Goal: Task Accomplishment & Management: Manage account settings

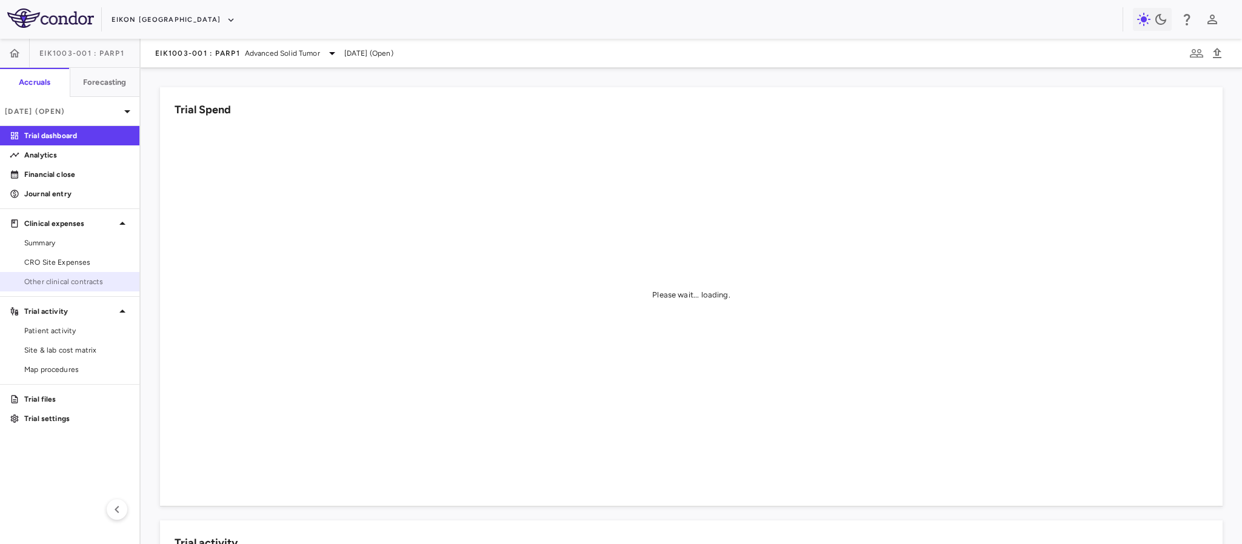
click at [40, 279] on span "Other clinical contracts" at bounding box center [76, 281] width 105 height 11
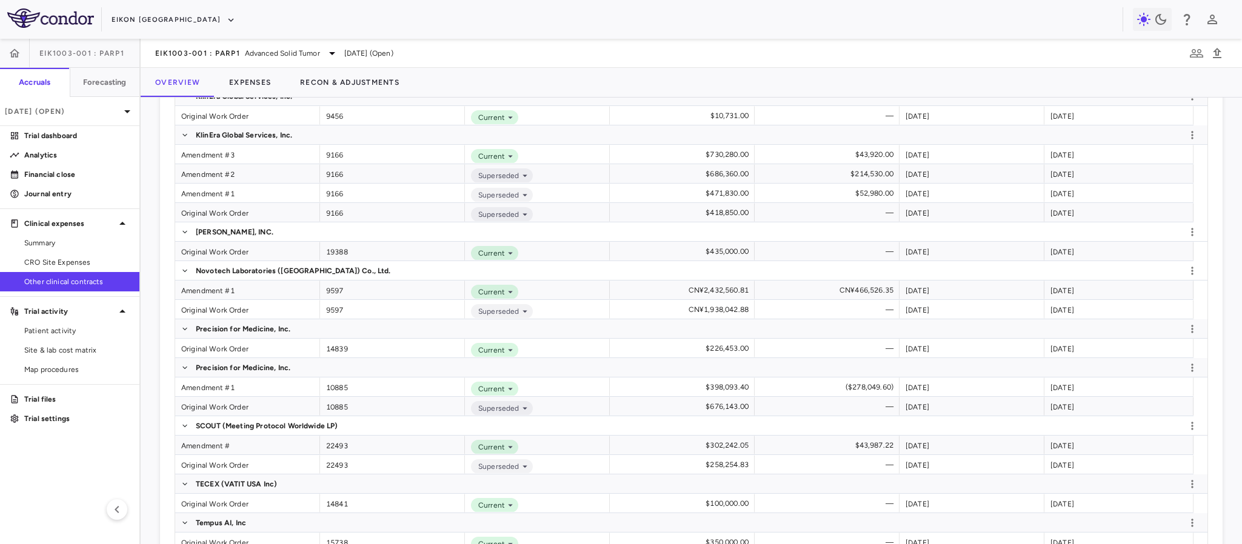
scroll to position [1772, 0]
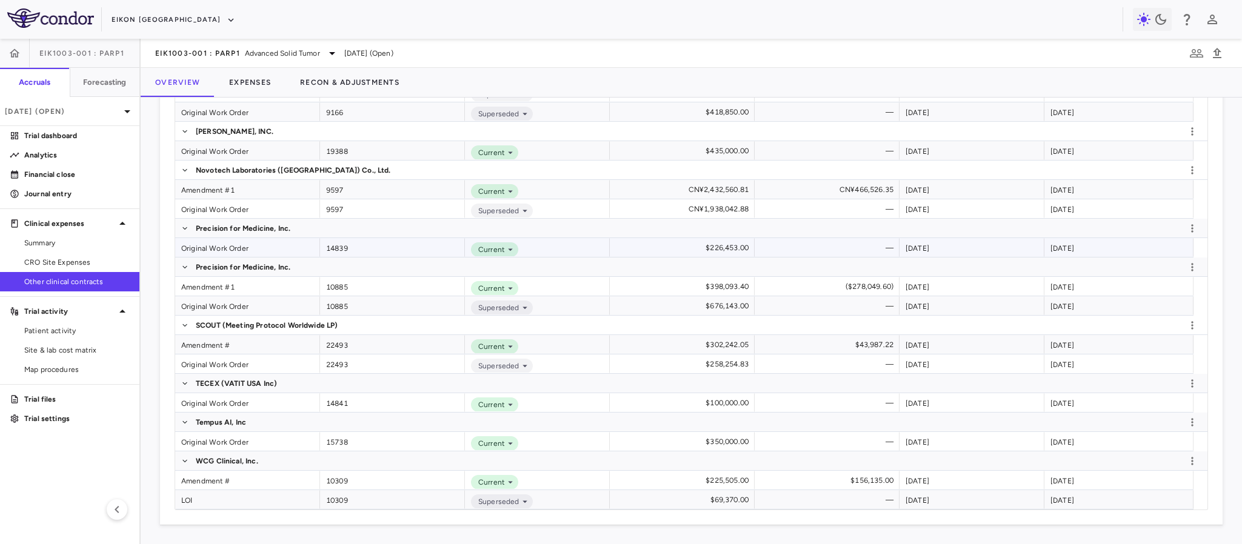
click at [206, 247] on div "Original Work Order" at bounding box center [247, 247] width 145 height 19
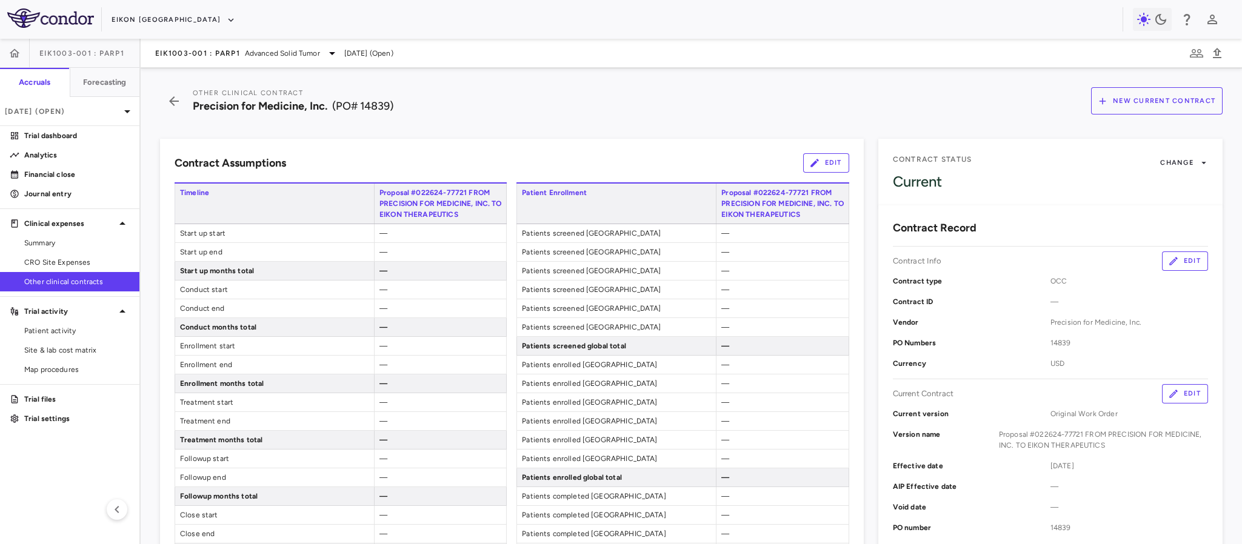
click at [812, 164] on button "Edit" at bounding box center [826, 162] width 46 height 19
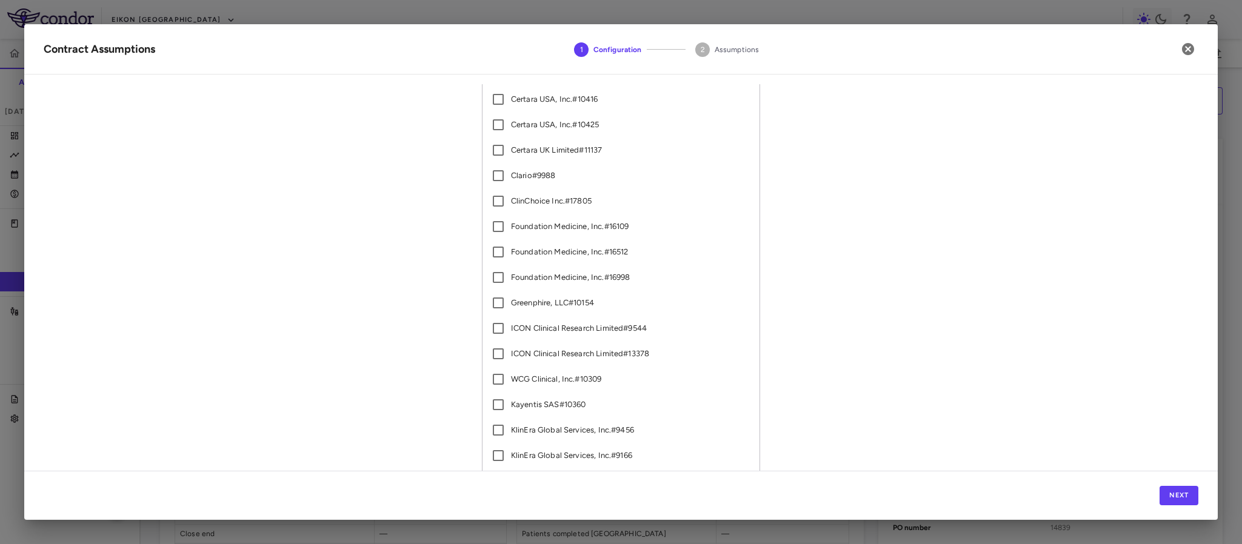
scroll to position [462, 0]
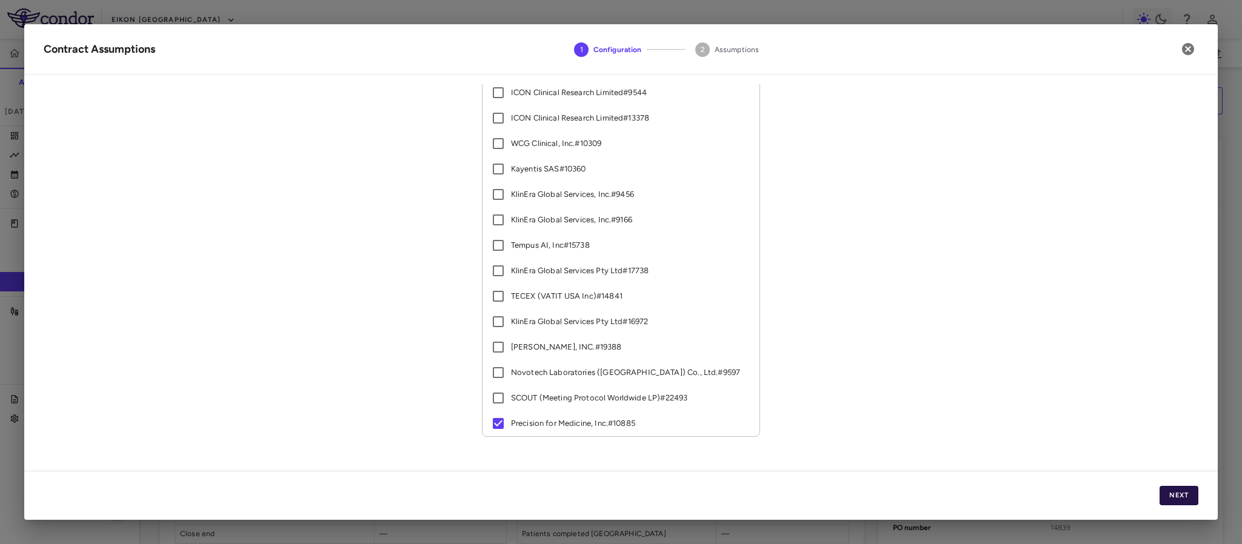
click at [1177, 488] on button "Next" at bounding box center [1179, 495] width 39 height 19
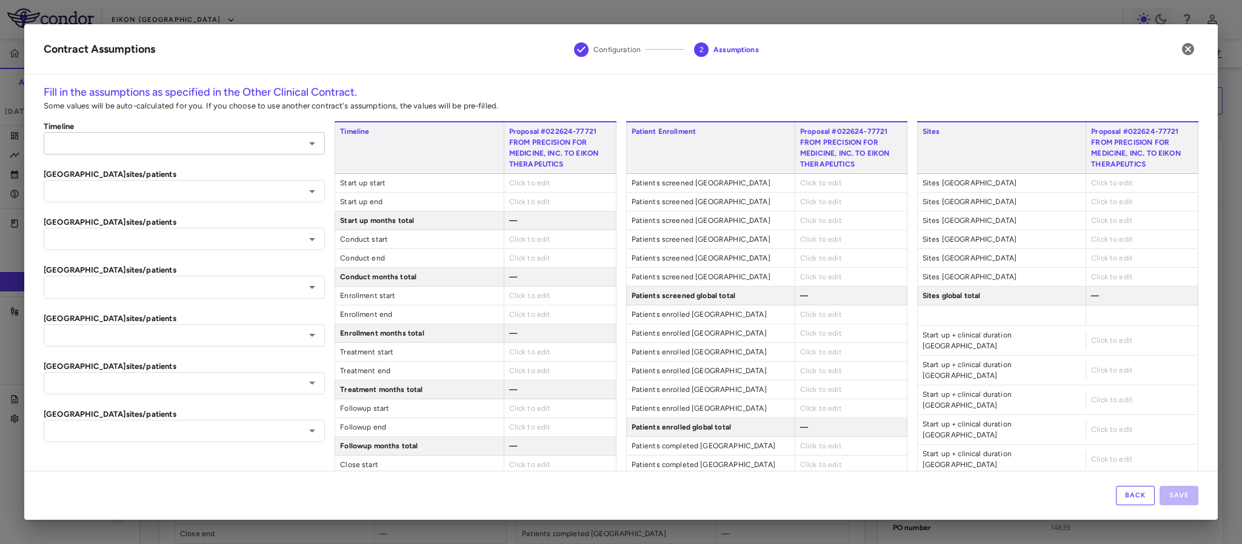
click at [309, 144] on icon "Open" at bounding box center [312, 143] width 6 height 3
click at [168, 170] on li "Precision for Medicine, Inc. #10885" at bounding box center [183, 169] width 278 height 18
type input "**********"
click at [518, 179] on span "2023-10-09" at bounding box center [521, 183] width 24 height 8
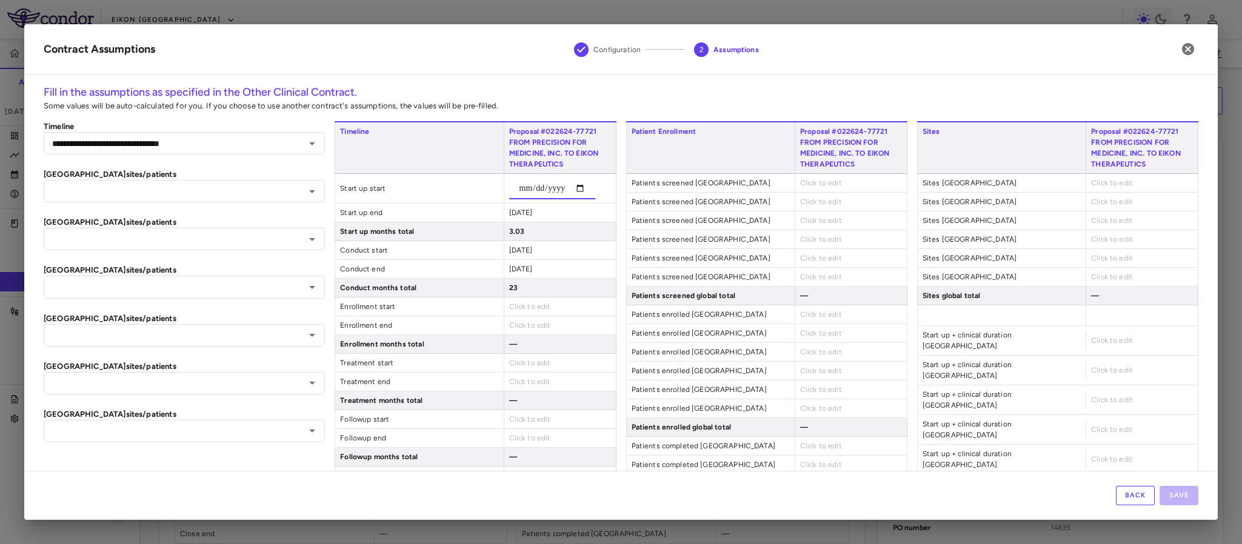
type input "******"
type input "**********"
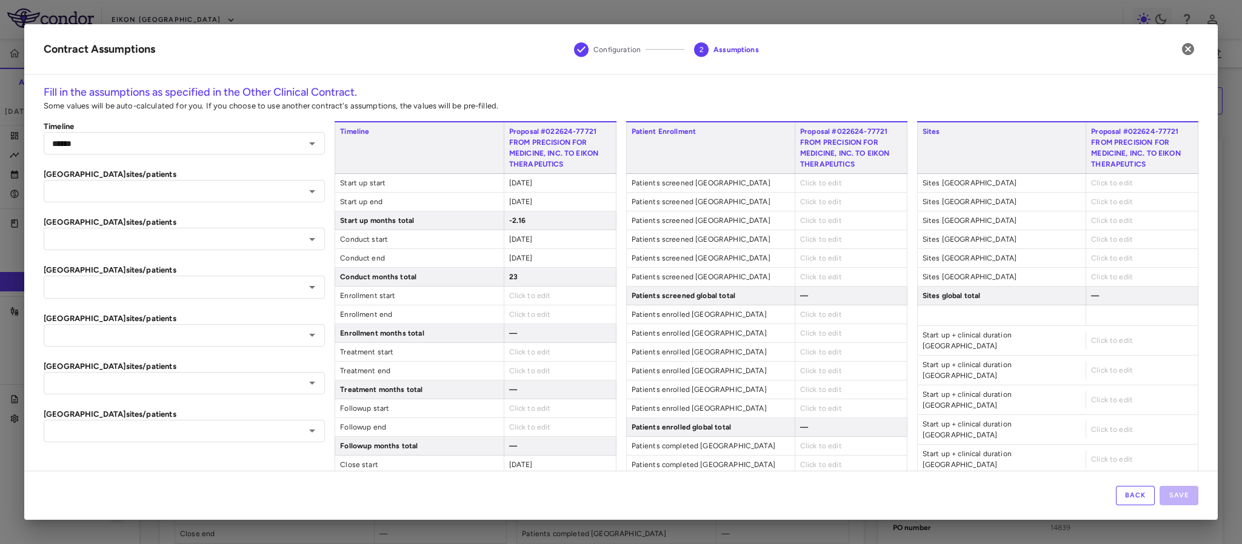
click at [543, 217] on div "Timeline Proposal #022624-77721 FROM PRECISION FOR MEDICINE, INC. TO EIKON THER…" at bounding box center [475, 466] width 281 height 691
click at [515, 198] on span "2024-01-09" at bounding box center [521, 202] width 24 height 8
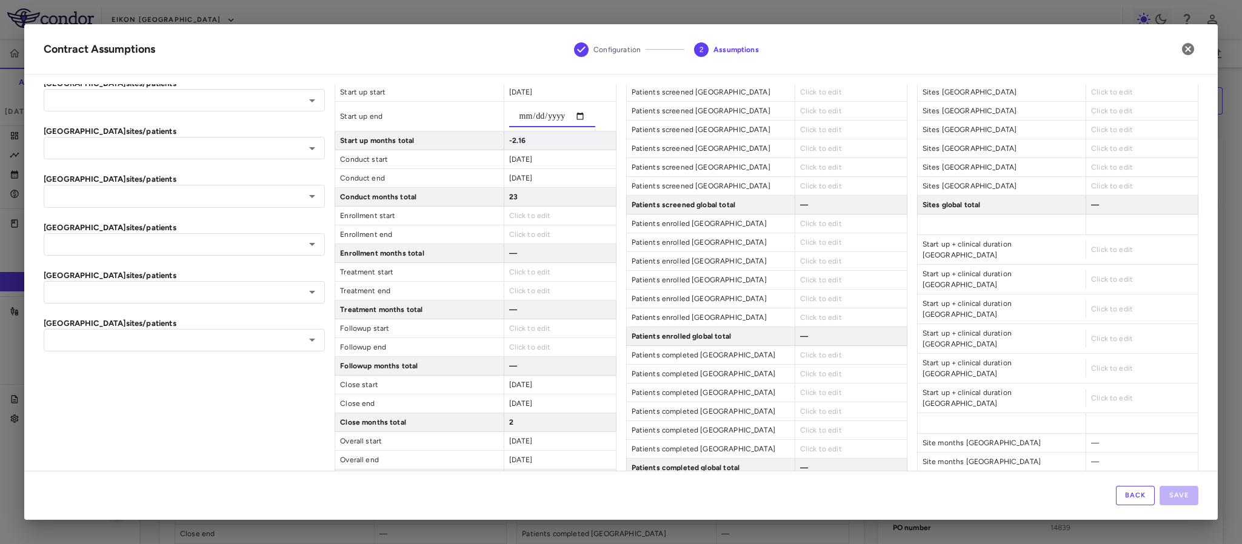
scroll to position [182, 0]
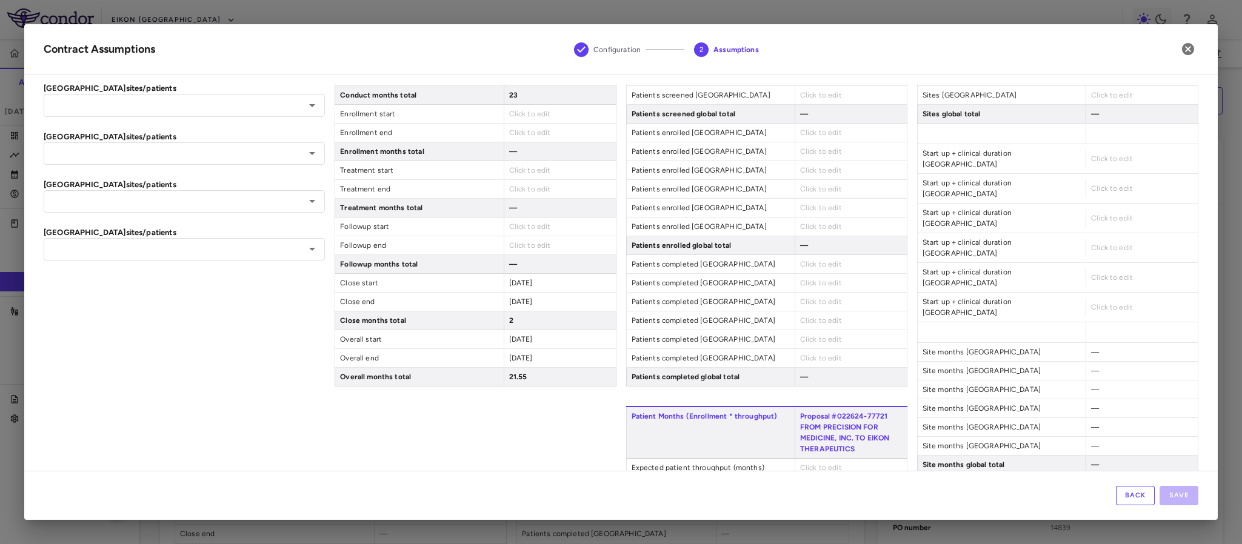
click at [528, 319] on div "Timeline Proposal #022624-77721 FROM PRECISION FOR MEDICINE, INC. TO EIKON THER…" at bounding box center [475, 284] width 281 height 691
click at [521, 306] on span "2025-12-31" at bounding box center [521, 302] width 24 height 8
click at [511, 313] on input "**********" at bounding box center [552, 307] width 86 height 22
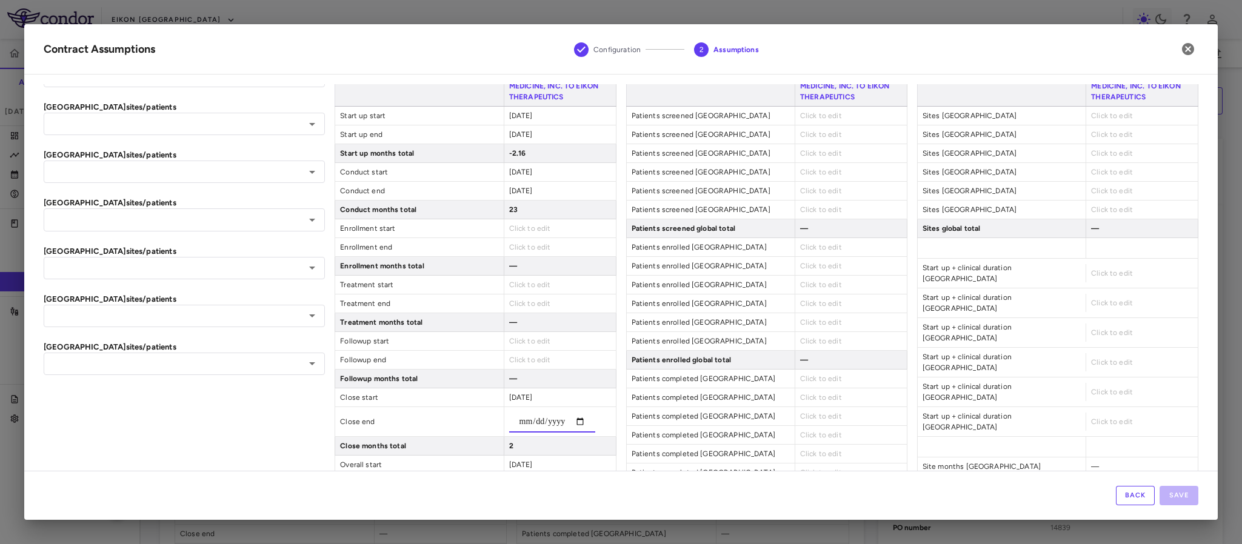
scroll to position [0, 0]
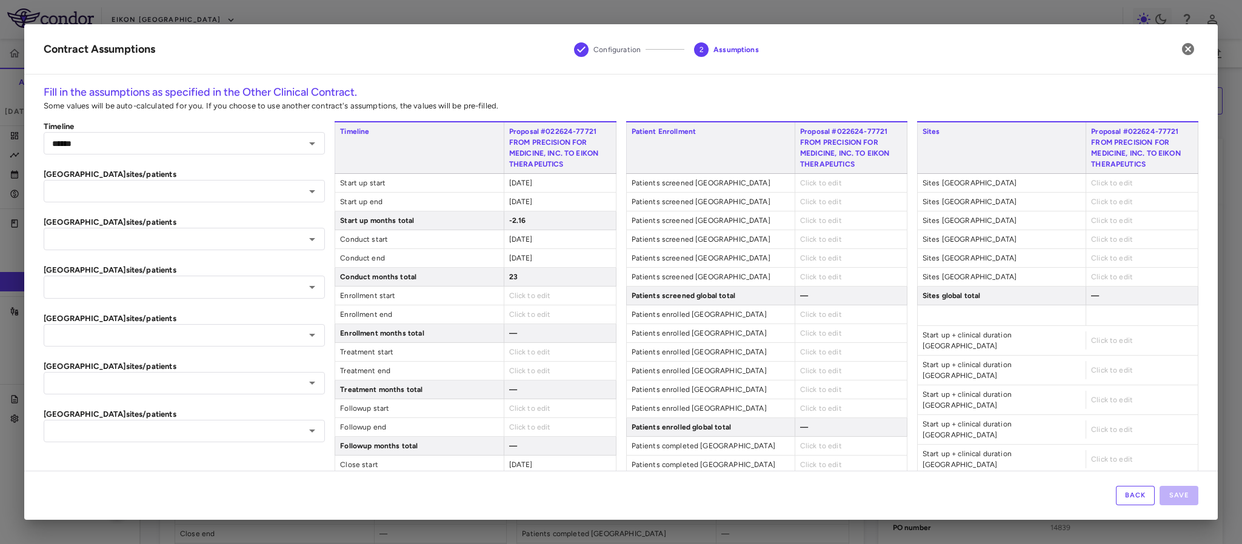
click at [515, 201] on span "2024-01-09" at bounding box center [521, 202] width 24 height 8
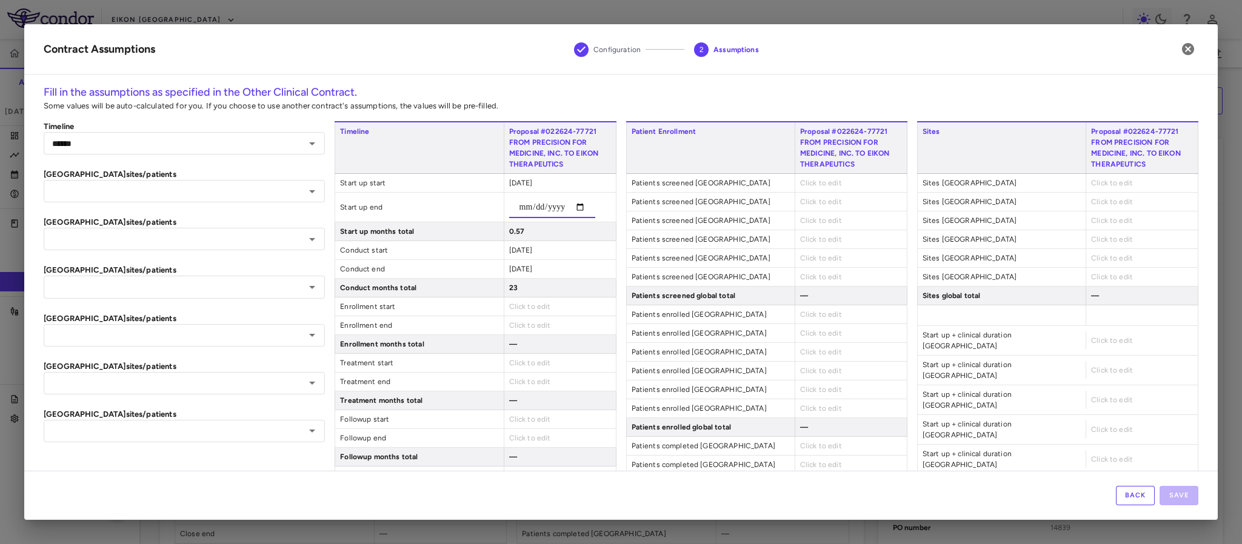
type input "**********"
click at [506, 253] on div "**********" at bounding box center [475, 466] width 281 height 691
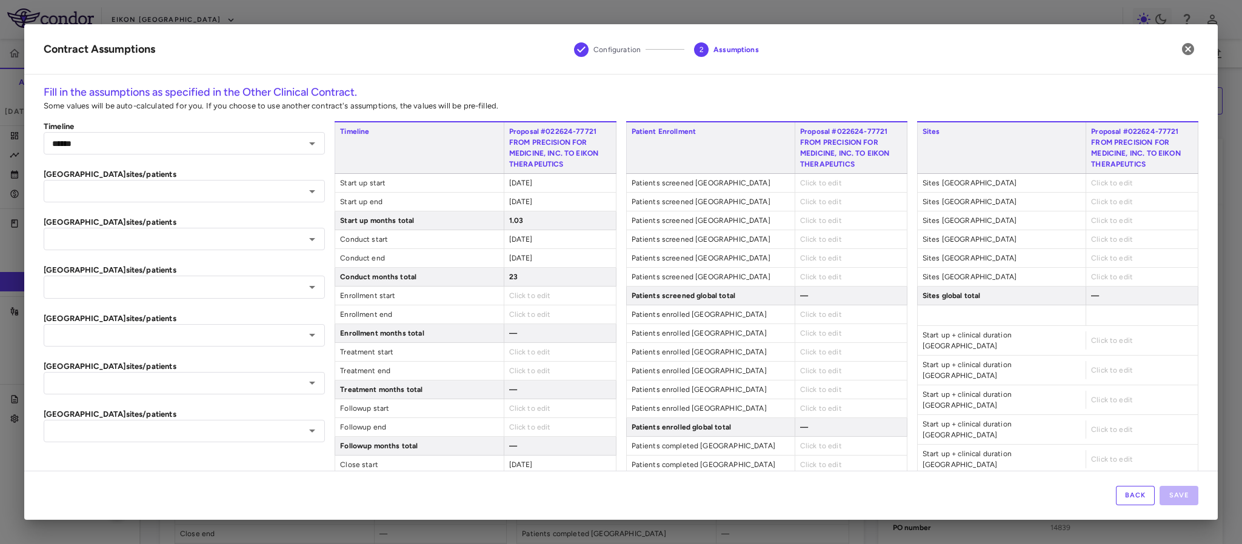
click at [509, 237] on span "2023-12-01" at bounding box center [521, 239] width 24 height 8
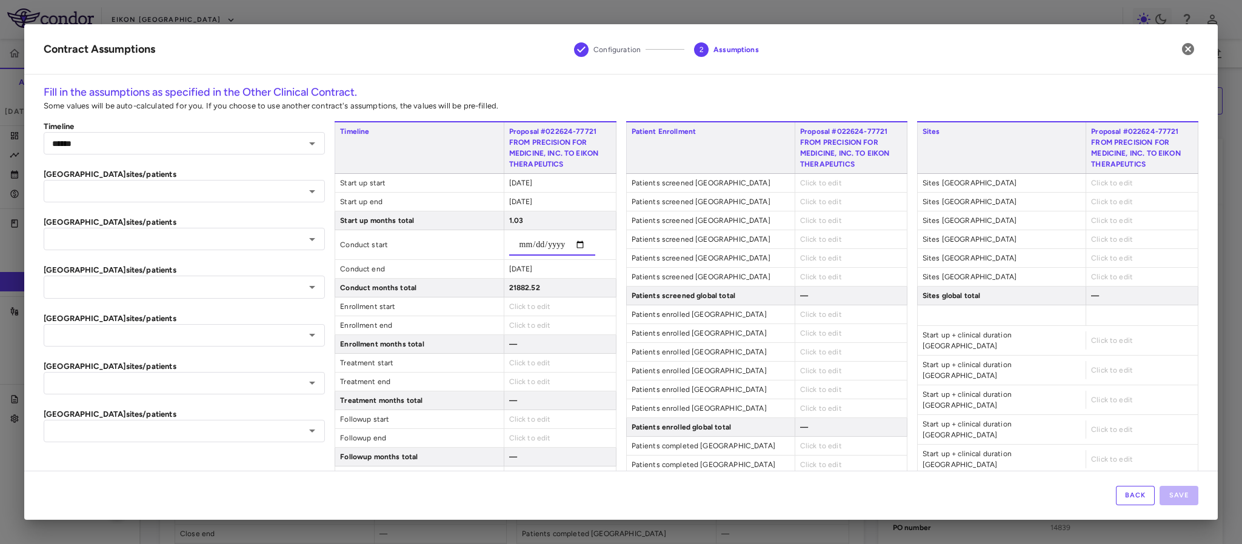
type input "**********"
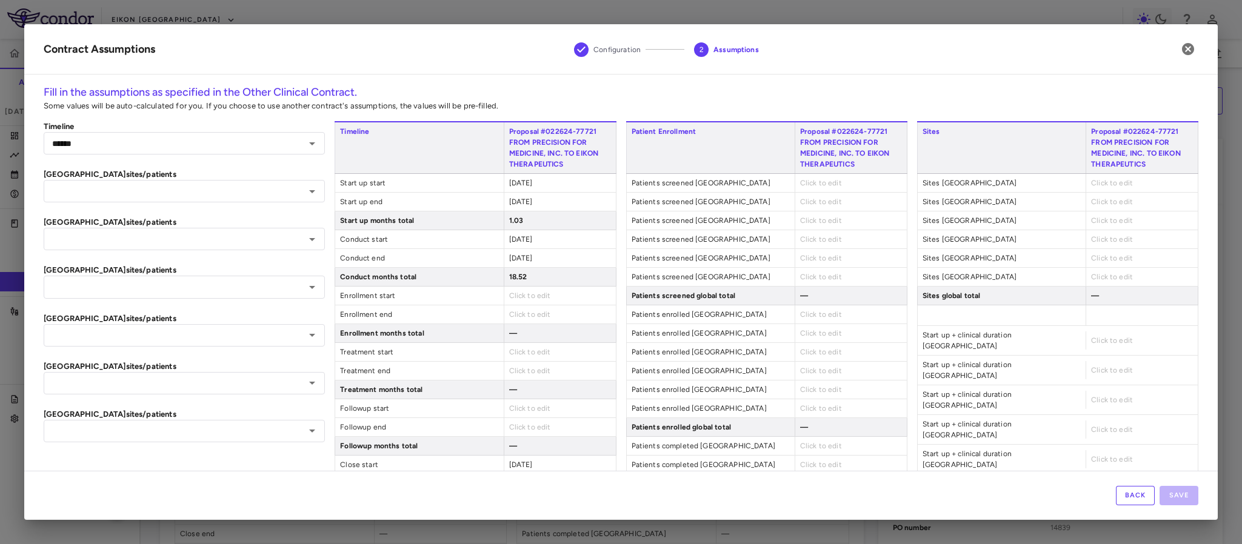
click at [524, 260] on div "Timeline Proposal #022624-77721 FROM PRECISION FOR MEDICINE, INC. TO EIKON THER…" at bounding box center [475, 466] width 281 height 691
click at [510, 255] on span "2025-10-31" at bounding box center [521, 258] width 24 height 8
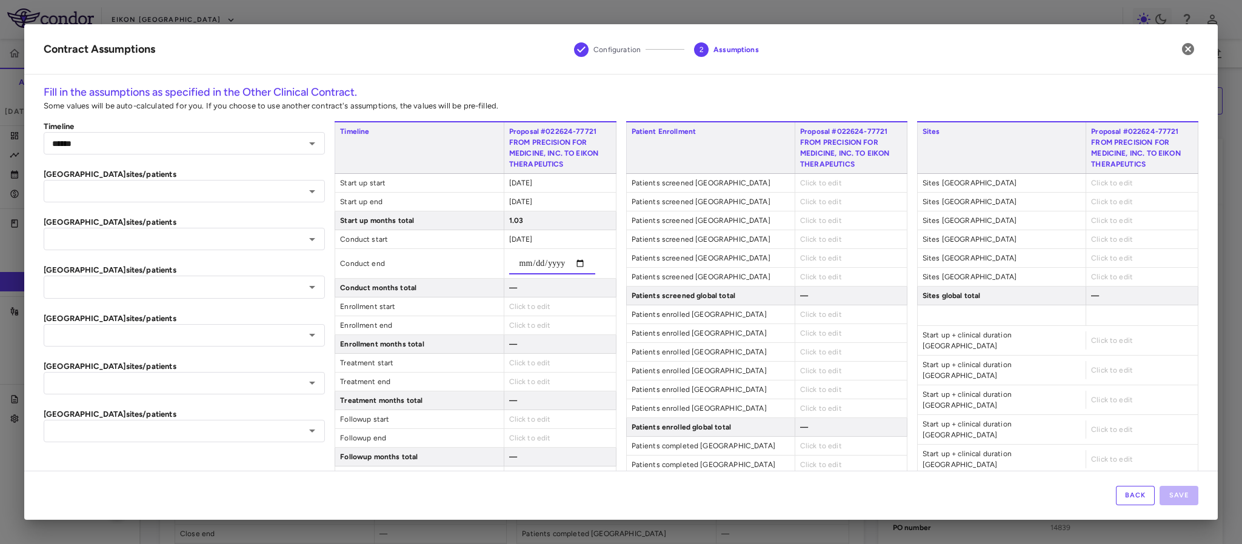
type input "**********"
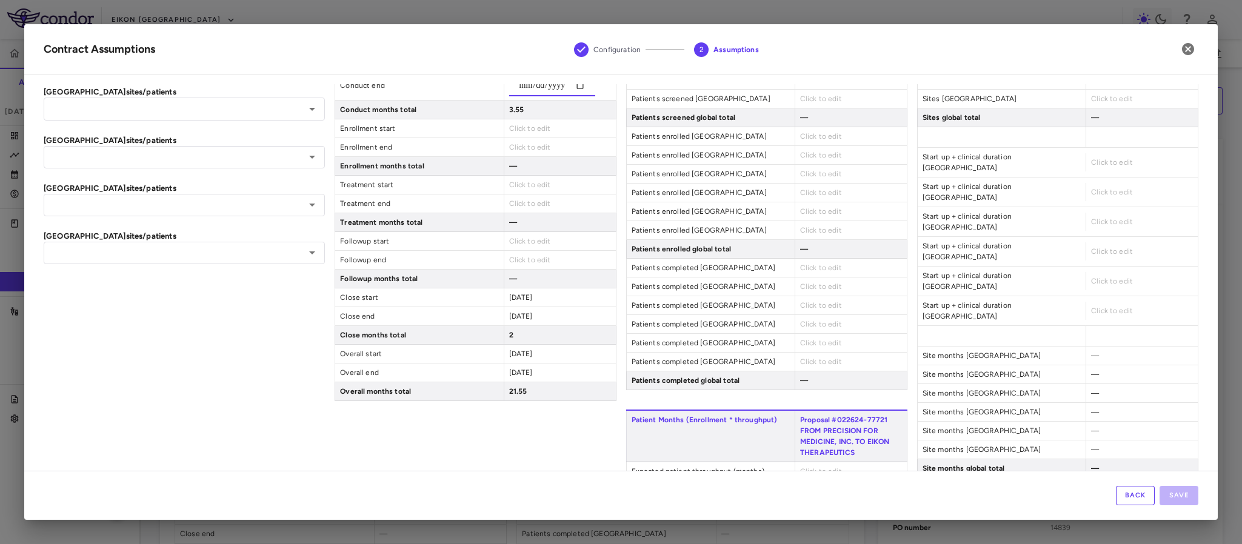
scroll to position [182, 0]
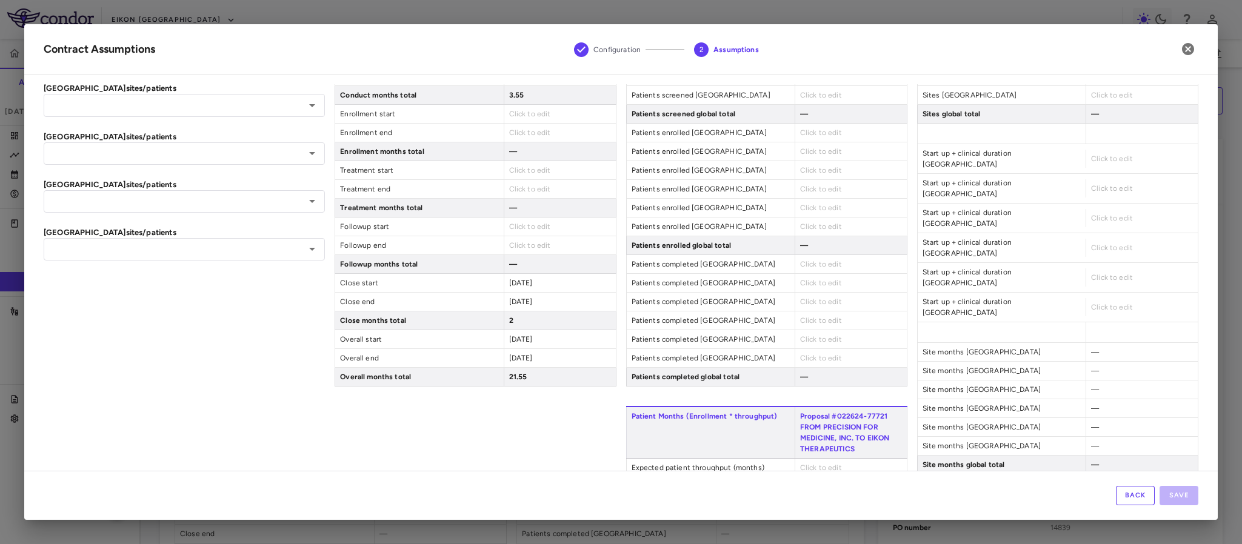
click at [504, 292] on div "2025-11-01" at bounding box center [560, 283] width 112 height 18
click at [509, 287] on span "2025-11-01" at bounding box center [521, 283] width 24 height 8
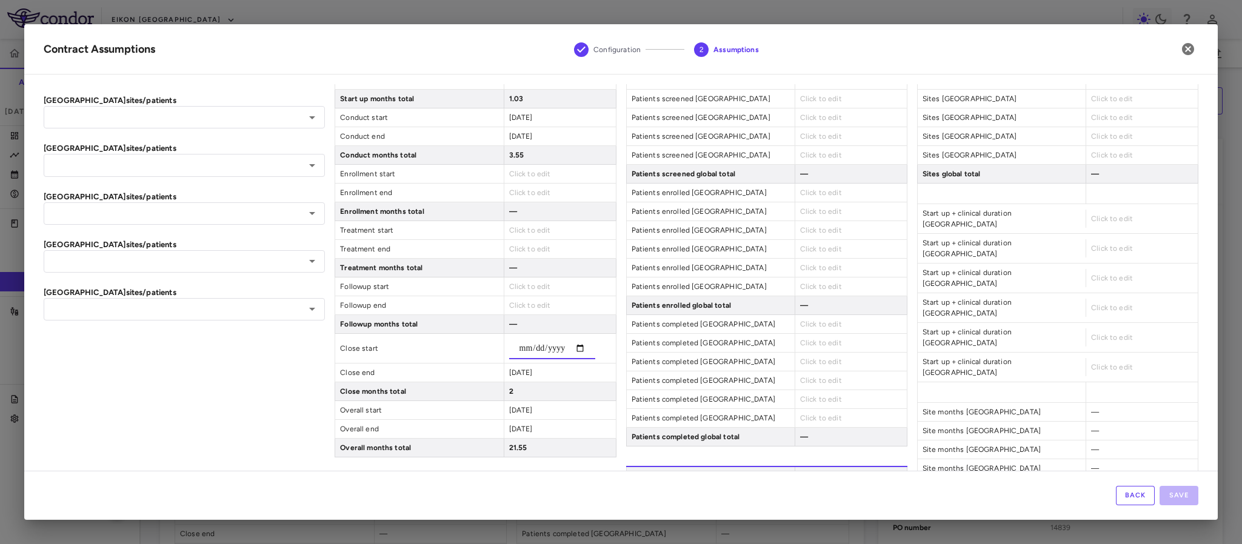
scroll to position [91, 0]
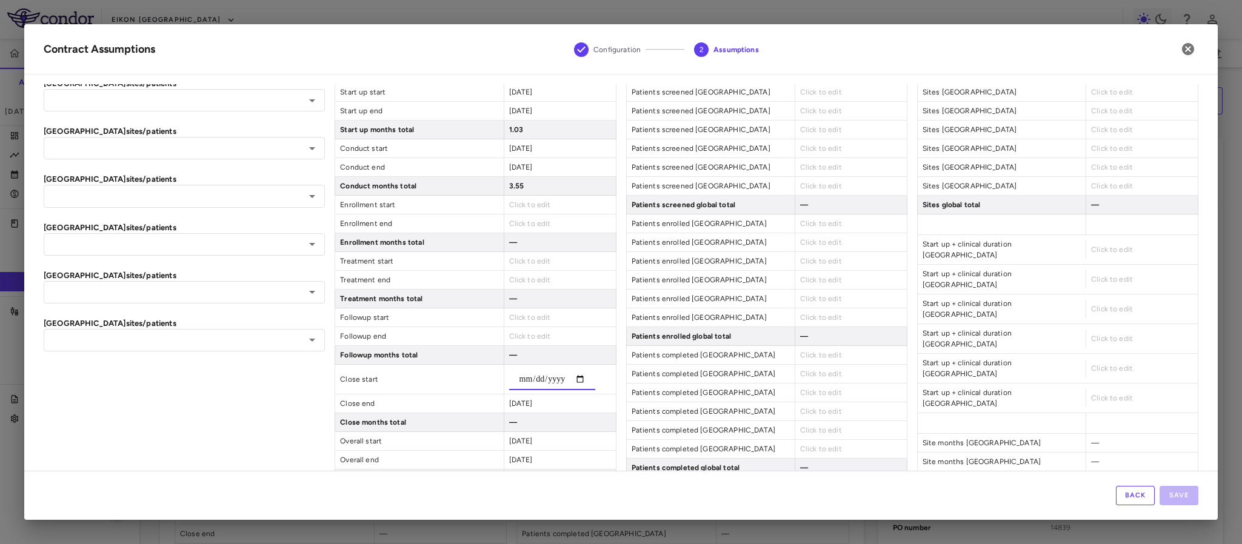
type input "**********"
click at [532, 407] on div "Timeline Proposal #022624-77721 FROM PRECISION FOR MEDICINE, INC. TO EIKON THER…" at bounding box center [475, 375] width 281 height 691
click at [524, 397] on span "2025-12-31" at bounding box center [521, 393] width 24 height 8
type input "**********"
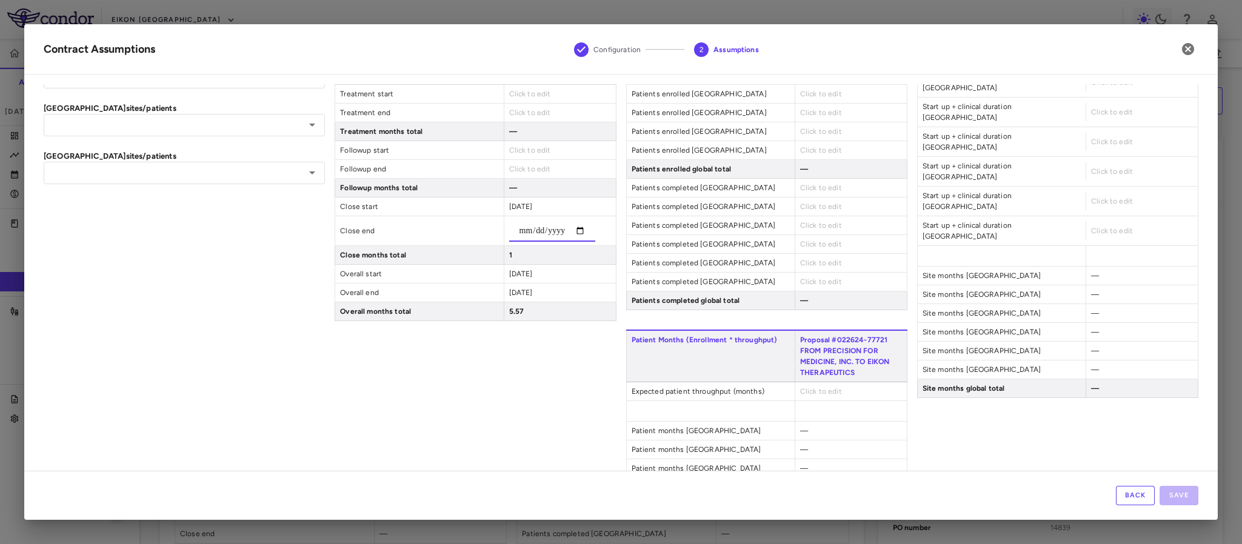
scroll to position [273, 0]
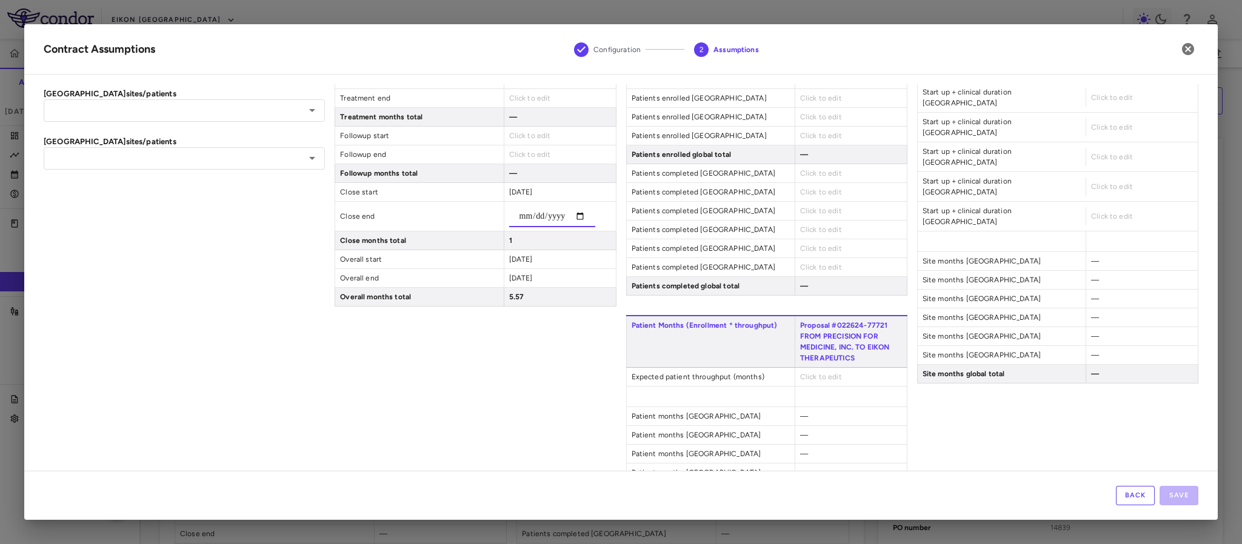
click at [580, 367] on div "**********" at bounding box center [475, 193] width 281 height 691
click at [531, 215] on span "2024-09-01" at bounding box center [521, 211] width 24 height 8
click at [530, 226] on input "**********" at bounding box center [552, 217] width 86 height 22
type input "**********"
click at [512, 215] on span "Click to edit" at bounding box center [530, 211] width 42 height 8
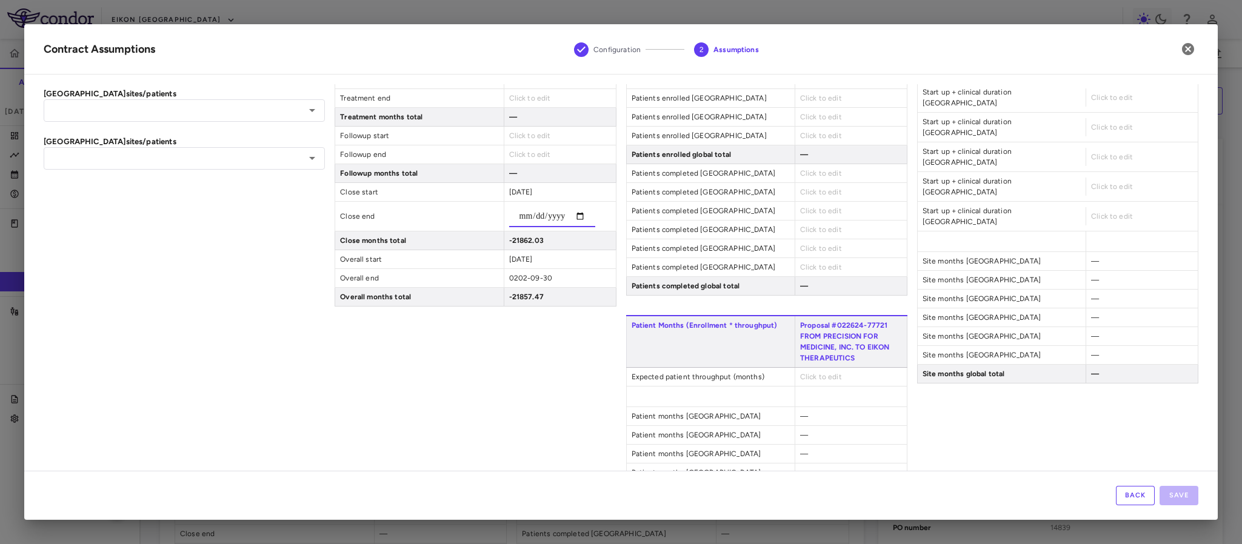
type input "**********"
click at [544, 350] on div "Timeline Proposal #022624-77721 FROM PRECISION FOR MEDICINE, INC. TO EIKON THER…" at bounding box center [475, 193] width 281 height 691
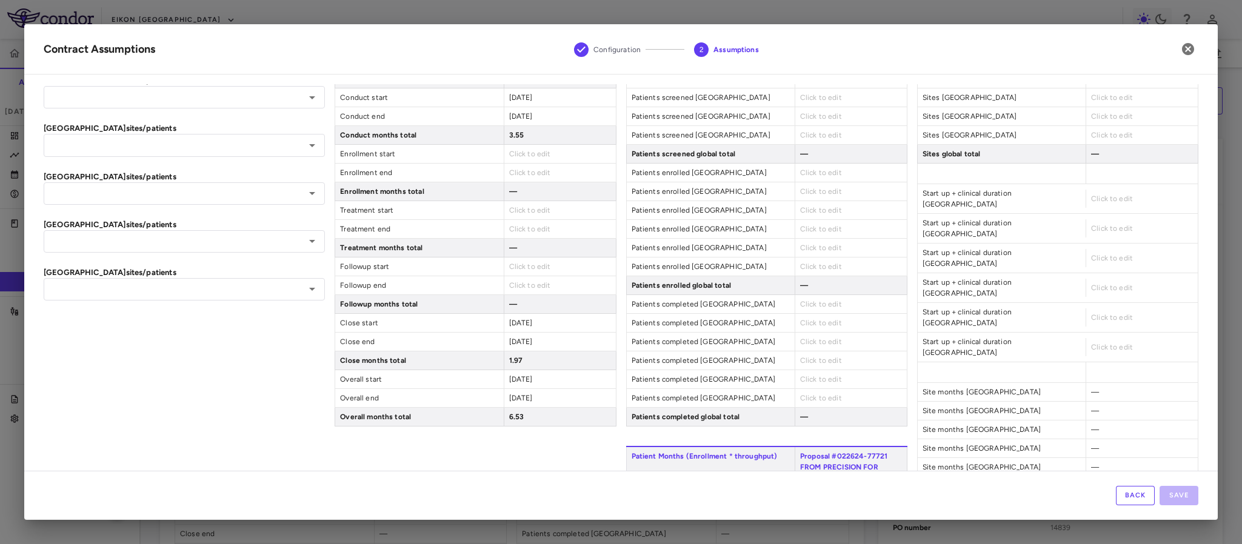
scroll to position [0, 0]
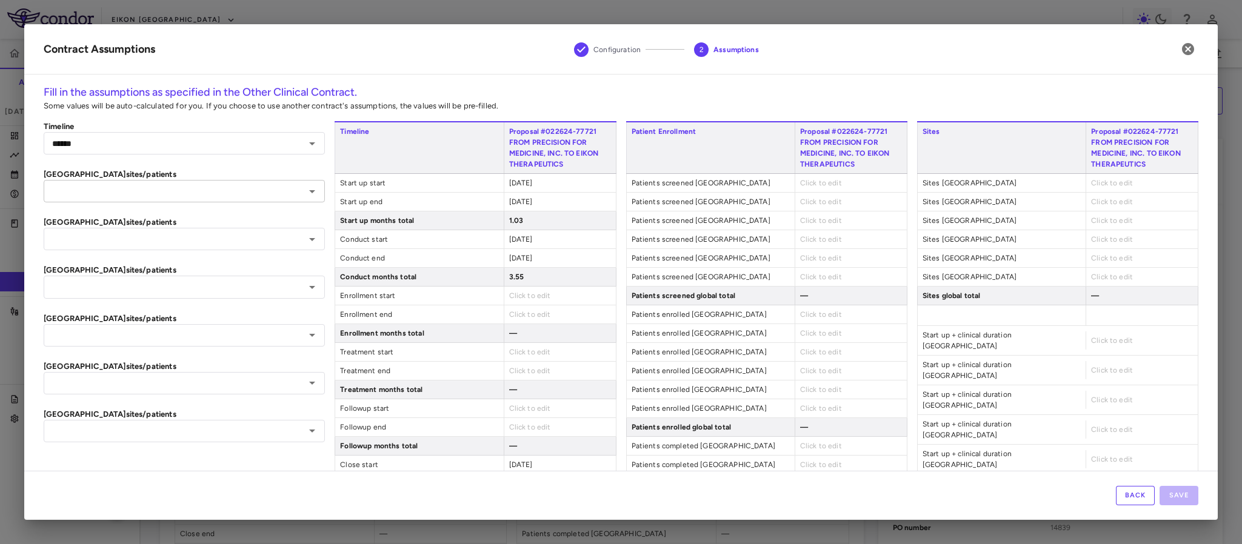
click at [310, 186] on icon "Open" at bounding box center [312, 191] width 15 height 15
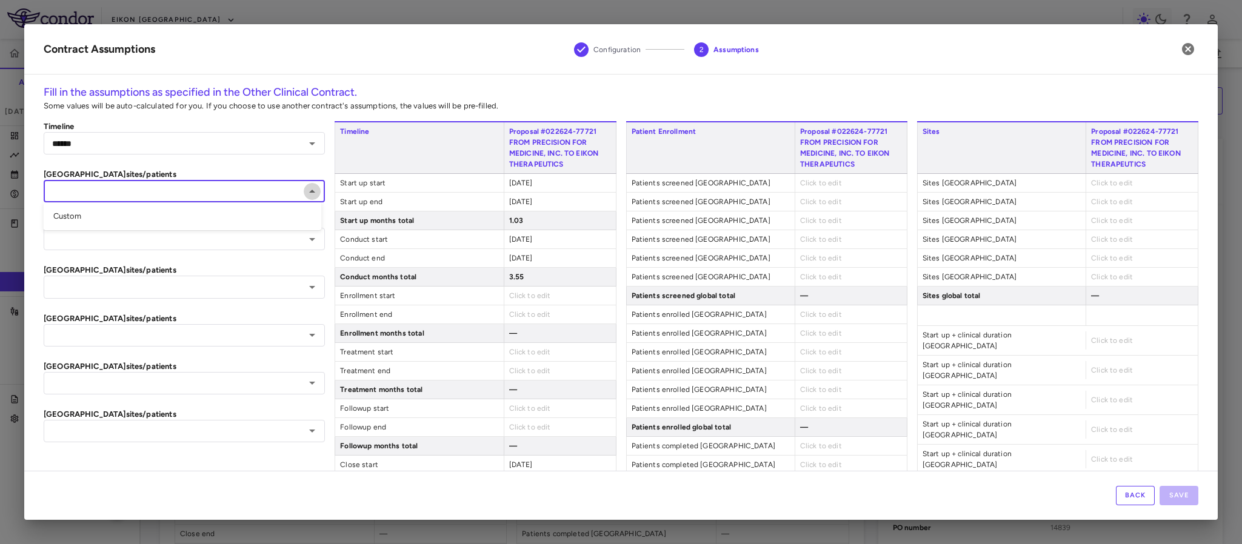
click at [310, 186] on icon "Close" at bounding box center [312, 191] width 15 height 15
click at [309, 247] on button "Open" at bounding box center [312, 239] width 17 height 17
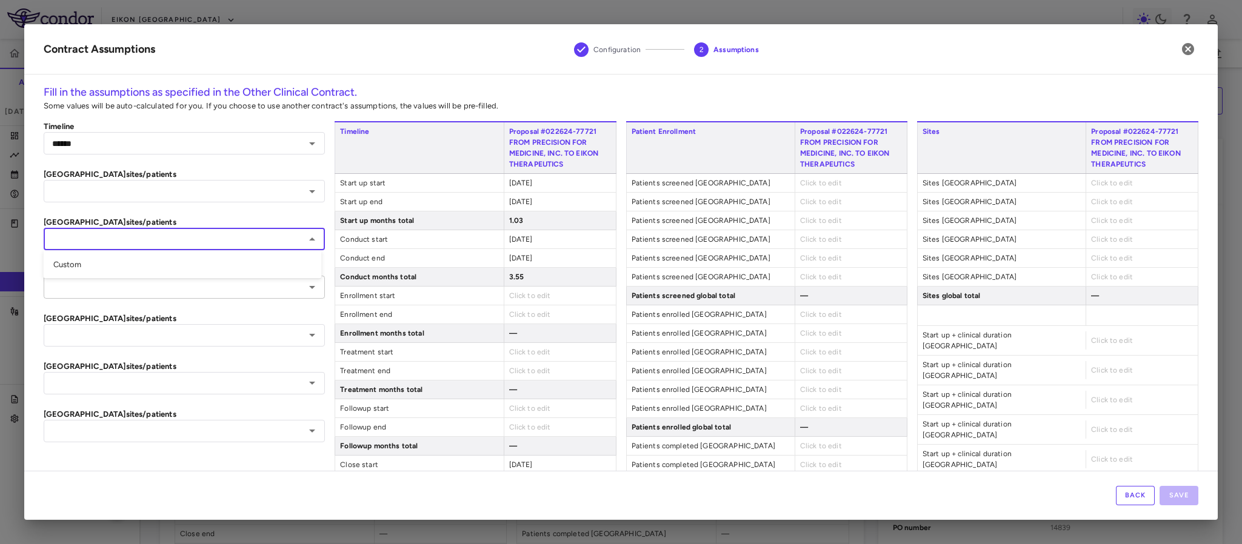
click at [307, 292] on icon "Open" at bounding box center [312, 287] width 15 height 15
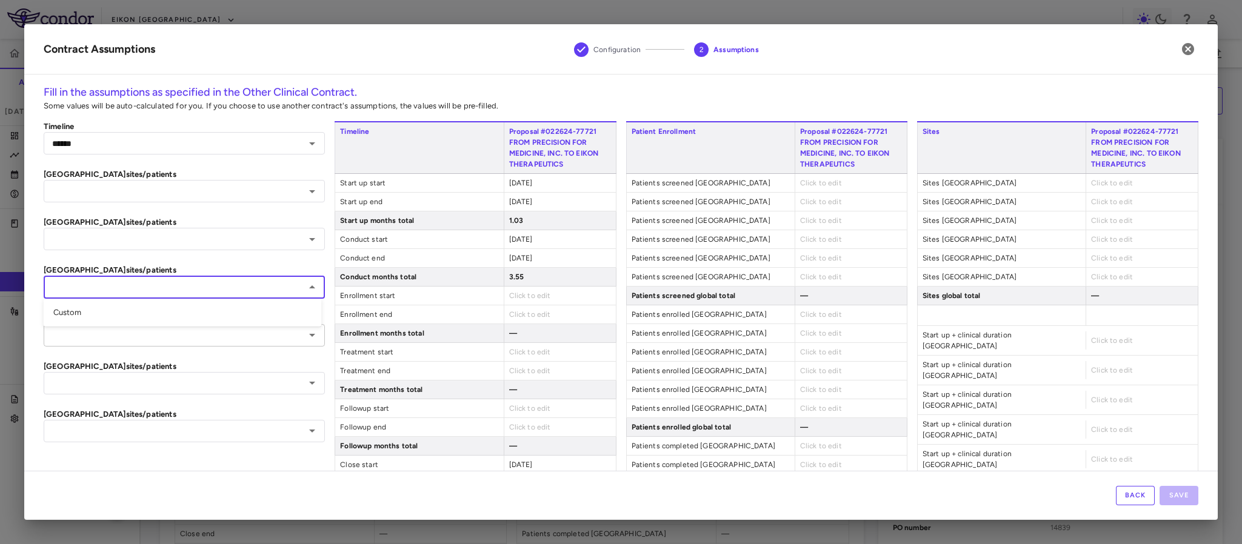
click at [306, 341] on icon "Open" at bounding box center [312, 335] width 15 height 15
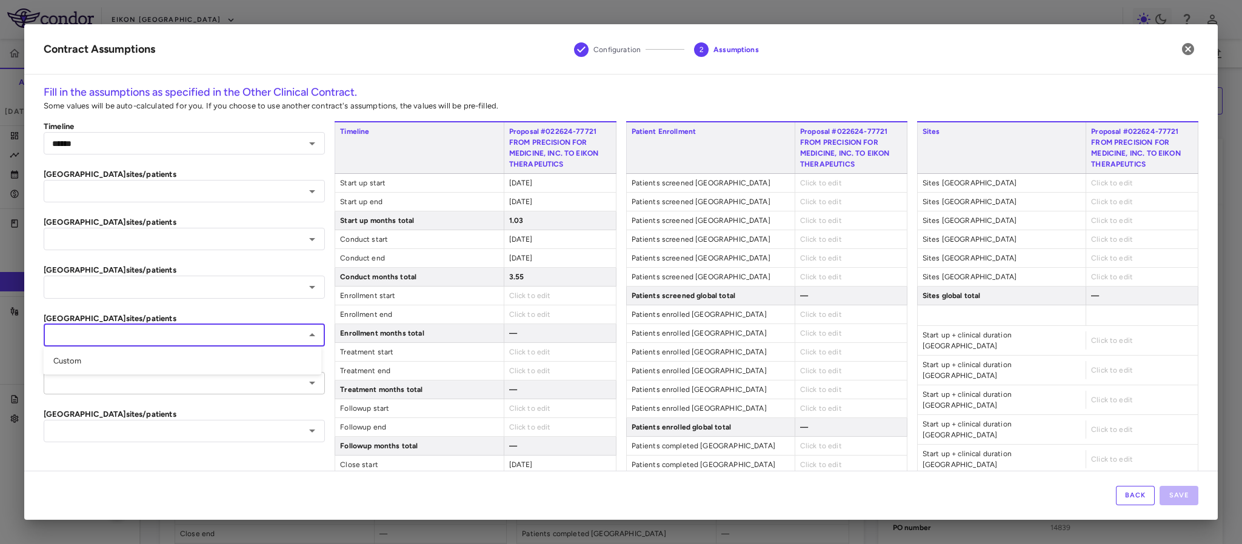
click at [306, 392] on div "​" at bounding box center [184, 383] width 281 height 22
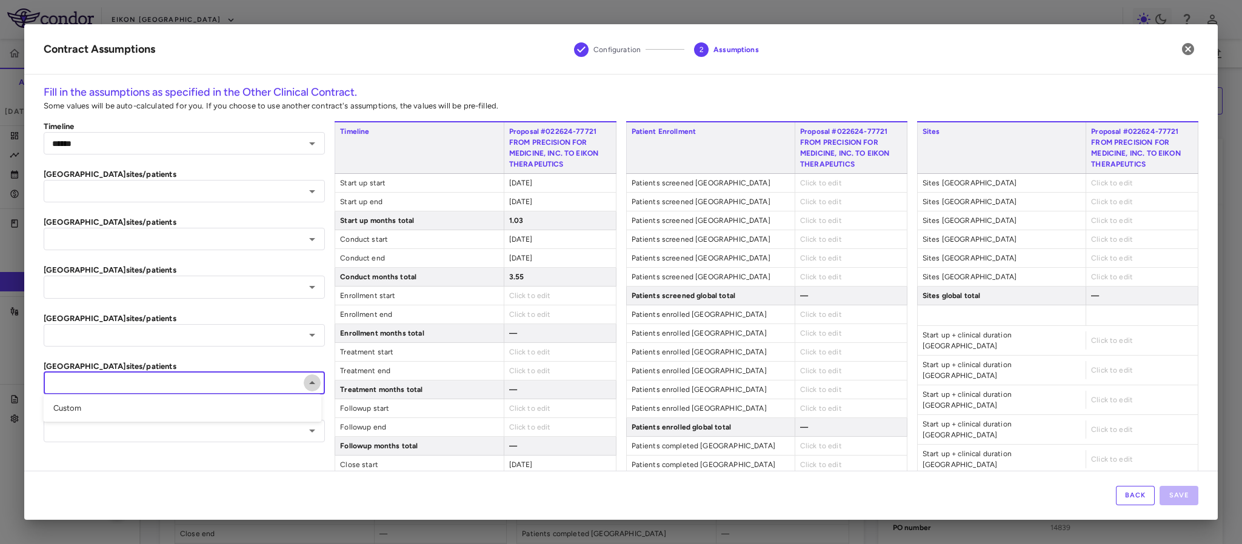
click at [306, 390] on icon "Close" at bounding box center [312, 383] width 15 height 15
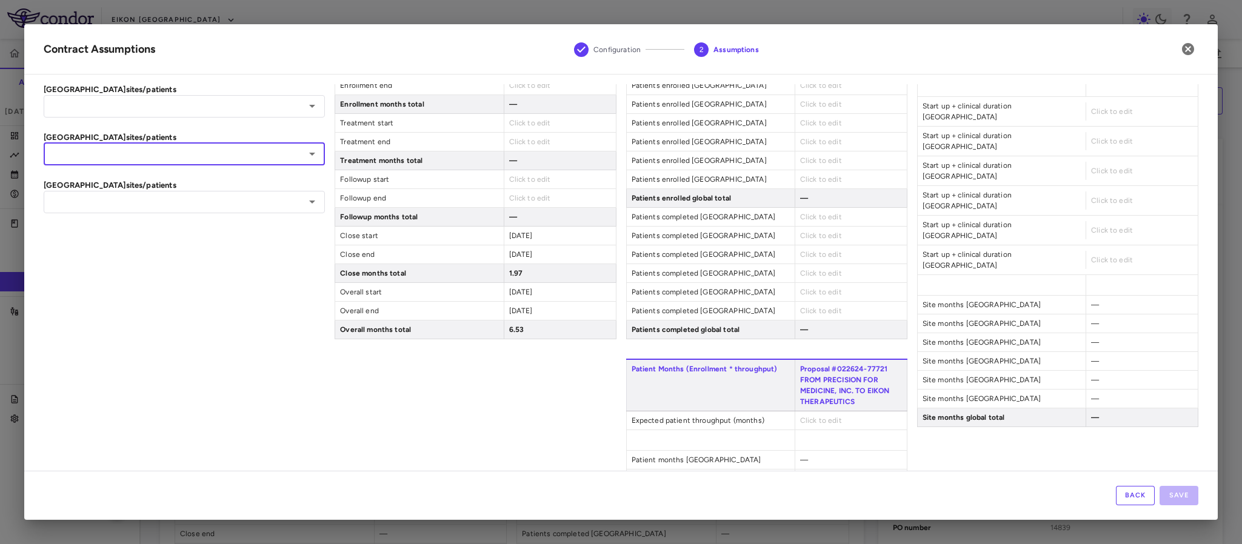
scroll to position [273, 0]
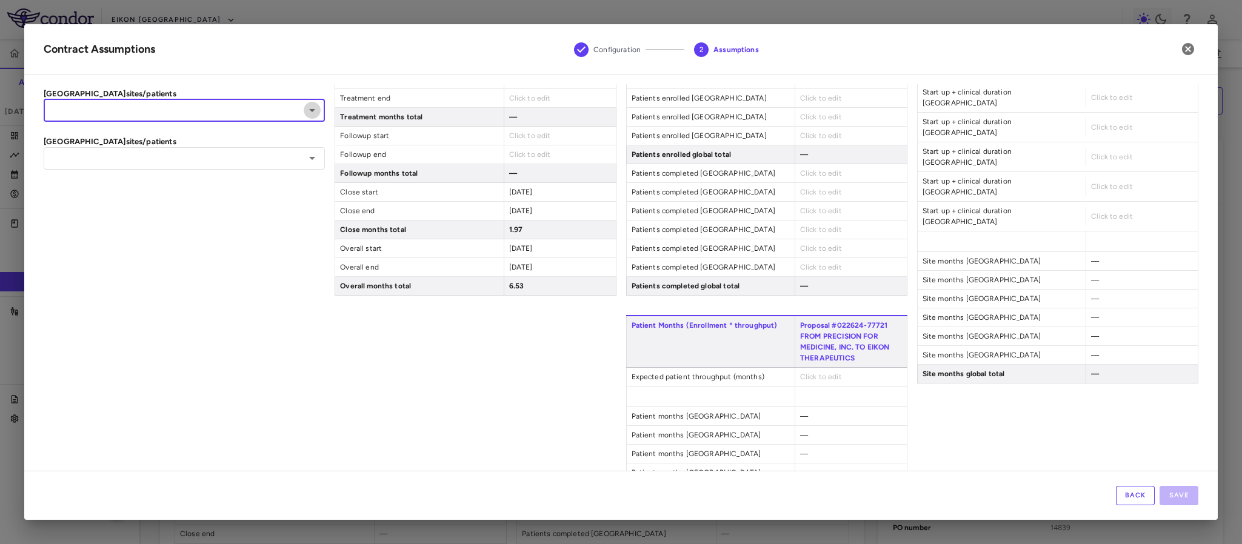
click at [313, 106] on icon "Open" at bounding box center [312, 110] width 15 height 15
click at [313, 106] on icon "Close" at bounding box center [312, 110] width 15 height 15
click at [315, 162] on button "Open" at bounding box center [312, 158] width 17 height 17
click at [296, 287] on div "Timeline ****** ​ Denmark sites/patients ​ Australia sites/patients ​ South Kor…" at bounding box center [184, 193] width 281 height 691
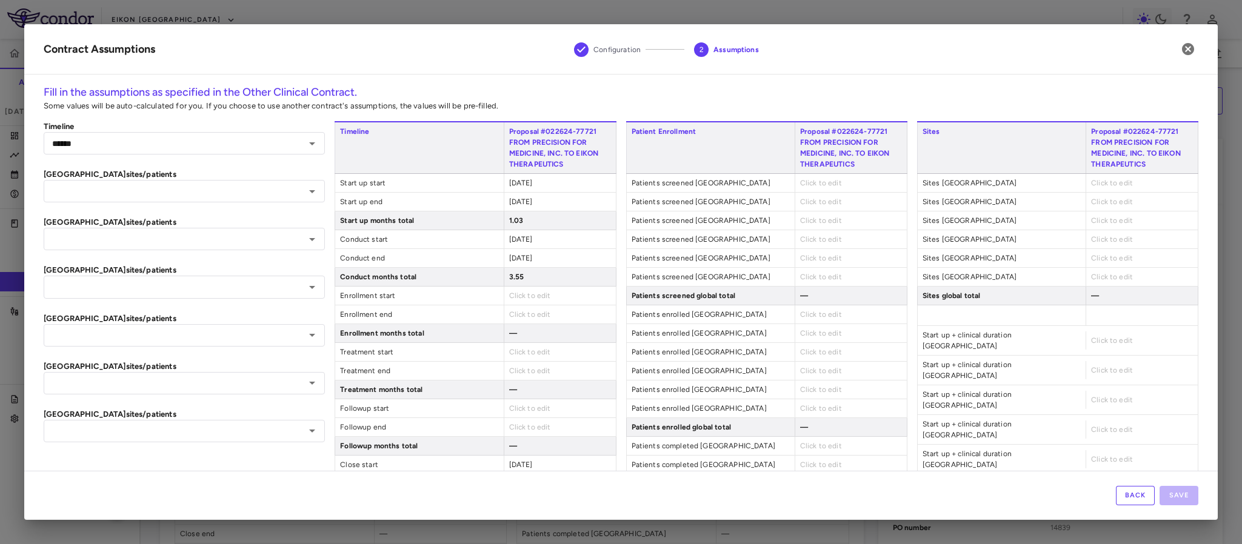
click at [1091, 184] on span "Click to edit" at bounding box center [1112, 183] width 42 height 8
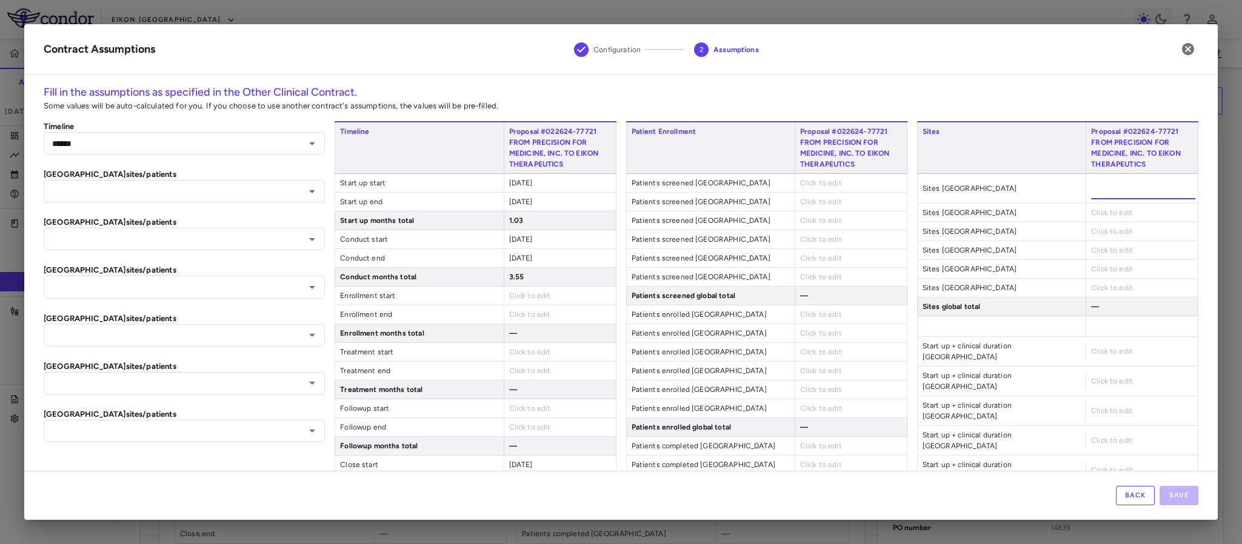
type input "*"
type input "******"
click at [1086, 209] on div "Click to edit" at bounding box center [1142, 213] width 112 height 18
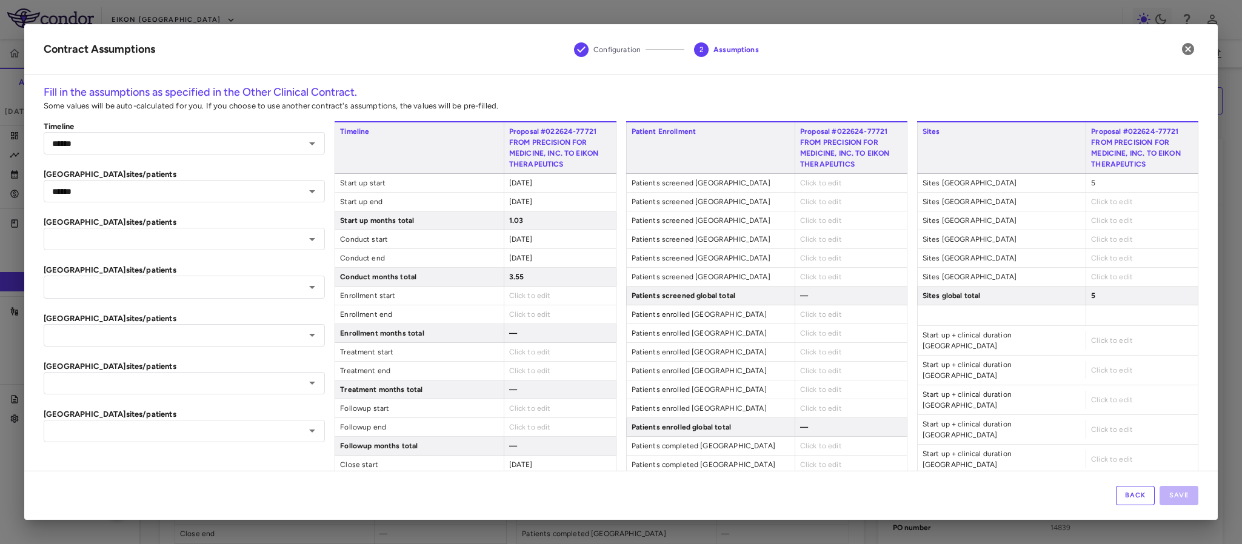
click at [1086, 201] on div "Click to edit" at bounding box center [1142, 202] width 112 height 18
click at [1091, 204] on span "Click to edit" at bounding box center [1112, 202] width 42 height 8
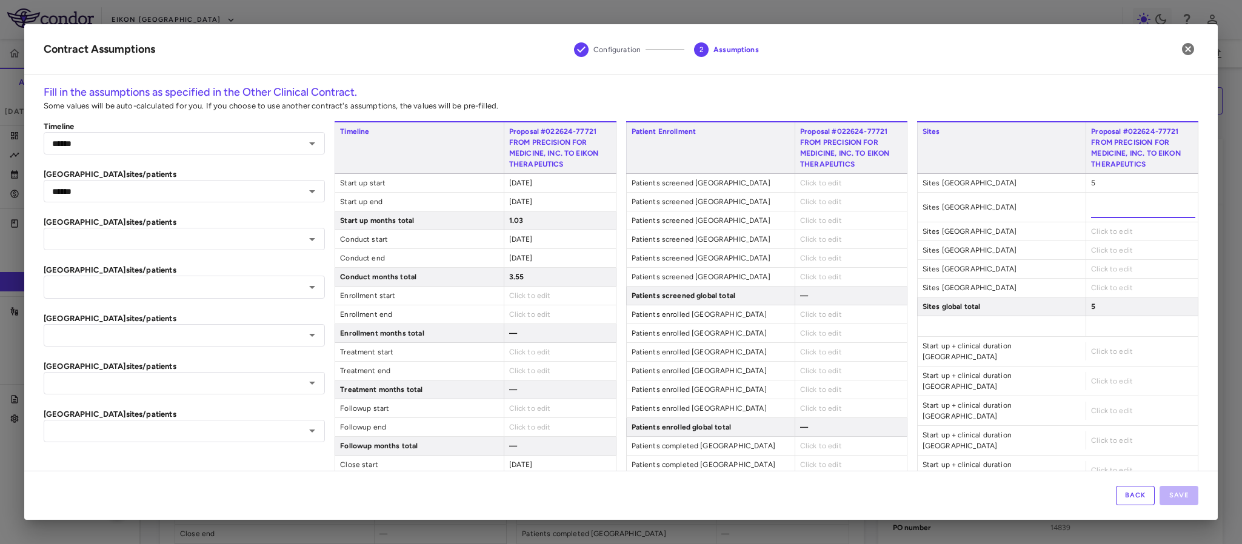
type input "*"
type input "******"
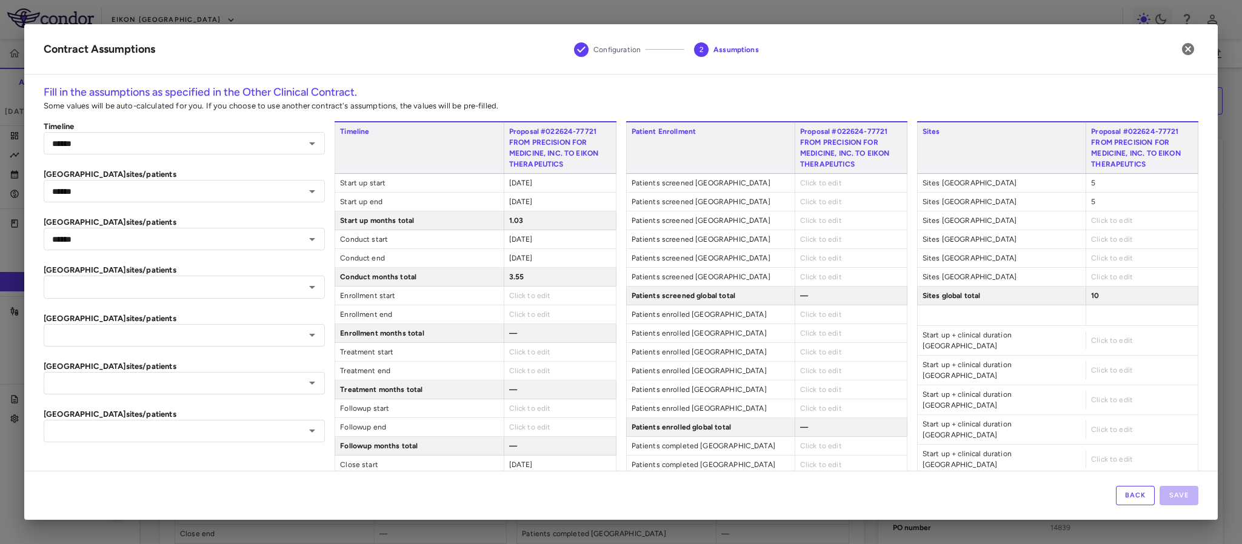
click at [1086, 226] on div "Click to edit" at bounding box center [1142, 221] width 112 height 18
click at [1088, 229] on div "Click to edit" at bounding box center [1142, 221] width 112 height 18
click at [1091, 222] on span "Click to edit" at bounding box center [1112, 220] width 42 height 8
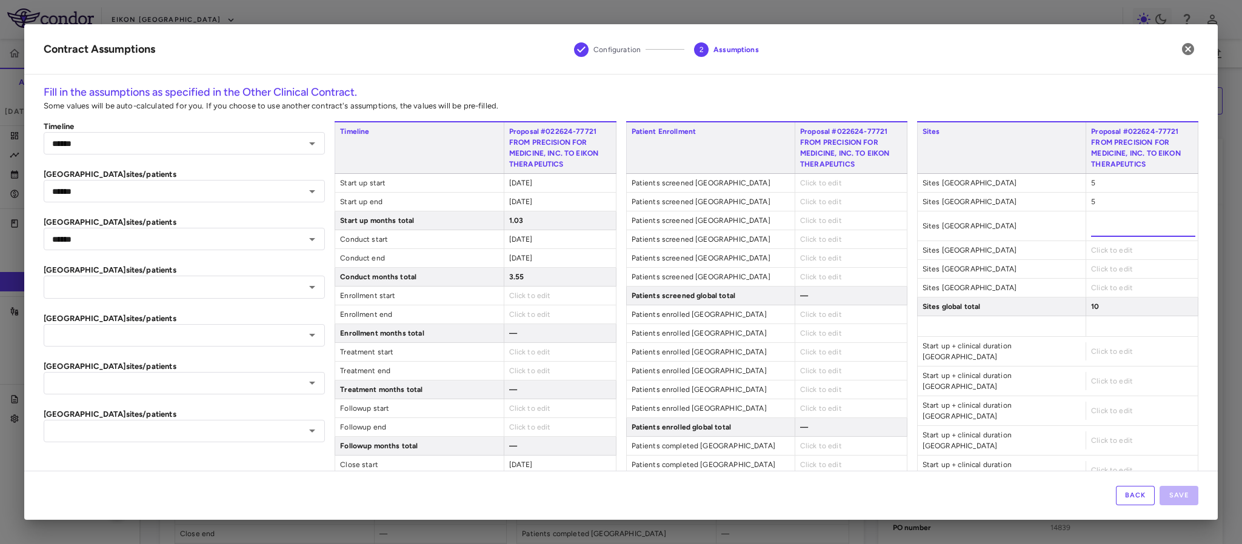
type input "*"
type input "******"
click at [1089, 249] on div "Click to edit" at bounding box center [1142, 250] width 112 height 18
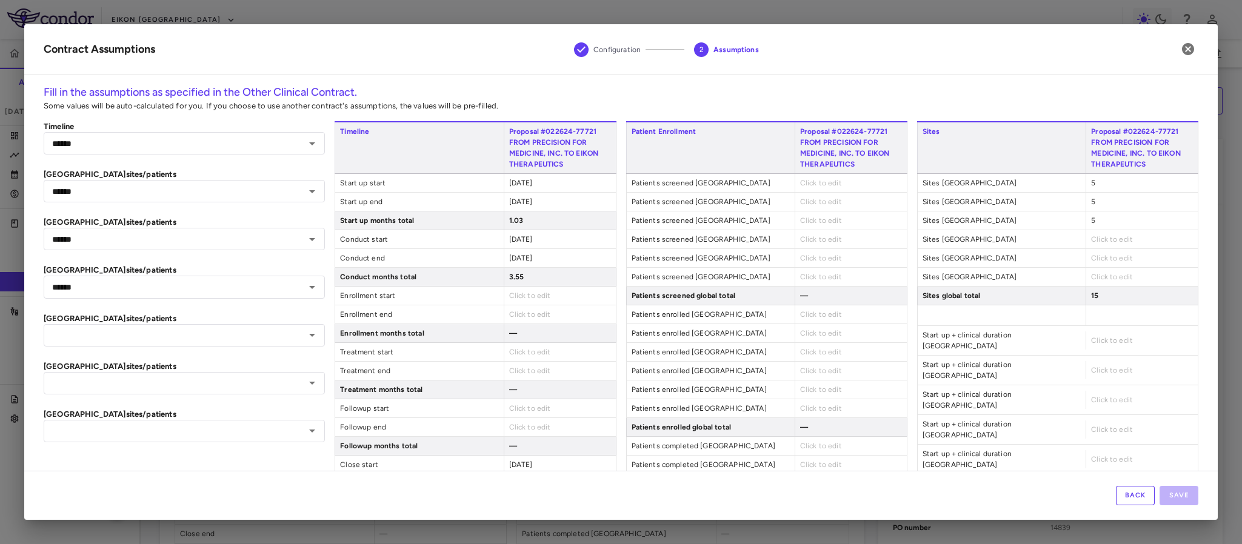
click at [1091, 238] on span "Click to edit" at bounding box center [1112, 239] width 42 height 8
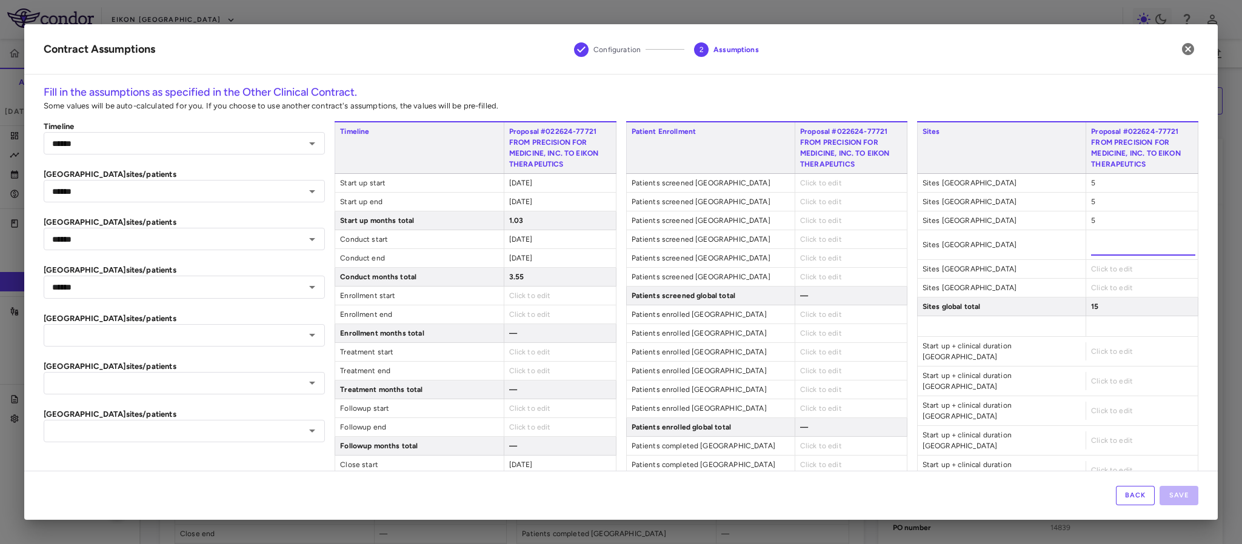
type input "*"
type input "******"
click at [1093, 264] on div "Click to edit" at bounding box center [1142, 269] width 112 height 18
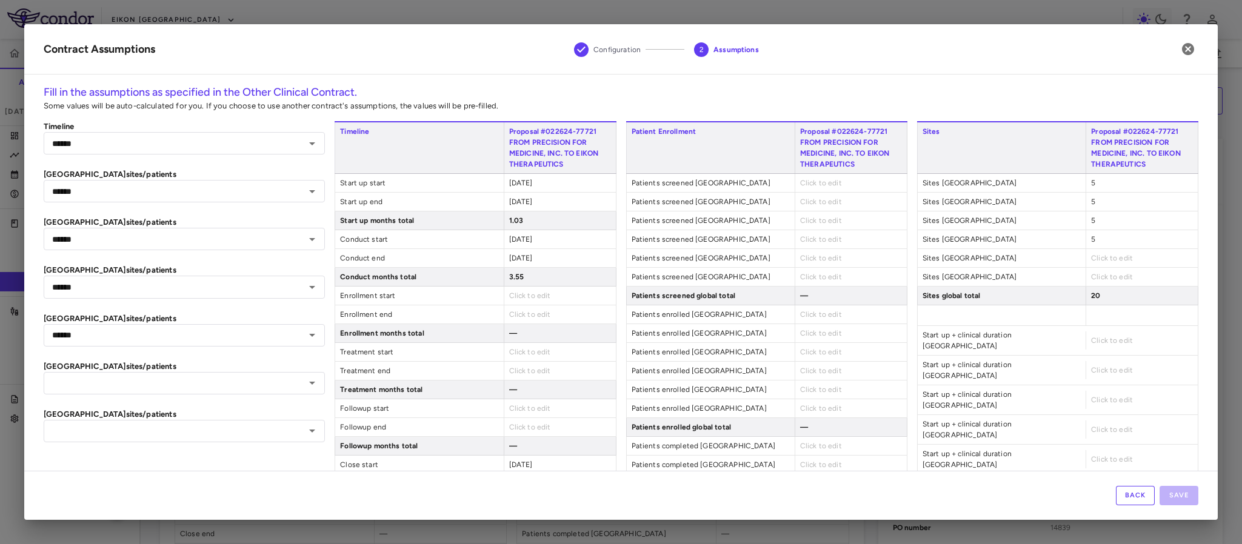
click at [1091, 255] on span "Click to edit" at bounding box center [1112, 258] width 42 height 8
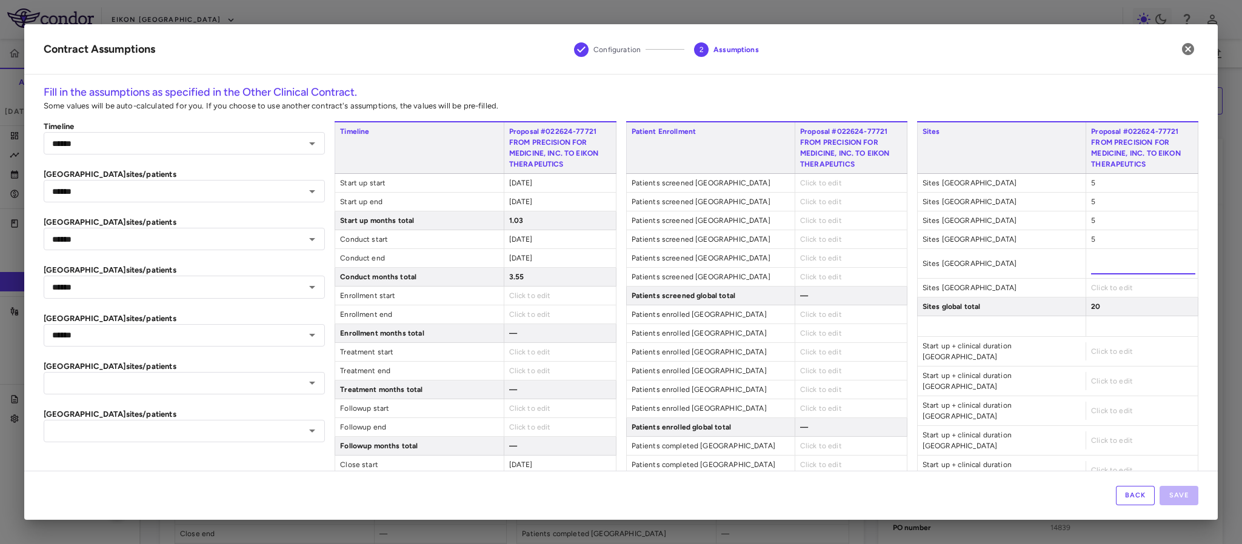
type input "*"
type input "******"
click at [1091, 291] on div "Sites Proposal #022624-77721 FROM PRECISION FOR MEDICINE, INC. TO EIKON THERAPE…" at bounding box center [1057, 466] width 281 height 691
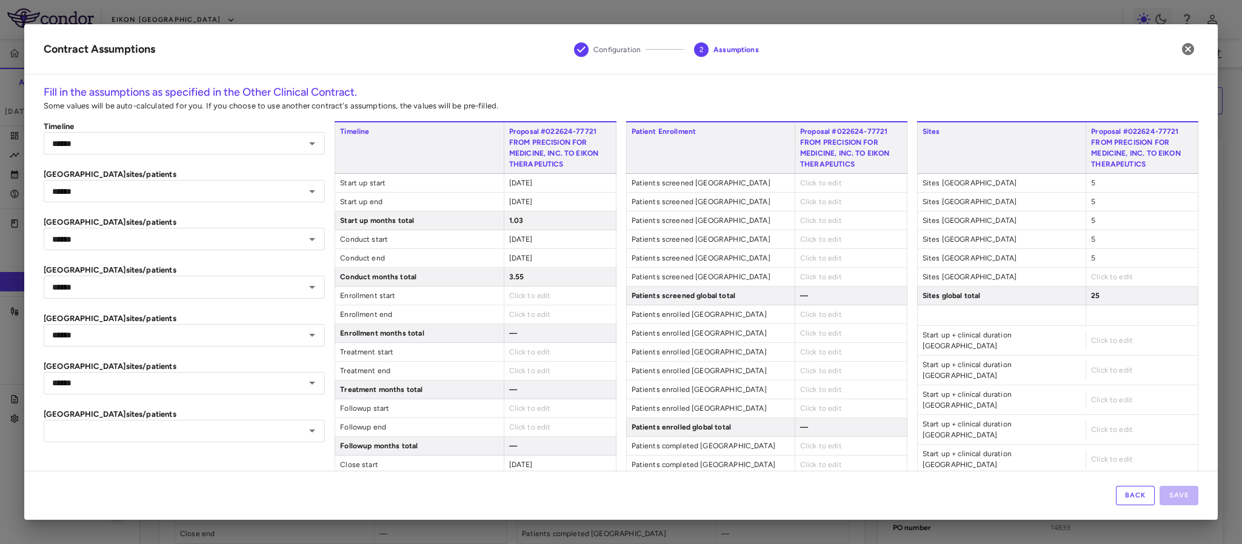
click at [1091, 276] on span "Click to edit" at bounding box center [1112, 277] width 42 height 8
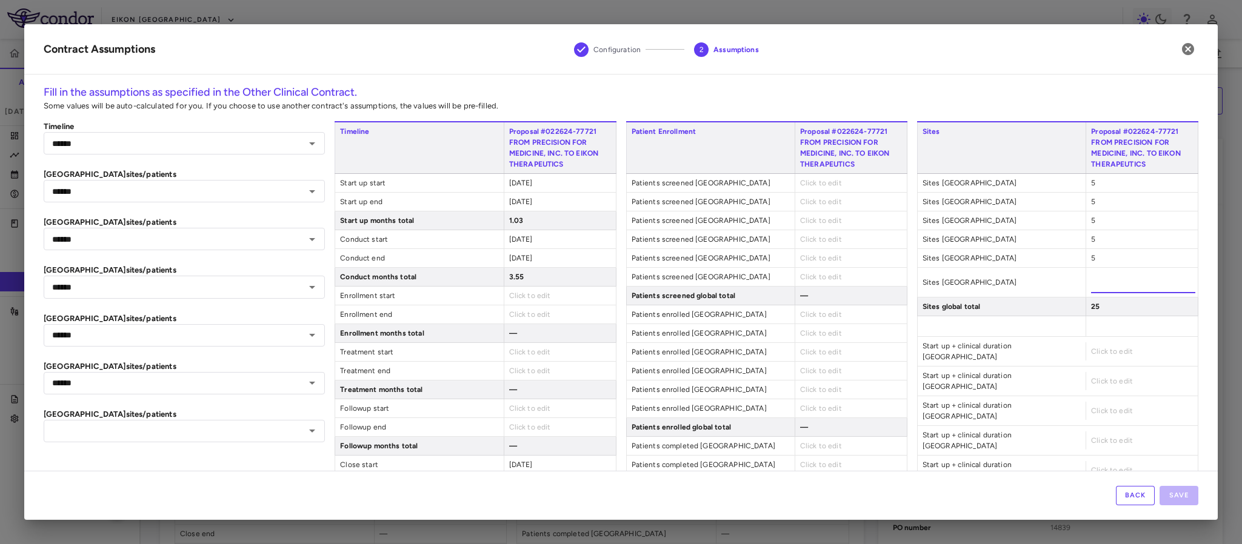
type input "*"
type input "******"
click at [1048, 297] on div "Sites Proposal #022624-77721 FROM PRECISION FOR MEDICINE, INC. TO EIKON THERAPE…" at bounding box center [1057, 466] width 281 height 691
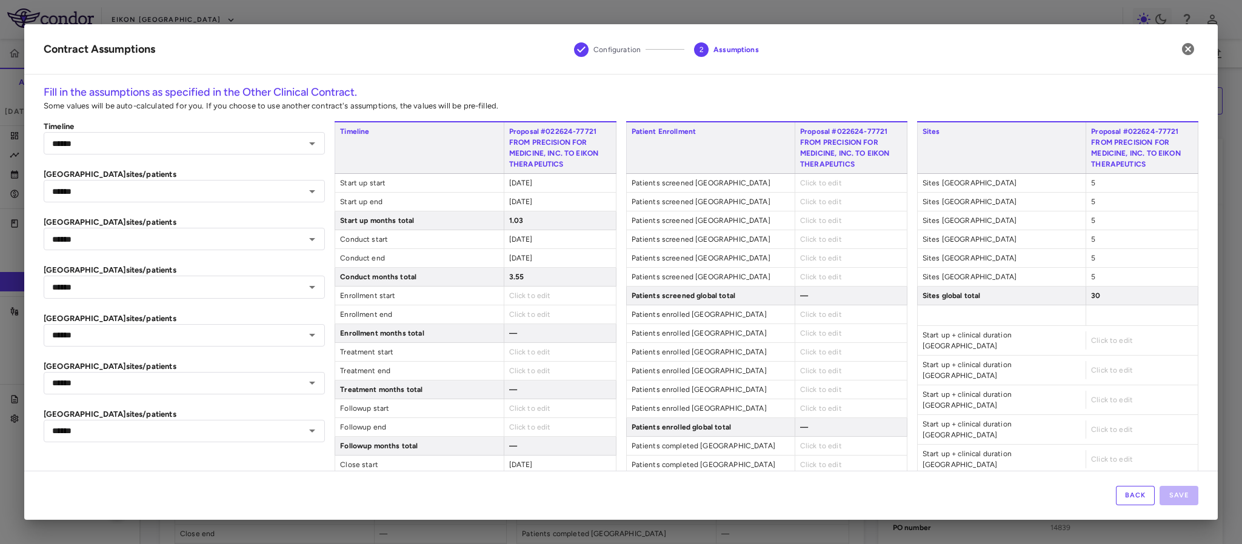
click at [1094, 338] on span "Click to edit" at bounding box center [1112, 340] width 42 height 8
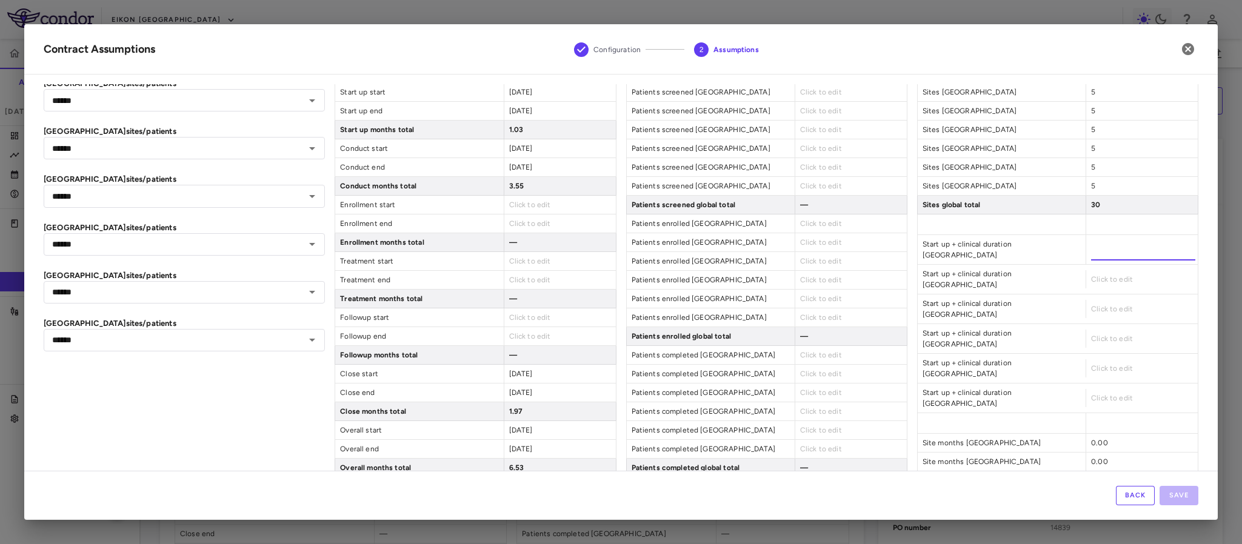
type input "*"
click at [1089, 270] on div "Click to edit" at bounding box center [1142, 279] width 112 height 18
click at [1091, 275] on span "Click to edit" at bounding box center [1112, 279] width 42 height 8
type input "*"
click at [1093, 300] on div "Click to edit" at bounding box center [1142, 309] width 112 height 18
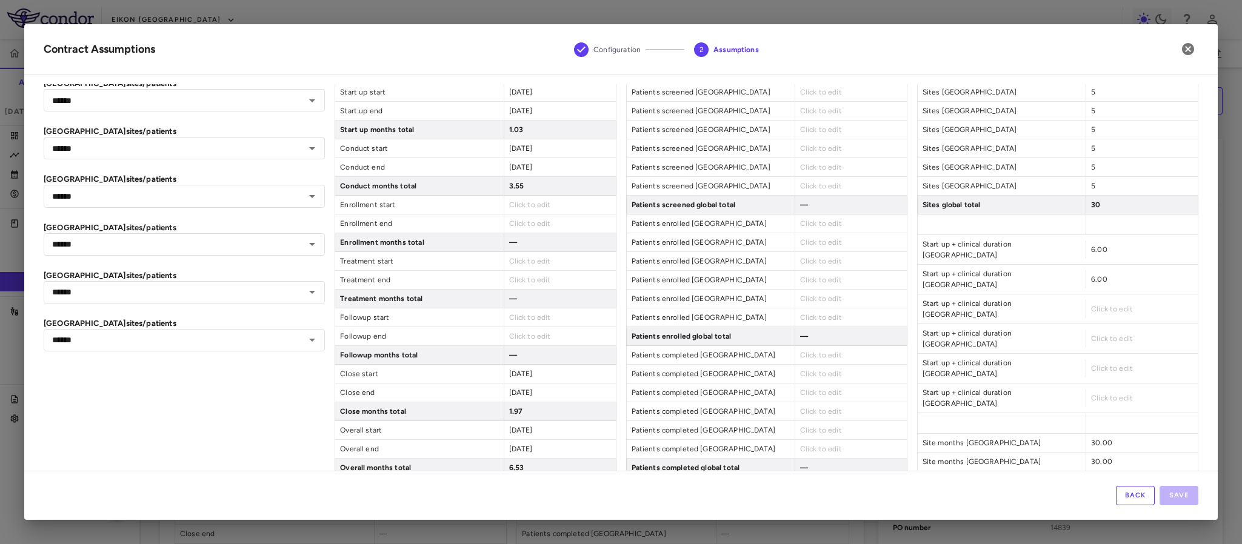
click at [1092, 305] on span "Click to edit" at bounding box center [1112, 309] width 42 height 8
type input "*"
click at [1093, 304] on div "Sites Proposal #022624-77721 FROM PRECISION FOR MEDICINE, INC. TO EIKON THERAPE…" at bounding box center [1057, 375] width 281 height 691
click at [1092, 335] on span "Click to edit" at bounding box center [1112, 339] width 42 height 8
type input "*"
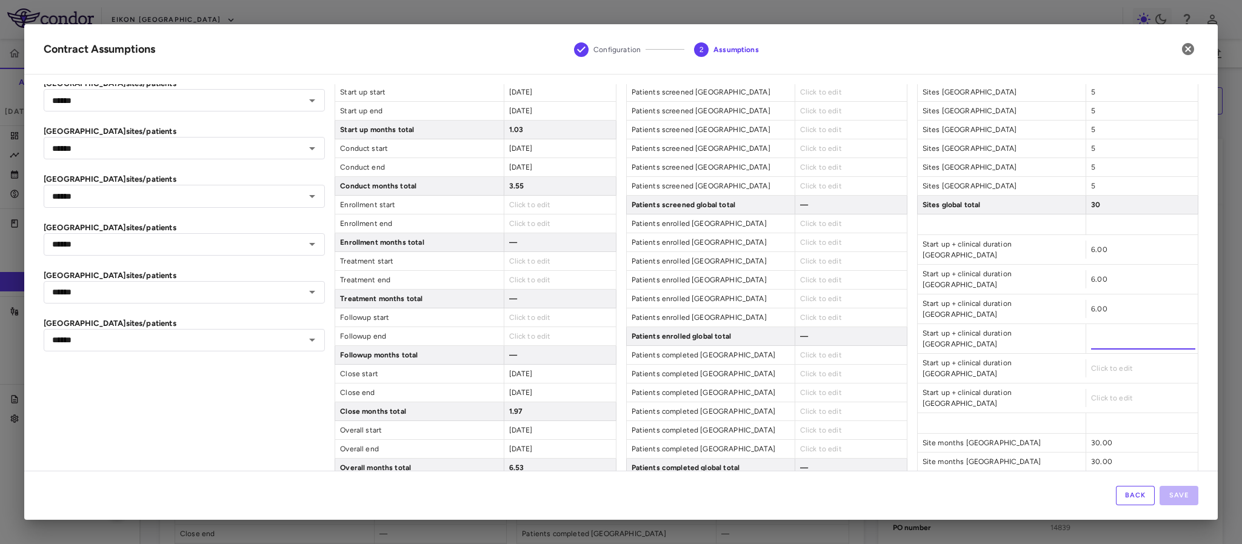
click at [1092, 335] on div "Sites Proposal #022624-77721 FROM PRECISION FOR MEDICINE, INC. TO EIKON THERAPE…" at bounding box center [1057, 375] width 281 height 691
click at [1092, 364] on span "Click to edit" at bounding box center [1112, 368] width 42 height 8
type input "*"
click at [1088, 353] on div "Sites Proposal #022624-77721 FROM PRECISION FOR MEDICINE, INC. TO EIKON THERAPE…" at bounding box center [1057, 375] width 281 height 691
click at [1088, 389] on div "Click to edit" at bounding box center [1142, 398] width 112 height 18
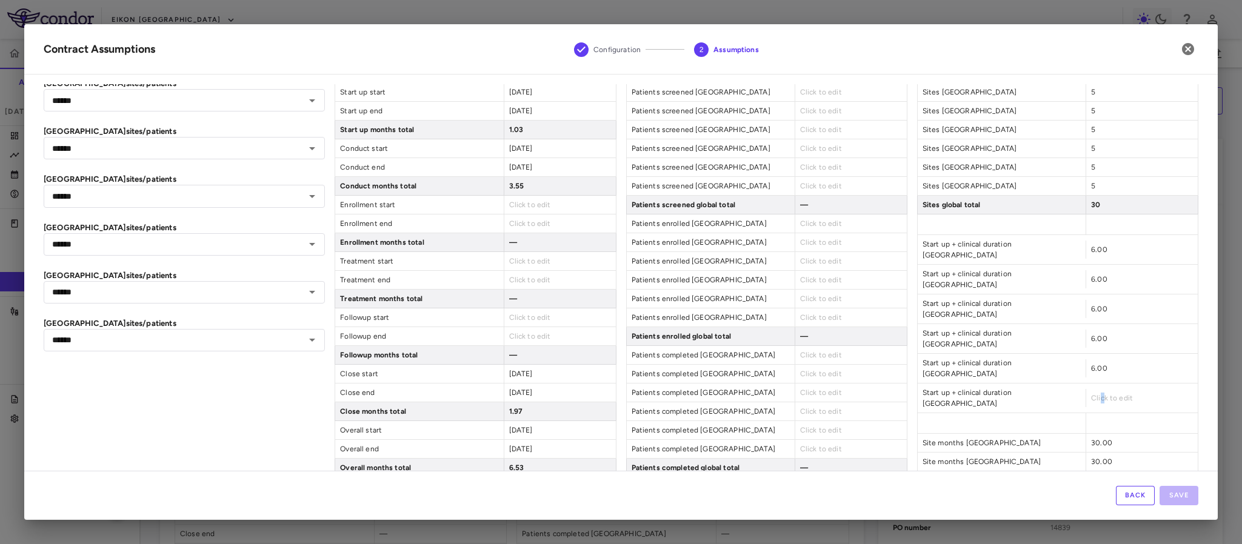
click at [1091, 394] on span "Click to edit" at bounding box center [1112, 398] width 42 height 8
type input "*"
click at [1034, 355] on div "Sites Proposal #022624-77721 FROM PRECISION FOR MEDICINE, INC. TO EIKON THERAPE…" at bounding box center [1057, 375] width 281 height 691
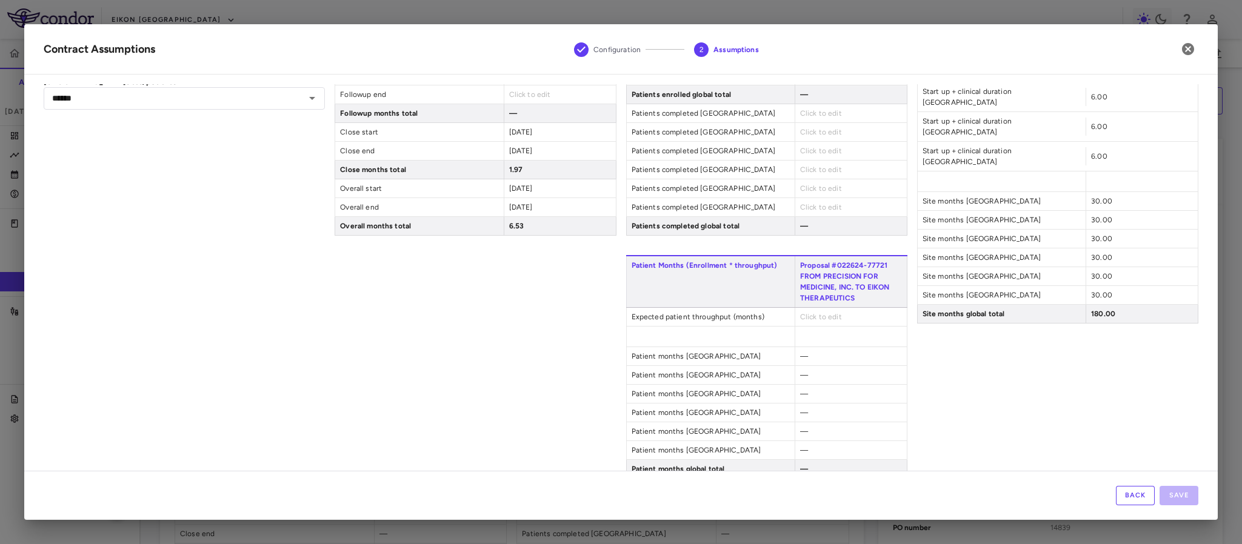
scroll to position [364, 0]
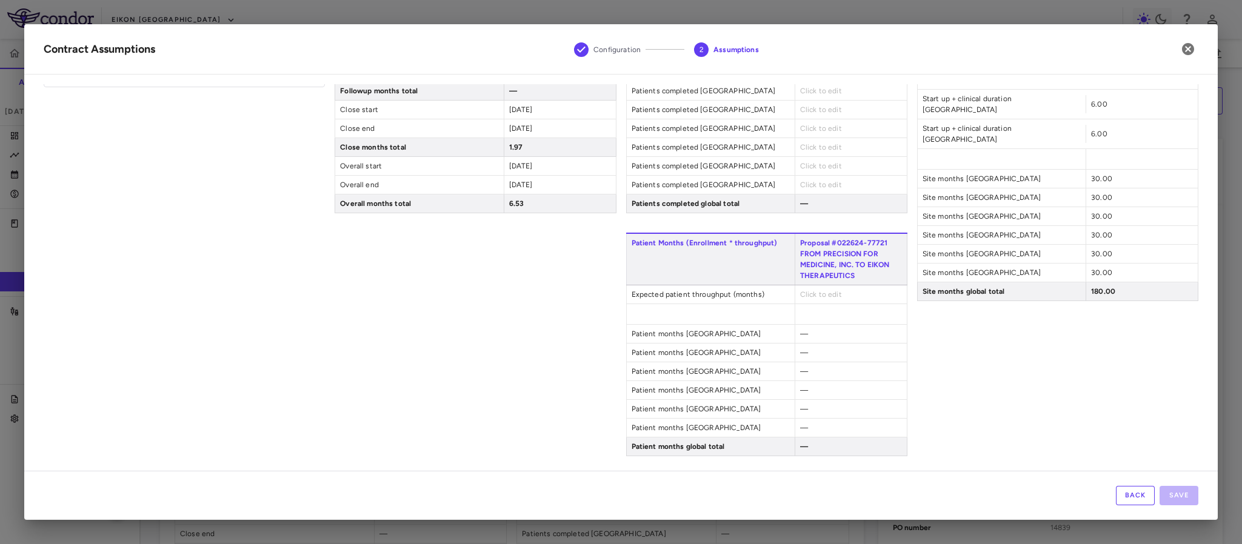
click at [817, 293] on span "Click to edit" at bounding box center [821, 294] width 42 height 8
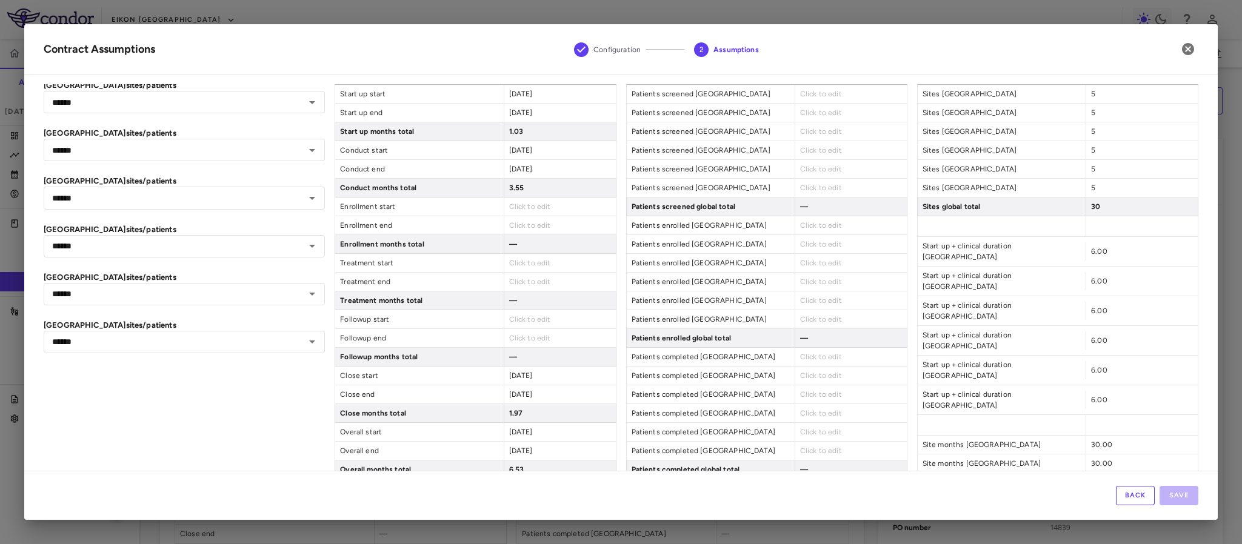
scroll to position [1, 0]
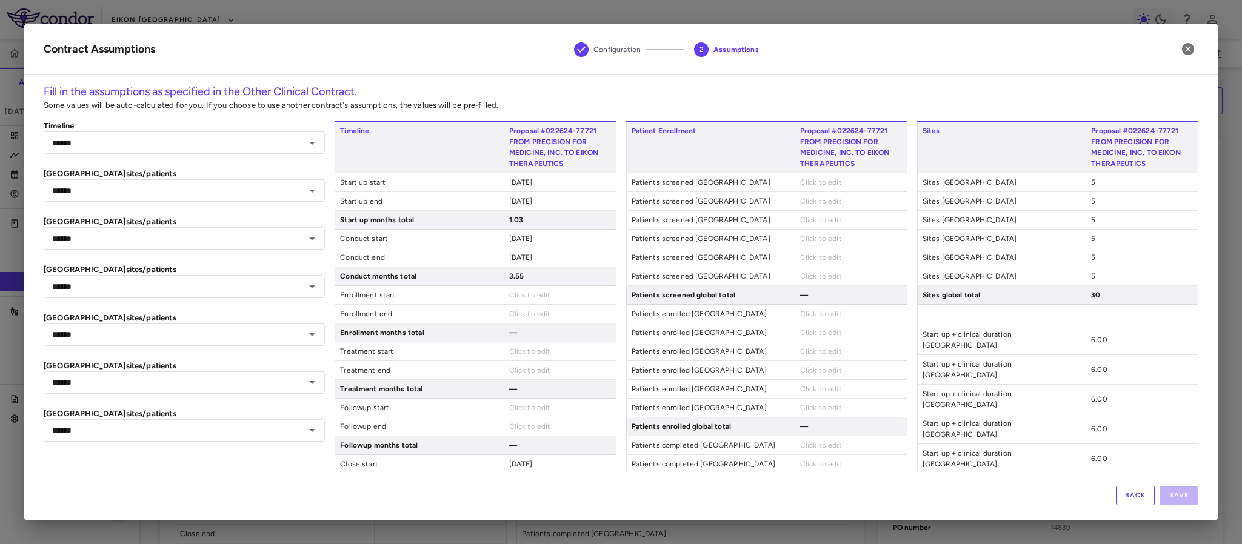
click at [815, 182] on span "Click to edit" at bounding box center [821, 182] width 42 height 8
click at [815, 186] on span "Click to edit" at bounding box center [821, 182] width 42 height 8
type input "*"
click at [810, 215] on div "Patient Enrollment Proposal #022624-77721 FROM PRECISION FOR MEDICINE, INC. TO …" at bounding box center [766, 344] width 281 height 447
click at [804, 204] on span "Click to edit" at bounding box center [821, 201] width 42 height 8
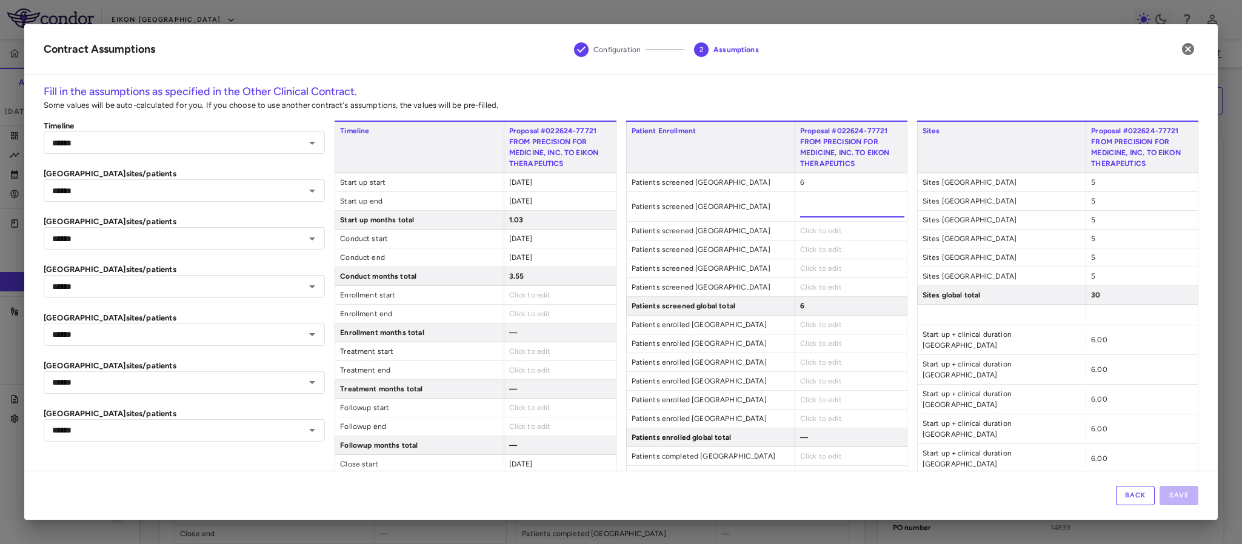
type input "*"
click at [803, 224] on div "Click to edit" at bounding box center [851, 231] width 112 height 18
click at [801, 224] on span "Click to edit" at bounding box center [821, 220] width 42 height 8
type input "*"
click at [797, 250] on div "Patient Enrollment Proposal #022624-77721 FROM PRECISION FOR MEDICINE, INC. TO …" at bounding box center [766, 344] width 281 height 447
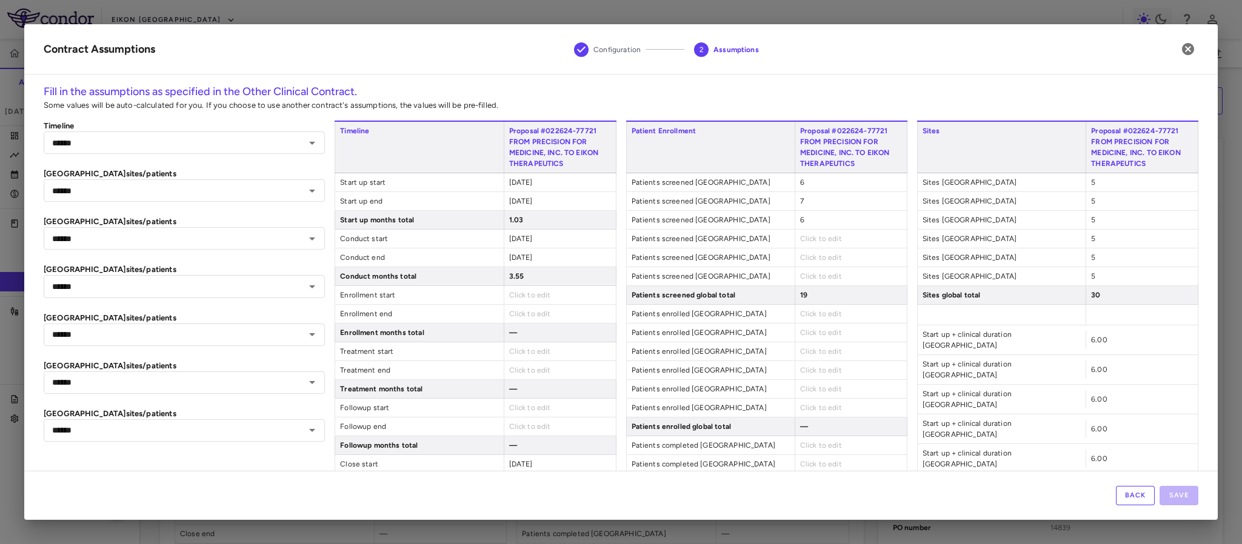
click at [800, 240] on span "Click to edit" at bounding box center [821, 239] width 42 height 8
type input "*"
drag, startPoint x: 806, startPoint y: 262, endPoint x: 799, endPoint y: 263, distance: 7.3
click at [804, 263] on div "Click to edit" at bounding box center [851, 258] width 112 height 18
click at [800, 262] on span "Click to edit" at bounding box center [821, 257] width 42 height 8
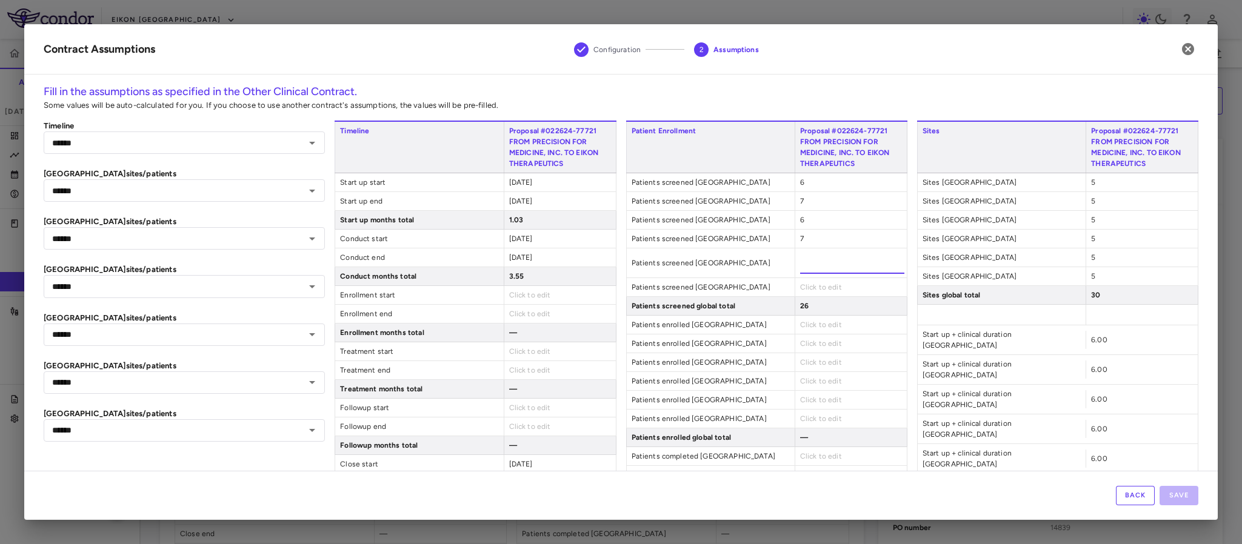
type input "*"
click at [797, 235] on div "7" at bounding box center [851, 239] width 112 height 18
click at [798, 239] on div "7" at bounding box center [851, 239] width 112 height 18
click at [800, 276] on span "Click to edit" at bounding box center [821, 276] width 42 height 8
type input "*"
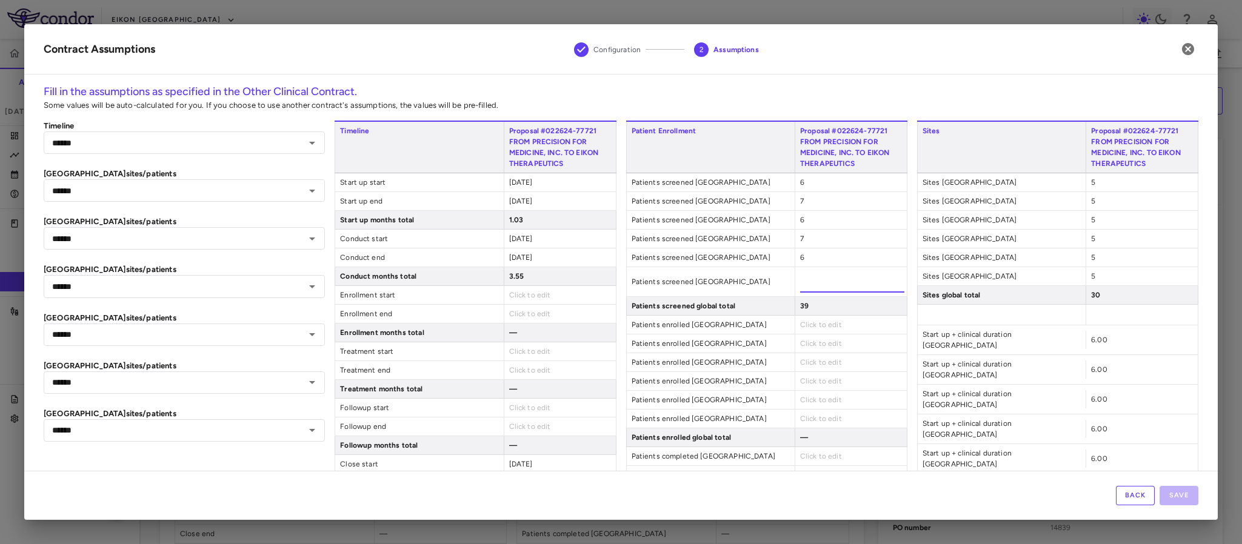
click at [801, 221] on div "6" at bounding box center [851, 220] width 112 height 18
click at [800, 242] on div "7" at bounding box center [851, 239] width 112 height 18
click at [798, 242] on div "7" at bounding box center [851, 239] width 112 height 18
click at [800, 243] on span "7" at bounding box center [802, 239] width 4 height 8
drag, startPoint x: 793, startPoint y: 244, endPoint x: 808, endPoint y: 244, distance: 15.2
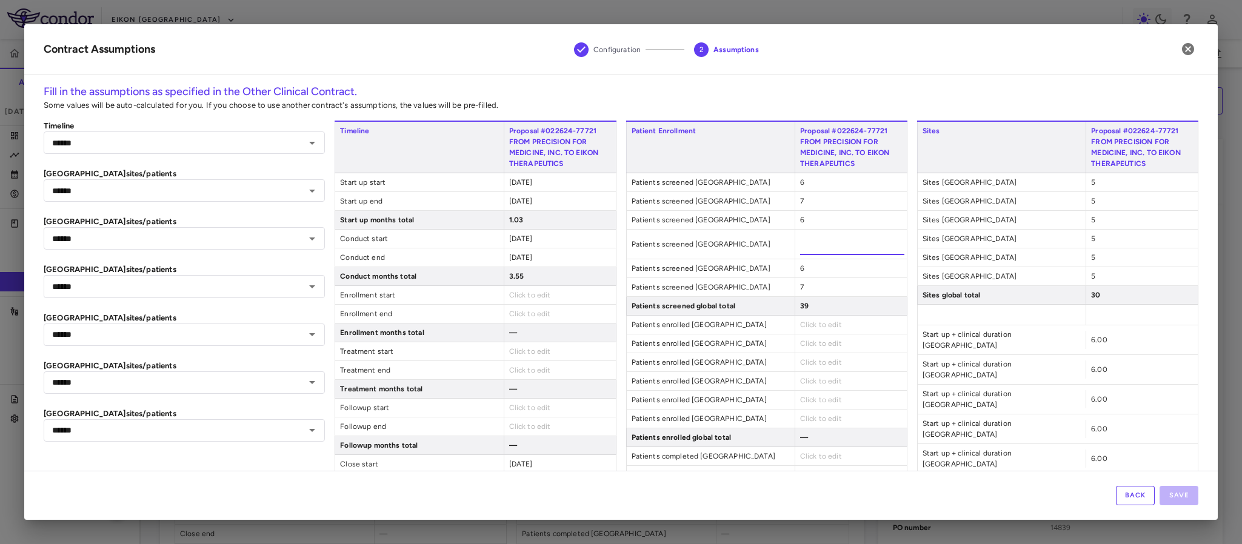
click at [808, 244] on input "*" at bounding box center [852, 244] width 104 height 22
type input "*"
click at [1196, 349] on div "Fill in the assumptions as specified in the Other Clinical Contract. Some value…" at bounding box center [621, 277] width 1194 height 387
click at [801, 315] on span "Click to edit" at bounding box center [821, 314] width 42 height 8
type input "*"
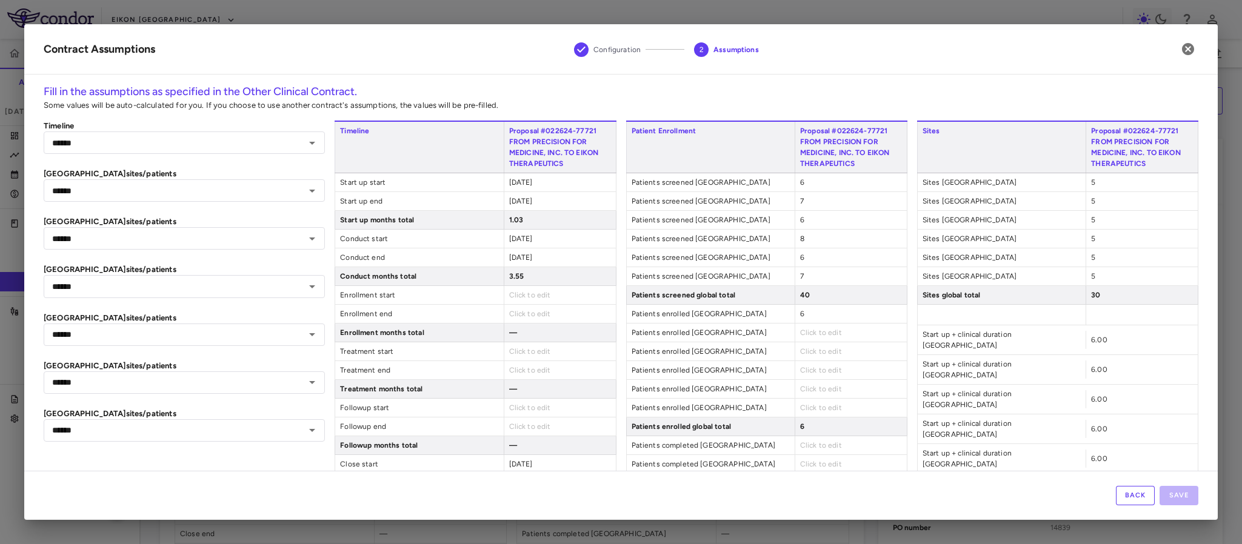
click at [809, 346] on div "Patient Enrollment Proposal #022624-77721 FROM PRECISION FOR MEDICINE, INC. TO …" at bounding box center [766, 344] width 281 height 447
click at [811, 333] on span "Click to edit" at bounding box center [821, 333] width 42 height 8
type input "*"
click at [806, 364] on div "Patient Enrollment Proposal #022624-77721 FROM PRECISION FOR MEDICINE, INC. TO …" at bounding box center [766, 344] width 281 height 447
click at [808, 355] on span "Click to edit" at bounding box center [821, 351] width 42 height 8
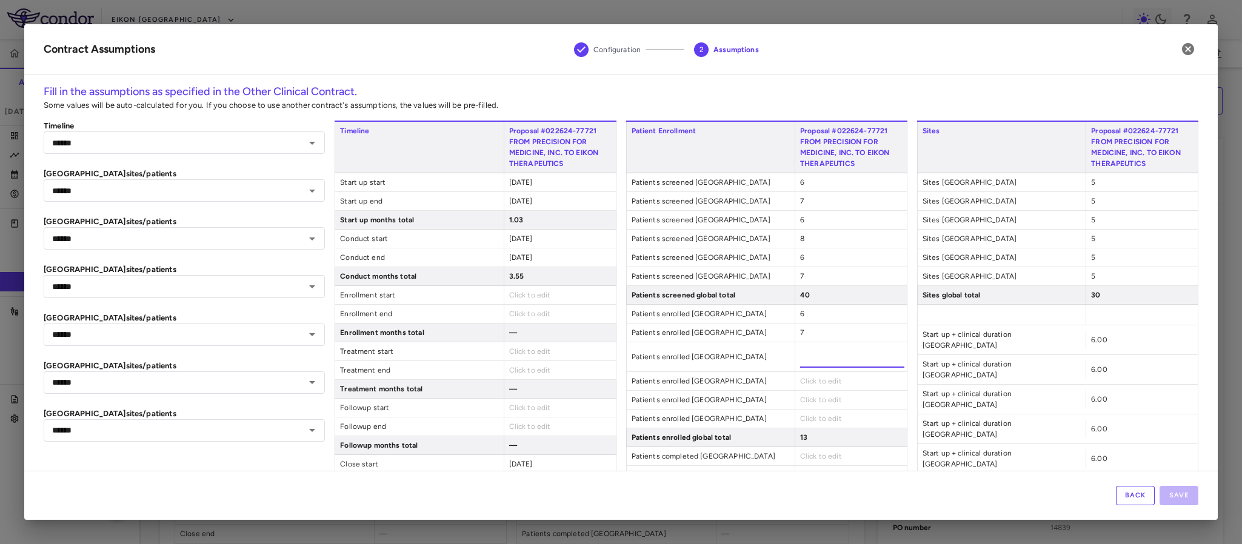
type input "*"
click at [804, 383] on div "Patient Enrollment Proposal #022624-77721 FROM PRECISION FOR MEDICINE, INC. TO …" at bounding box center [766, 350] width 281 height 458
click at [801, 372] on span "Click to edit" at bounding box center [821, 370] width 42 height 8
type input "*"
click at [811, 408] on div "Patient Enrollment Proposal #022624-77721 FROM PRECISION FOR MEDICINE, INC. TO …" at bounding box center [766, 344] width 281 height 447
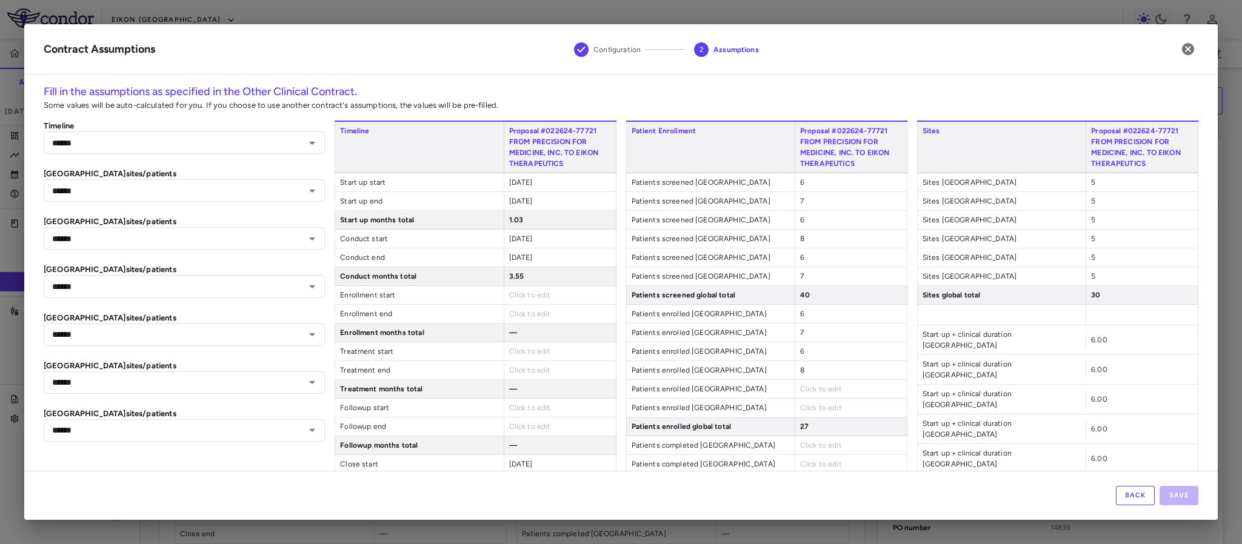
click at [804, 391] on span "Click to edit" at bounding box center [821, 389] width 42 height 8
type input "*"
click at [799, 424] on div "Patient Enrollment Proposal #022624-77721 FROM PRECISION FOR MEDICINE, INC. TO …" at bounding box center [766, 344] width 281 height 447
click at [806, 417] on div "Click to edit" at bounding box center [851, 408] width 112 height 18
click at [800, 410] on span "Click to edit" at bounding box center [821, 408] width 42 height 8
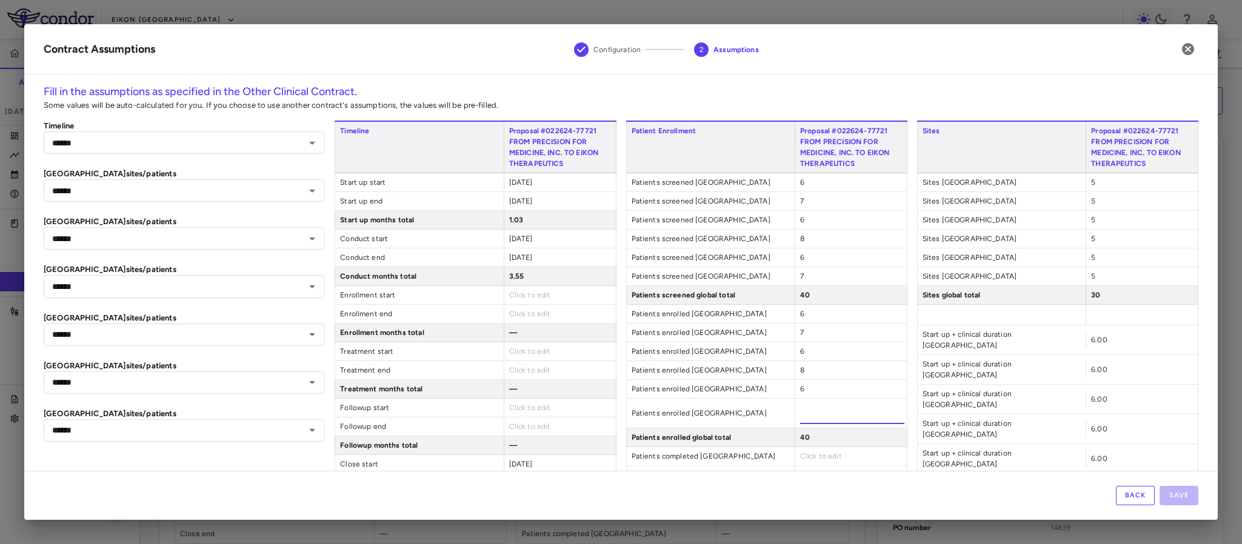
type input "*"
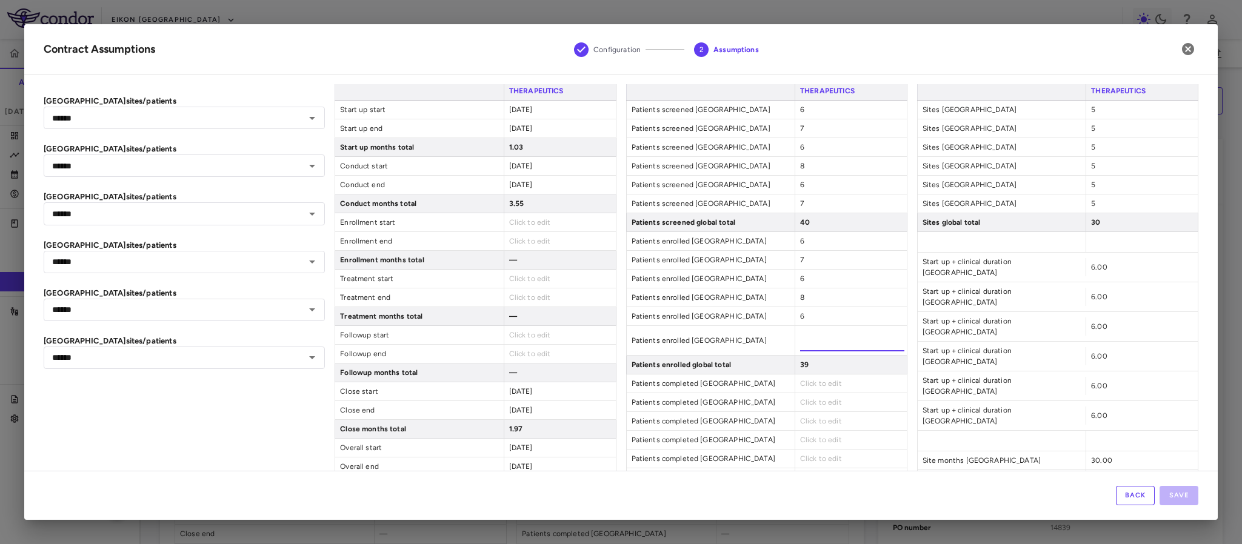
scroll to position [92, 0]
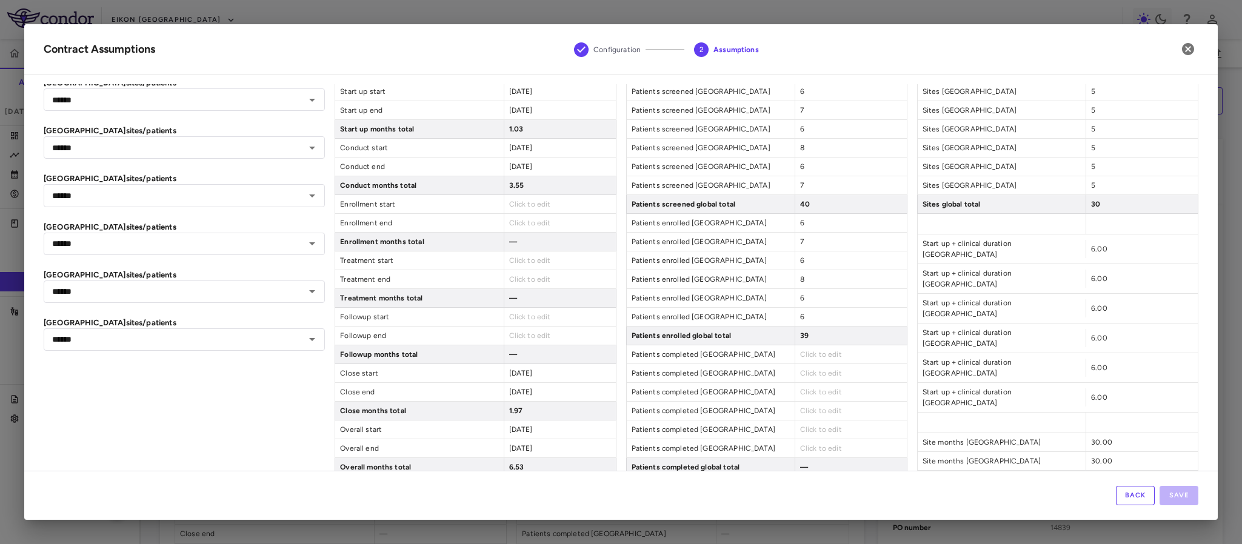
click at [808, 377] on div "Patient Enrollment Proposal #022624-77721 FROM PRECISION FOR MEDICINE, INC. TO …" at bounding box center [766, 253] width 281 height 447
click at [808, 364] on div "Click to edit" at bounding box center [851, 355] width 112 height 18
click at [803, 358] on span "Click to edit" at bounding box center [821, 354] width 42 height 8
type input "*"
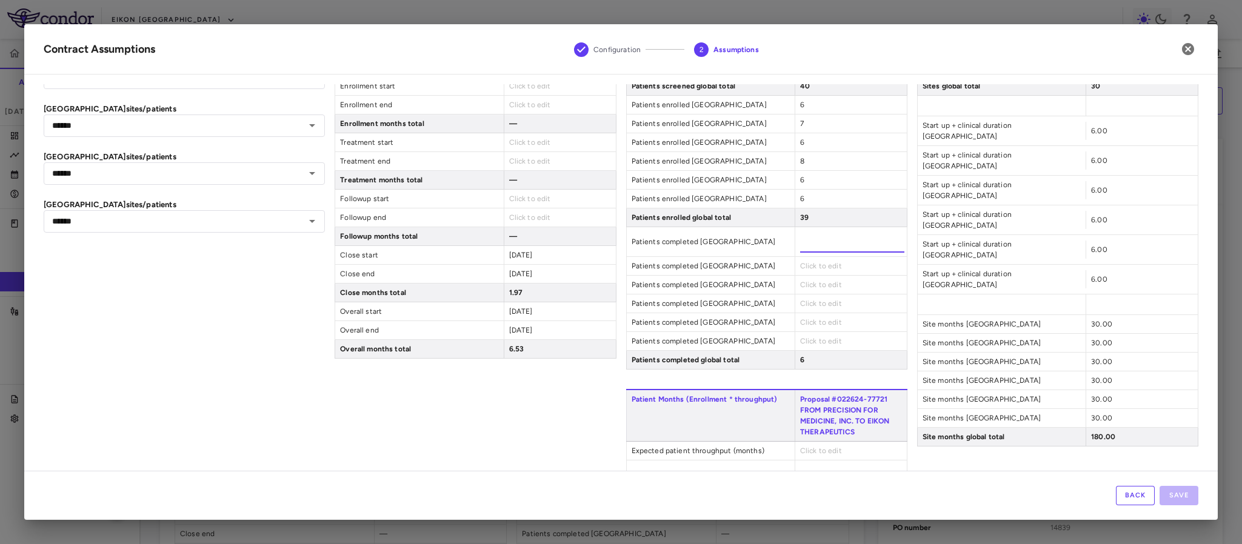
scroll to position [182, 0]
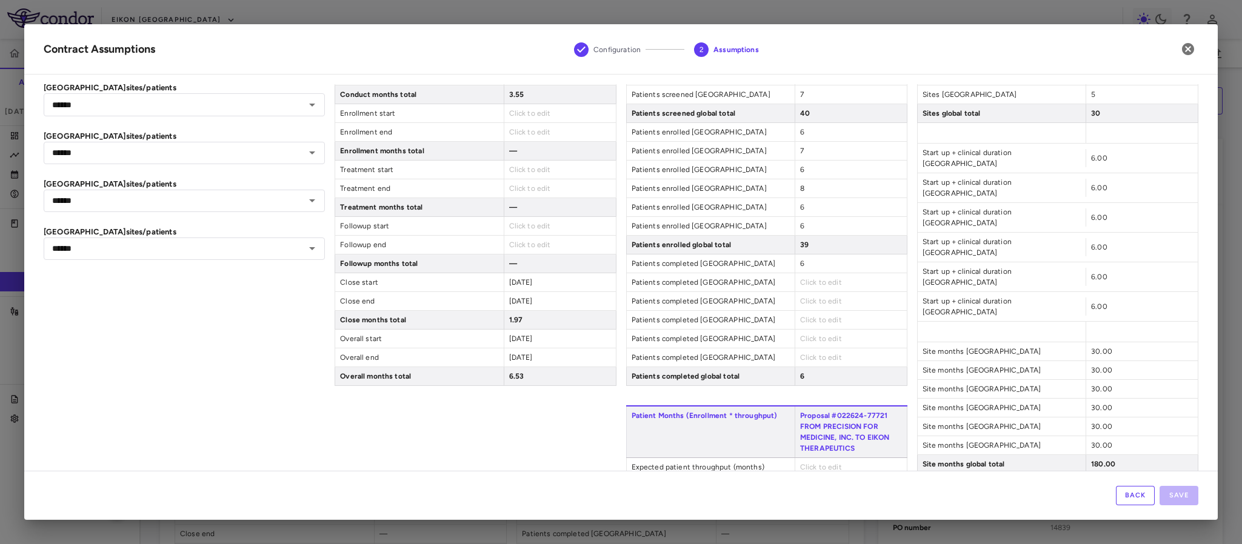
click at [805, 302] on div "Patient Enrollment Proposal #022624-77721 FROM PRECISION FOR MEDICINE, INC. TO …" at bounding box center [766, 162] width 281 height 447
click at [798, 292] on div "Click to edit" at bounding box center [851, 282] width 112 height 18
click at [806, 283] on span "Click to edit" at bounding box center [821, 282] width 42 height 8
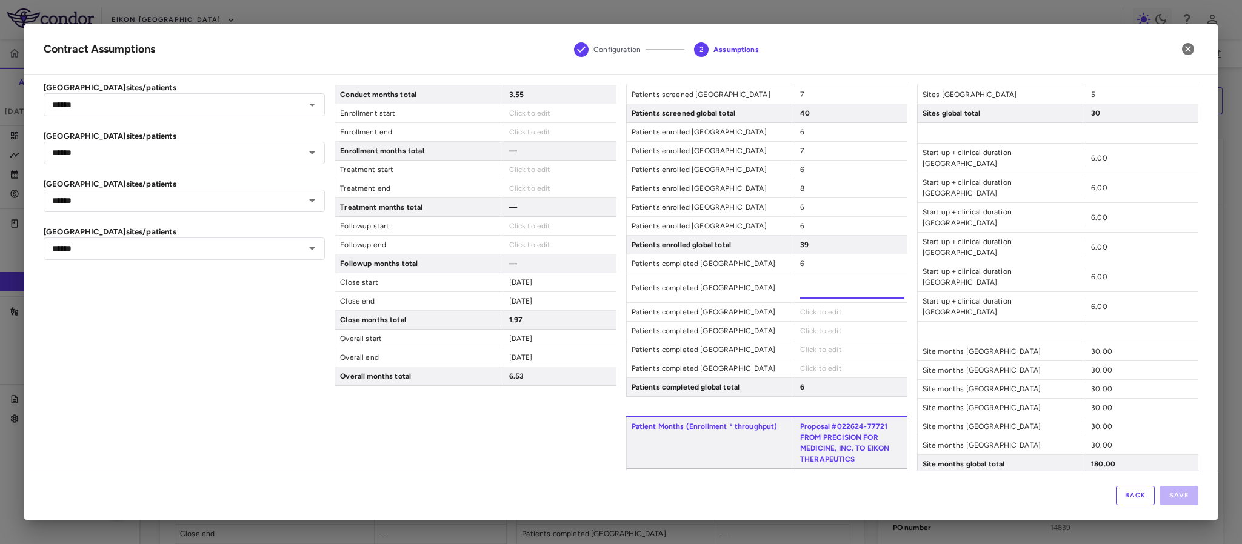
type input "*"
drag, startPoint x: 812, startPoint y: 328, endPoint x: 806, endPoint y: 319, distance: 10.6
click at [811, 328] on div "Click to edit" at bounding box center [851, 331] width 112 height 18
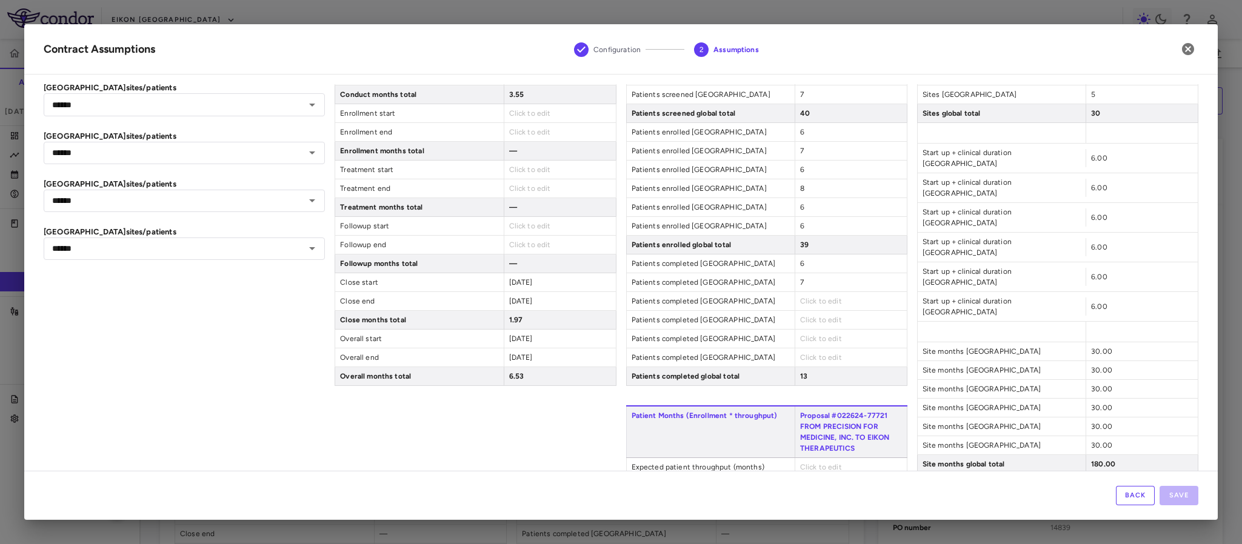
click at [803, 306] on span "Click to edit" at bounding box center [821, 301] width 42 height 8
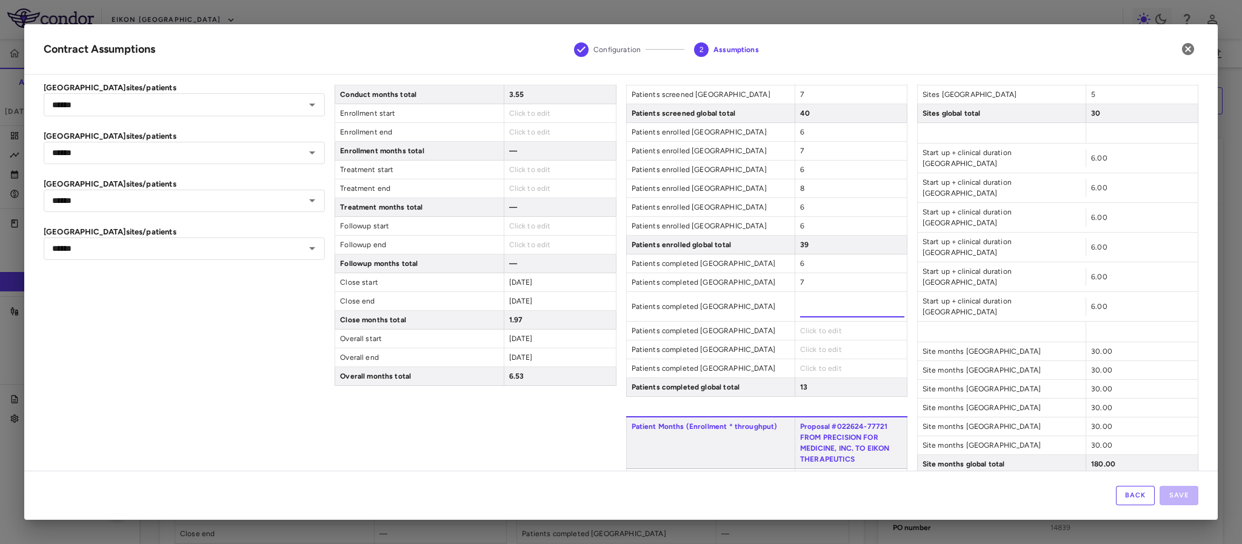
type input "*"
click at [804, 326] on div "Patient Enrollment Proposal #022624-77721 FROM PRECISION FOR MEDICINE, INC. TO …" at bounding box center [766, 168] width 281 height 458
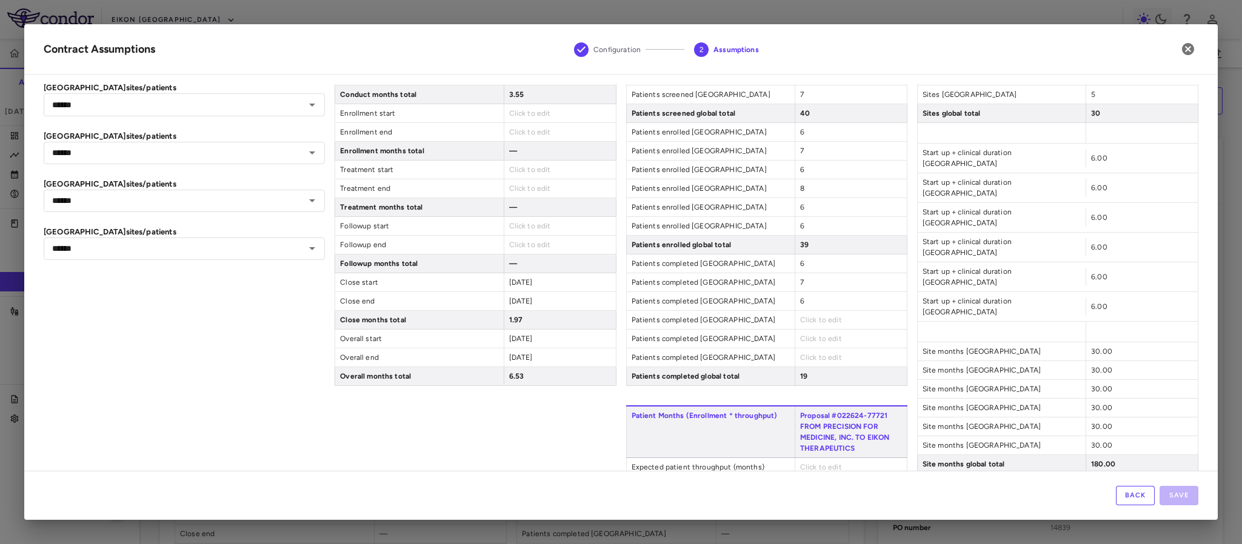
click at [804, 324] on span "Click to edit" at bounding box center [821, 320] width 42 height 8
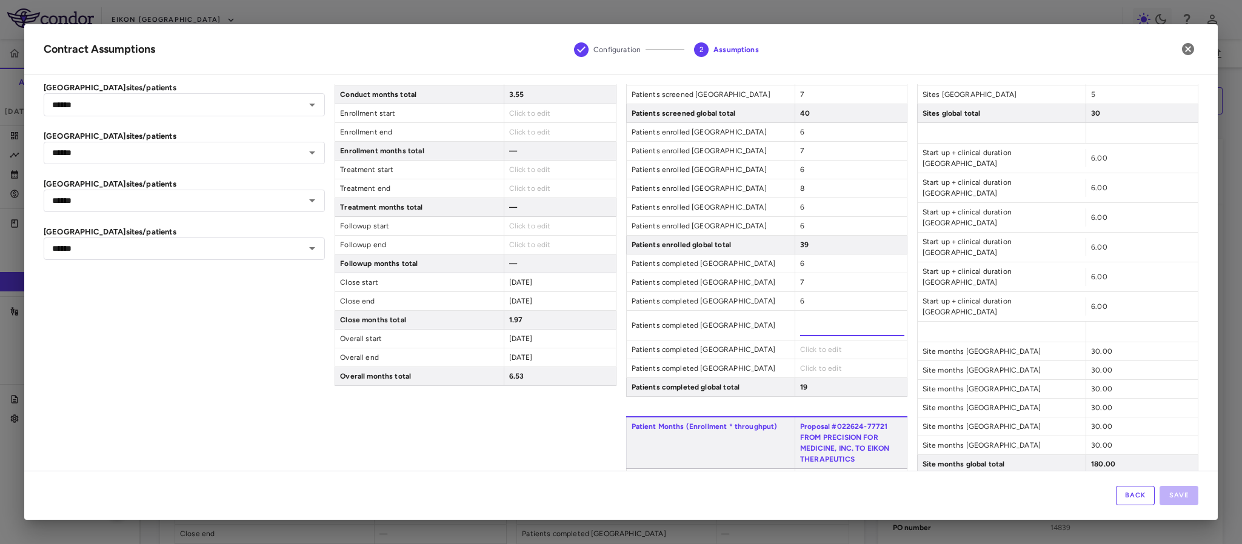
type input "*"
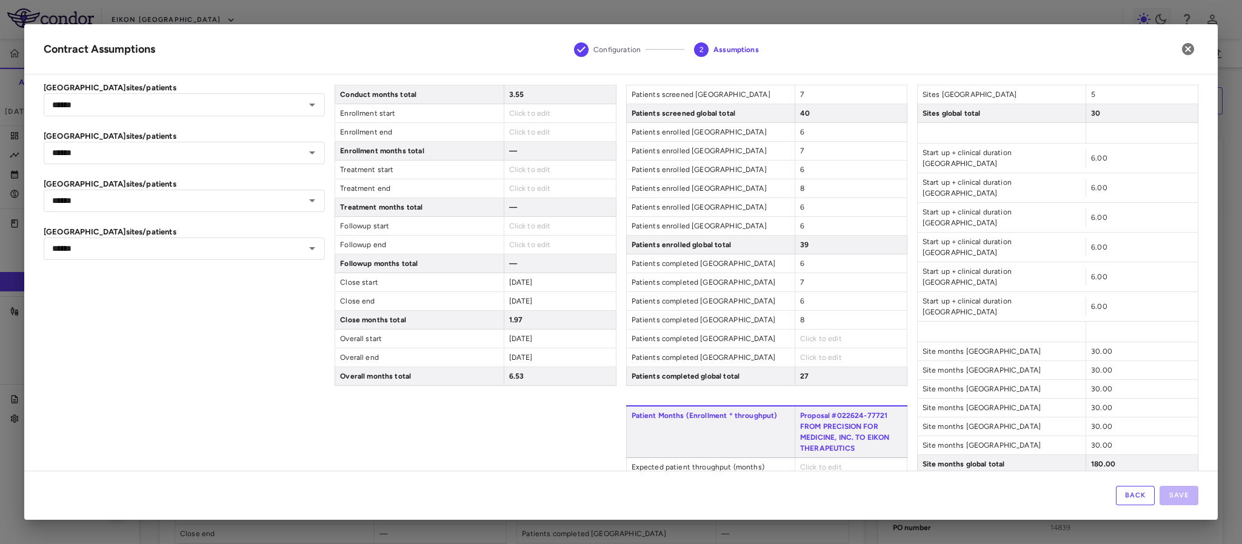
click at [801, 355] on div "Patient Enrollment Proposal #022624-77721 FROM PRECISION FOR MEDICINE, INC. TO …" at bounding box center [766, 162] width 281 height 447
click at [797, 348] on div "Click to edit" at bounding box center [851, 339] width 112 height 18
click at [800, 343] on span "Click to edit" at bounding box center [821, 339] width 42 height 8
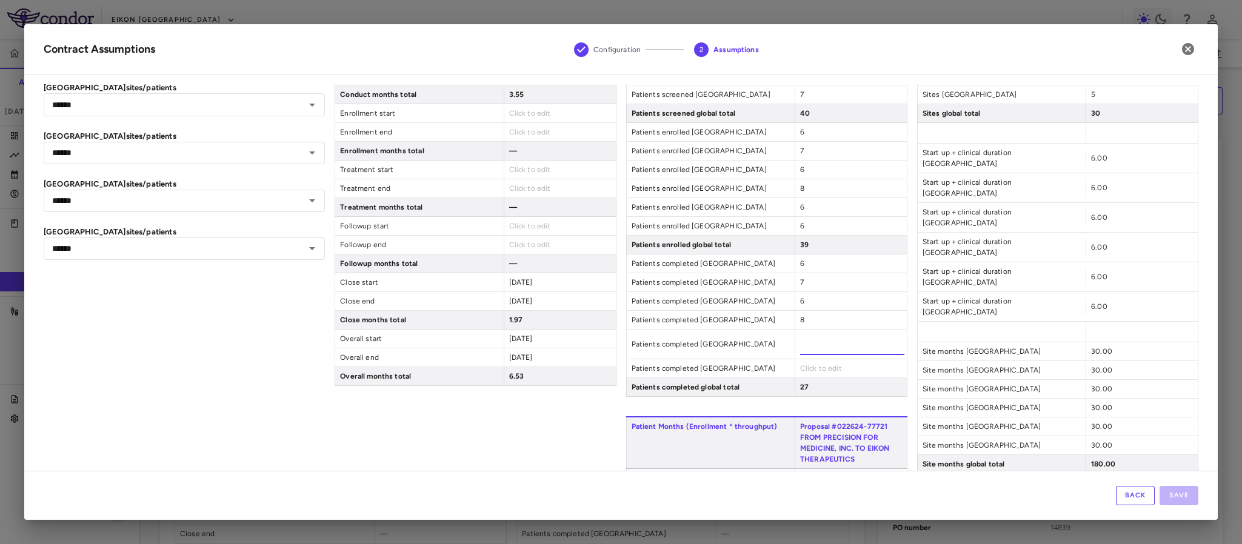
type input "*"
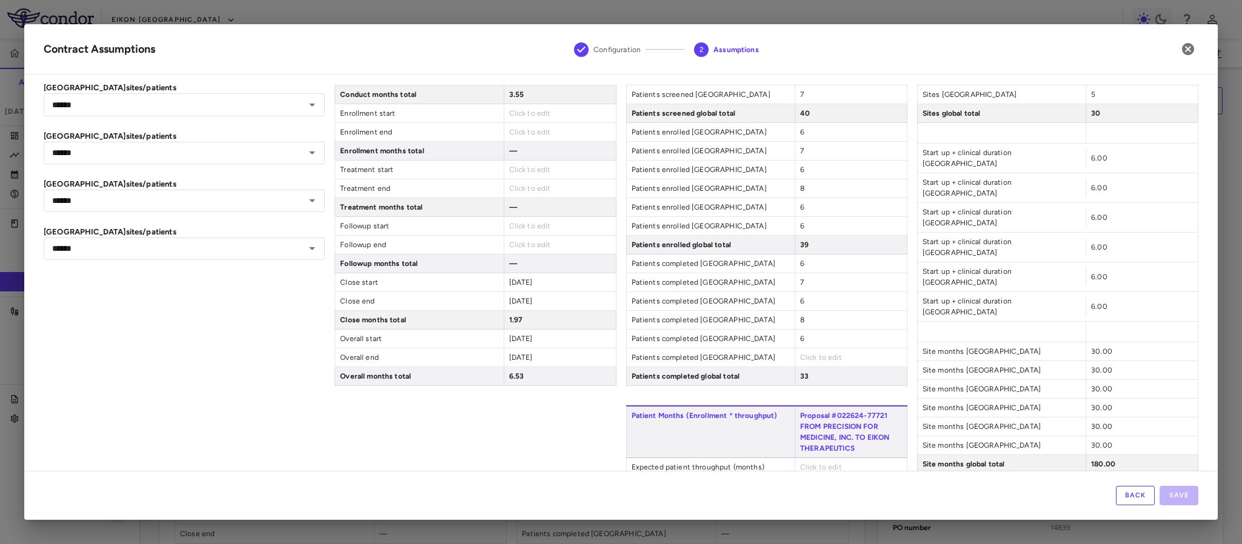
click at [805, 367] on div "Click to edit" at bounding box center [851, 358] width 112 height 18
click at [808, 360] on span "Click to edit" at bounding box center [821, 357] width 42 height 8
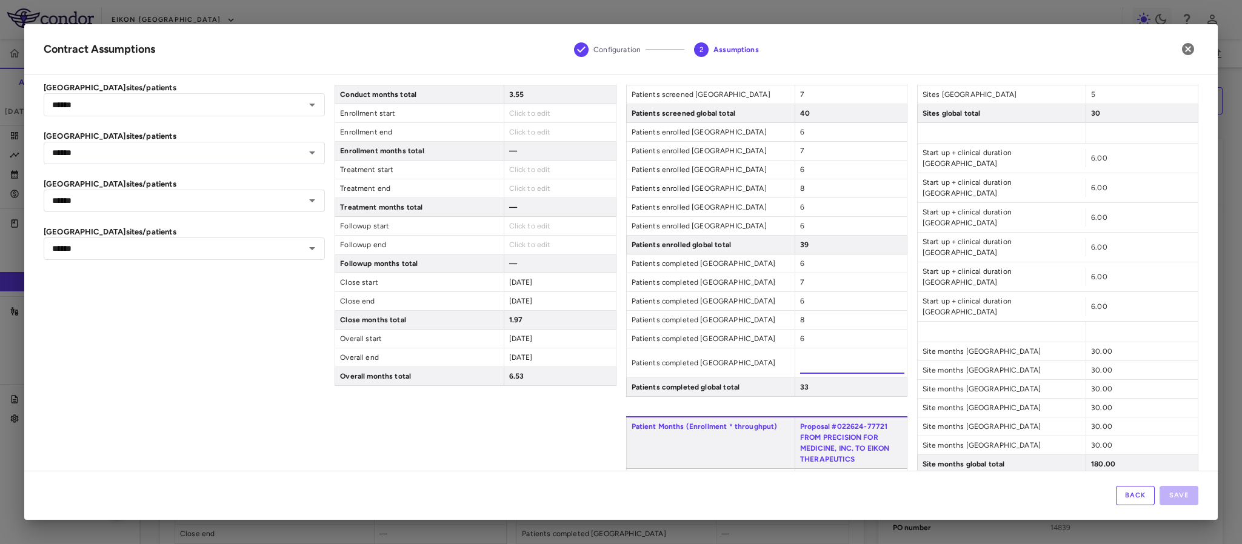
type input "*"
drag, startPoint x: 973, startPoint y: 455, endPoint x: 972, endPoint y: 446, distance: 8.6
click at [972, 455] on div "Sites Proposal #022624-77721 FROM PRECISION FOR MEDICINE, INC. TO EIKON THERAPE…" at bounding box center [1057, 289] width 281 height 701
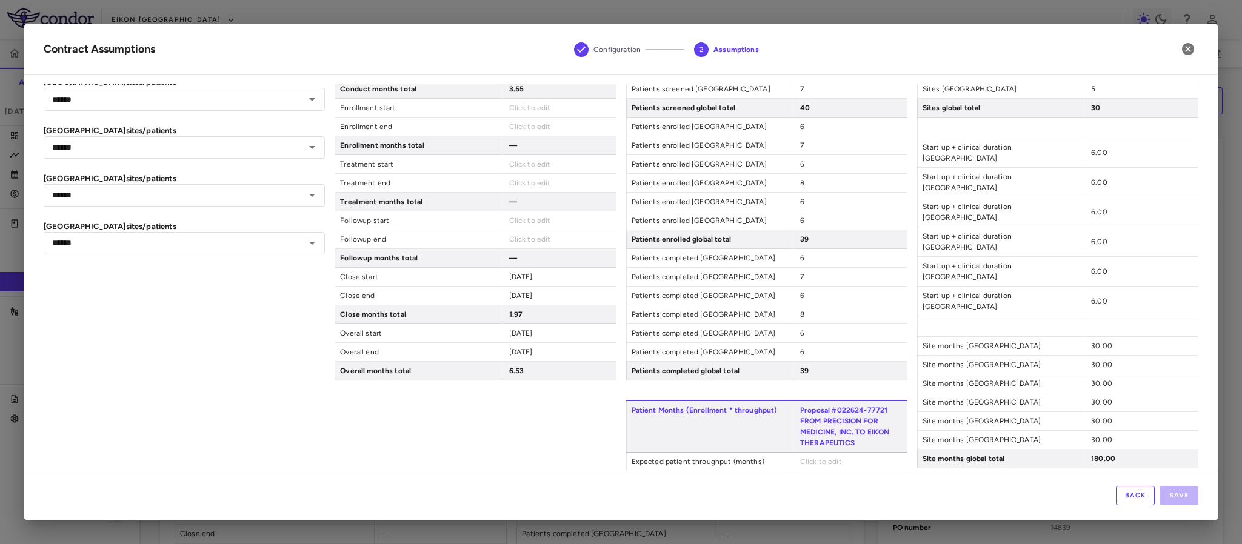
click at [977, 448] on div "Sites Proposal #022624-77721 FROM PRECISION FOR MEDICINE, INC. TO EIKON THERAPE…" at bounding box center [1057, 278] width 281 height 691
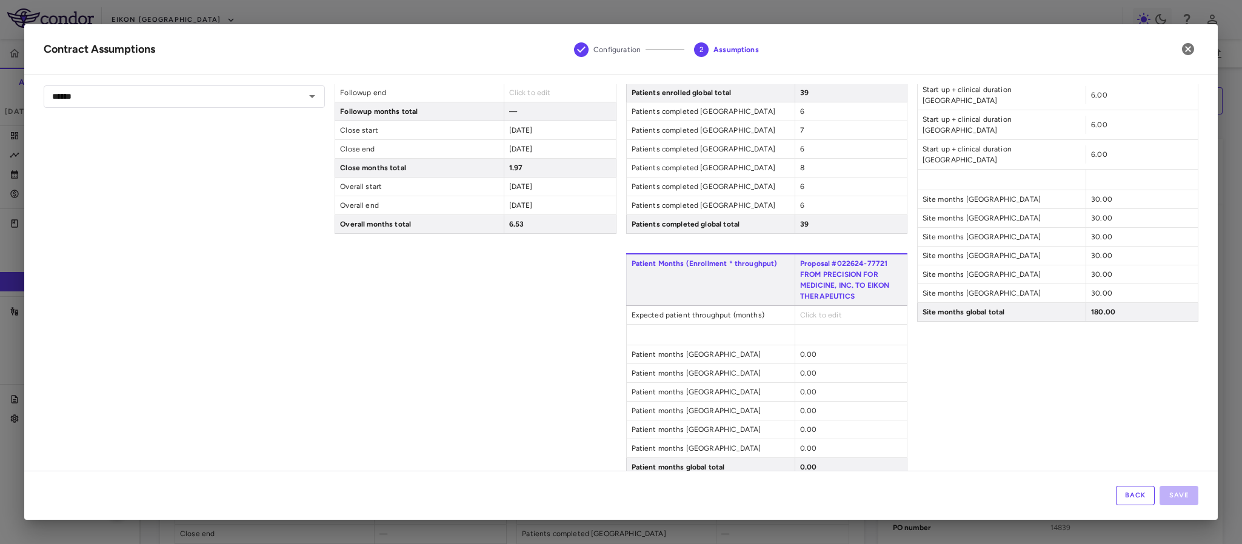
scroll to position [364, 0]
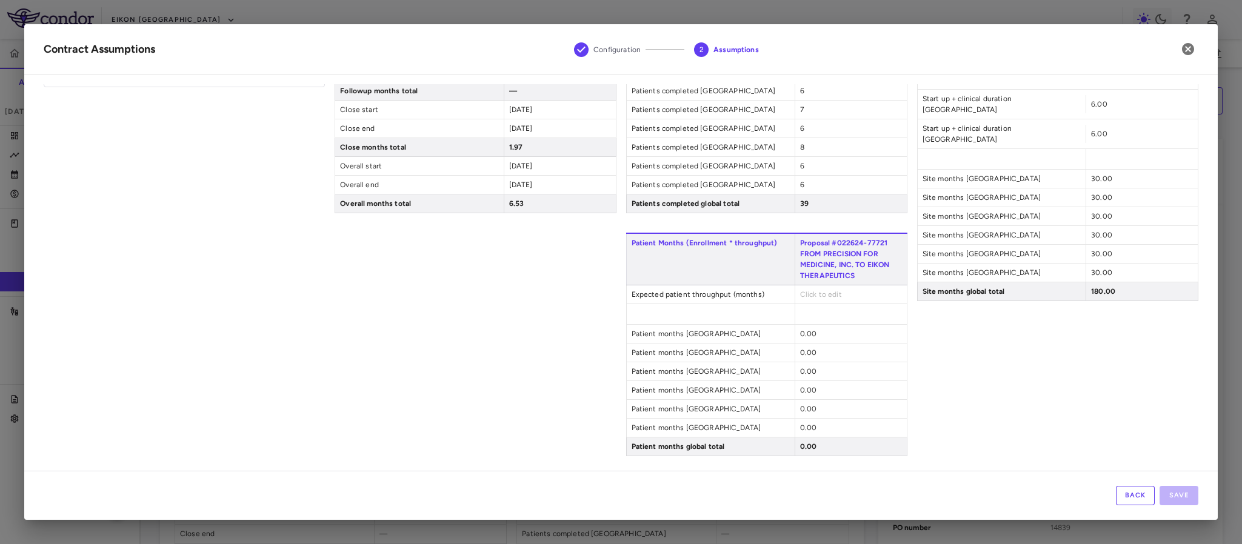
click at [802, 286] on div "Click to edit" at bounding box center [851, 295] width 112 height 18
click at [804, 290] on span "Click to edit" at bounding box center [821, 294] width 42 height 8
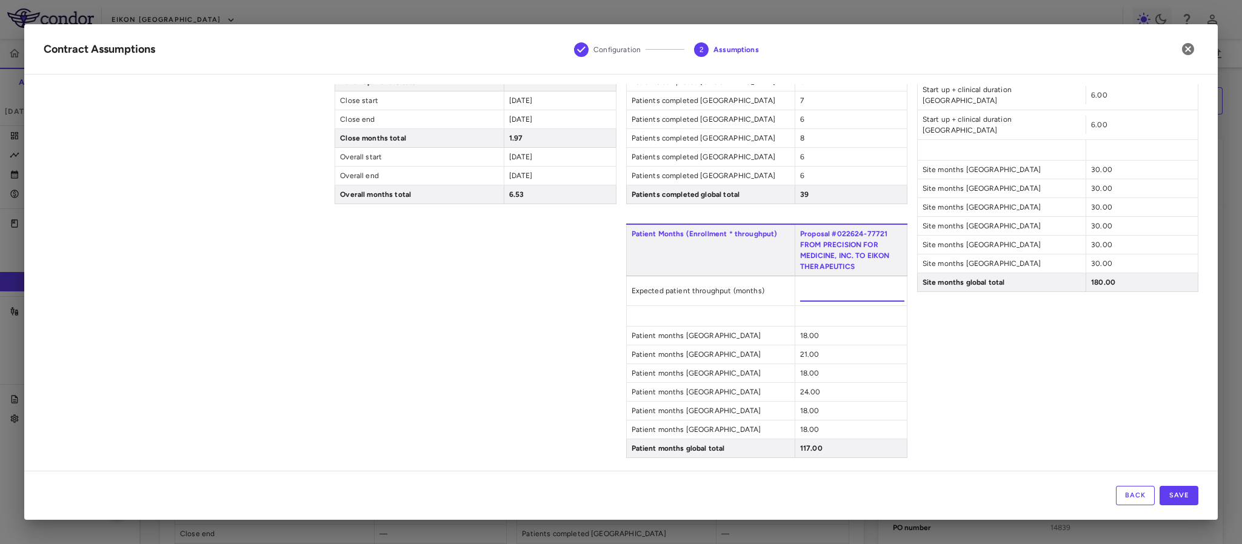
type input "*"
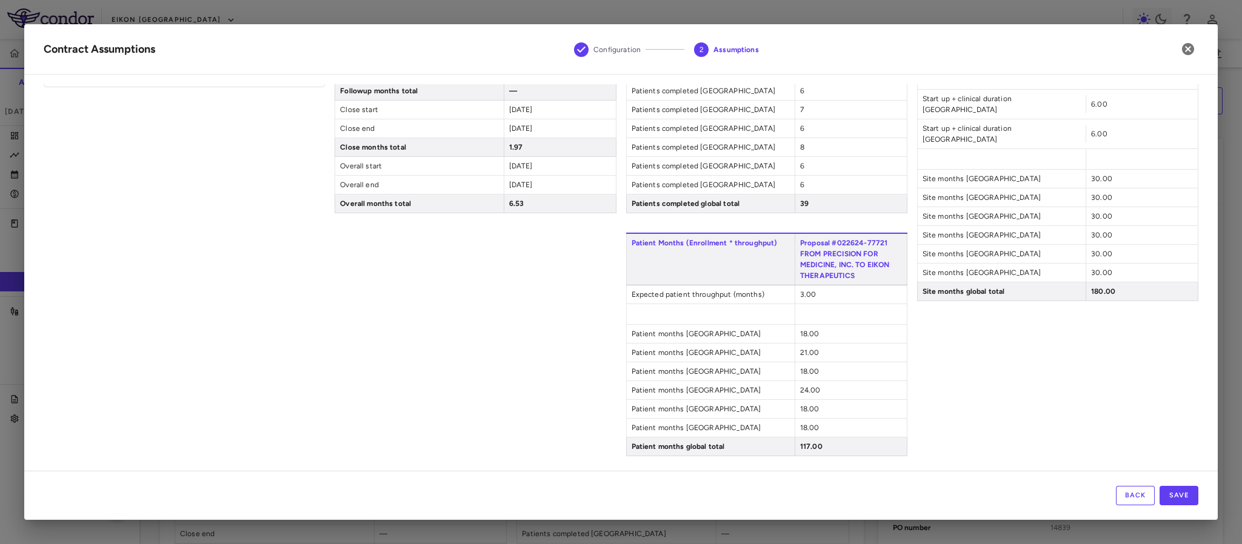
click at [1042, 402] on div "Sites Proposal #022624-77721 FROM PRECISION FOR MEDICINE, INC. TO EIKON THERAPE…" at bounding box center [1057, 111] width 281 height 691
click at [1183, 500] on button "Save" at bounding box center [1179, 495] width 39 height 19
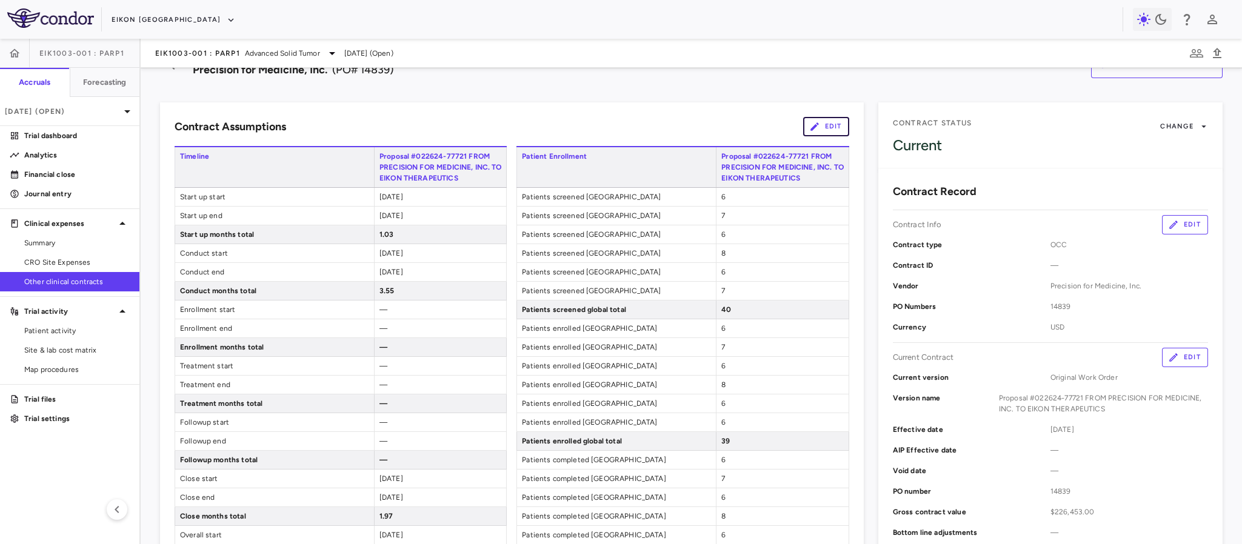
scroll to position [0, 0]
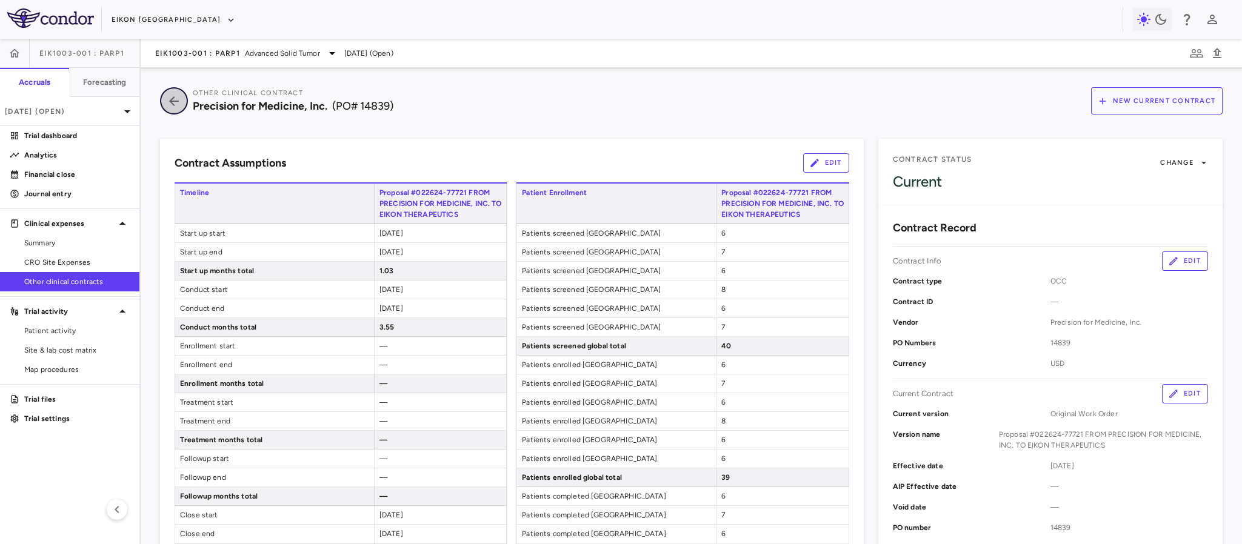
click at [175, 110] on button "button" at bounding box center [174, 100] width 28 height 27
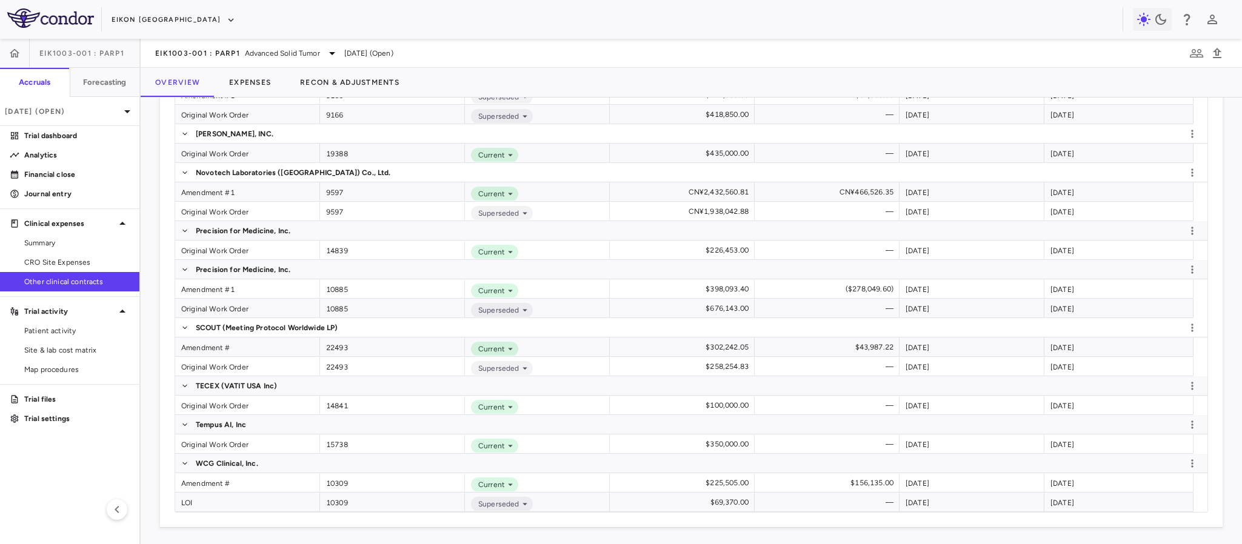
scroll to position [1772, 0]
click at [1186, 223] on icon "button" at bounding box center [1192, 229] width 12 height 12
click at [1148, 255] on div "New version" at bounding box center [1146, 253] width 82 height 22
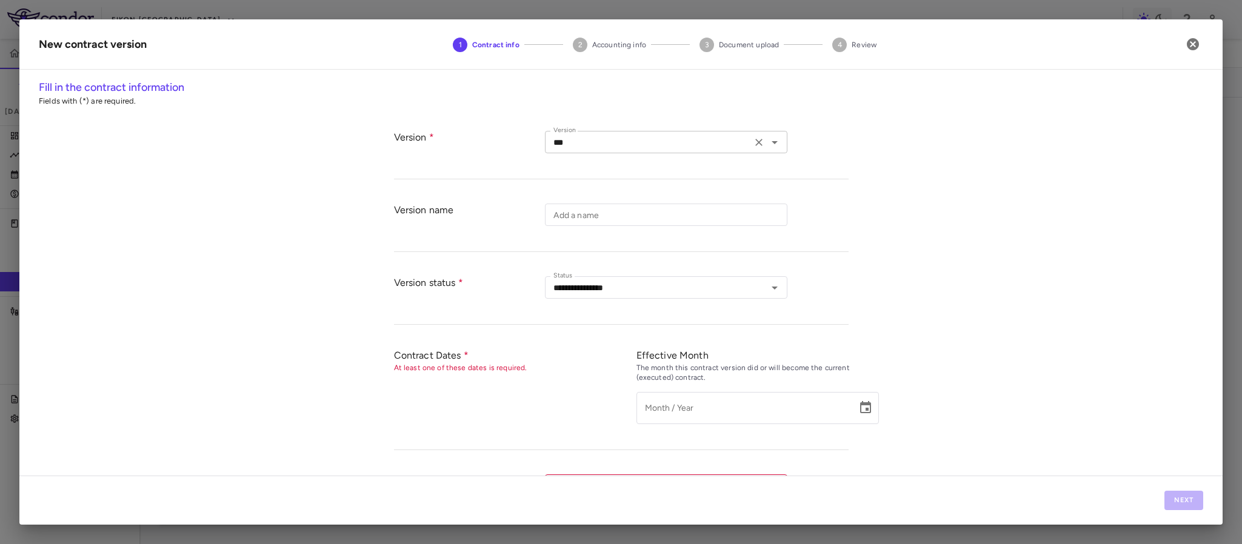
click at [771, 146] on icon "Open" at bounding box center [775, 142] width 15 height 15
click at [566, 202] on li "Amendment" at bounding box center [666, 204] width 243 height 18
type input "*********"
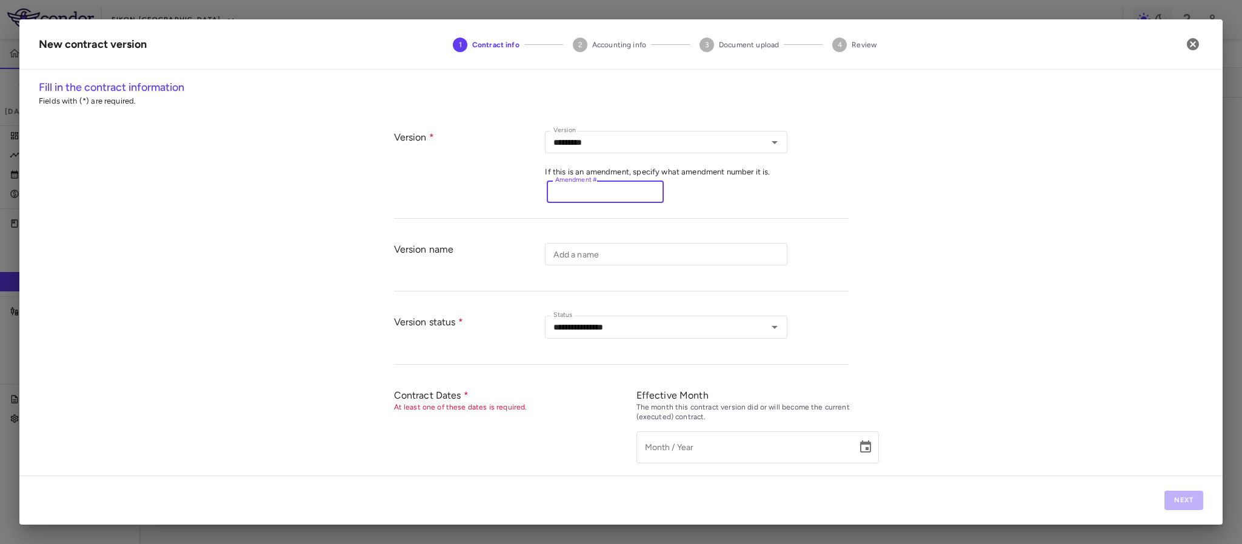
click at [606, 184] on input "Amendment #" at bounding box center [605, 192] width 117 height 22
type input "*"
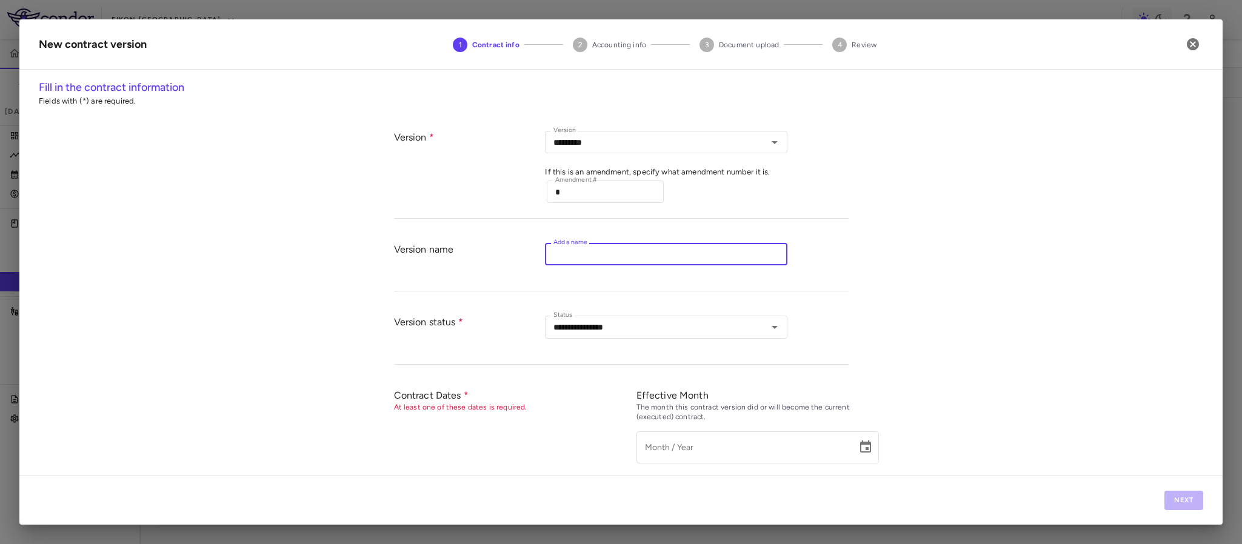
paste input "**********"
drag, startPoint x: 572, startPoint y: 260, endPoint x: 387, endPoint y: 243, distance: 185.1
click at [394, 243] on div "**********" at bounding box center [621, 261] width 455 height 61
click at [547, 256] on input "**********" at bounding box center [666, 254] width 243 height 22
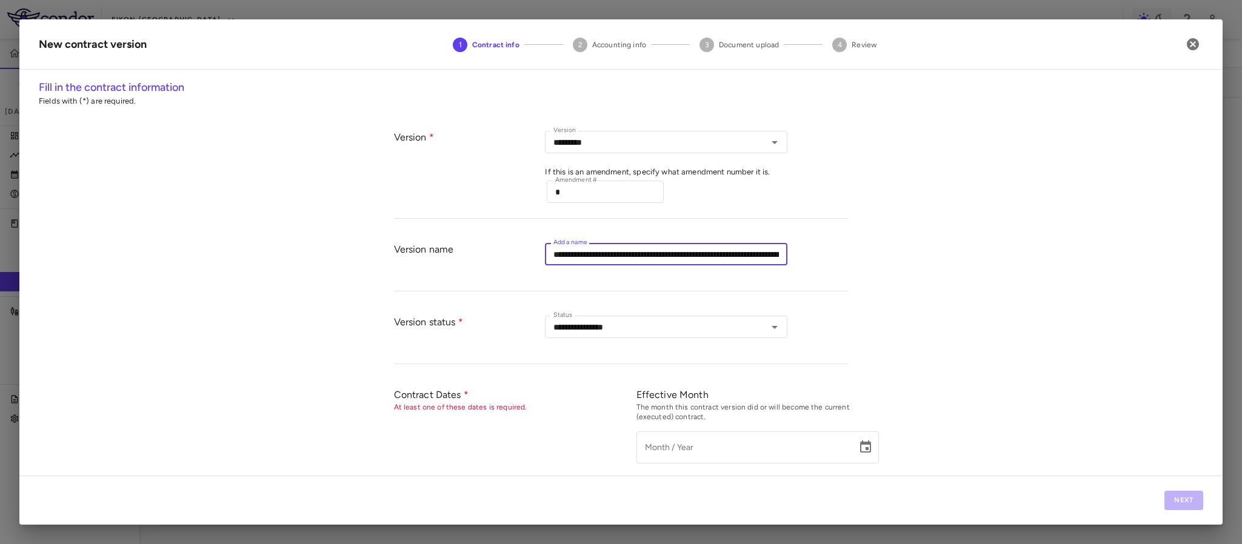
type input "**********"
click at [828, 351] on div "**********" at bounding box center [696, 334] width 303 height 36
click at [855, 459] on button "Choose date" at bounding box center [866, 447] width 24 height 24
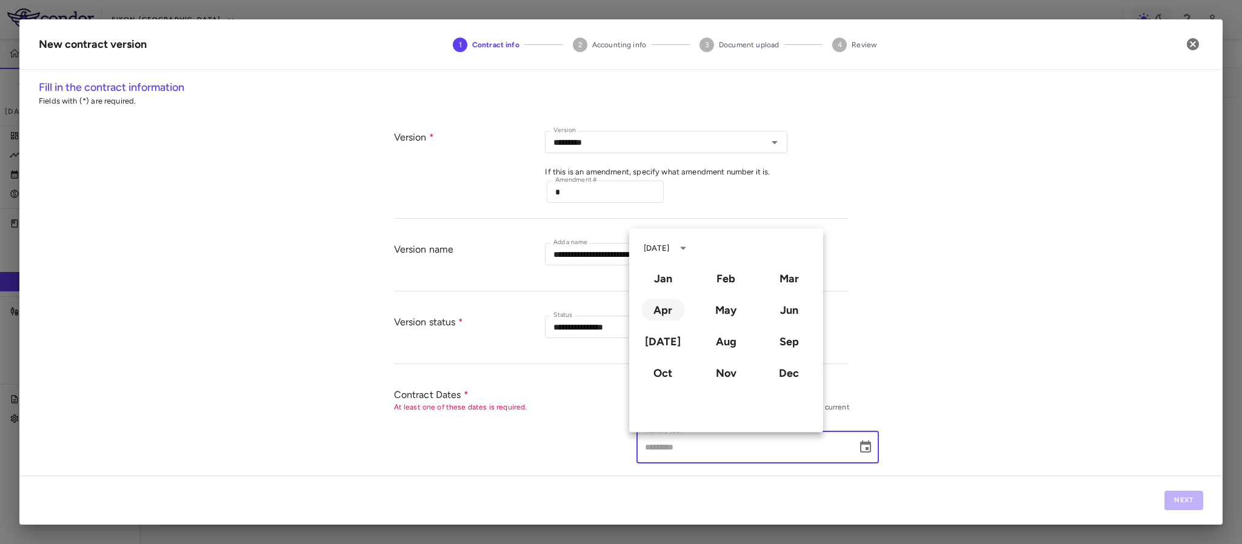
click at [661, 310] on button "Apr" at bounding box center [663, 310] width 44 height 22
type input "**********"
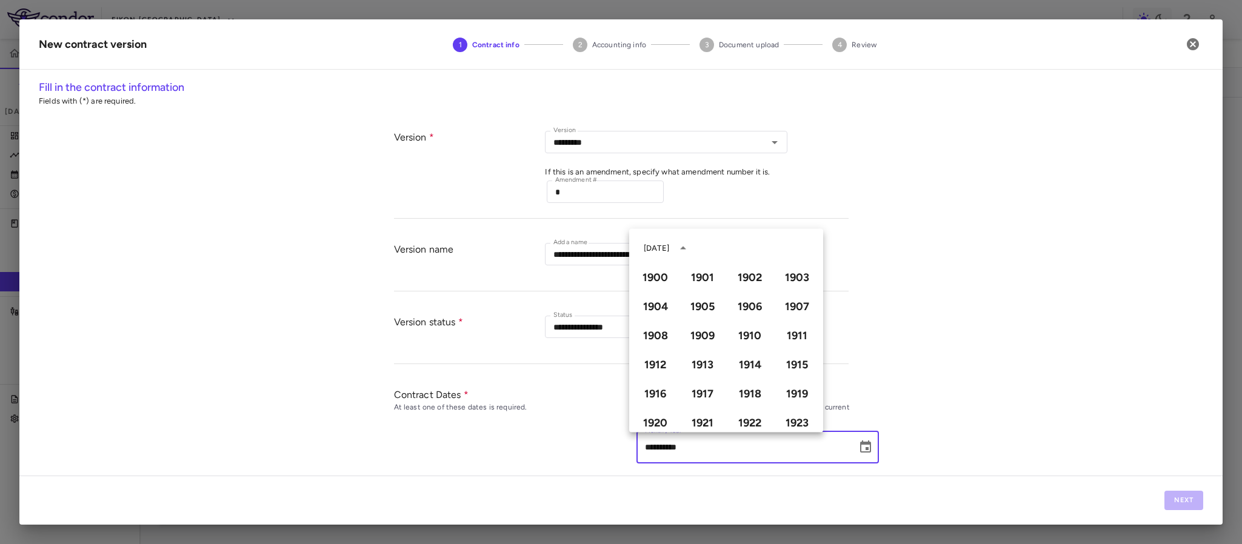
scroll to position [832, 0]
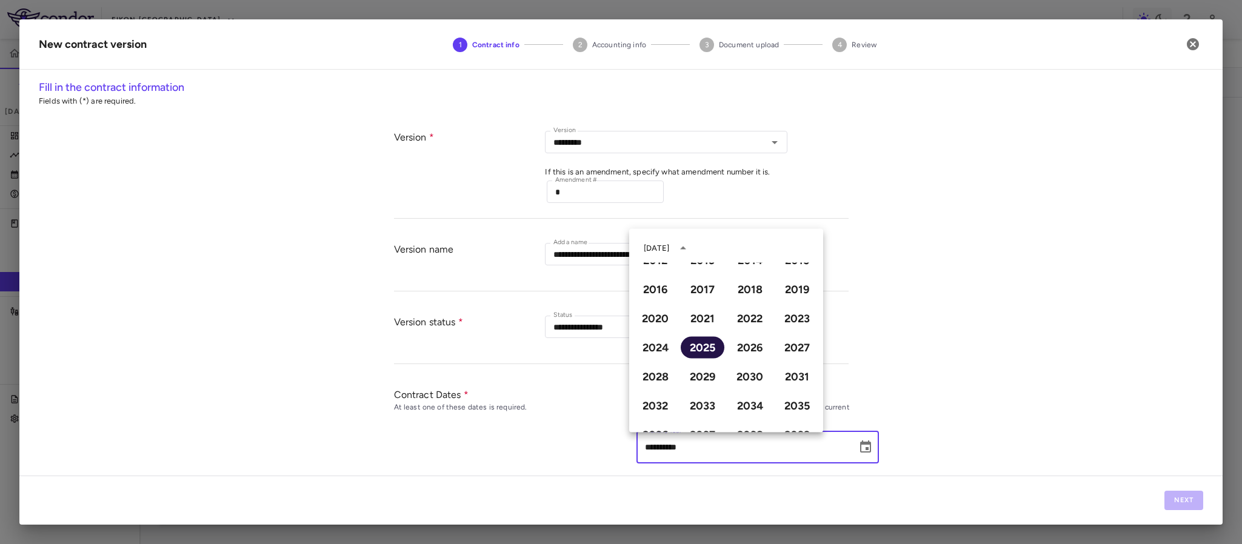
click at [699, 347] on button "2025" at bounding box center [703, 348] width 44 height 22
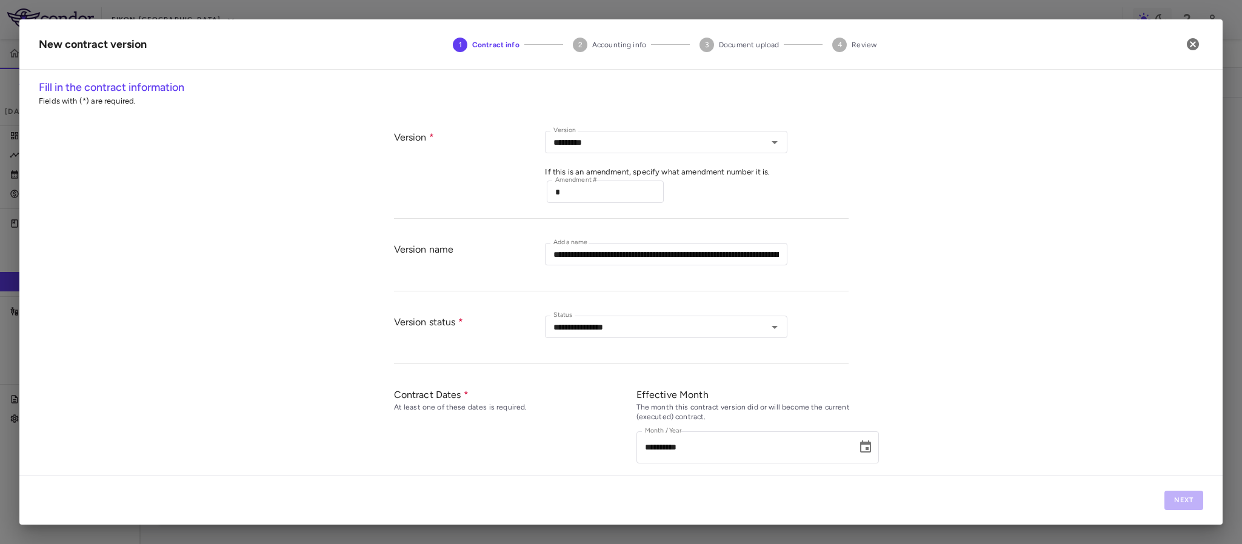
click at [994, 403] on div "**********" at bounding box center [620, 277] width 1203 height 397
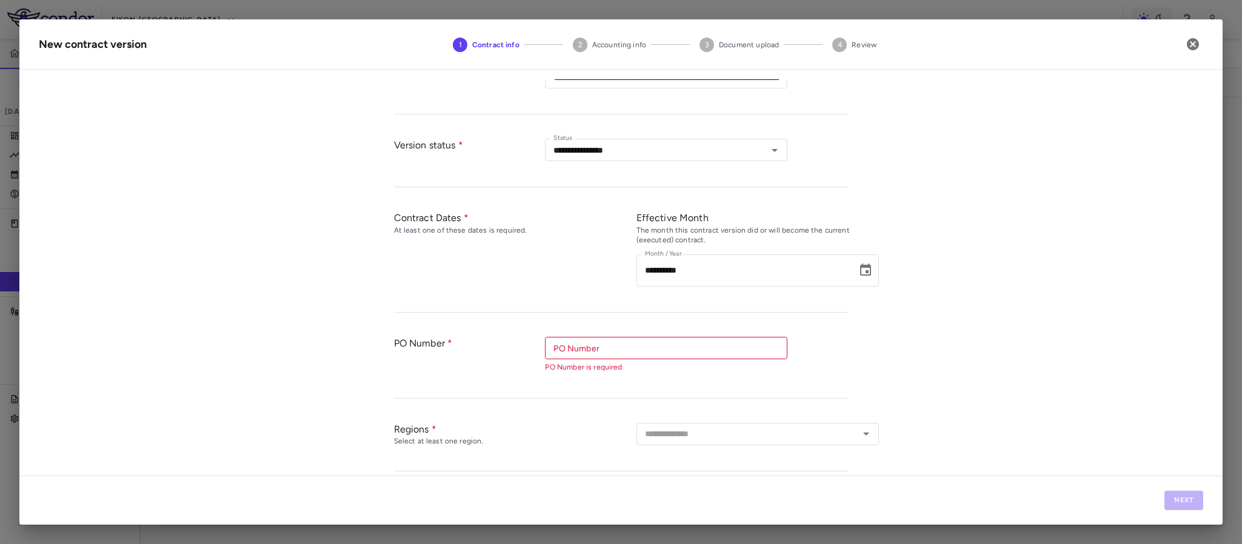
scroll to position [182, 0]
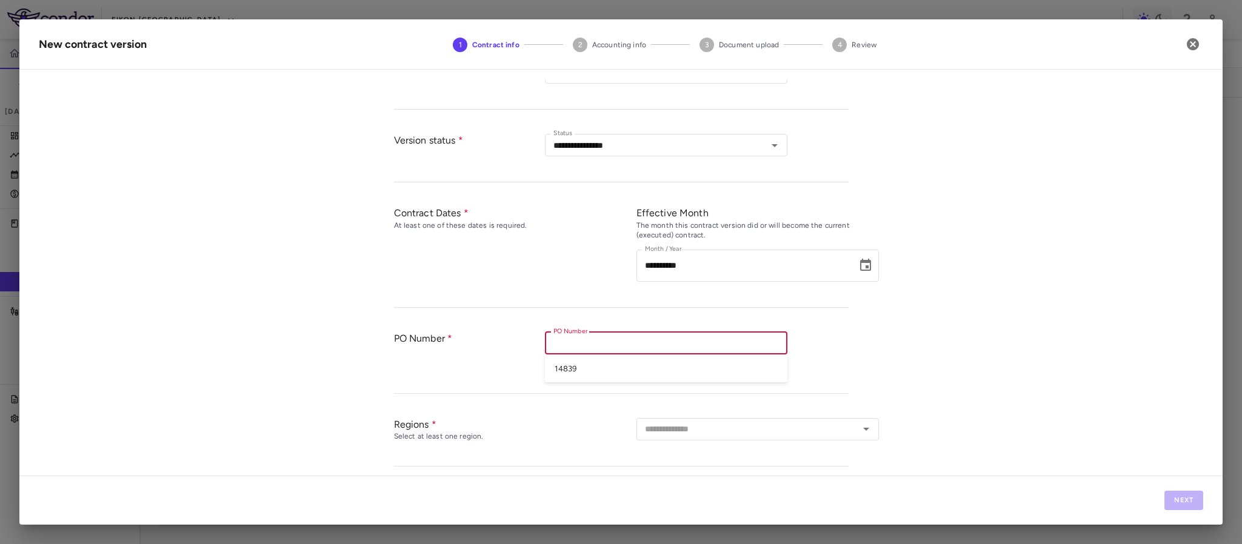
click at [639, 347] on input "PO Number" at bounding box center [665, 343] width 233 height 15
click at [563, 371] on li "14839" at bounding box center [666, 369] width 243 height 18
type input "*****"
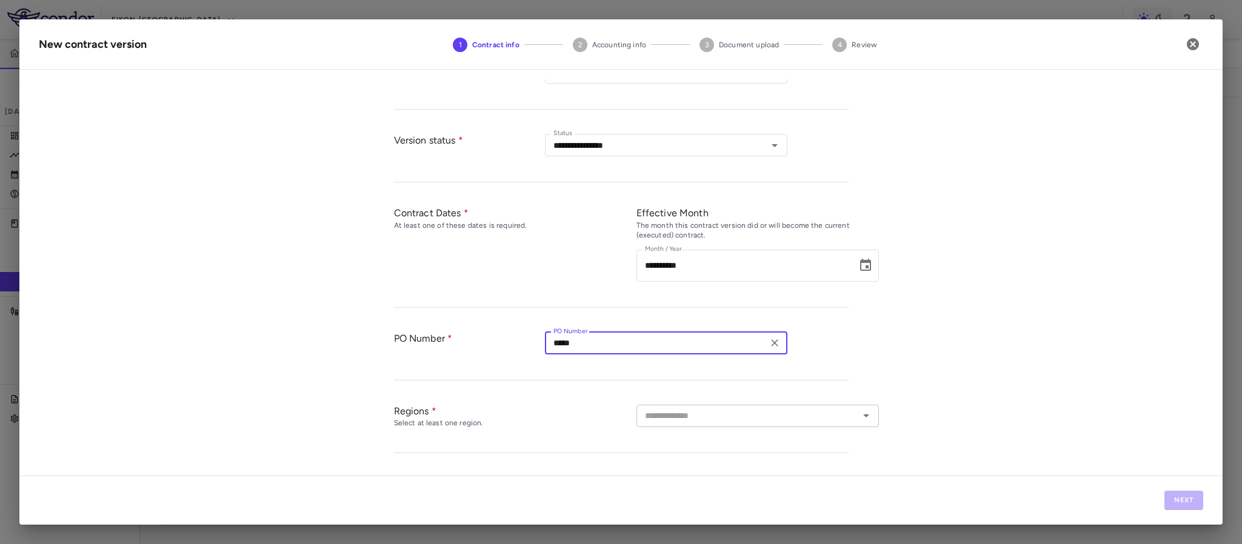
click at [658, 423] on input "text" at bounding box center [747, 416] width 215 height 15
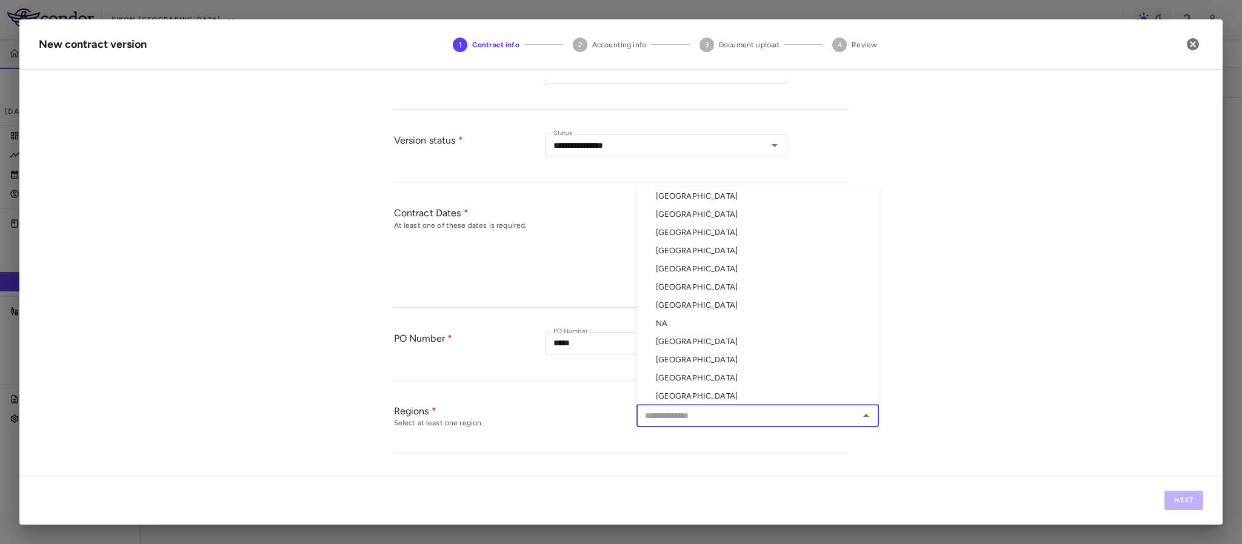
click at [688, 195] on li "Australia" at bounding box center [758, 196] width 243 height 18
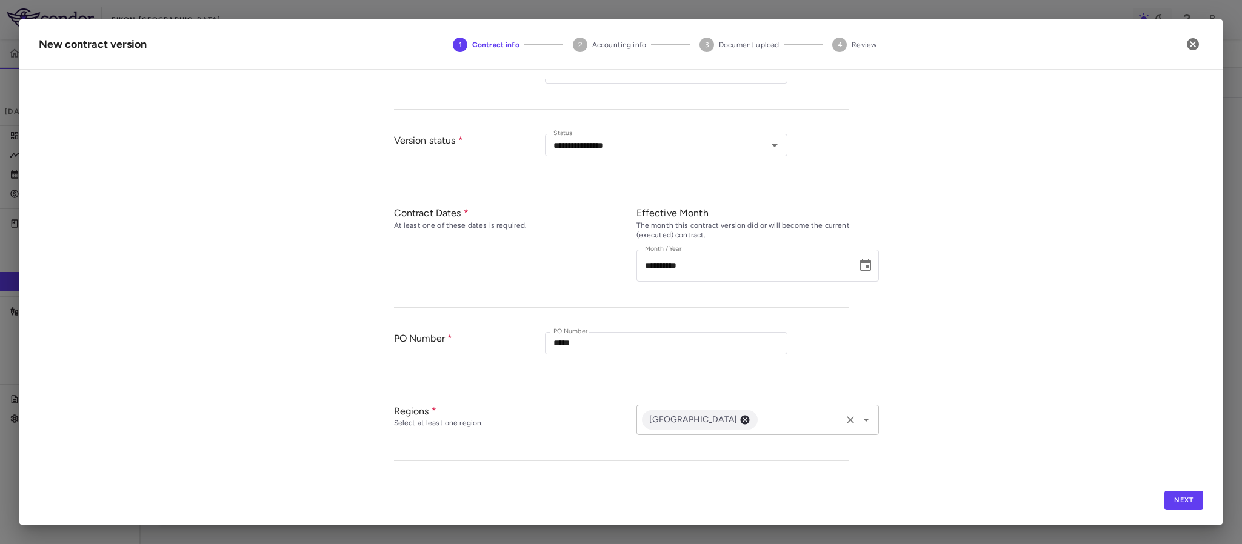
click at [859, 423] on icon "Open" at bounding box center [866, 420] width 15 height 15
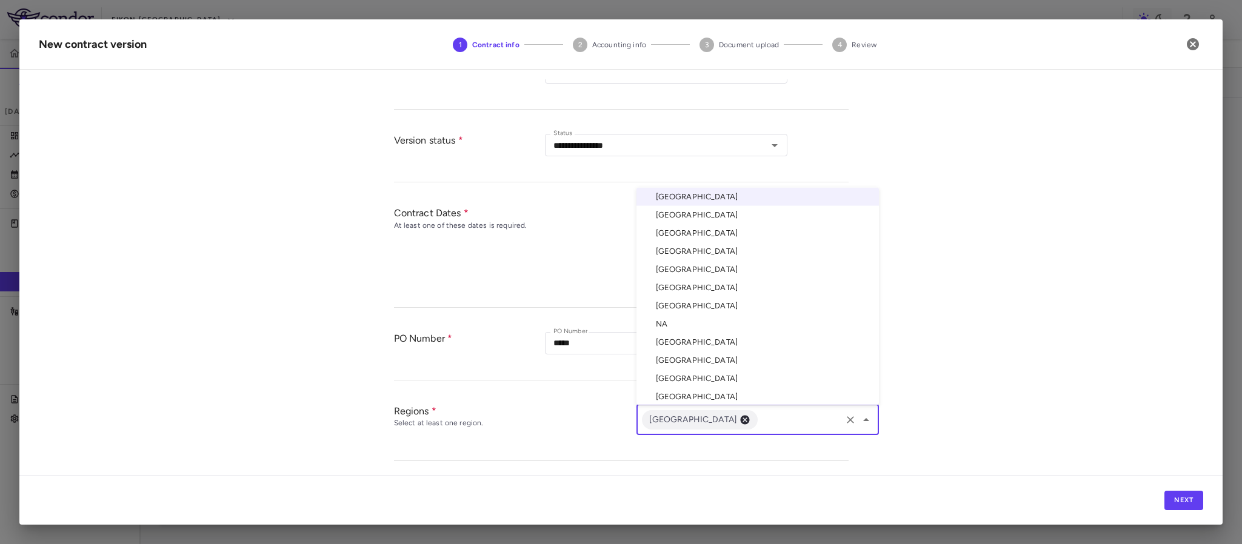
click at [683, 250] on li "Denmark" at bounding box center [758, 251] width 243 height 18
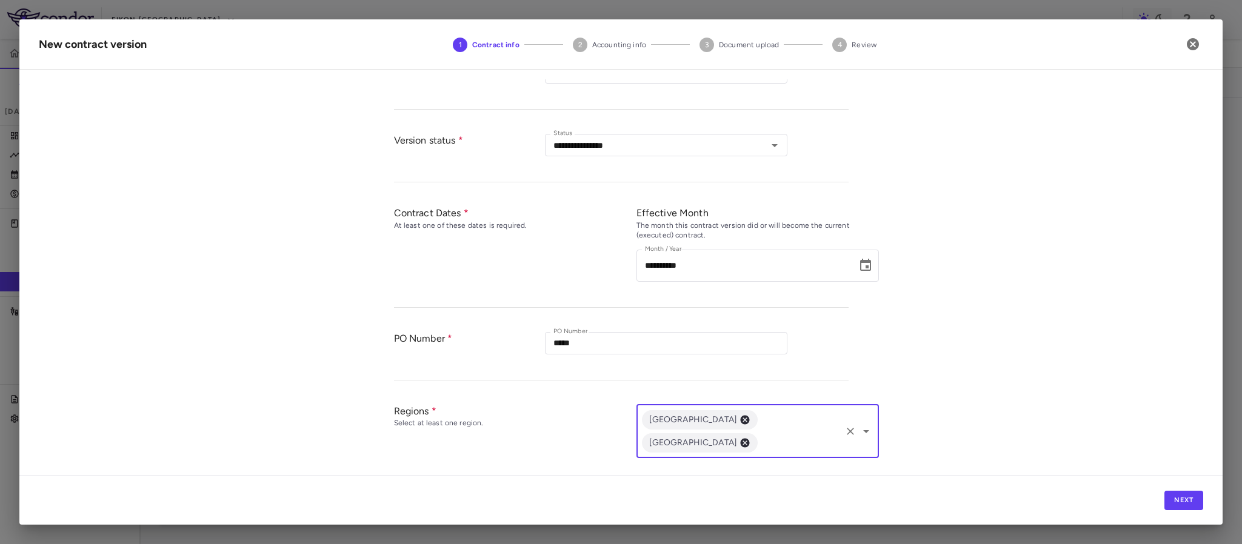
click at [865, 424] on icon "Open" at bounding box center [866, 431] width 15 height 15
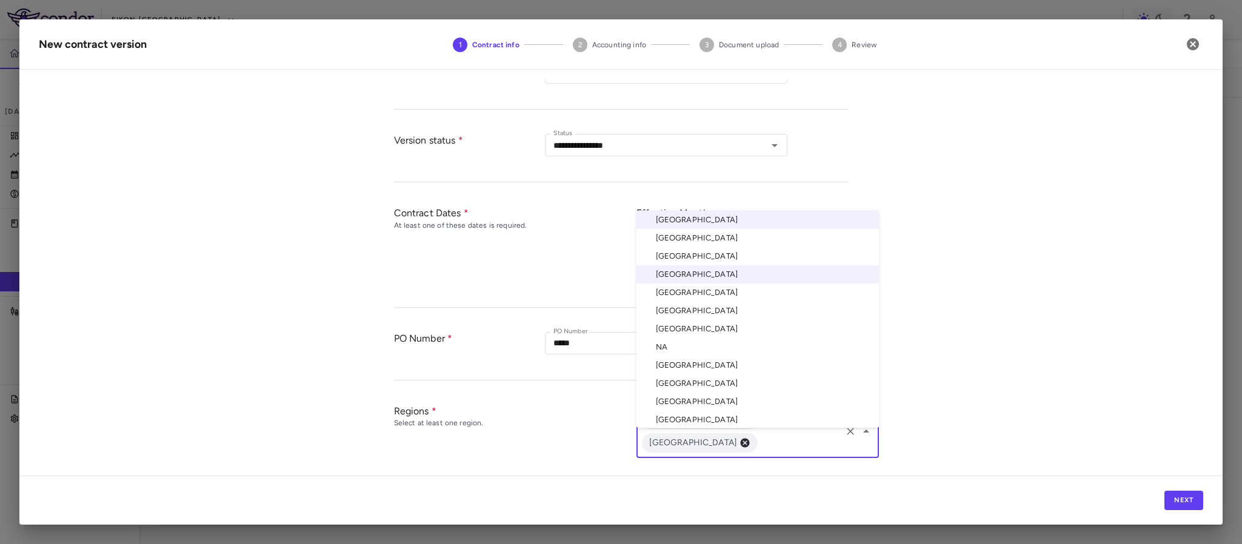
click at [684, 356] on li "South Korea" at bounding box center [758, 365] width 243 height 18
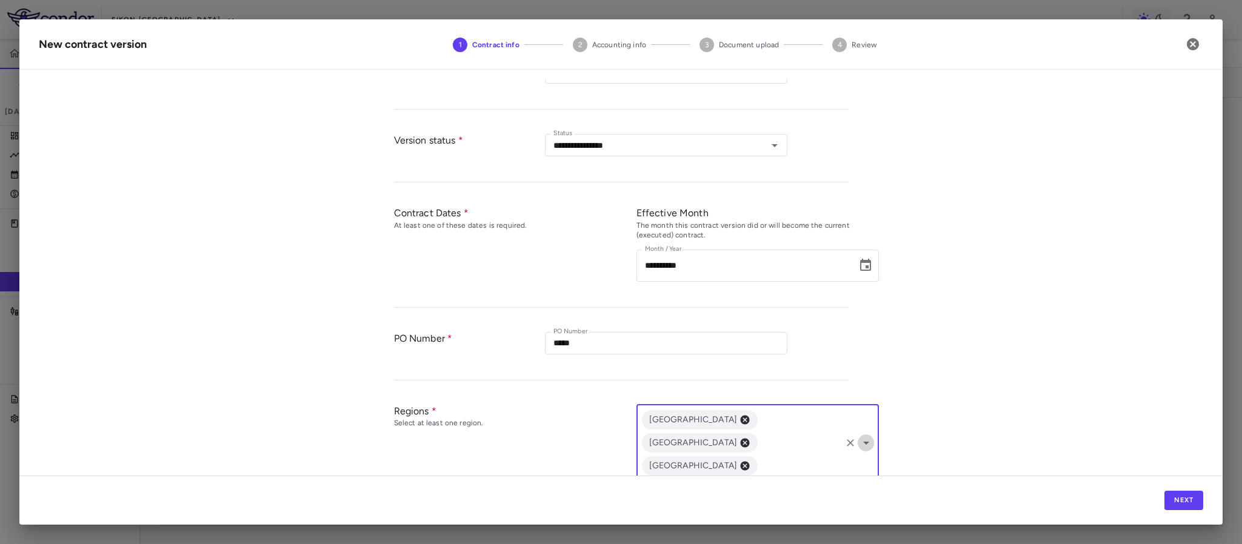
click at [862, 436] on icon "Open" at bounding box center [866, 443] width 15 height 15
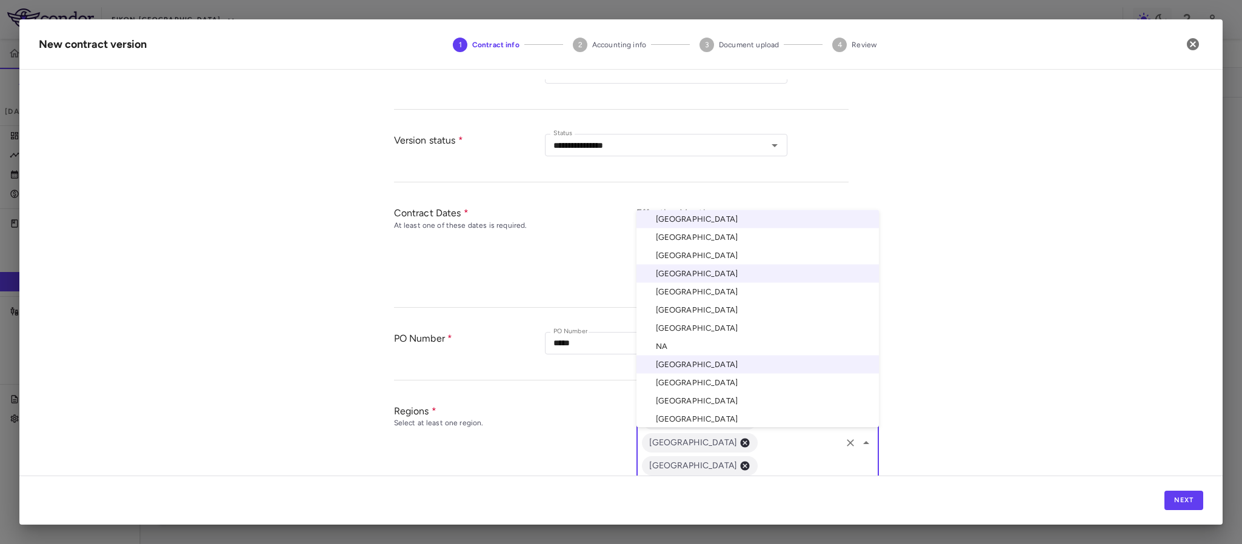
click at [664, 373] on li "Spain" at bounding box center [758, 382] width 243 height 18
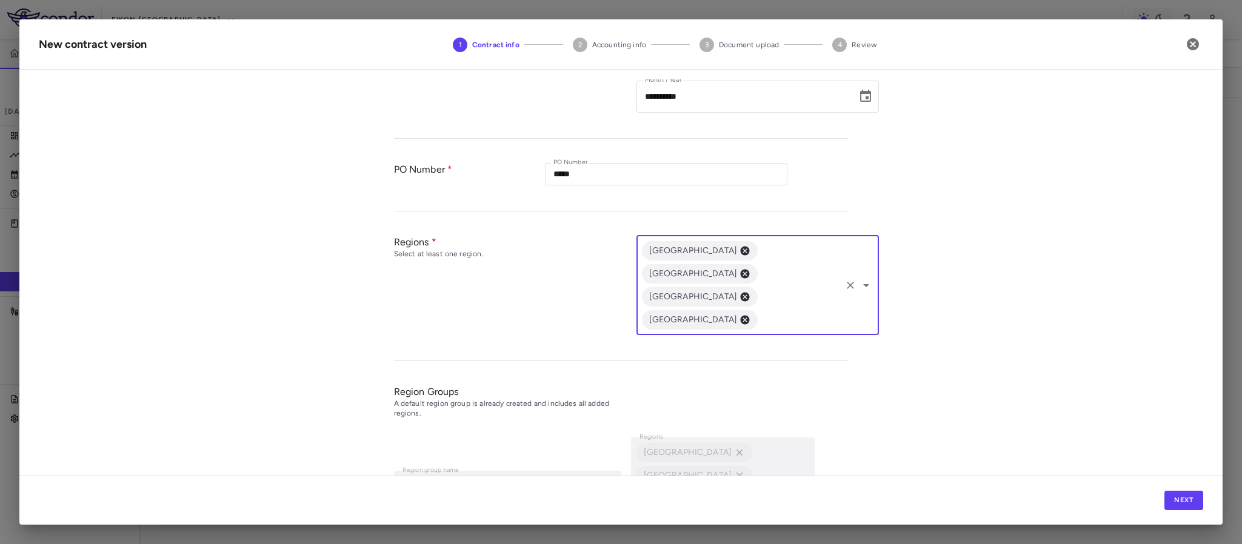
scroll to position [364, 0]
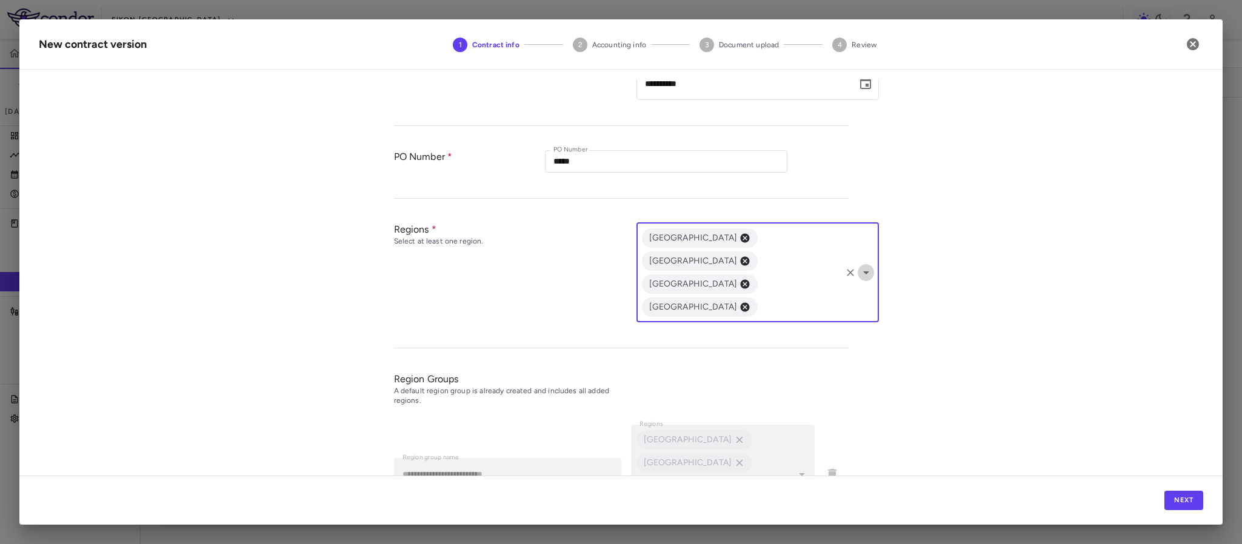
click at [859, 266] on icon "Open" at bounding box center [866, 273] width 15 height 15
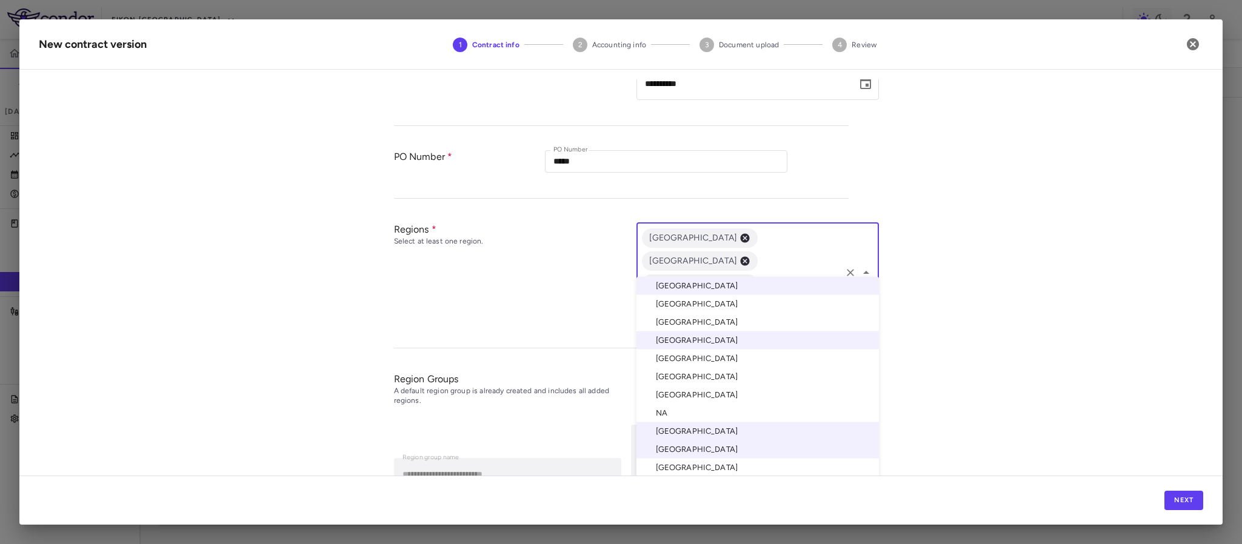
click at [690, 467] on li "United Kingdom" at bounding box center [758, 467] width 243 height 18
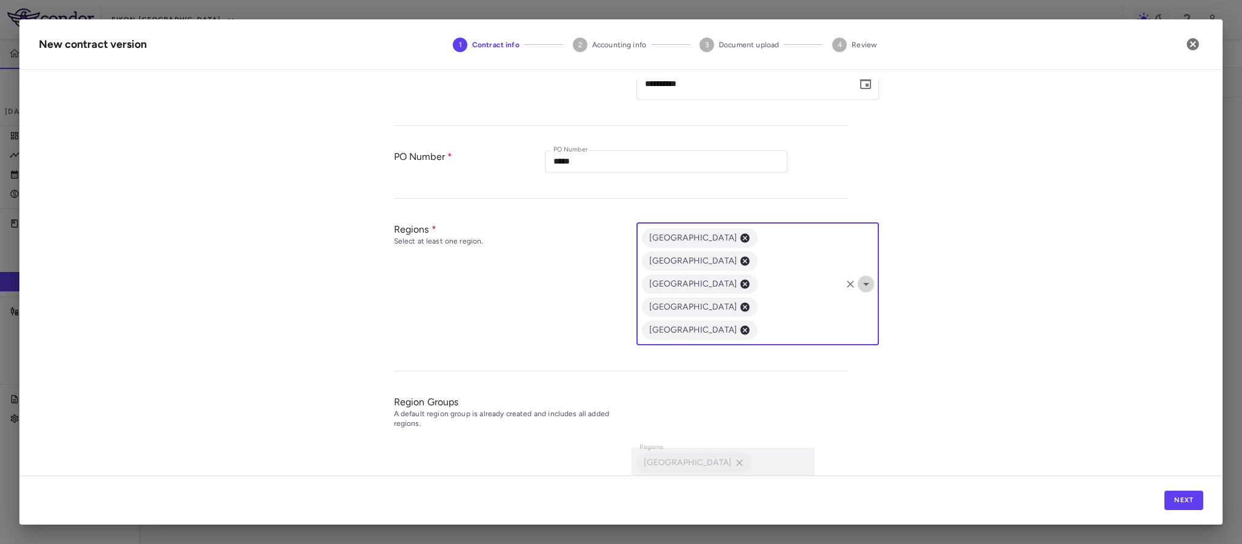
click at [861, 277] on icon "Open" at bounding box center [866, 284] width 15 height 15
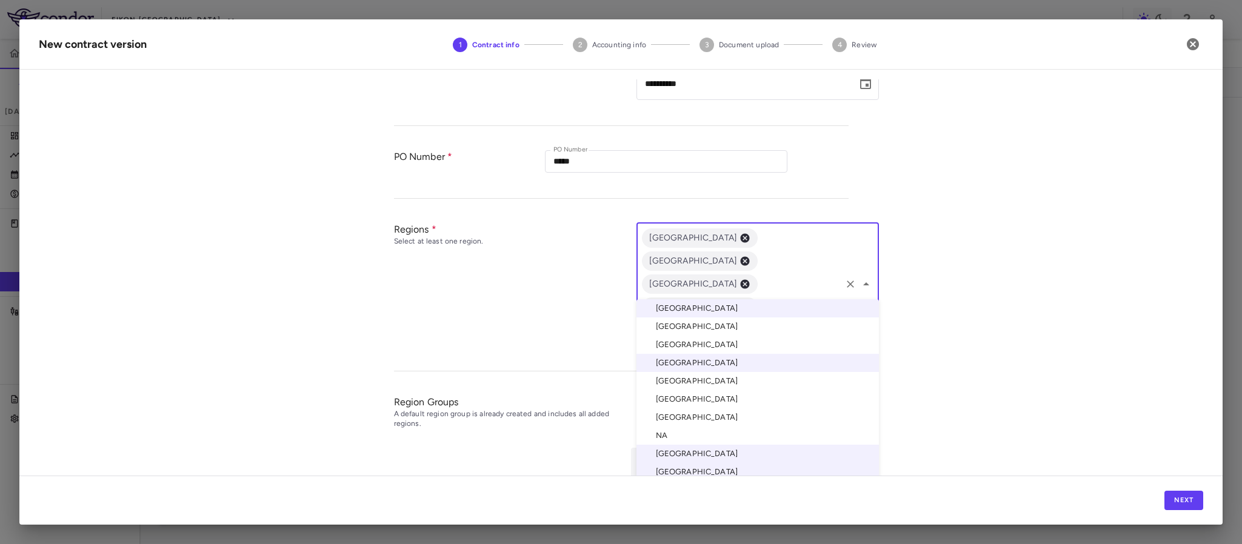
click at [683, 383] on li "France" at bounding box center [758, 381] width 243 height 18
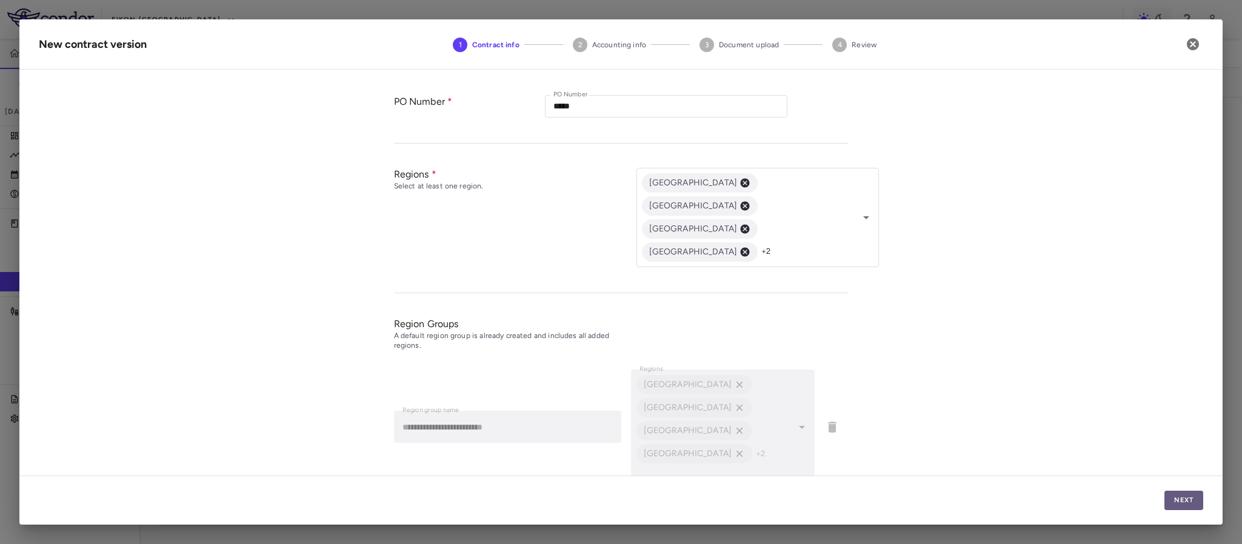
scroll to position [395, 0]
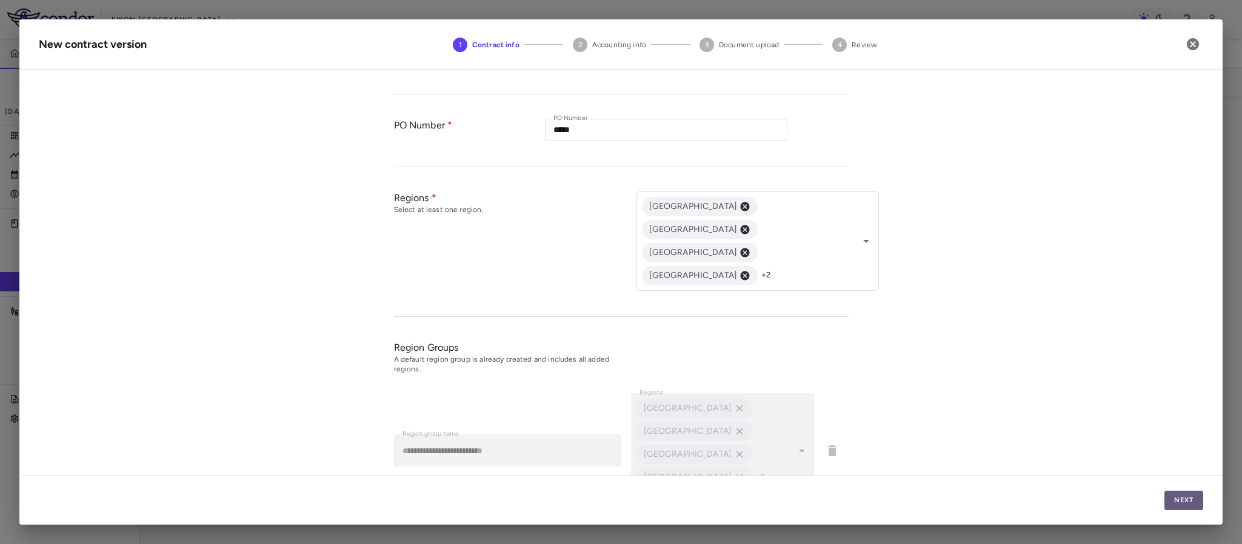
click at [1181, 510] on button "Next" at bounding box center [1184, 500] width 39 height 19
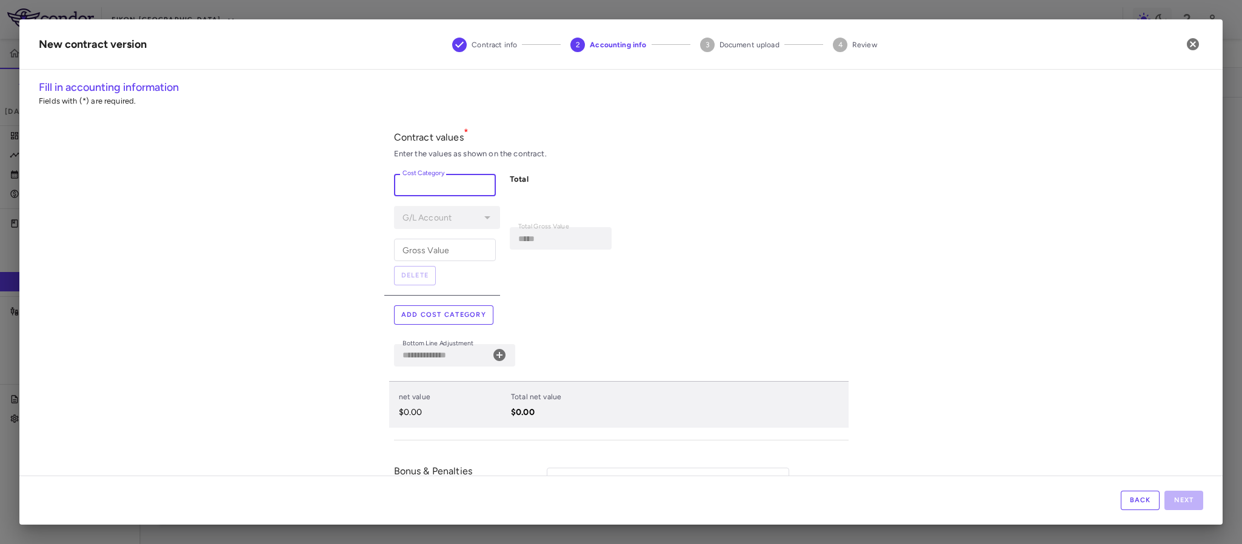
click at [446, 186] on input "Cost Category" at bounding box center [445, 185] width 102 height 22
paste input "**********"
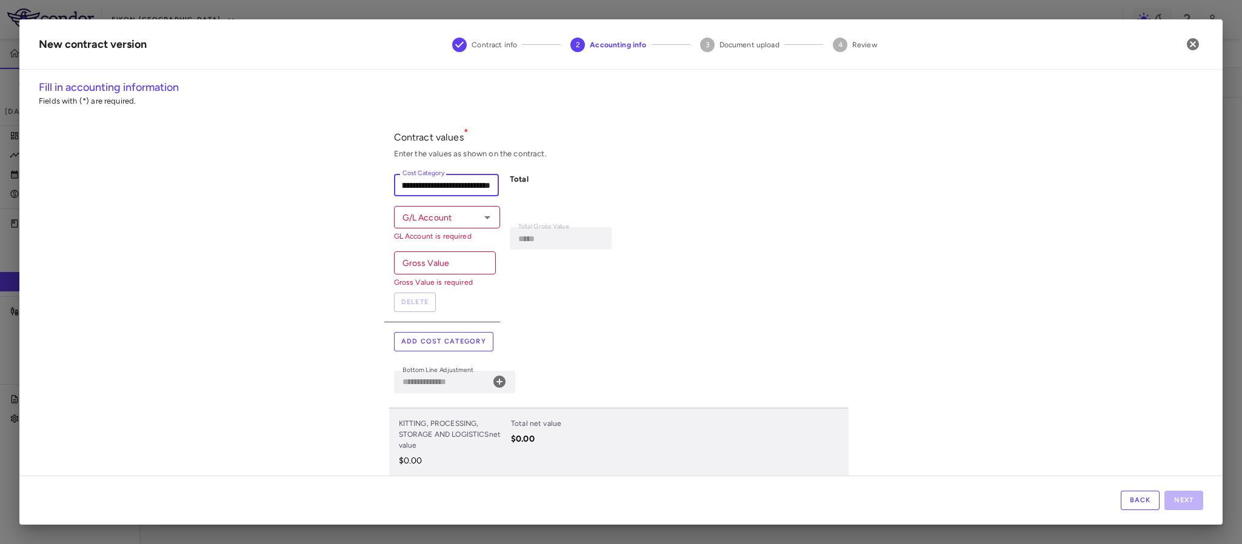
click at [480, 221] on icon "Open" at bounding box center [487, 217] width 15 height 15
type input "**********"
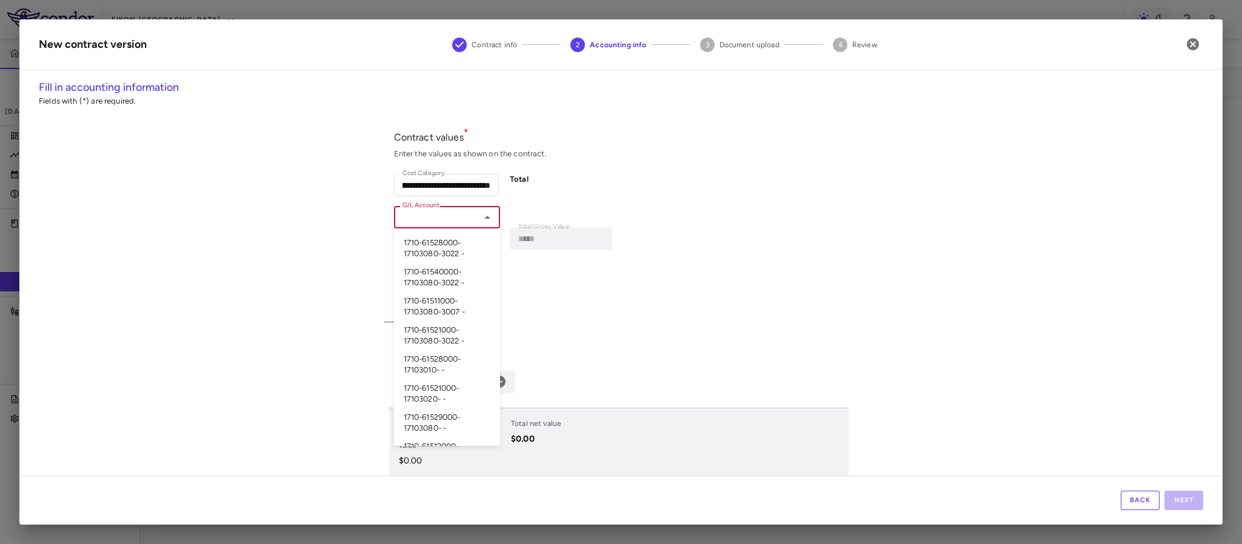
scroll to position [0, 0]
click at [431, 306] on li "1710-61511000-17103080-3007 -" at bounding box center [447, 306] width 106 height 29
type input "**********"
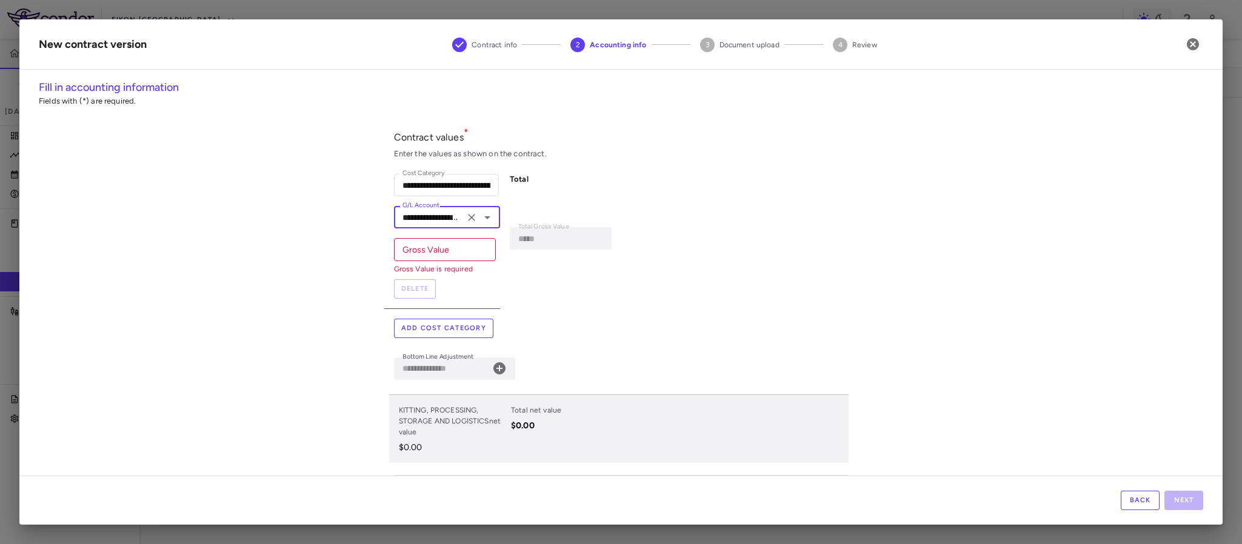
click at [450, 247] on input "Gross Value" at bounding box center [445, 249] width 102 height 22
click at [411, 246] on label "Gross Value" at bounding box center [426, 250] width 47 height 13
click at [411, 246] on input "Gross Value" at bounding box center [445, 249] width 102 height 22
type input "*"
type input "*****"
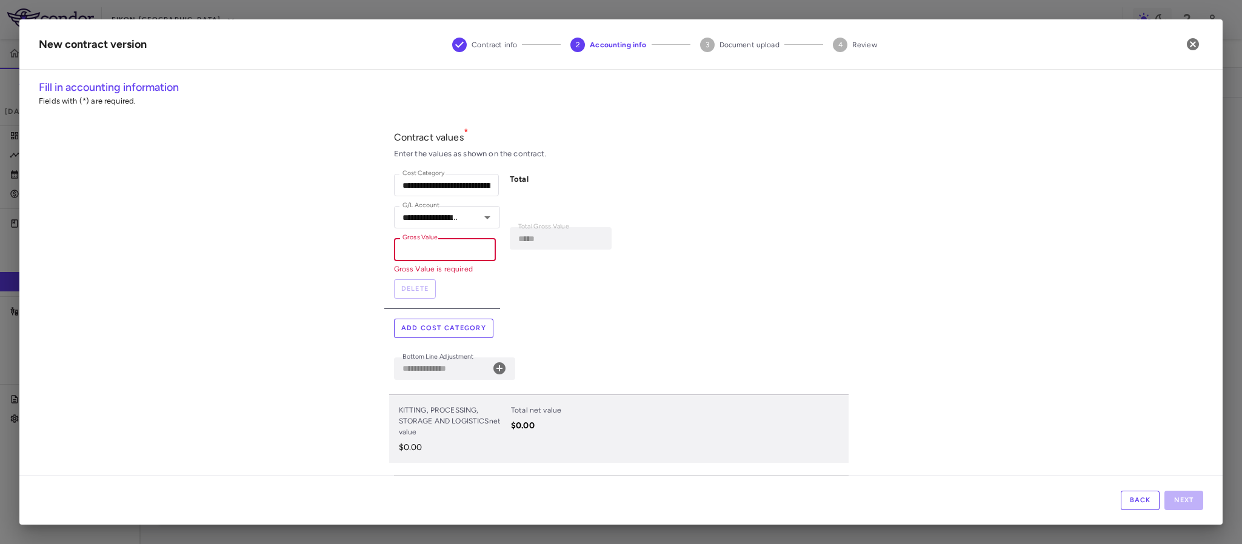
type input "**"
type input "******"
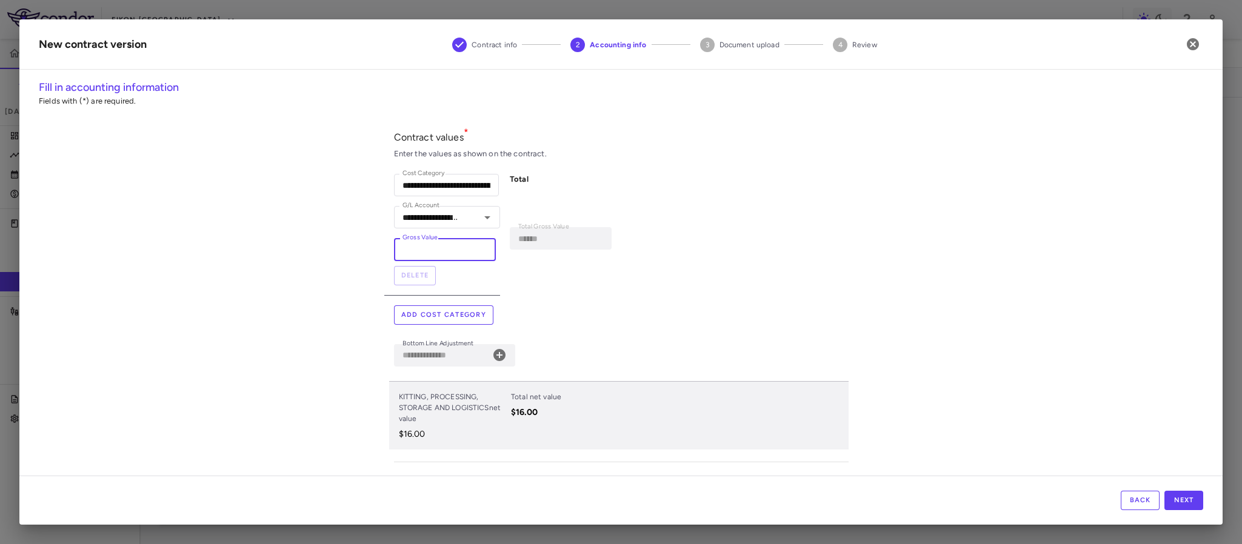
type input "***"
type input "*******"
type input "****"
type input "*********"
type input "*****"
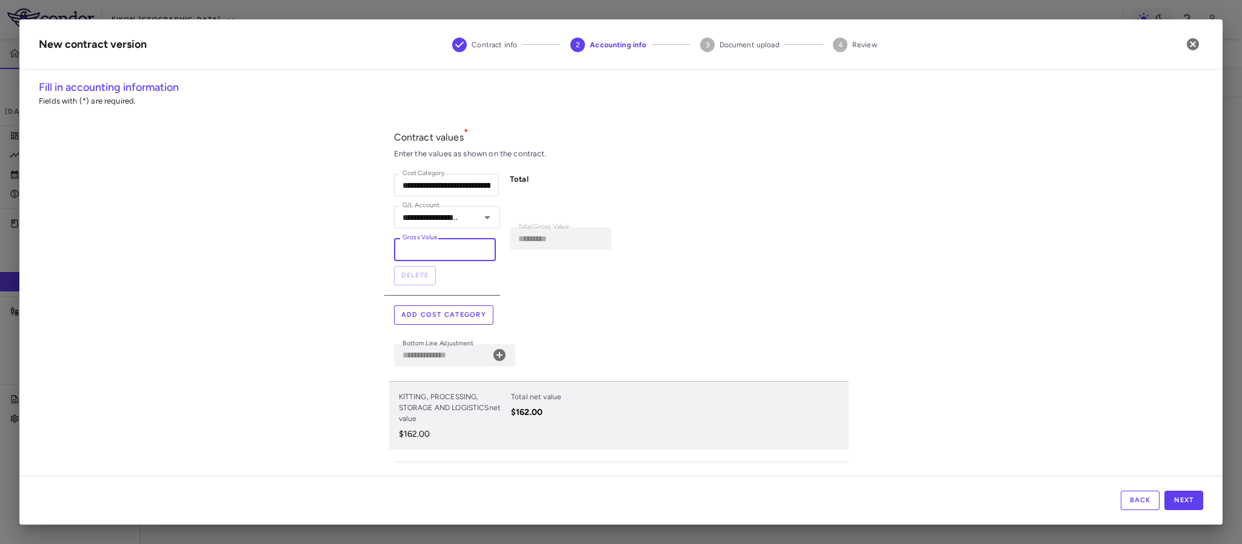
type input "**********"
type input "******"
type input "**********"
type input "******"
click at [347, 313] on div "**********" at bounding box center [620, 277] width 1203 height 397
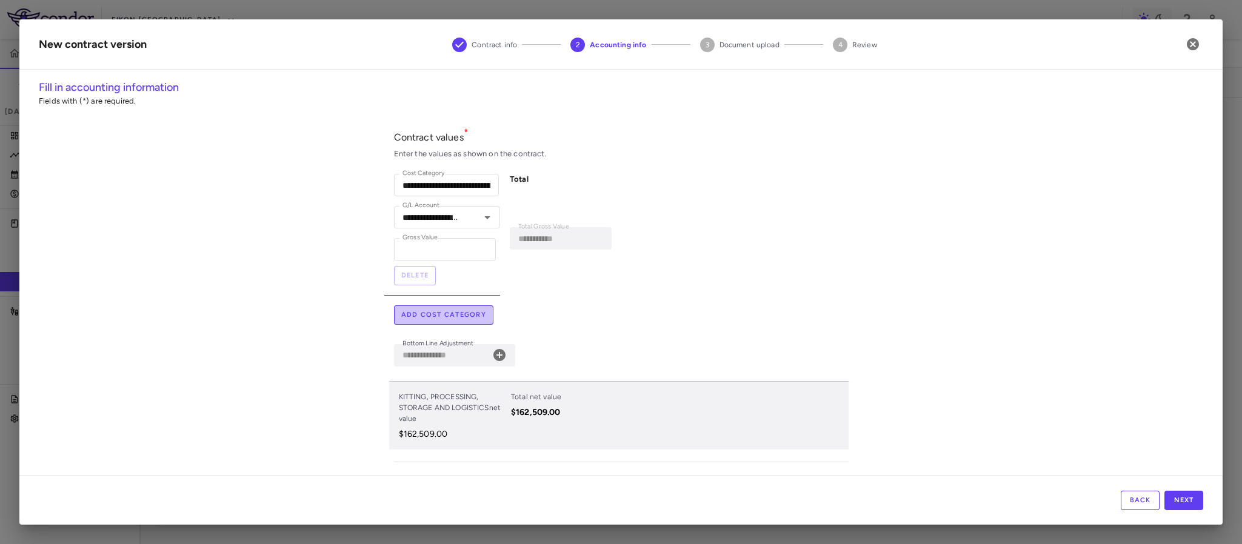
click at [407, 313] on button "Add cost category" at bounding box center [443, 315] width 99 height 19
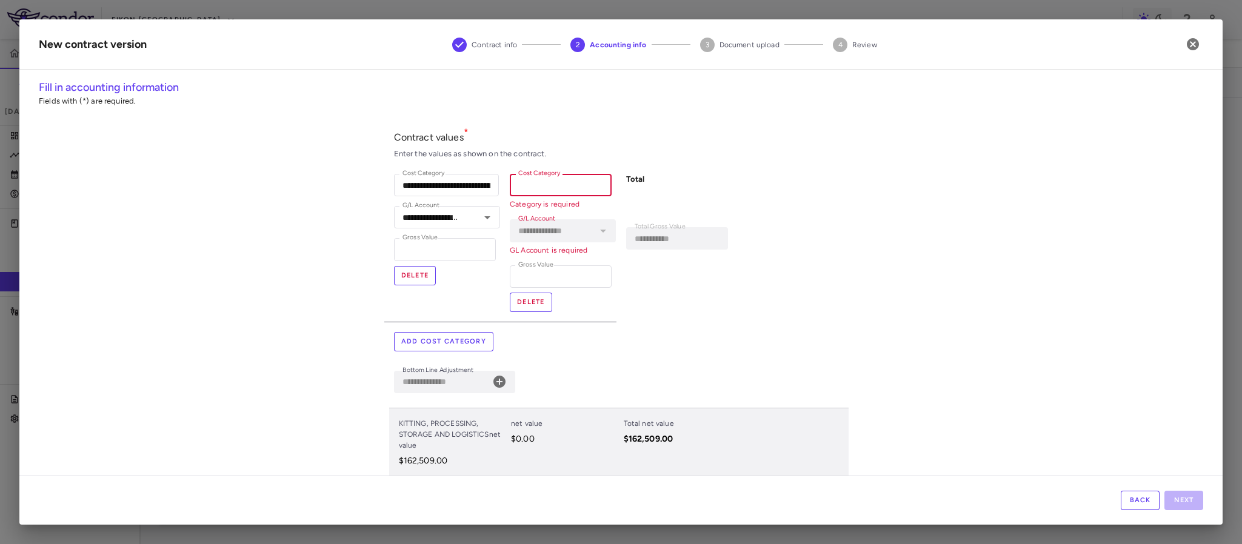
click at [554, 186] on input "Cost Category" at bounding box center [561, 185] width 102 height 22
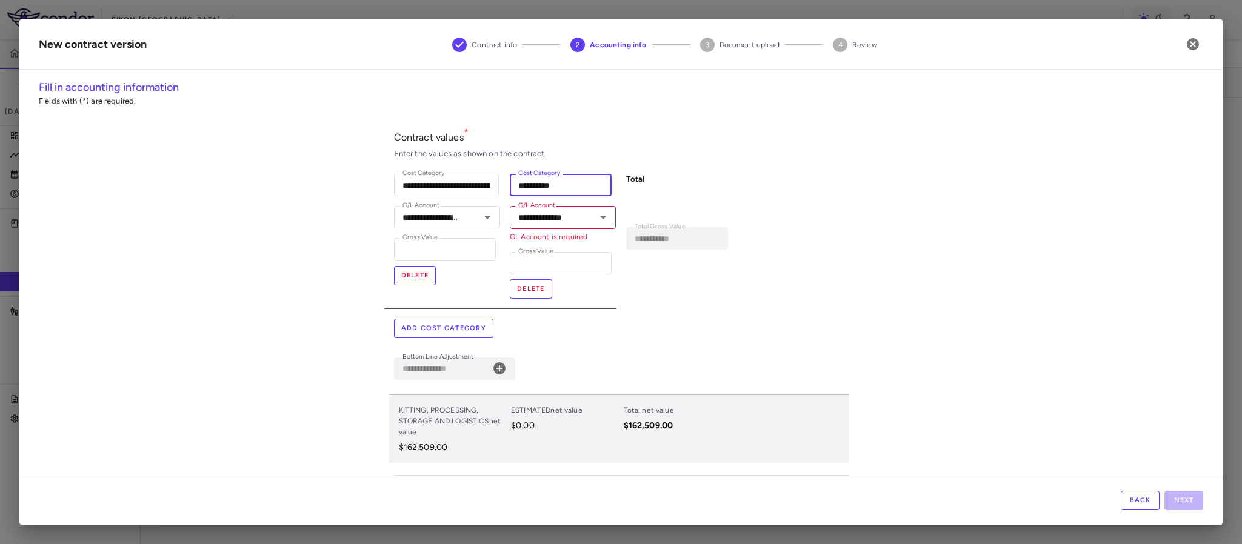
click at [577, 184] on input "*********" at bounding box center [561, 185] width 102 height 22
click at [597, 213] on icon "Open" at bounding box center [603, 217] width 15 height 15
type input "**********"
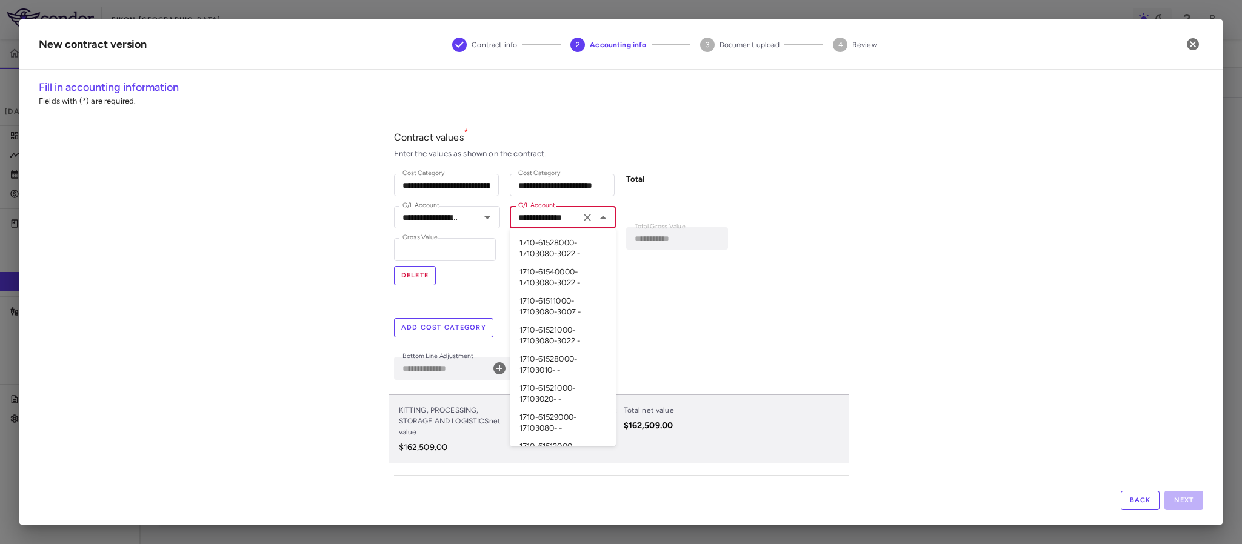
scroll to position [477, 0]
click at [551, 326] on li "1710-61511000-17103080-3022 -" at bounding box center [563, 324] width 106 height 29
type input "**********"
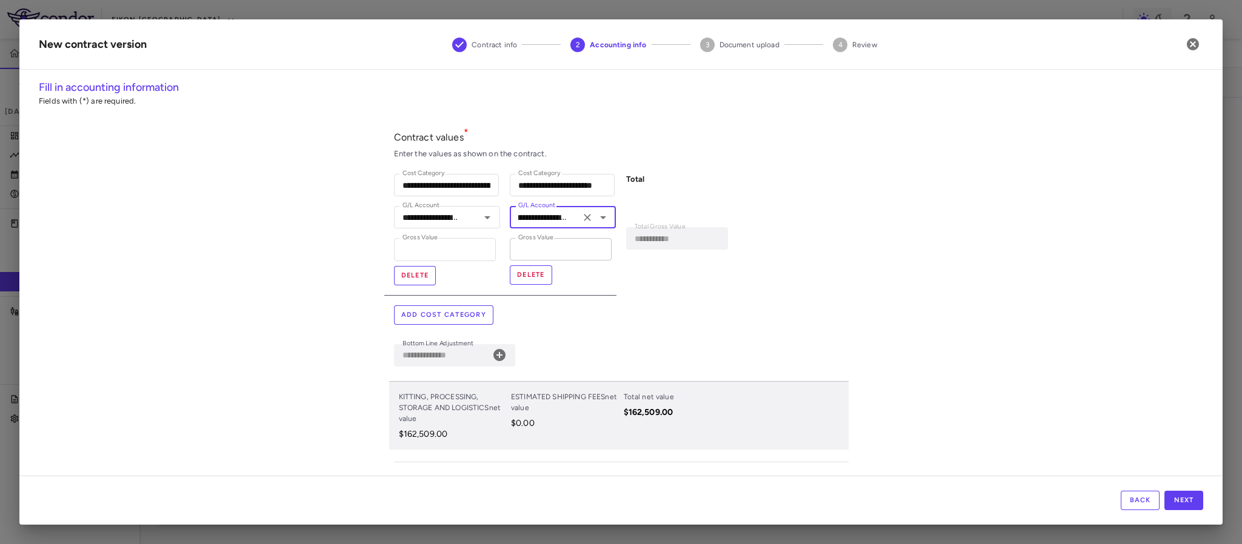
scroll to position [0, 0]
drag, startPoint x: 519, startPoint y: 250, endPoint x: 491, endPoint y: 251, distance: 27.9
click at [491, 251] on div "**********" at bounding box center [616, 229] width 464 height 131
type input "**********"
type input "*"
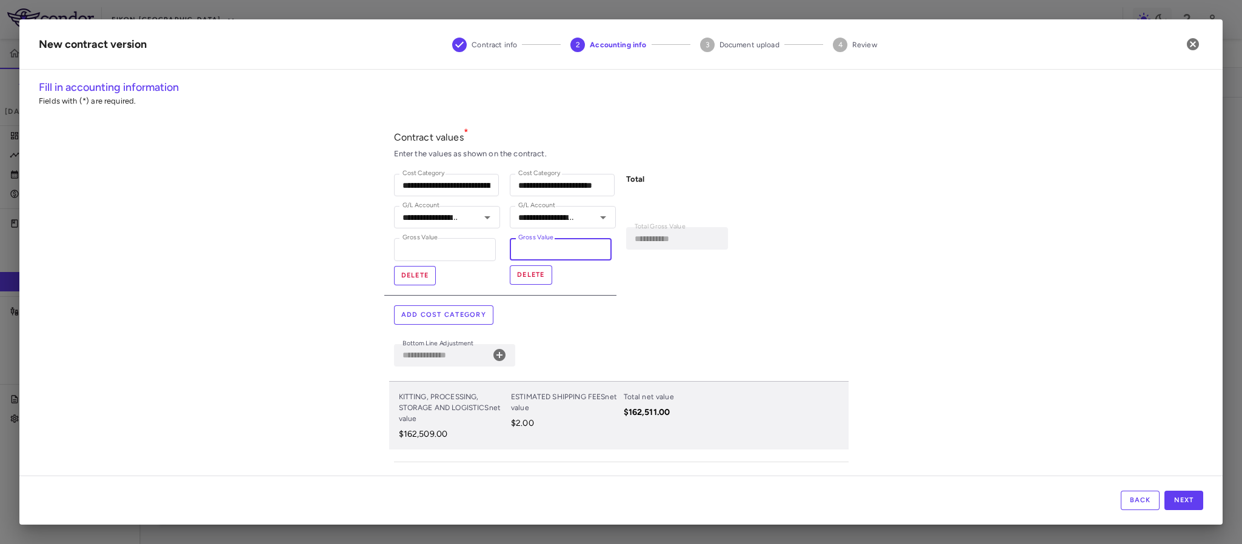
type input "**********"
type input "**"
type input "**********"
type input "***"
type input "**********"
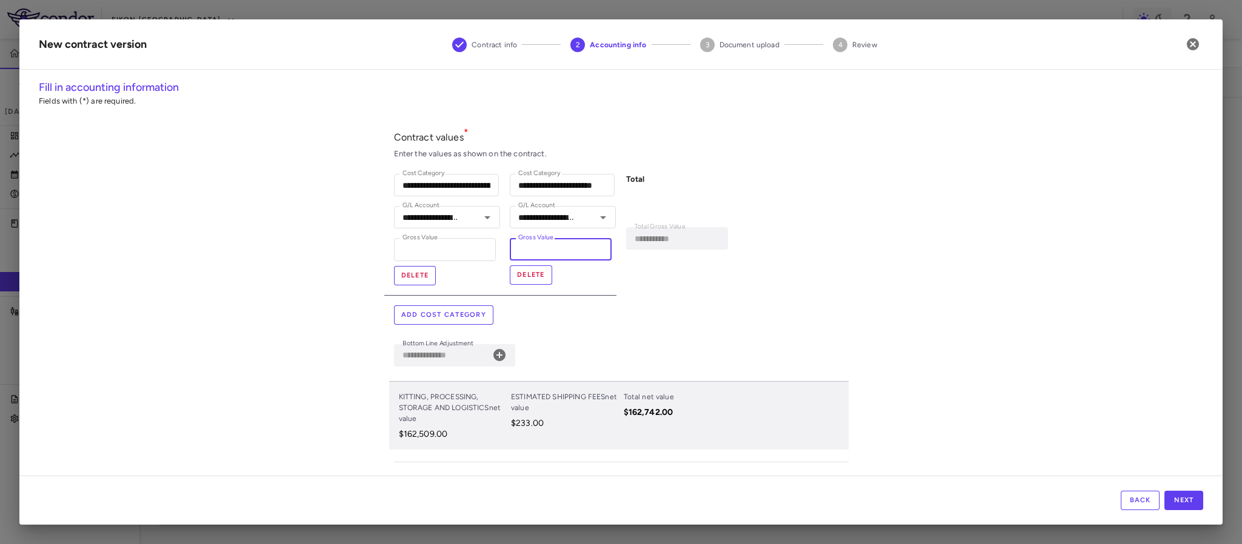
type input "****"
type input "**********"
type input "*******"
type input "**********"
type input "********"
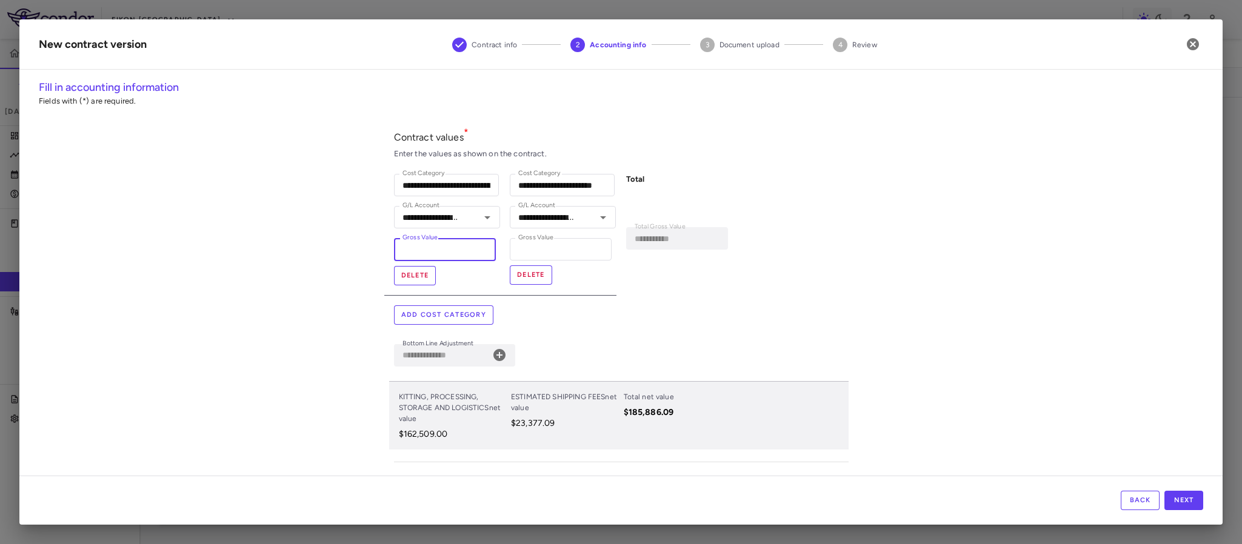
click at [427, 252] on input "******" at bounding box center [445, 249] width 102 height 22
drag, startPoint x: 364, startPoint y: 243, endPoint x: 331, endPoint y: 237, distance: 33.8
click at [331, 237] on div "**********" at bounding box center [620, 277] width 1203 height 397
type input "*"
type input "**********"
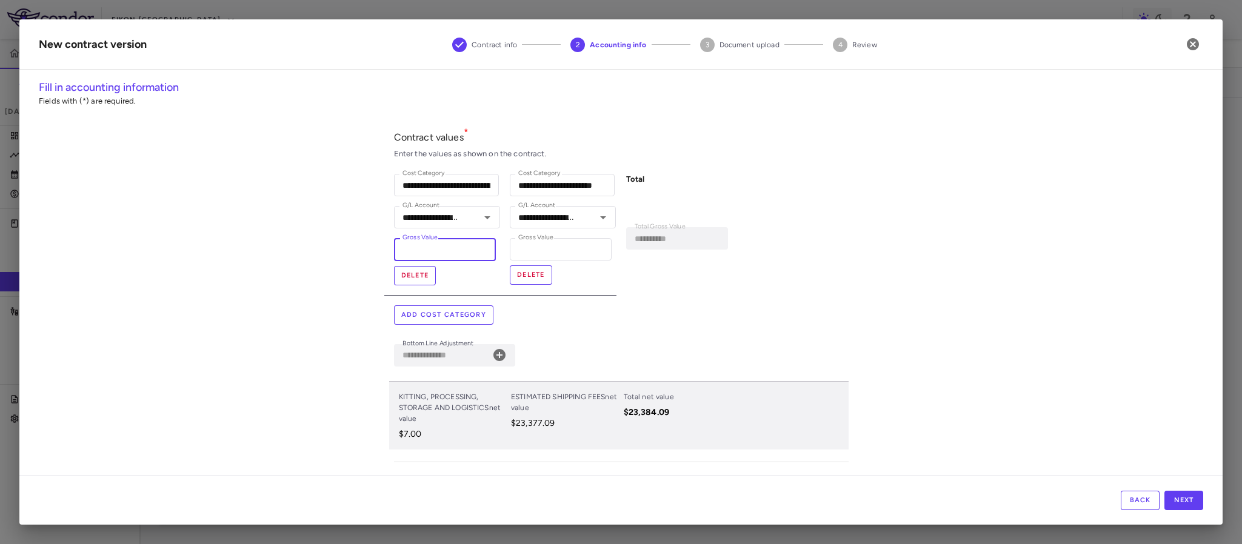
type input "**"
type input "**********"
type input "***"
type input "**********"
type input "****"
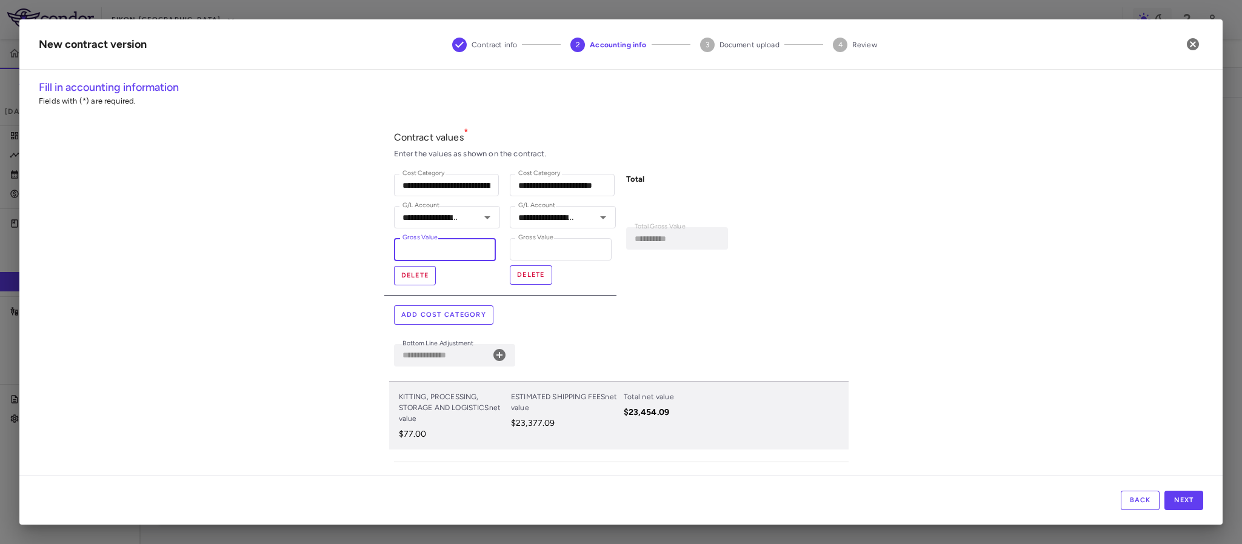
type input "**********"
type input "*****"
type input "**********"
type input "*****"
click at [338, 302] on div "**********" at bounding box center [620, 277] width 1203 height 397
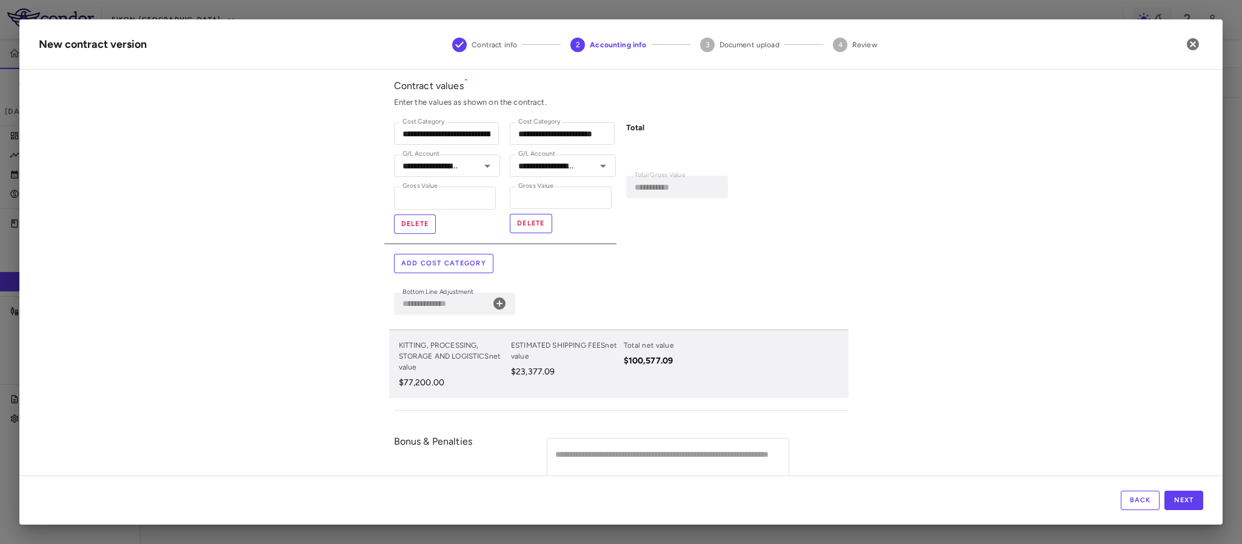
scroll to position [104, 0]
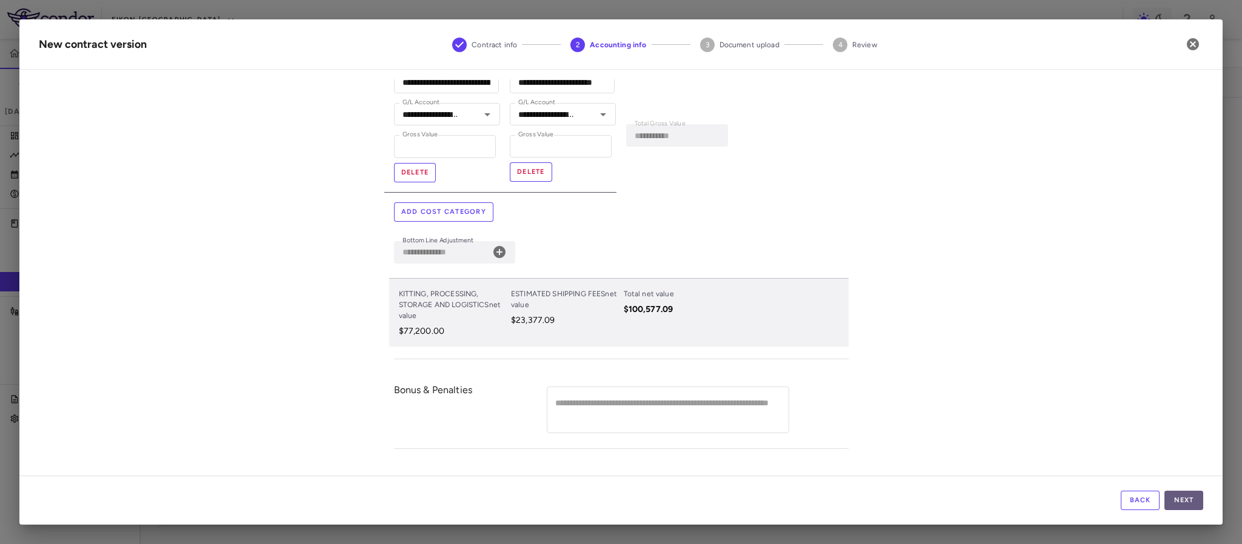
click at [1176, 495] on button "Next" at bounding box center [1184, 500] width 39 height 19
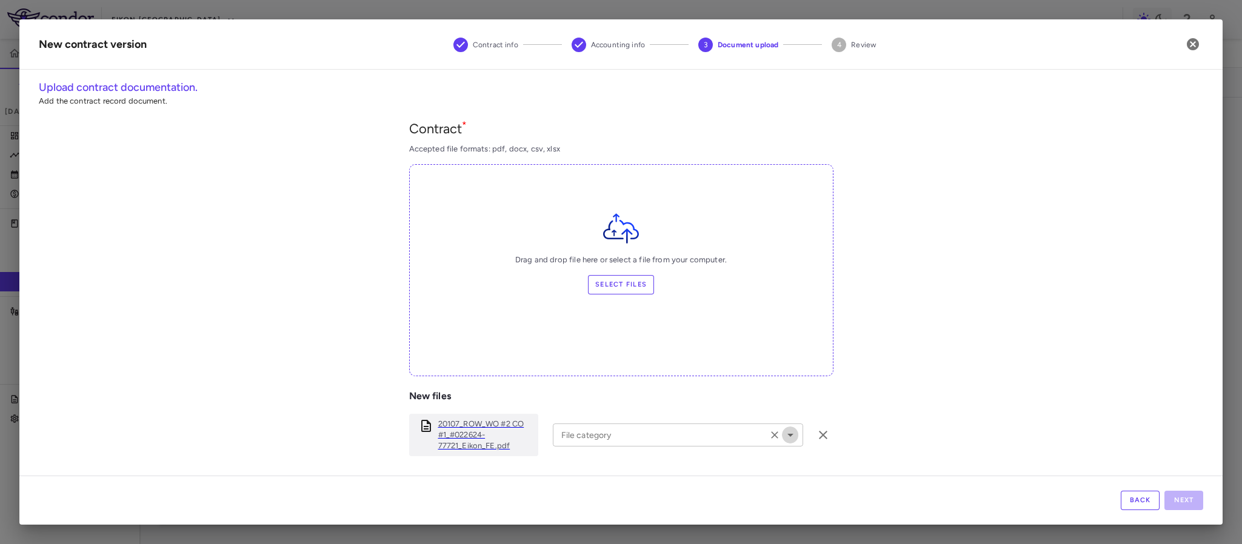
click at [783, 437] on icon "Open" at bounding box center [790, 435] width 15 height 15
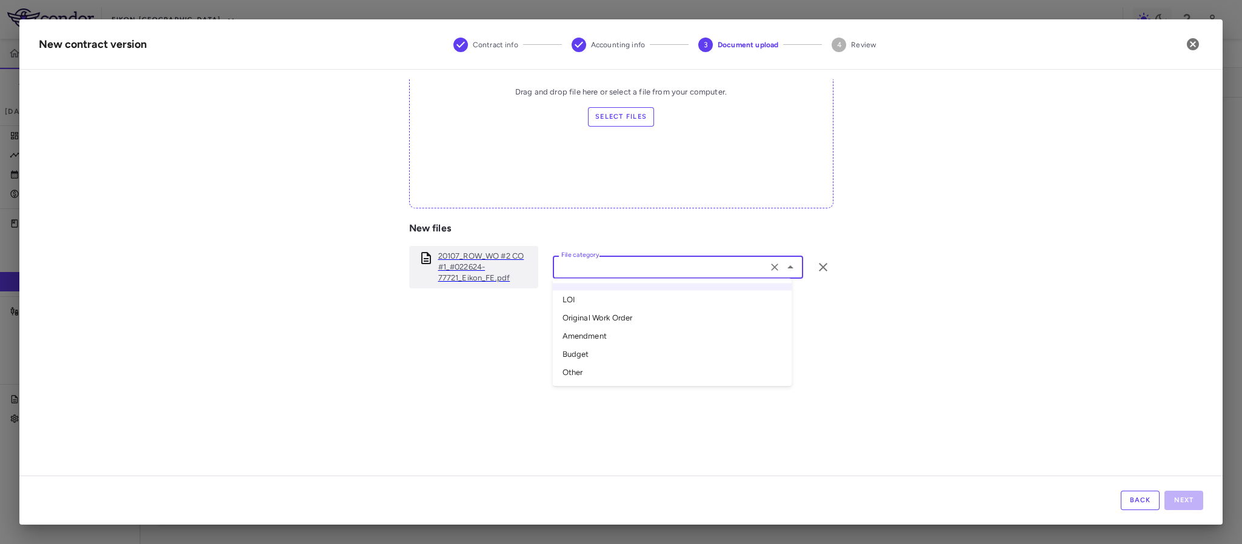
click at [584, 340] on li "Amendment" at bounding box center [672, 336] width 239 height 18
type input "*********"
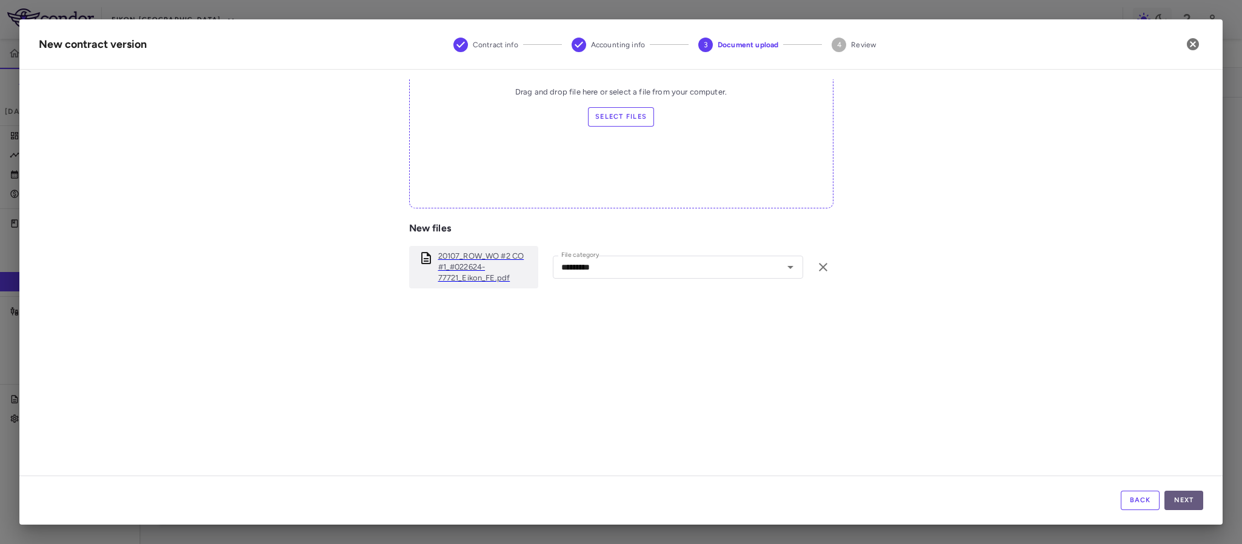
click at [1201, 497] on button "Next" at bounding box center [1184, 500] width 39 height 19
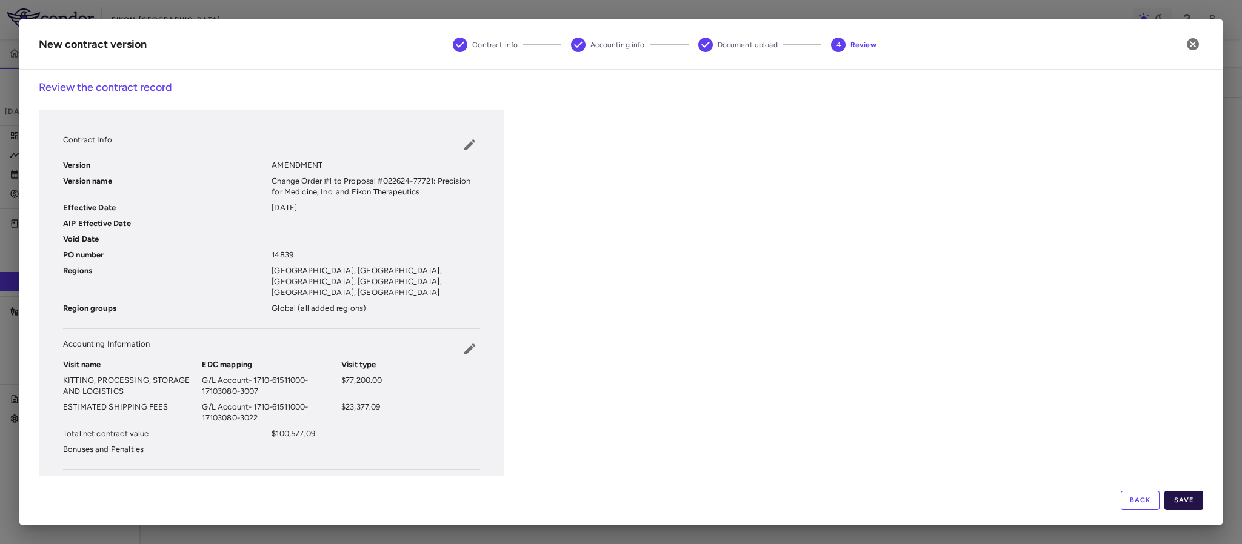
click at [1188, 498] on button "Save" at bounding box center [1184, 500] width 39 height 19
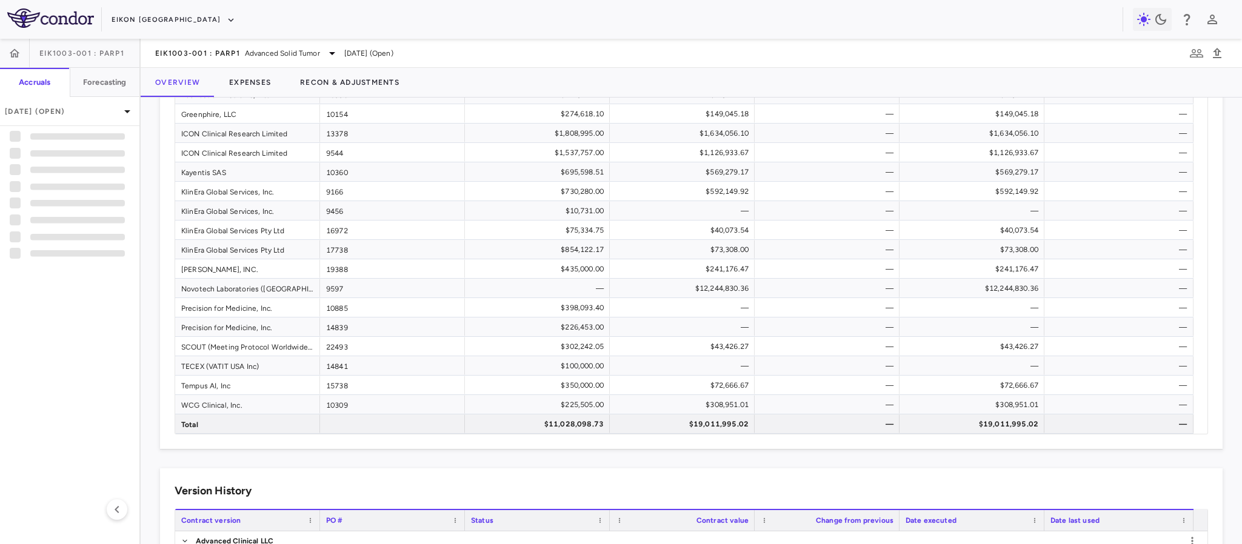
scroll to position [1772, 0]
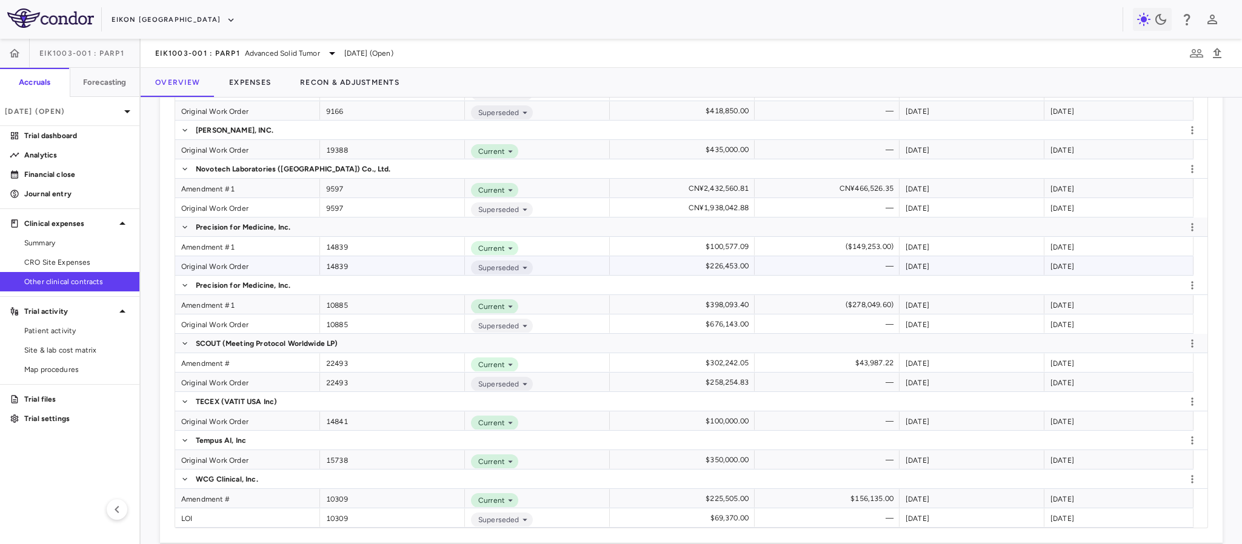
click at [198, 266] on div "Original Work Order" at bounding box center [247, 265] width 145 height 19
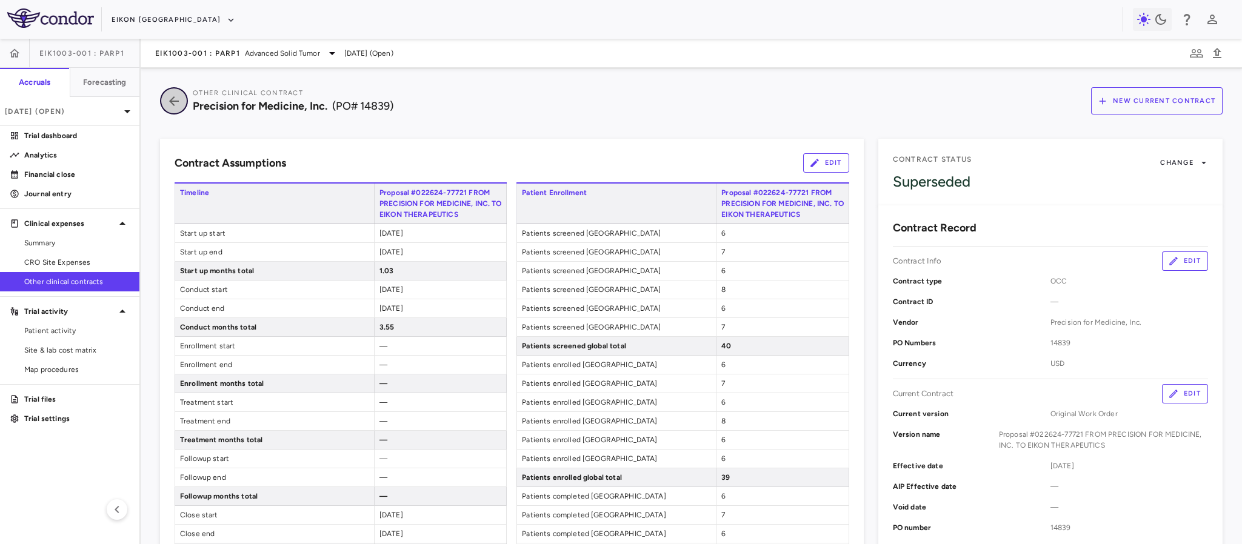
click at [170, 102] on icon "button" at bounding box center [174, 101] width 10 height 10
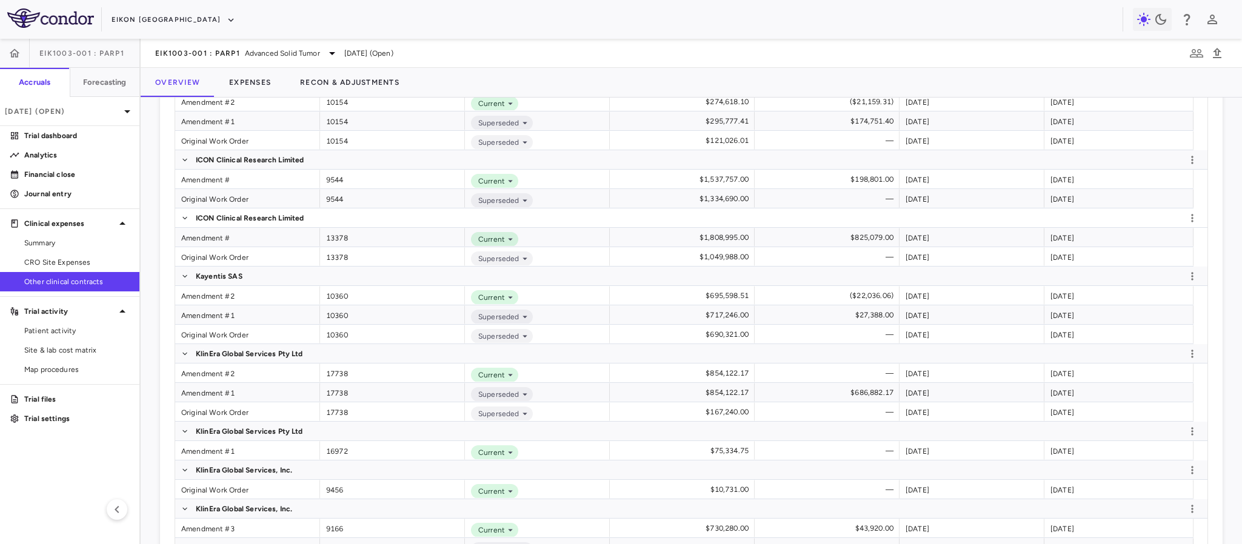
scroll to position [909, 0]
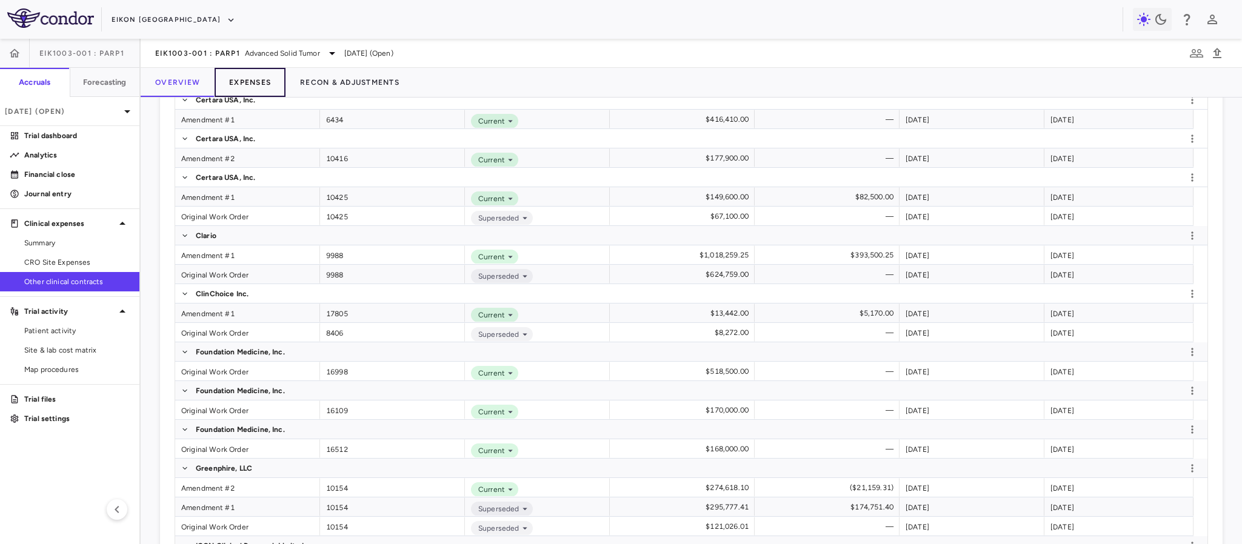
click at [258, 82] on button "Expenses" at bounding box center [250, 82] width 71 height 29
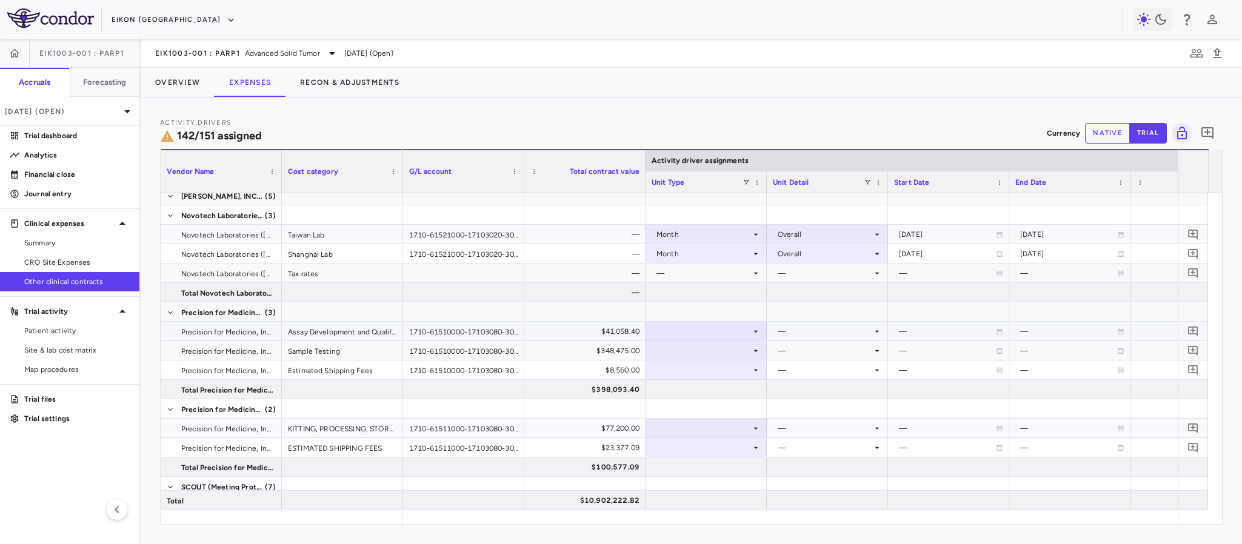
click at [752, 335] on icon at bounding box center [756, 332] width 10 height 10
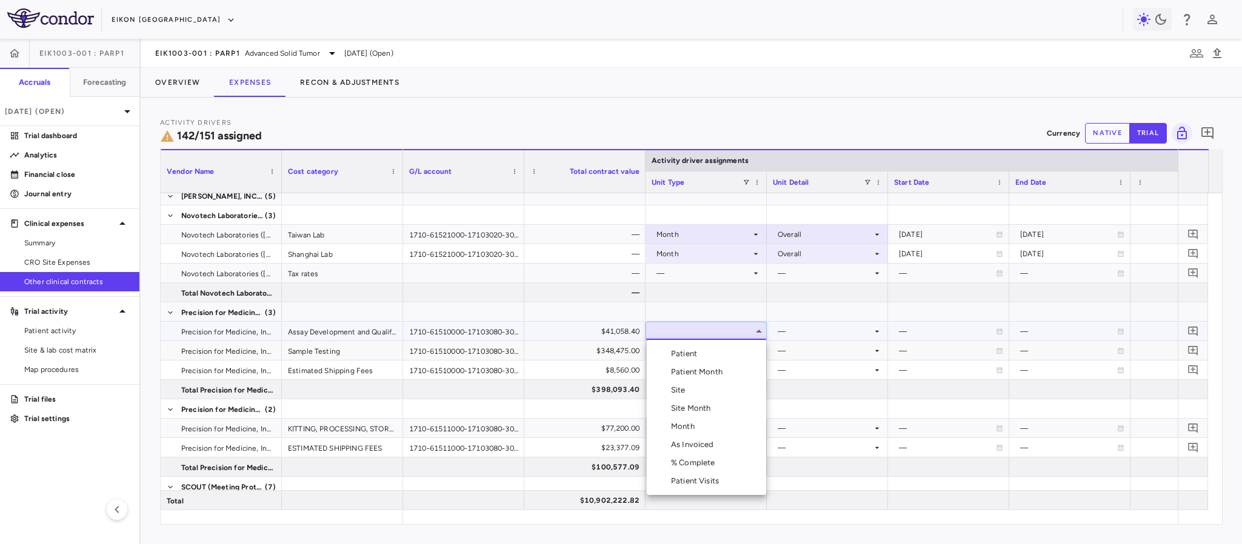
click at [695, 424] on div "Month" at bounding box center [685, 426] width 28 height 11
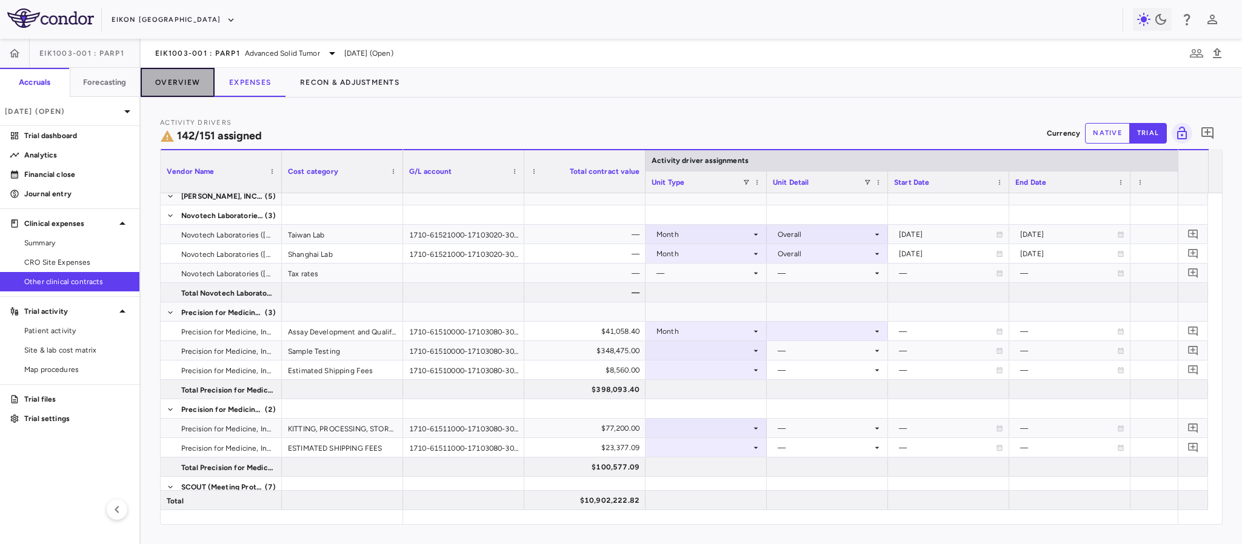
click at [173, 80] on button "Overview" at bounding box center [178, 82] width 74 height 29
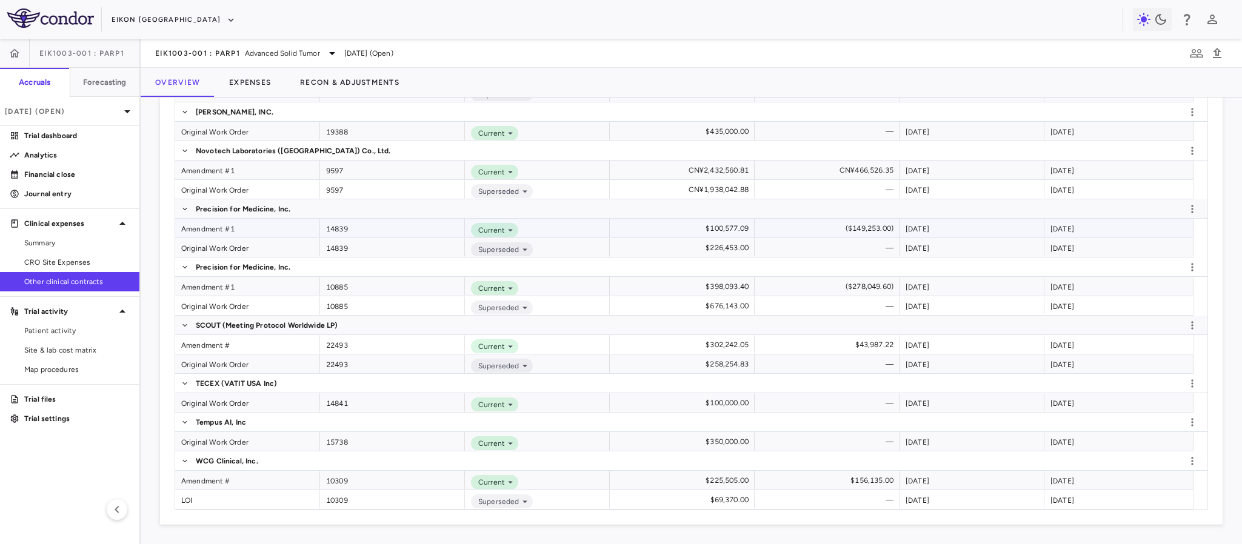
click at [200, 231] on div "Amendment #1" at bounding box center [247, 228] width 145 height 19
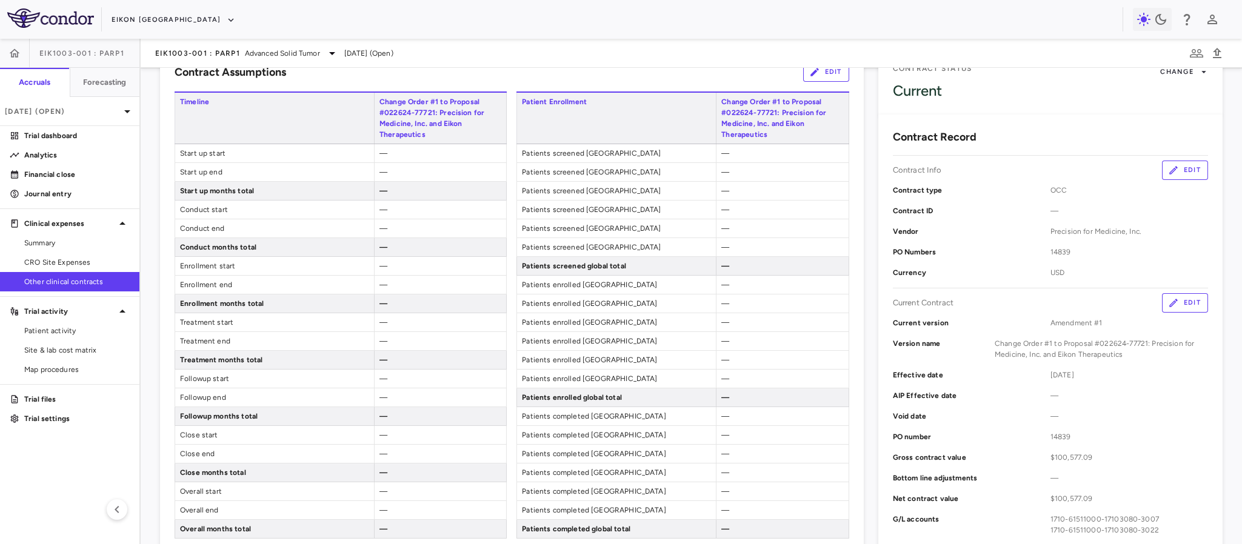
click at [809, 70] on icon "button" at bounding box center [814, 72] width 11 height 11
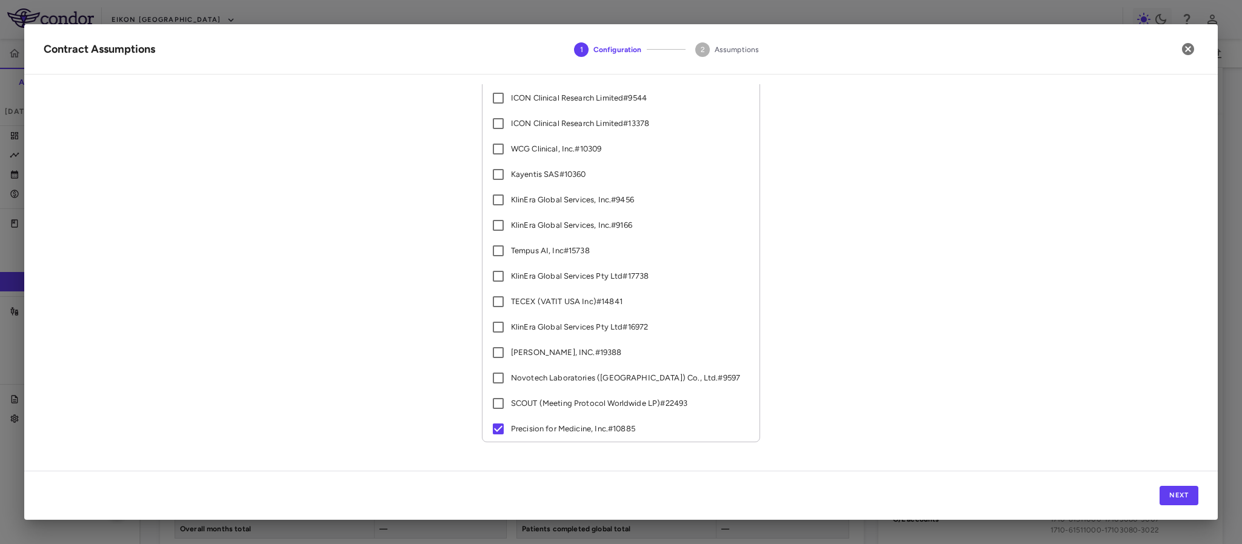
click at [466, 321] on div "CRO s Site Expenses # 0 OCC s Advanced Clinical LLC # 18756 Advarra, Inc. # 168…" at bounding box center [621, 69] width 578 height 786
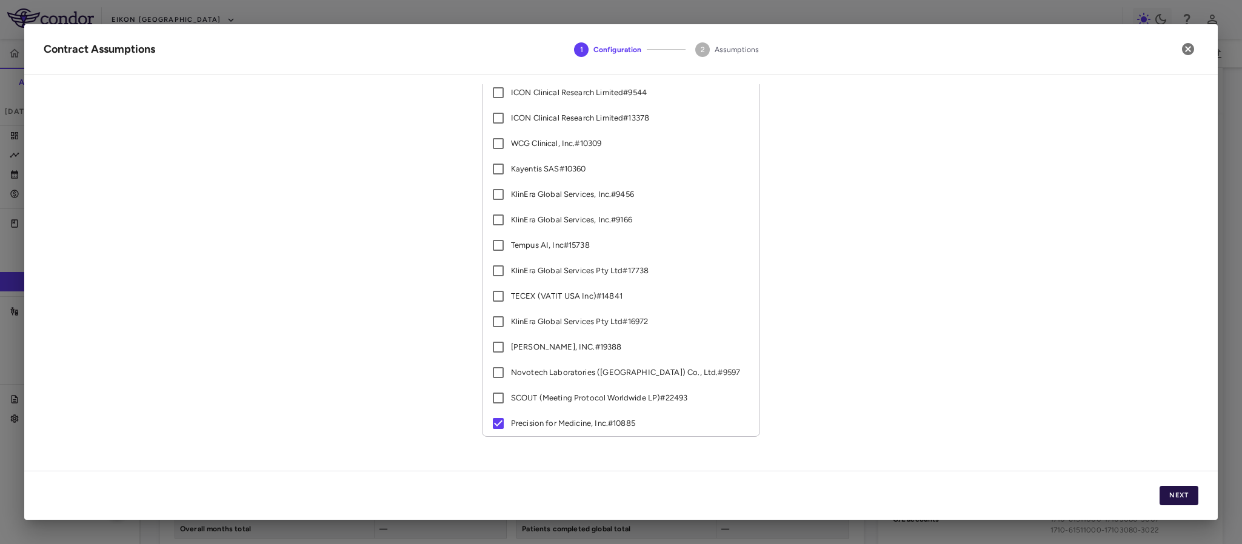
click at [1176, 499] on button "Next" at bounding box center [1179, 495] width 39 height 19
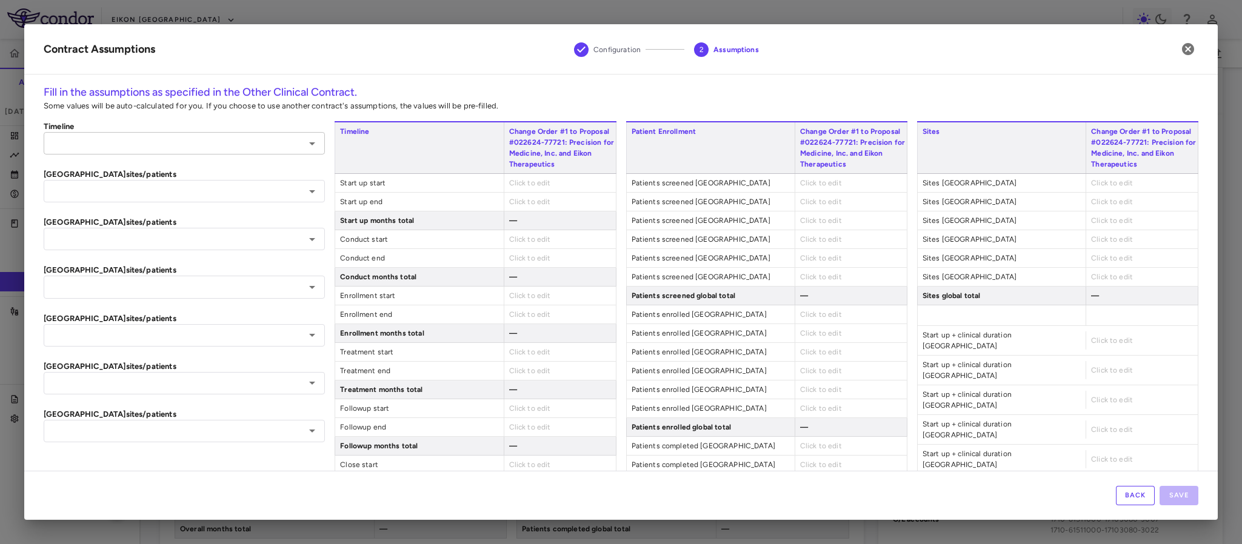
click at [176, 142] on input "text" at bounding box center [174, 143] width 254 height 15
click at [136, 169] on li "Precision for Medicine, Inc. #10885" at bounding box center [183, 169] width 278 height 18
type input "**********"
click at [142, 187] on input "text" at bounding box center [174, 191] width 254 height 15
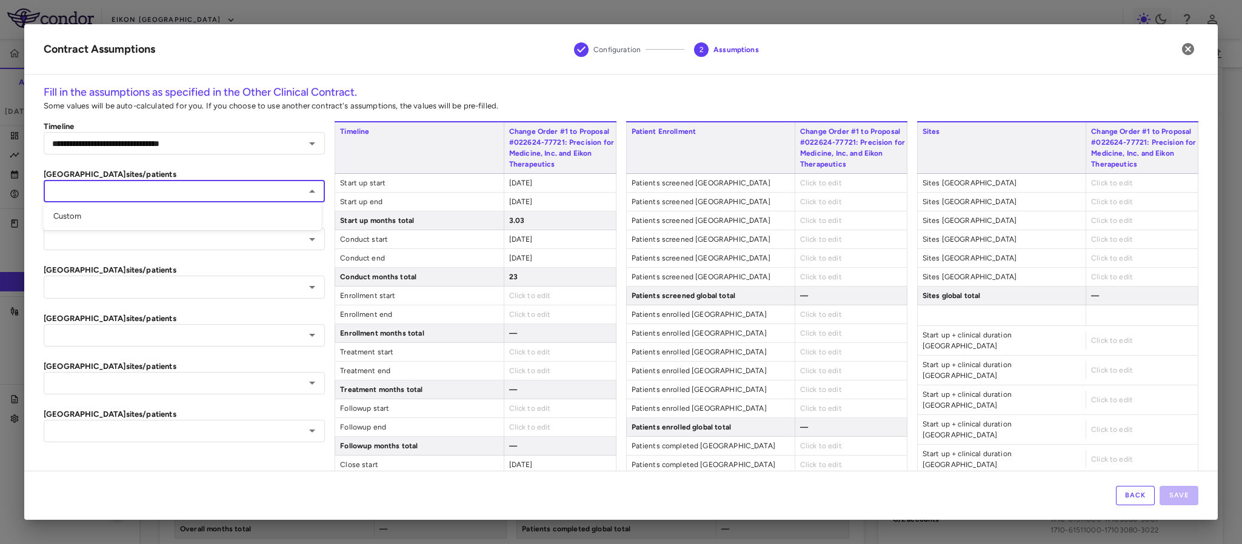
click at [147, 191] on input "text" at bounding box center [174, 191] width 254 height 15
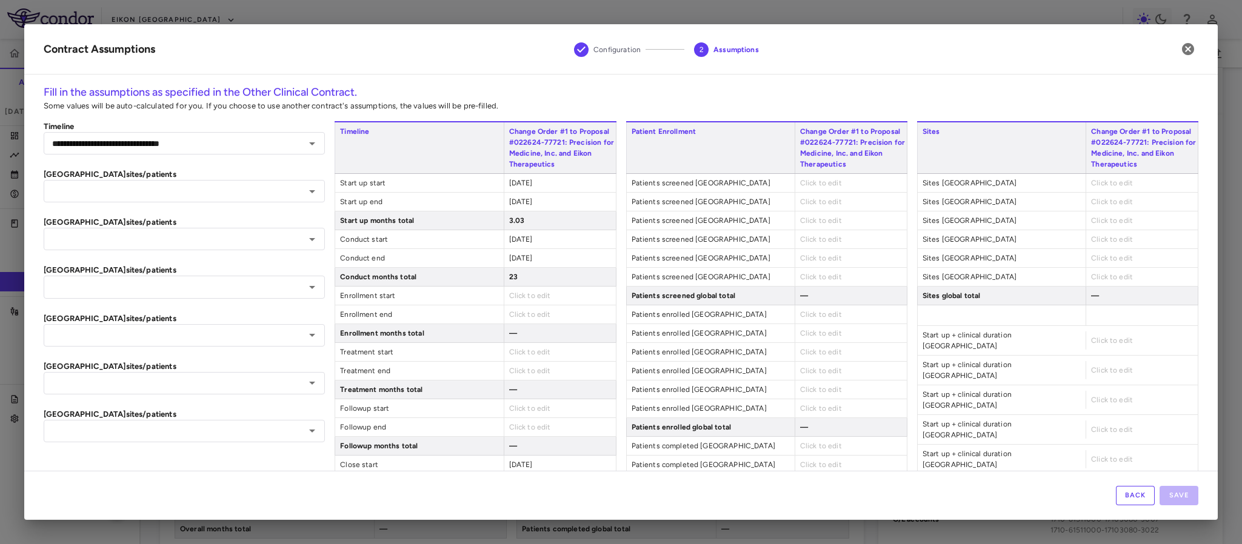
click at [550, 186] on div "2023-10-09" at bounding box center [560, 183] width 112 height 18
click at [546, 182] on div "2023-10-09" at bounding box center [560, 183] width 112 height 18
click at [533, 182] on span "2023-10-09" at bounding box center [521, 183] width 24 height 8
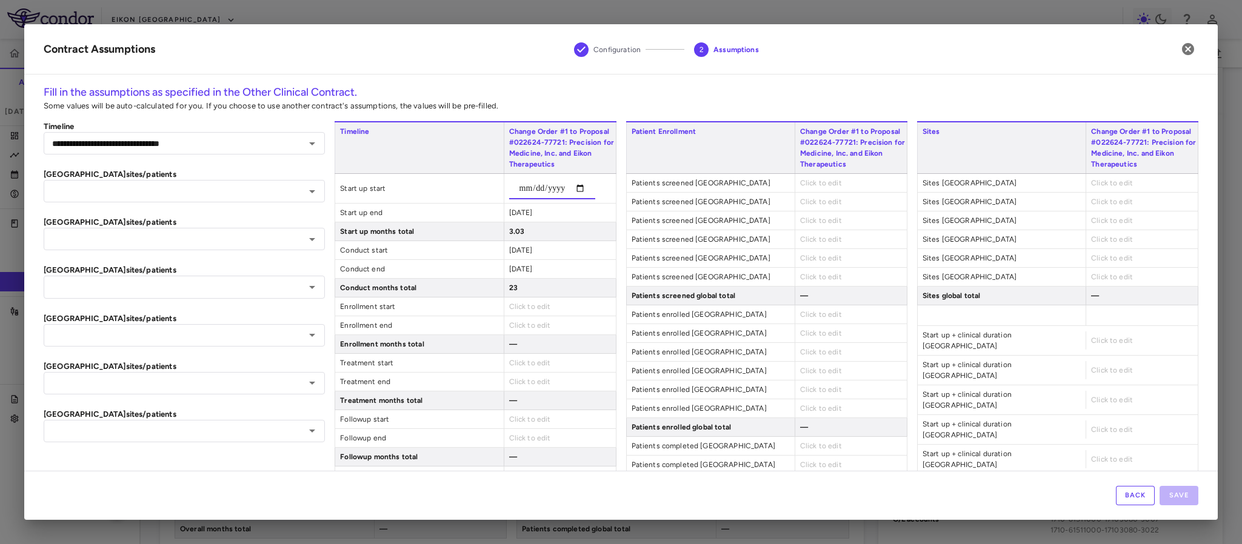
type input "******"
type input "**********"
click at [512, 212] on div "**********" at bounding box center [475, 466] width 281 height 691
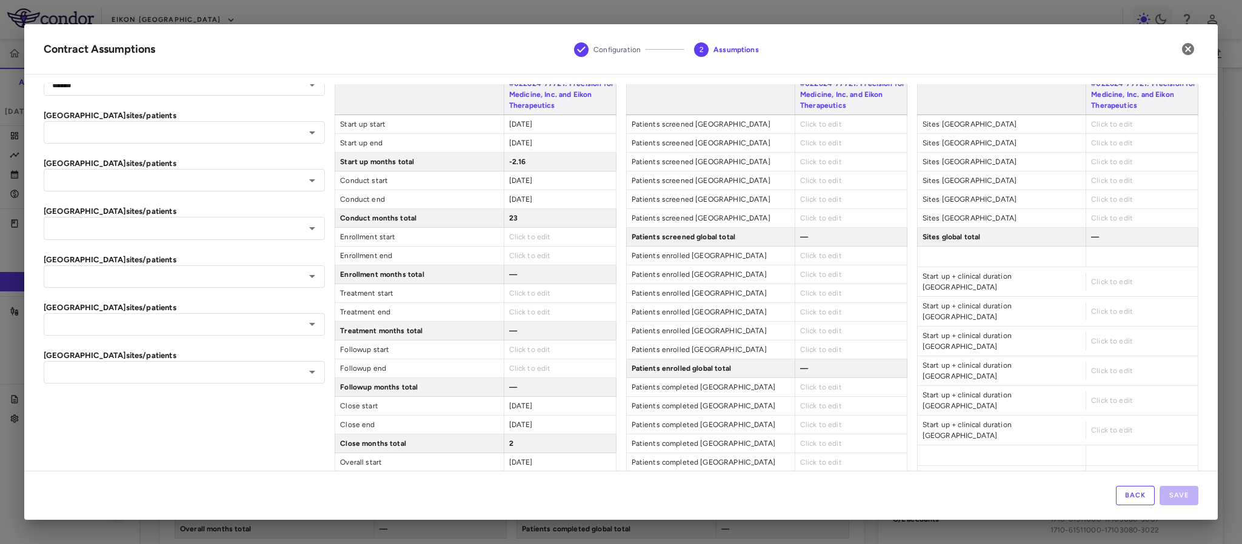
scroll to position [91, 0]
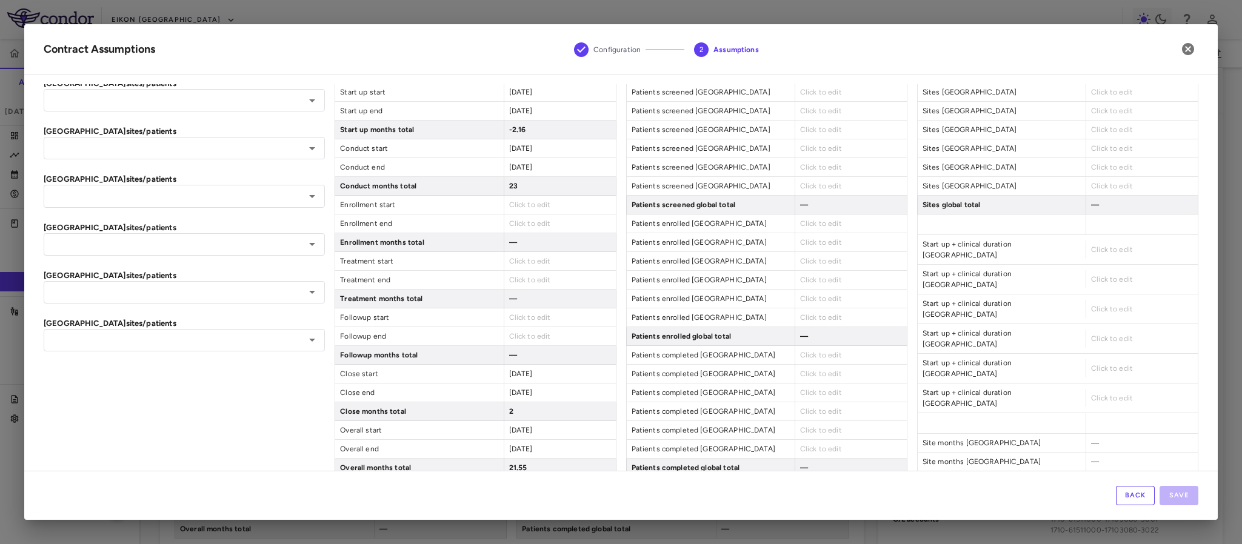
click at [524, 397] on span "2025-12-31" at bounding box center [521, 393] width 24 height 8
click at [533, 407] on input "**********" at bounding box center [552, 398] width 86 height 22
type input "**********"
click at [518, 378] on span "2025-11-01" at bounding box center [521, 374] width 24 height 8
type input "**********"
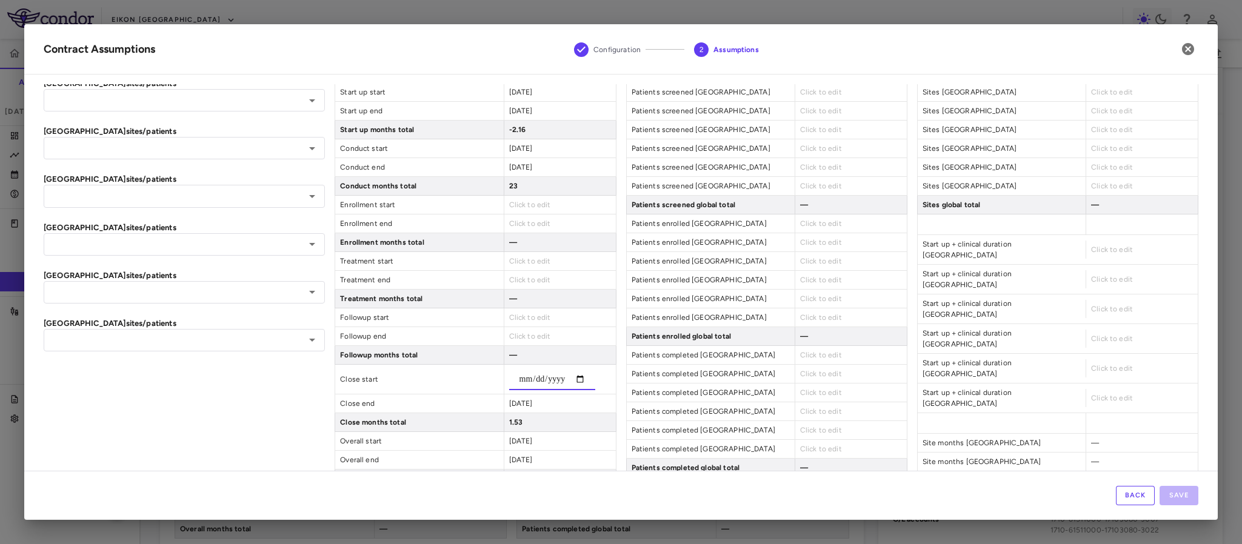
click at [524, 159] on div "2025-10-31" at bounding box center [560, 167] width 112 height 18
click at [522, 151] on span "2023-12-01" at bounding box center [521, 148] width 24 height 8
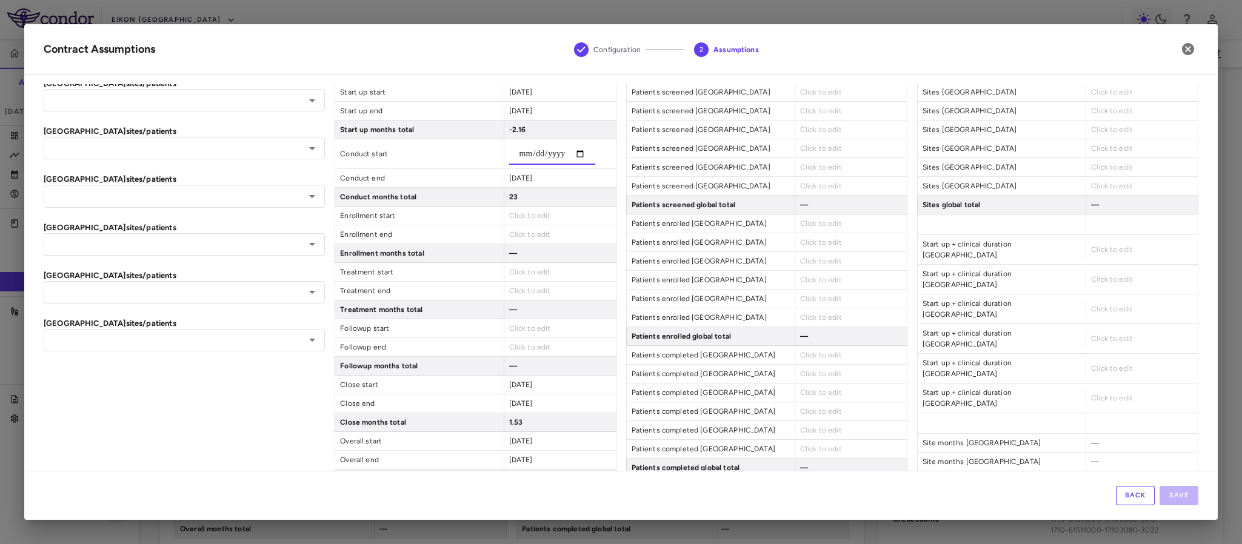
scroll to position [0, 0]
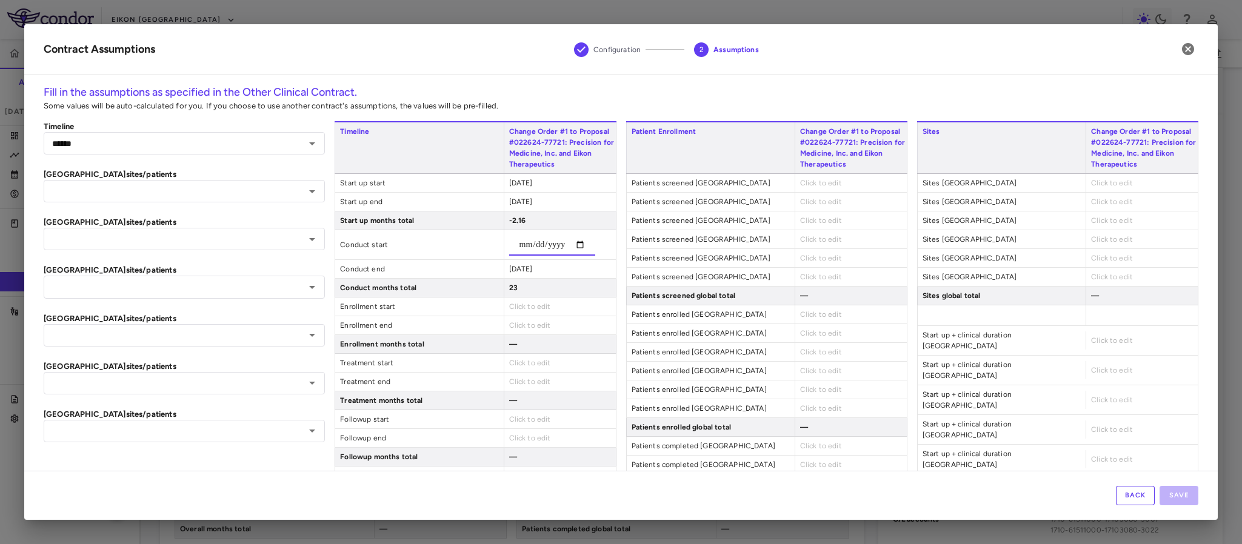
click at [524, 207] on div "2024-01-09" at bounding box center [560, 202] width 112 height 18
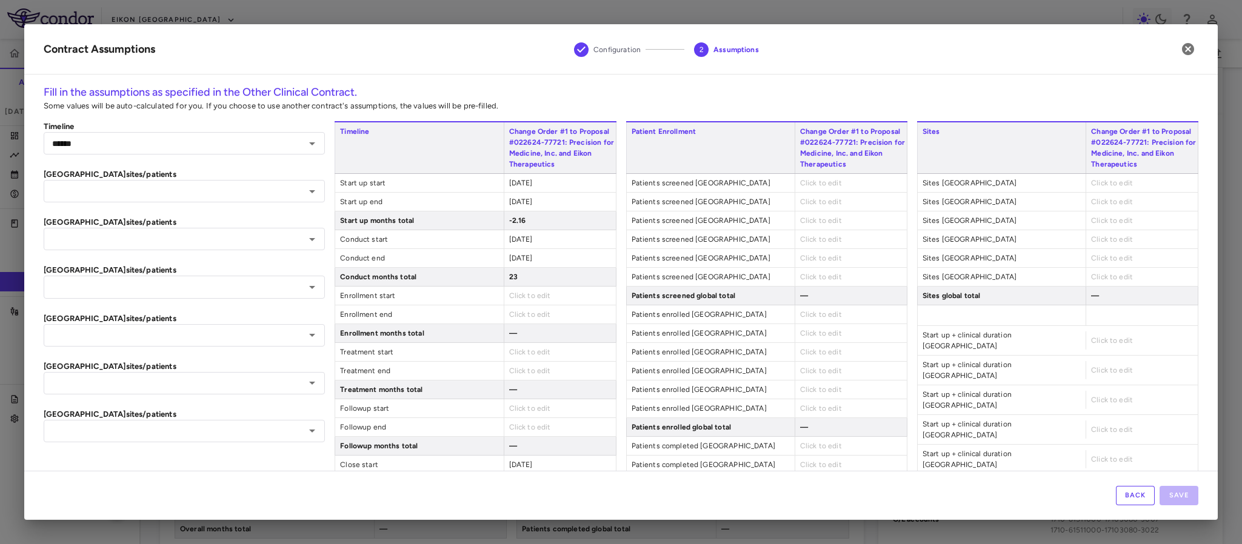
click at [524, 201] on span "2024-01-09" at bounding box center [521, 202] width 24 height 8
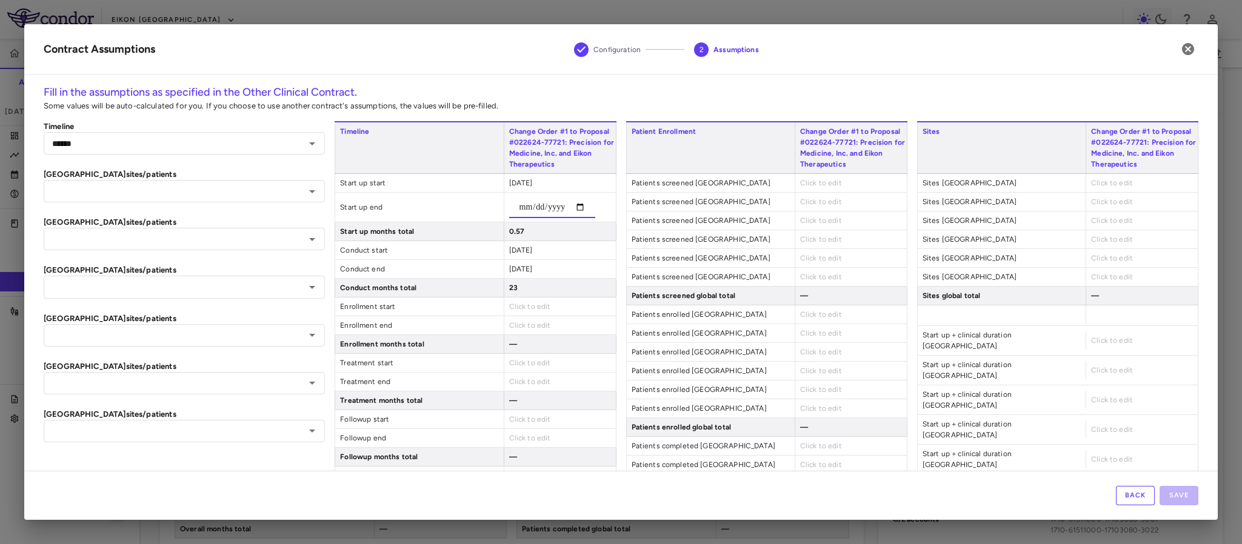
type input "**********"
click at [512, 251] on div "**********" at bounding box center [475, 466] width 281 height 691
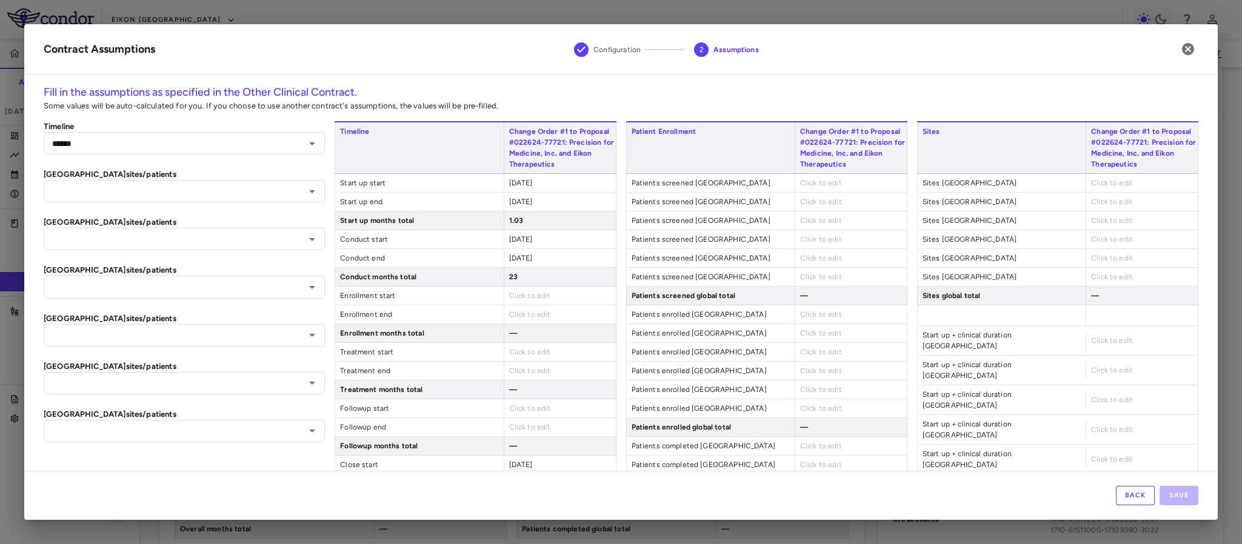
click at [510, 240] on span "2023-12-01" at bounding box center [521, 239] width 24 height 8
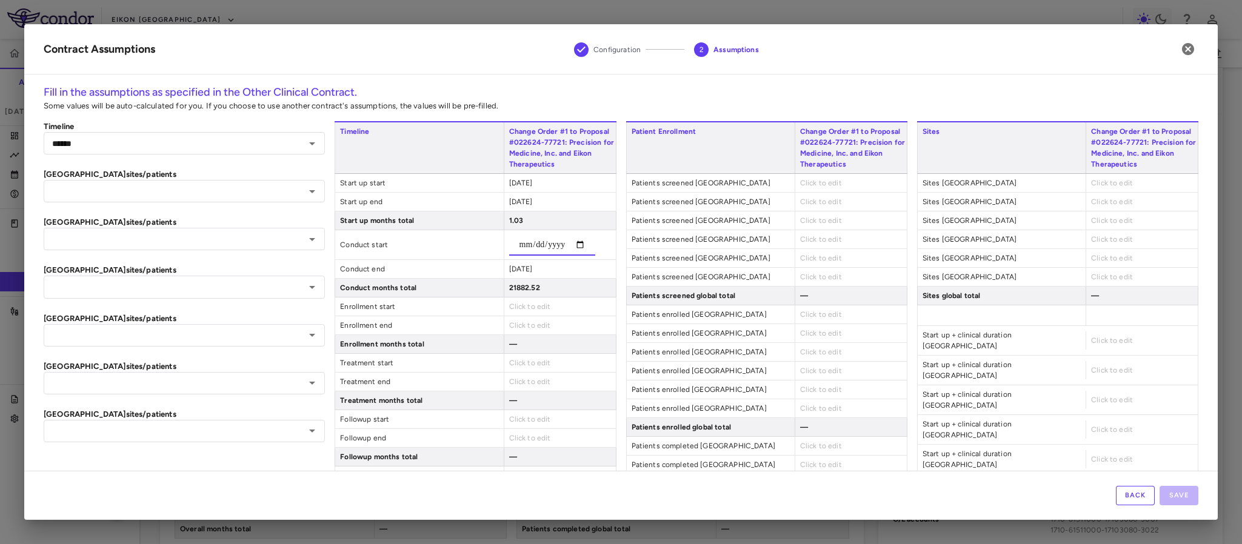
type input "**********"
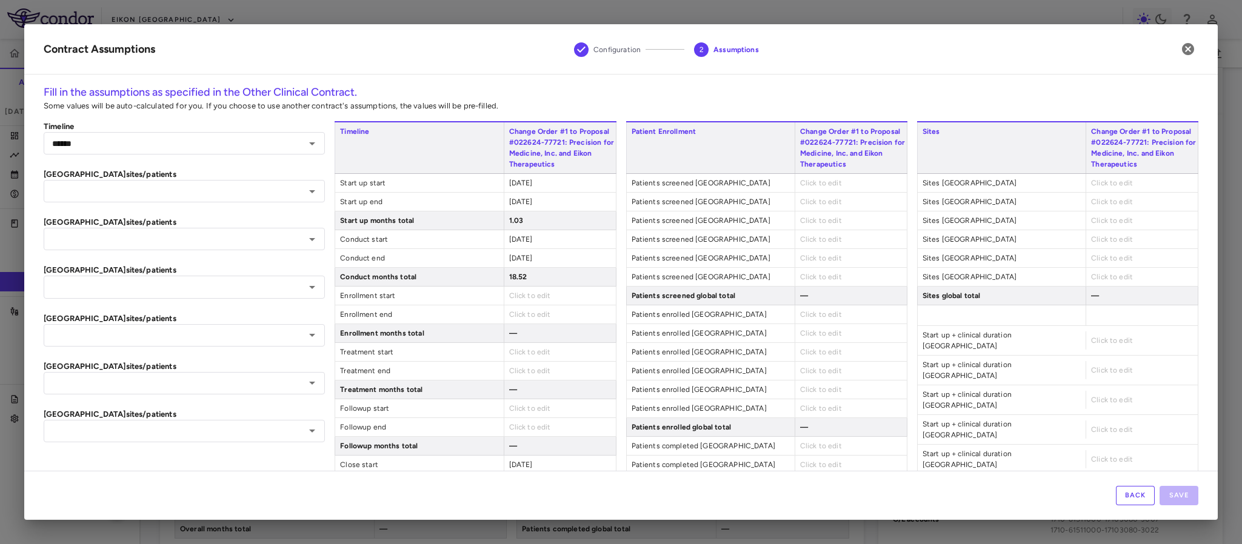
click at [506, 271] on div "Timeline Change Order #1 to Proposal #022624-77721: Precision for Medicine, Inc…" at bounding box center [475, 466] width 281 height 691
click at [509, 258] on span "2025-10-31" at bounding box center [521, 258] width 24 height 8
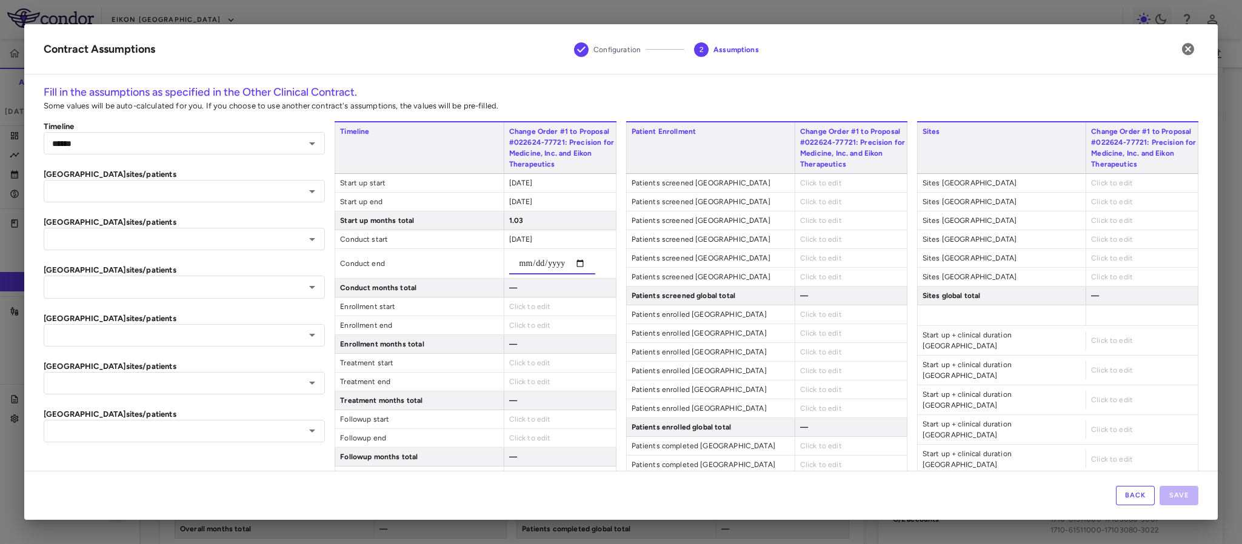
type input "**********"
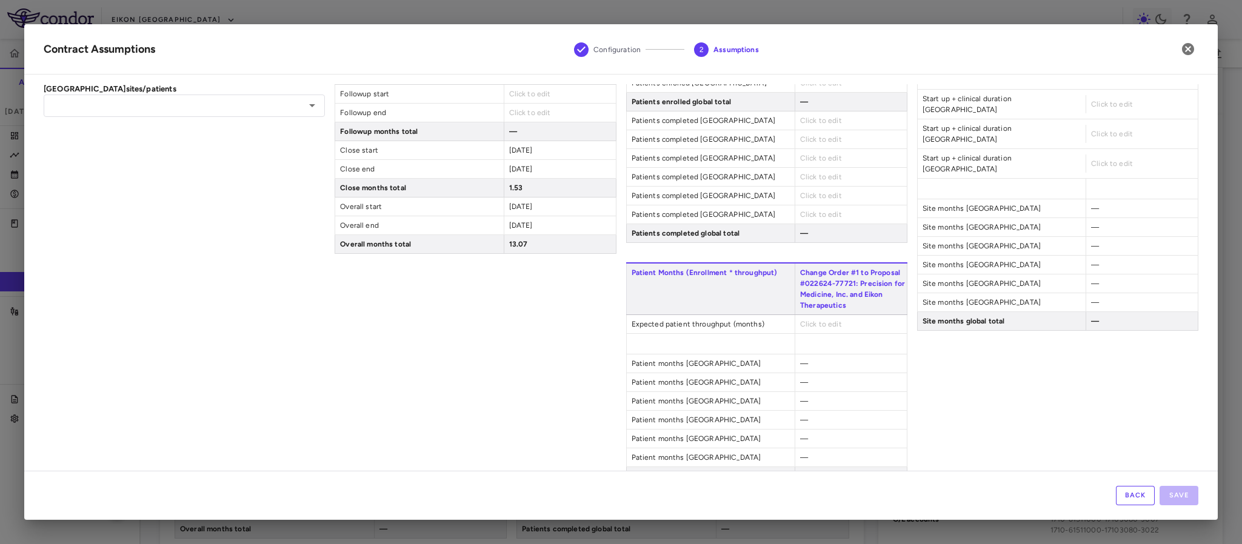
scroll to position [364, 0]
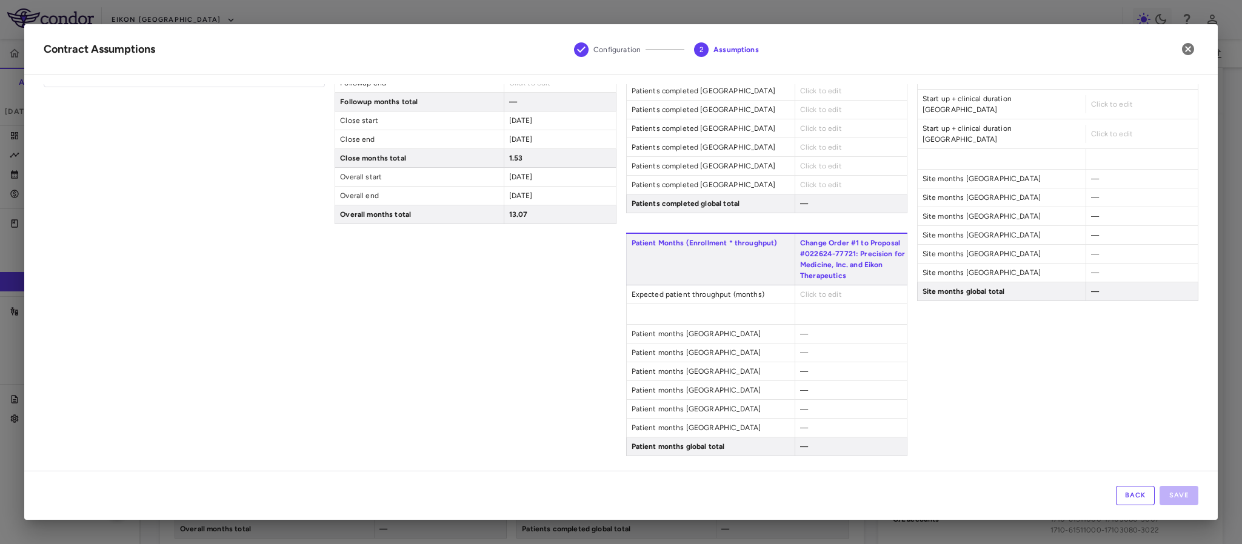
click at [495, 333] on div "**********" at bounding box center [475, 111] width 281 height 691
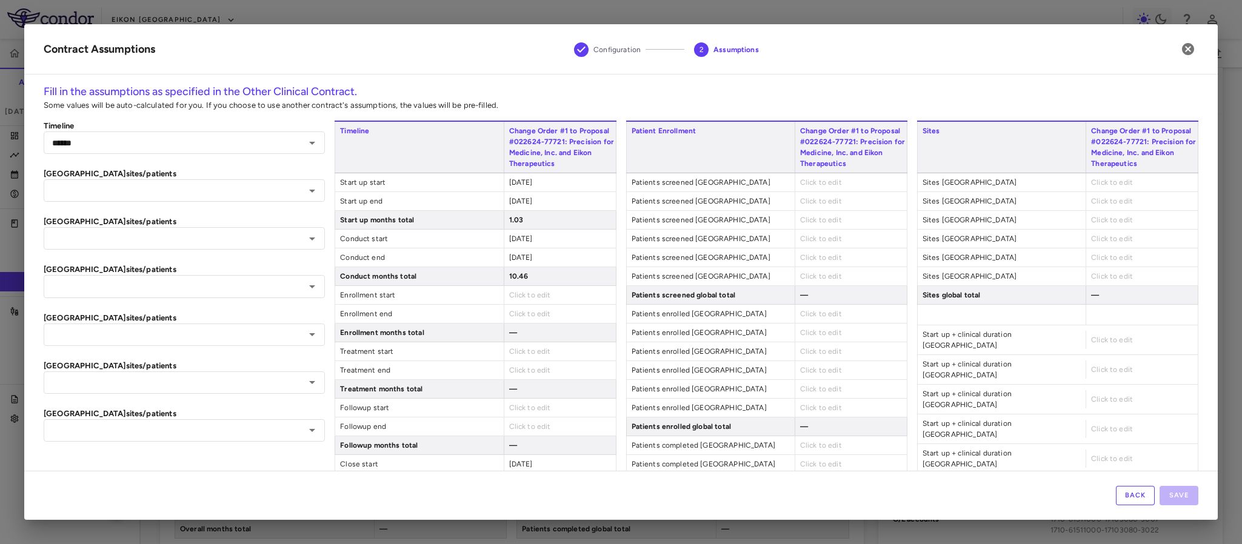
scroll to position [0, 0]
click at [804, 182] on span "Click to edit" at bounding box center [821, 183] width 42 height 8
type input "*"
type input "******"
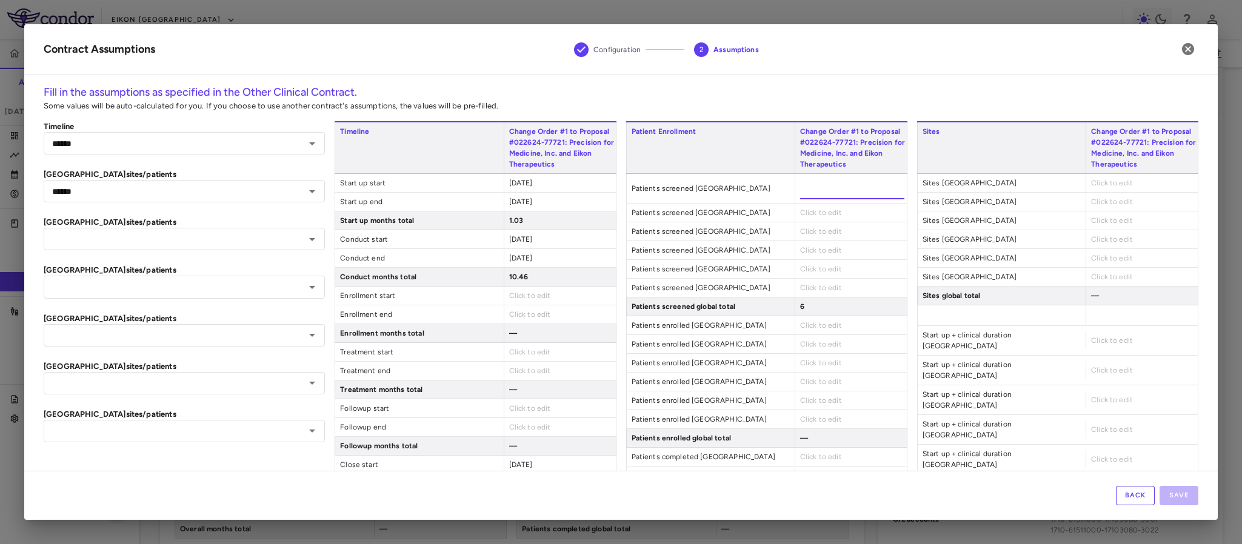
click at [806, 213] on div "Patient Enrollment Change Order #1 to Proposal #022624-77721: Precision for Med…" at bounding box center [766, 350] width 281 height 458
click at [800, 198] on span "Click to edit" at bounding box center [821, 202] width 42 height 8
type input "*"
type input "******"
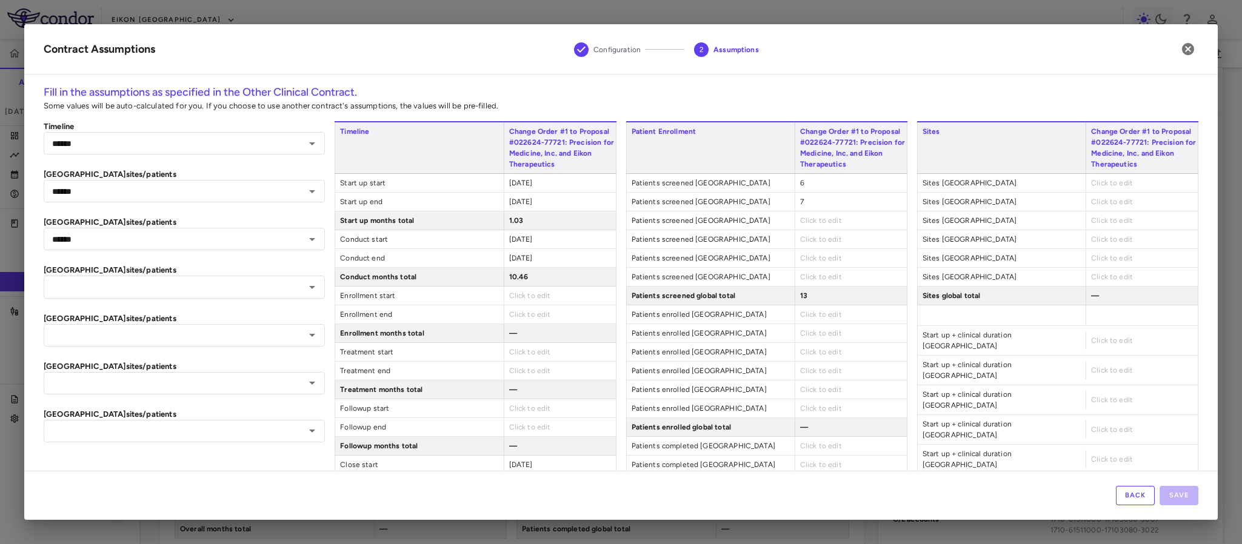
click at [797, 228] on div "Click to edit" at bounding box center [851, 221] width 112 height 18
click at [800, 223] on span "Click to edit" at bounding box center [821, 220] width 42 height 8
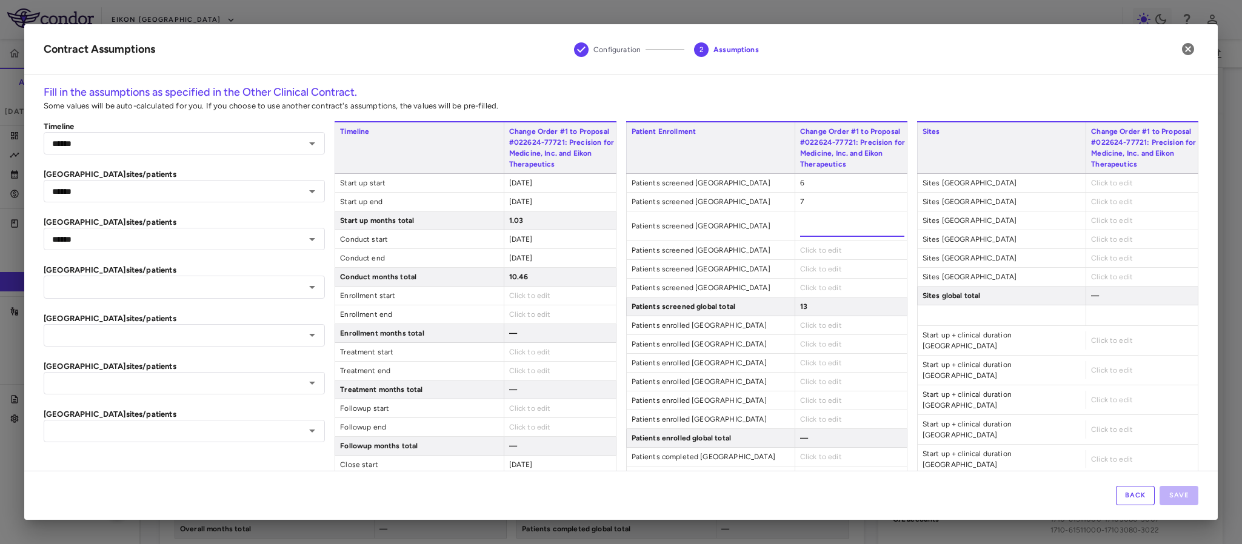
type input "*"
type input "******"
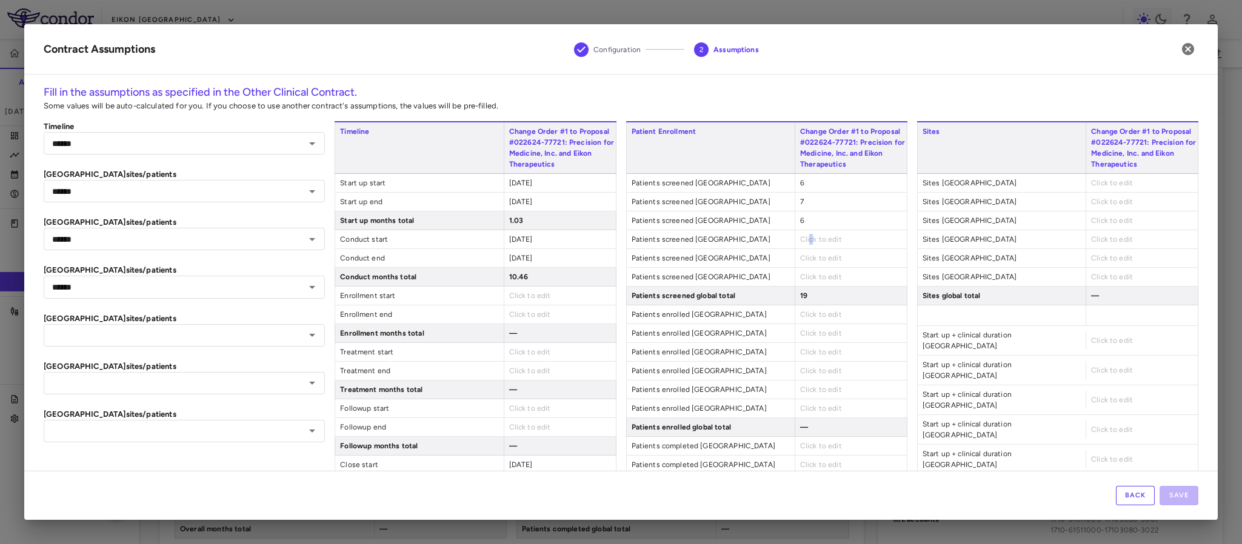
click at [802, 246] on div "Click to edit" at bounding box center [851, 239] width 112 height 18
click at [800, 246] on div "Click to edit" at bounding box center [851, 239] width 112 height 18
click at [800, 239] on span "Click to edit" at bounding box center [821, 239] width 42 height 8
type input "*"
type input "******"
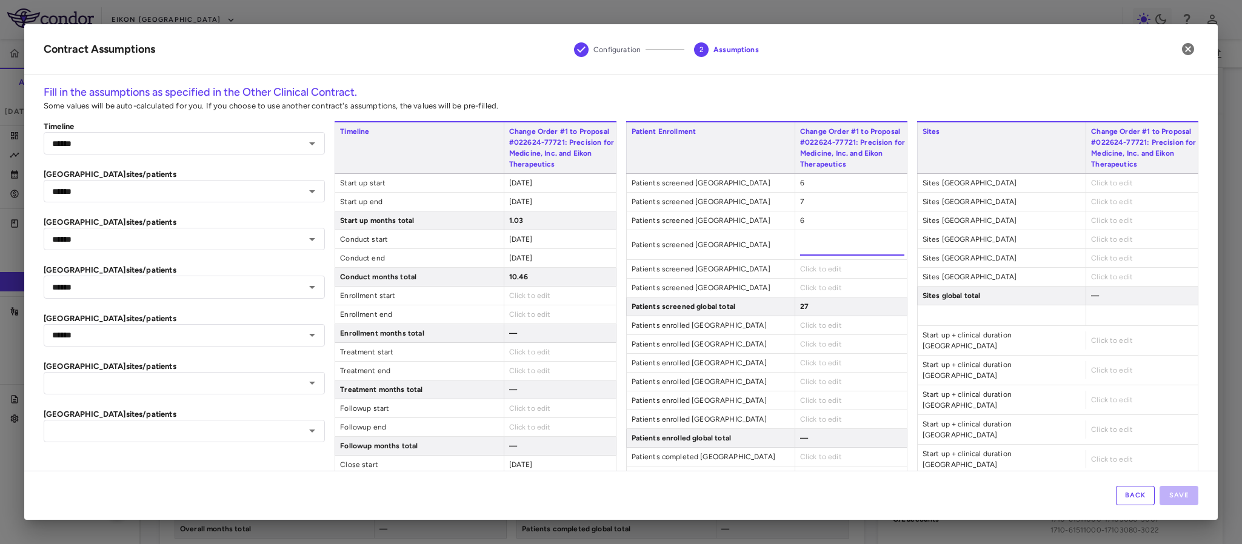
click at [799, 262] on div "Click to edit" at bounding box center [851, 269] width 112 height 18
click at [800, 259] on span "Click to edit" at bounding box center [821, 258] width 42 height 8
type input "*"
type input "******"
click at [795, 278] on div "Patient Enrollment Change Order #1 to Proposal #022624-77721: Precision for Med…" at bounding box center [766, 350] width 281 height 458
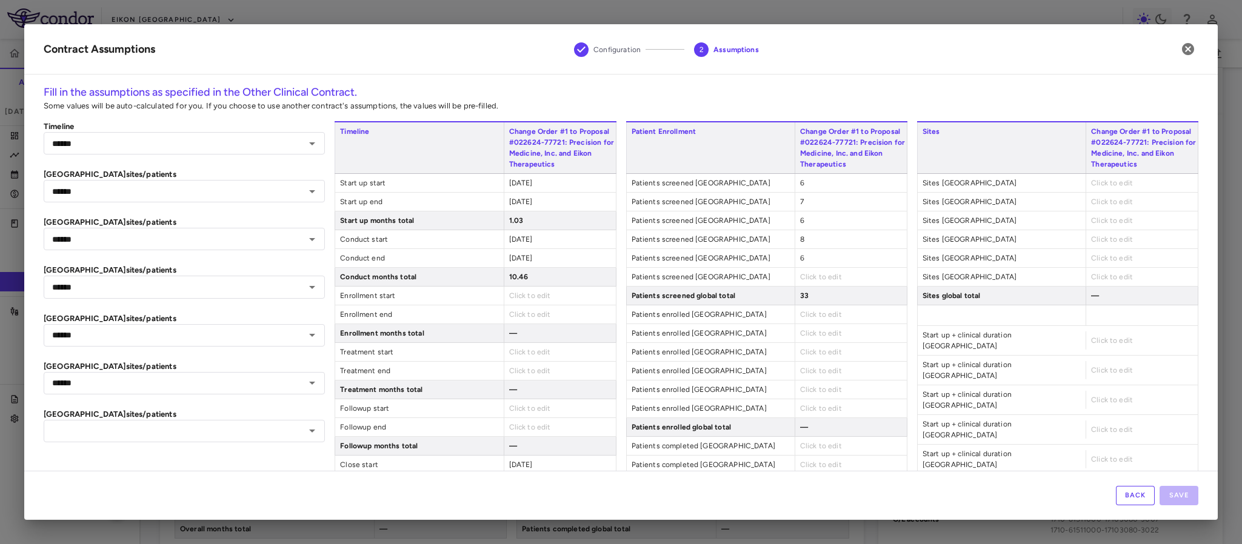
click at [800, 273] on span "Click to edit" at bounding box center [821, 277] width 42 height 8
type input "*"
type input "******"
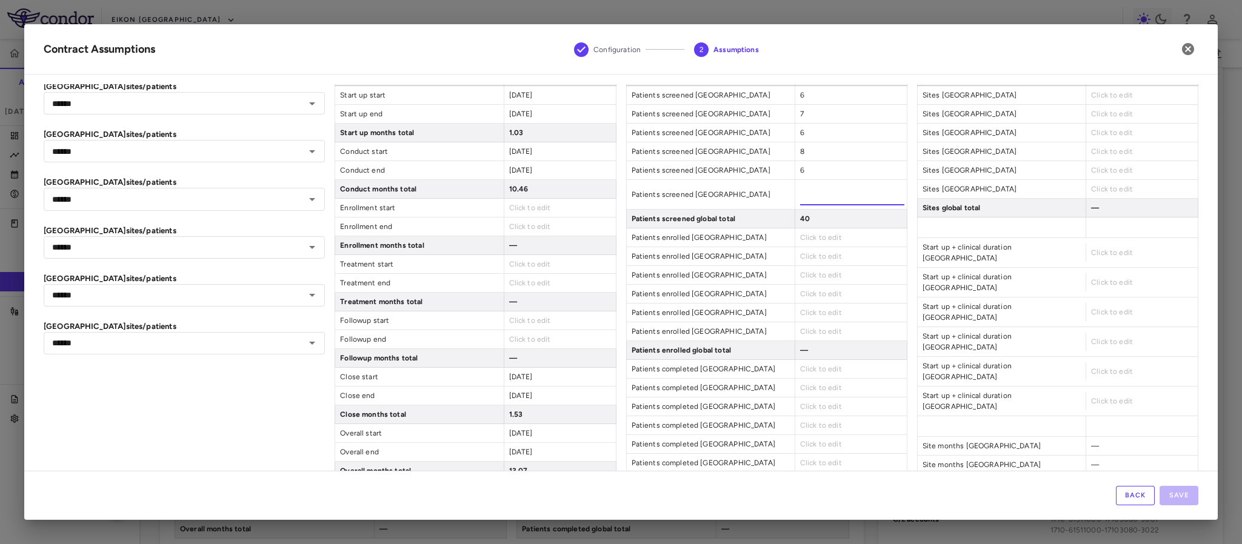
scroll to position [91, 0]
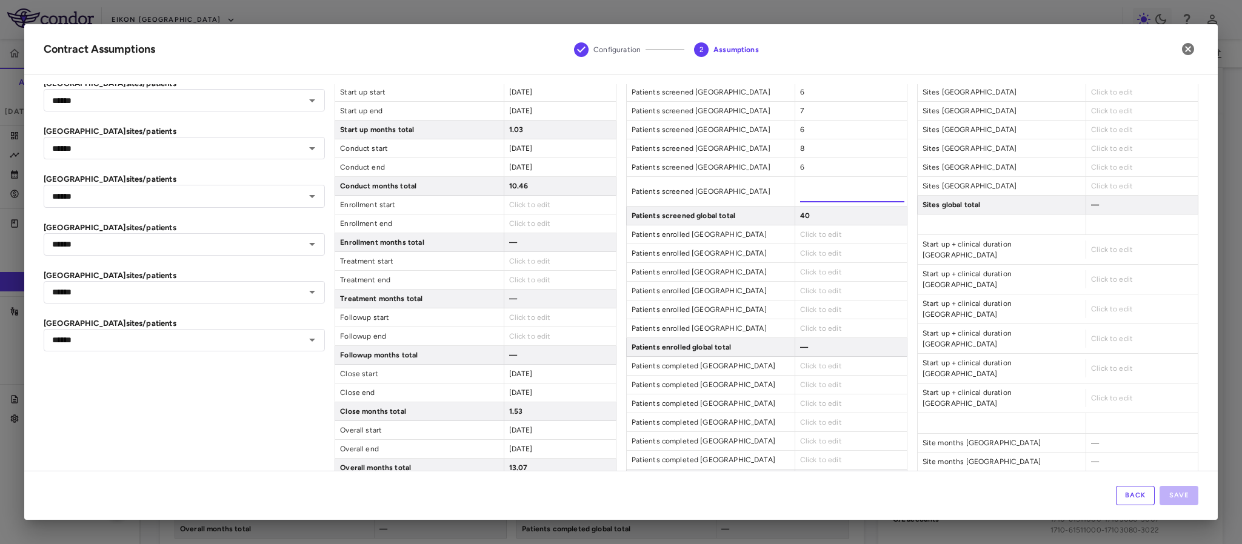
click at [794, 237] on div "Patient Enrollment Change Order #1 to Proposal #022624-77721: Precision for Med…" at bounding box center [766, 259] width 281 height 458
click at [800, 226] on span "Click to edit" at bounding box center [821, 223] width 42 height 8
type input "*"
click at [805, 248] on div "Click to edit" at bounding box center [851, 253] width 112 height 18
click at [805, 247] on span "Click to edit" at bounding box center [821, 242] width 42 height 8
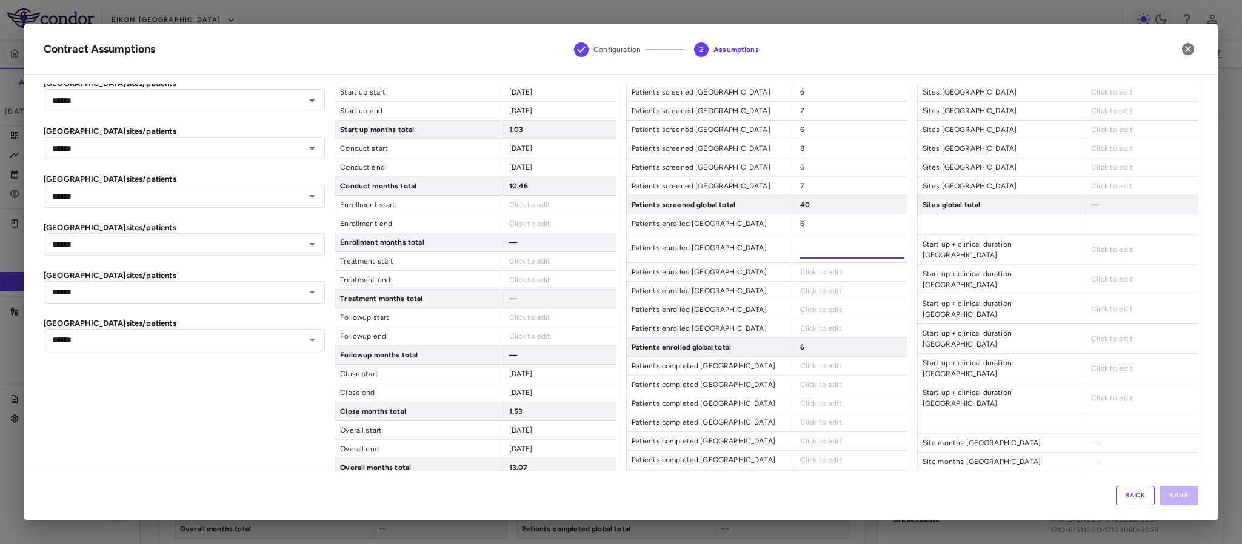
type input "*"
click at [800, 269] on div "Click to edit" at bounding box center [851, 272] width 112 height 18
click at [797, 269] on div "Click to edit" at bounding box center [851, 261] width 112 height 18
click at [800, 264] on span "Click to edit" at bounding box center [821, 261] width 42 height 8
type input "*"
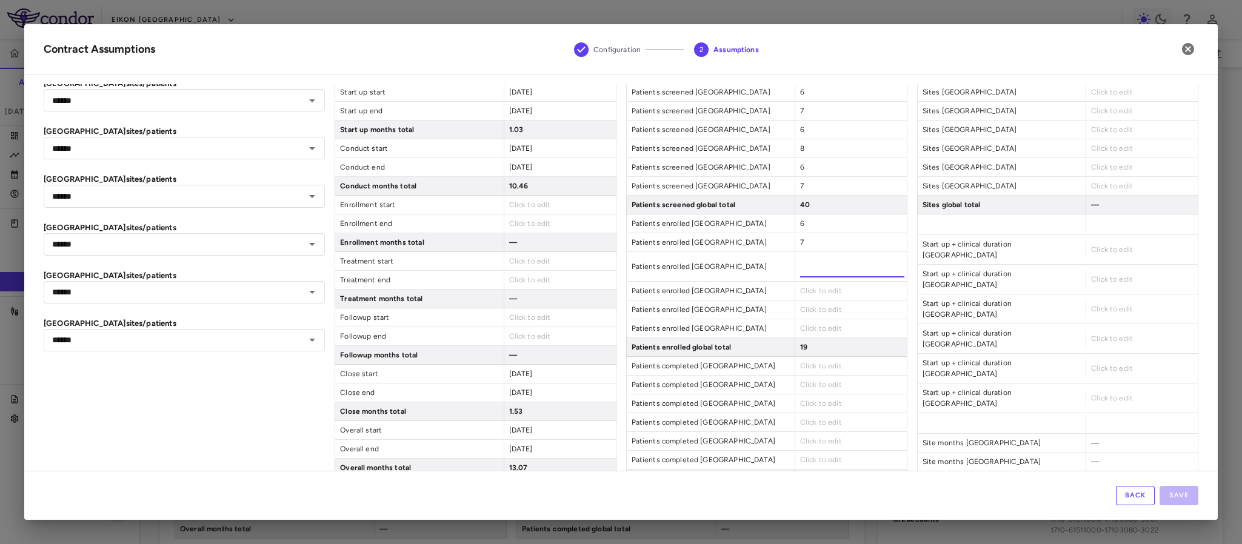
drag, startPoint x: 805, startPoint y: 289, endPoint x: 798, endPoint y: 282, distance: 9.5
click at [802, 289] on div "Click to edit" at bounding box center [851, 291] width 112 height 18
click at [800, 280] on span "Click to edit" at bounding box center [821, 280] width 42 height 8
type input "*"
click at [795, 310] on div "Click to edit" at bounding box center [851, 310] width 112 height 18
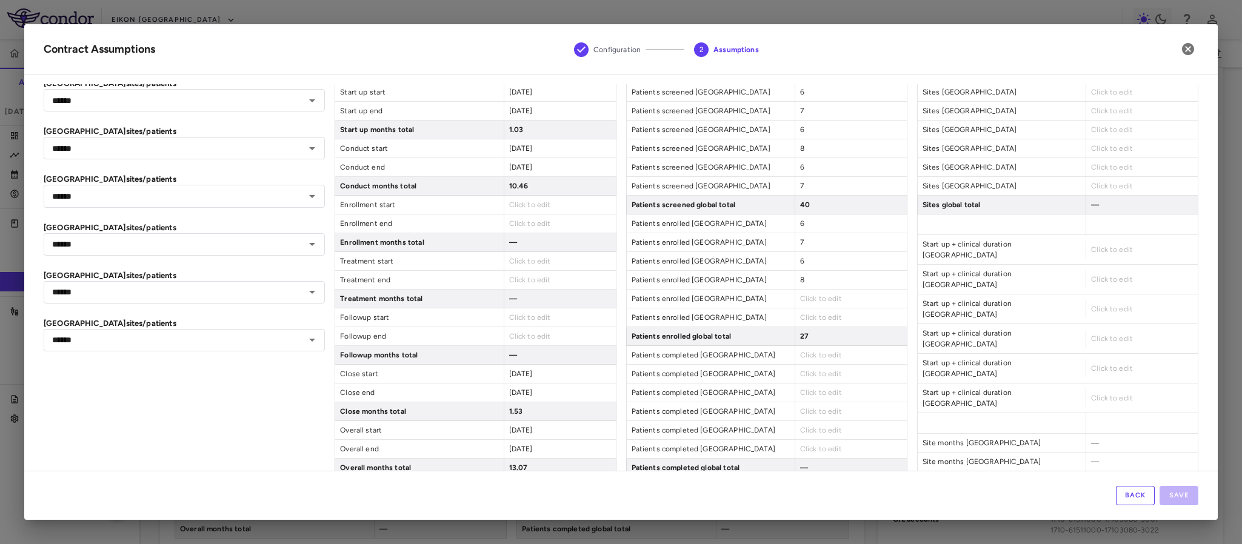
click at [800, 298] on span "Click to edit" at bounding box center [821, 299] width 42 height 8
type input "*"
click at [805, 326] on div "Click to edit" at bounding box center [851, 318] width 112 height 18
click at [800, 322] on span "Click to edit" at bounding box center [821, 317] width 42 height 8
click at [808, 360] on div "Patient Enrollment Change Order #1 to Proposal #022624-77721: Precision for Med…" at bounding box center [766, 259] width 281 height 458
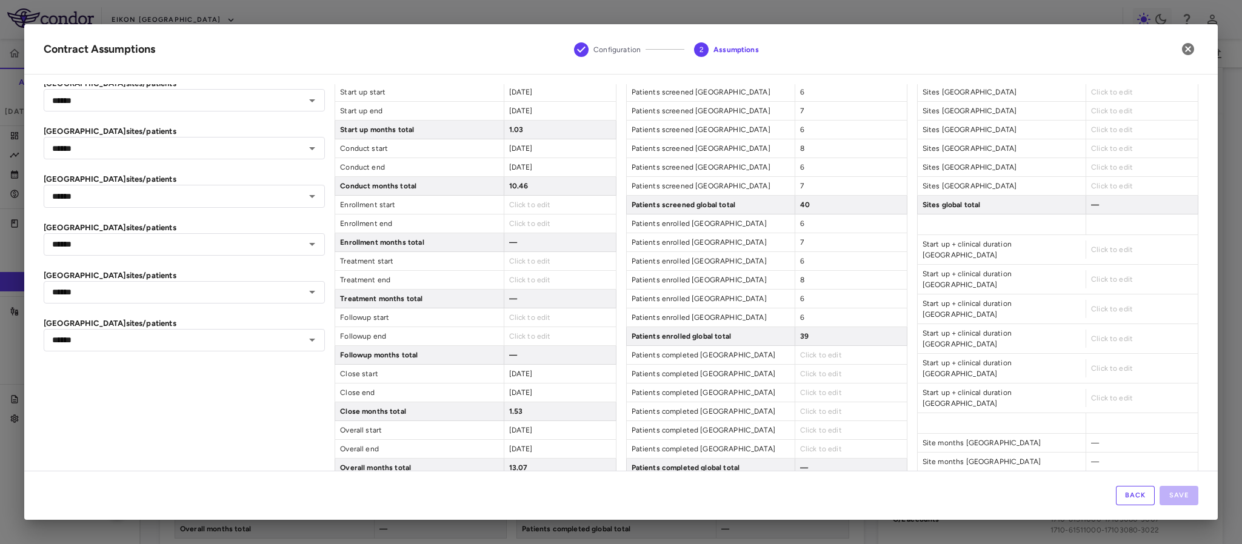
click at [804, 358] on span "Click to edit" at bounding box center [821, 355] width 42 height 8
type input "*"
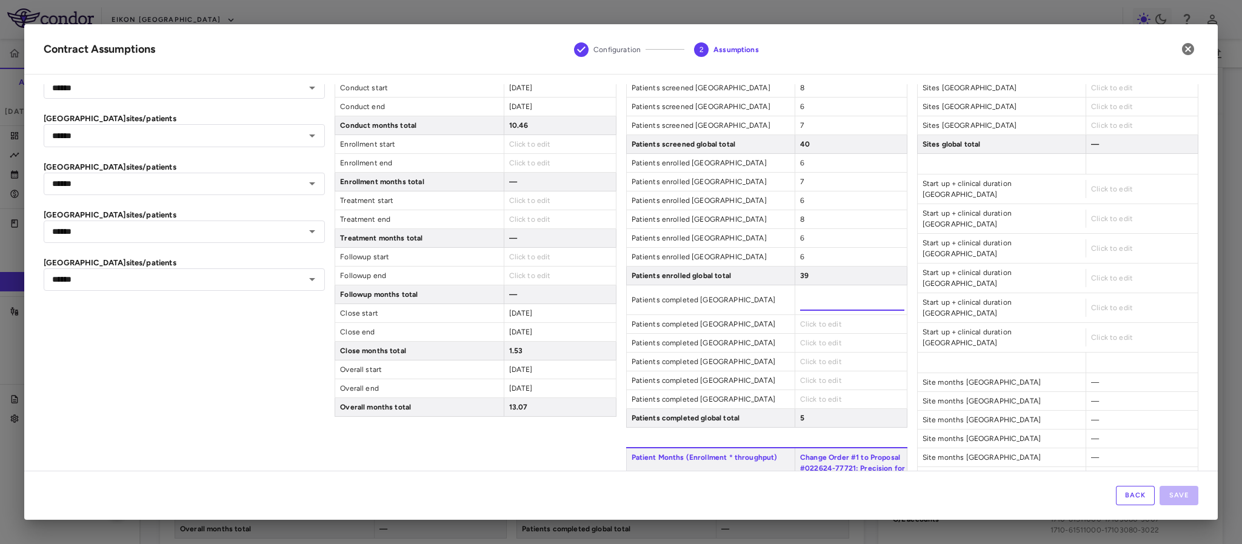
scroll to position [182, 0]
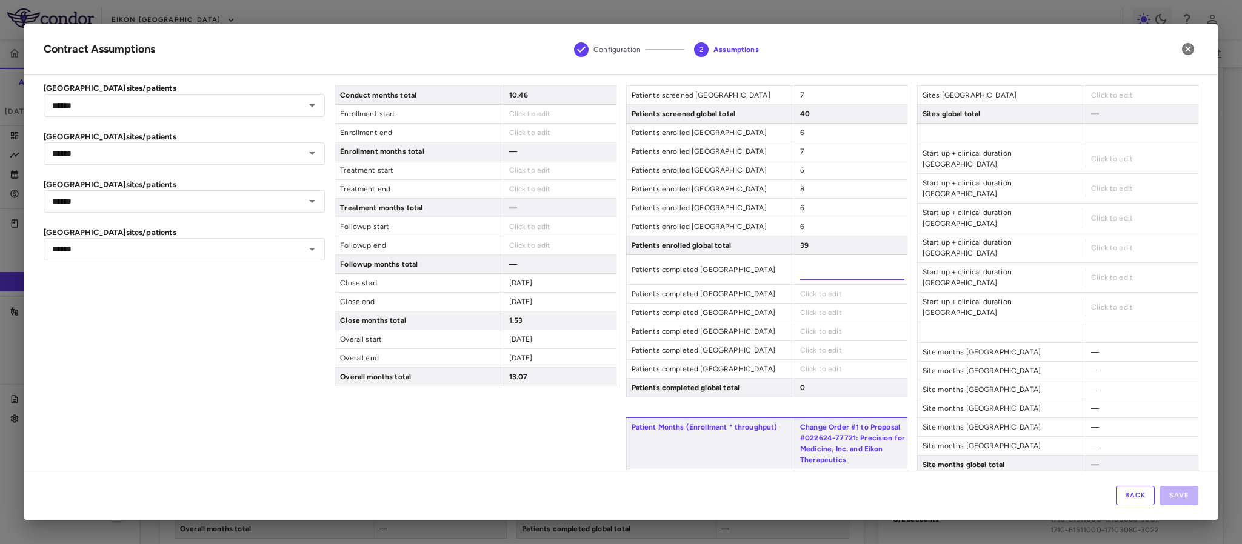
type input "*"
click at [808, 296] on div "Click to edit" at bounding box center [851, 294] width 112 height 18
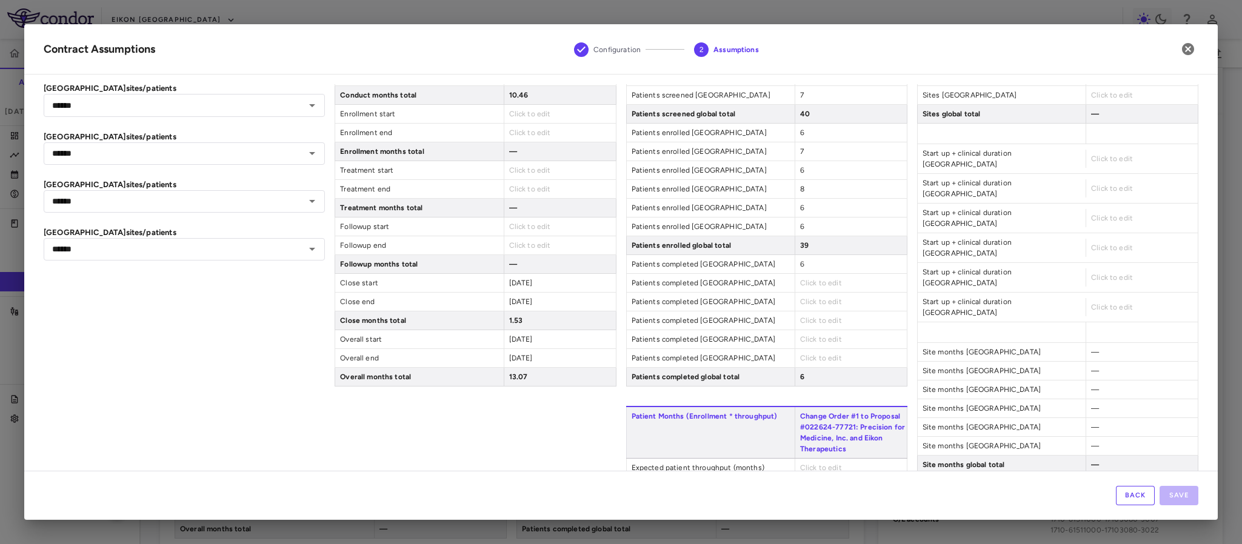
click at [806, 286] on span "Click to edit" at bounding box center [821, 283] width 42 height 8
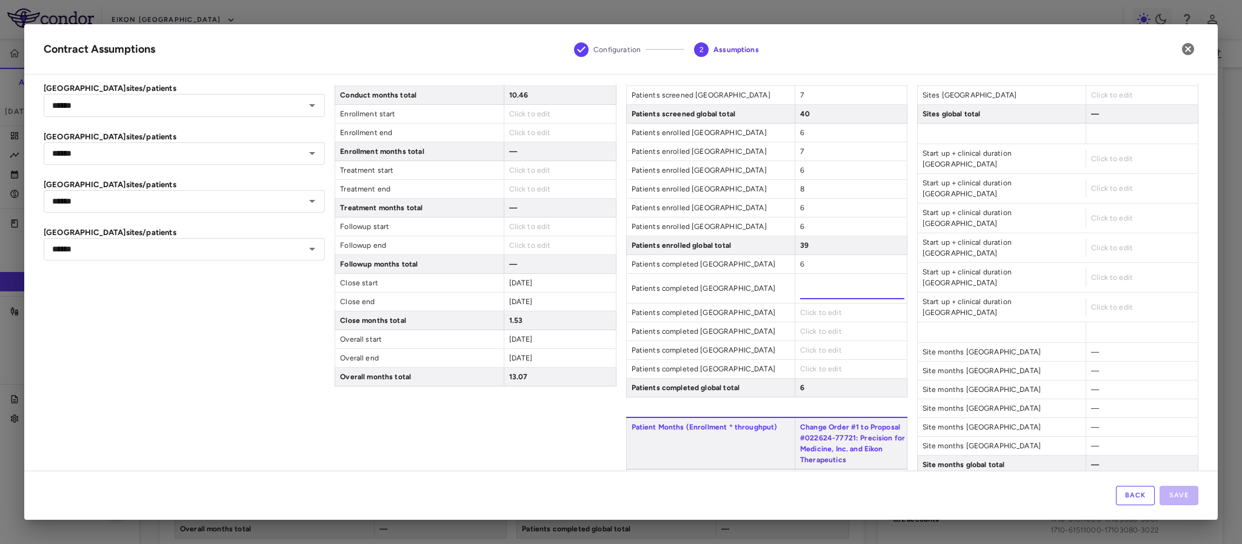
type input "*"
click at [800, 317] on div "Patient Enrollment Change Order #1 to Proposal #022624-77721: Precision for Med…" at bounding box center [766, 168] width 281 height 458
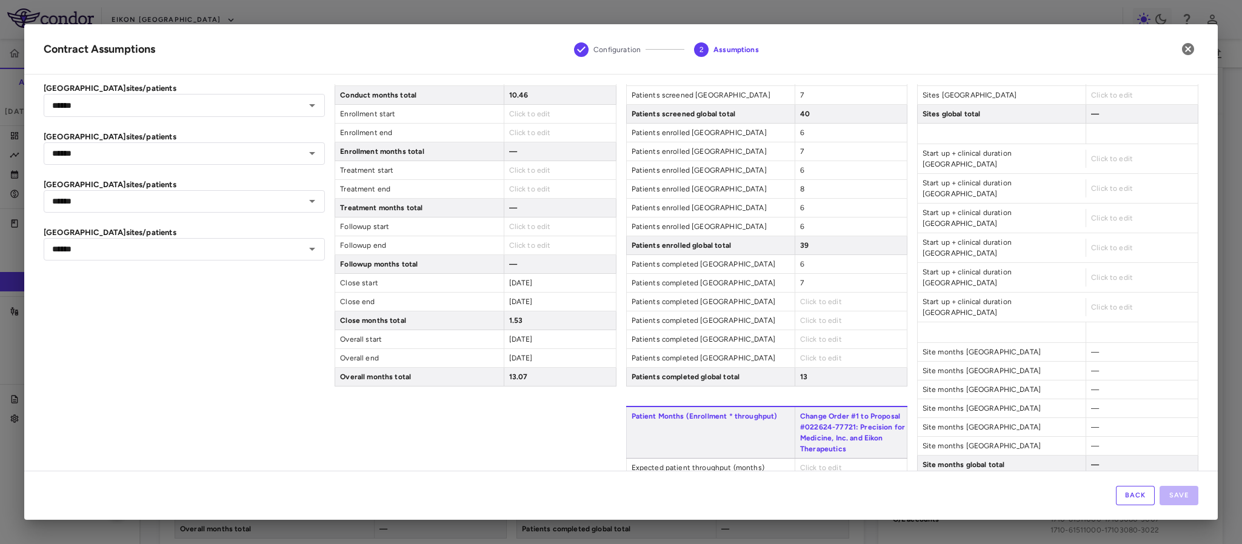
click at [797, 300] on div "Click to edit" at bounding box center [851, 302] width 112 height 18
click at [805, 306] on span "Click to edit" at bounding box center [821, 302] width 42 height 8
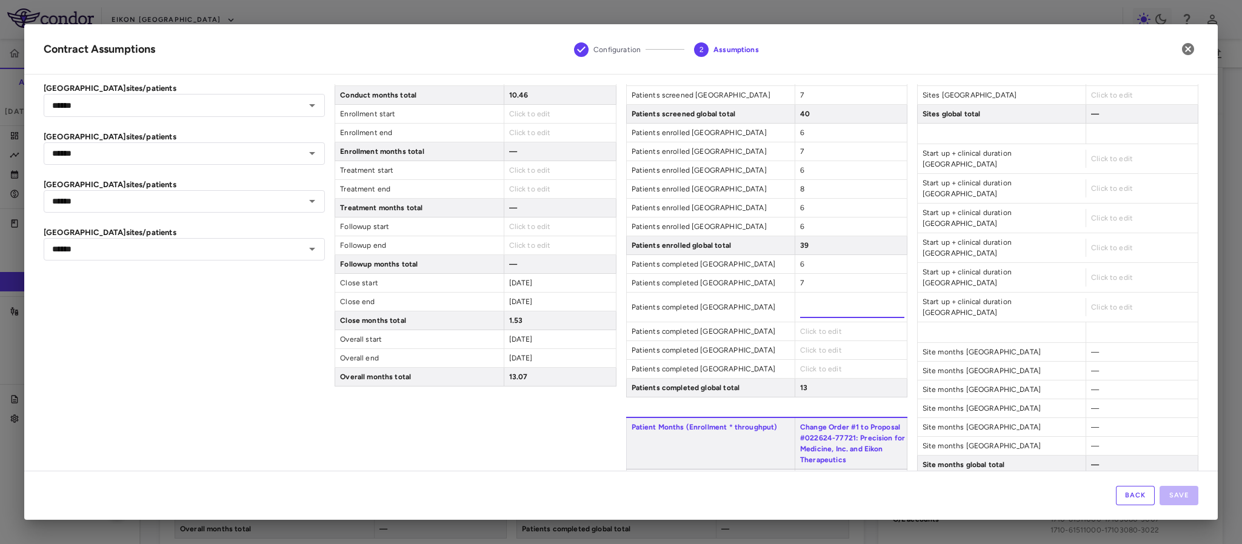
type input "*"
click at [805, 335] on div "Patient Enrollment Change Order #1 to Proposal #022624-77721: Precision for Med…" at bounding box center [766, 168] width 281 height 458
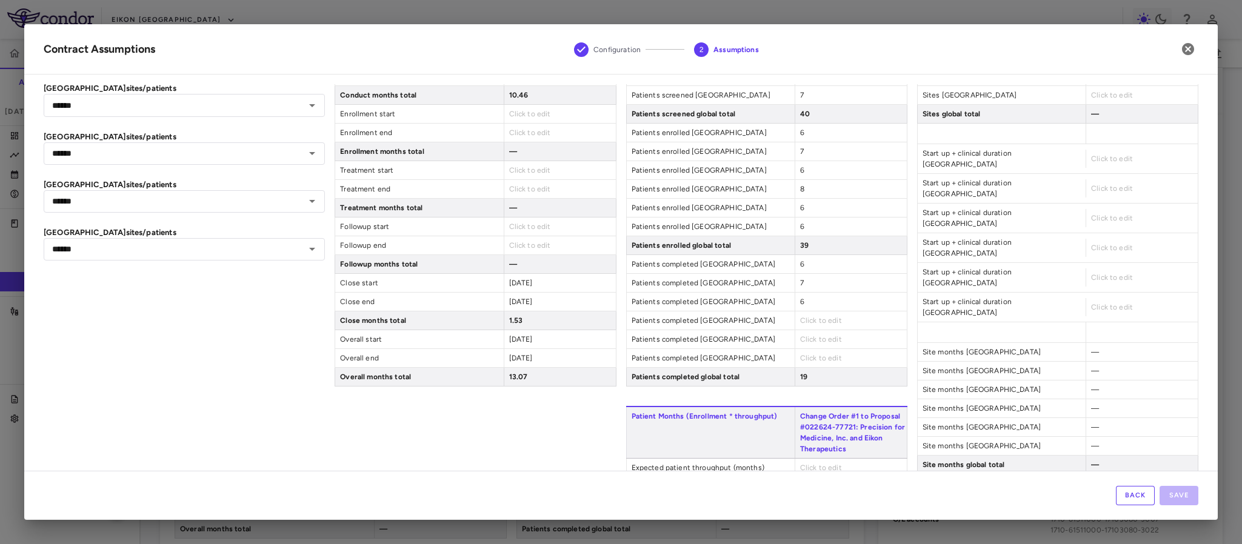
click at [800, 325] on span "Click to edit" at bounding box center [821, 320] width 42 height 8
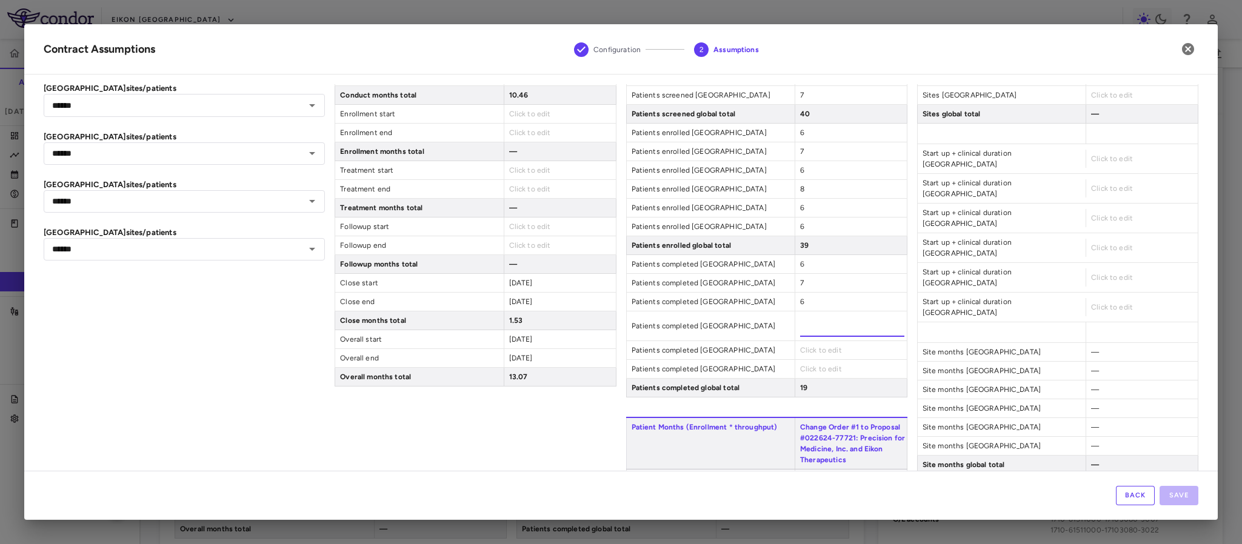
type input "*"
click at [799, 353] on div "Click to edit" at bounding box center [851, 350] width 112 height 18
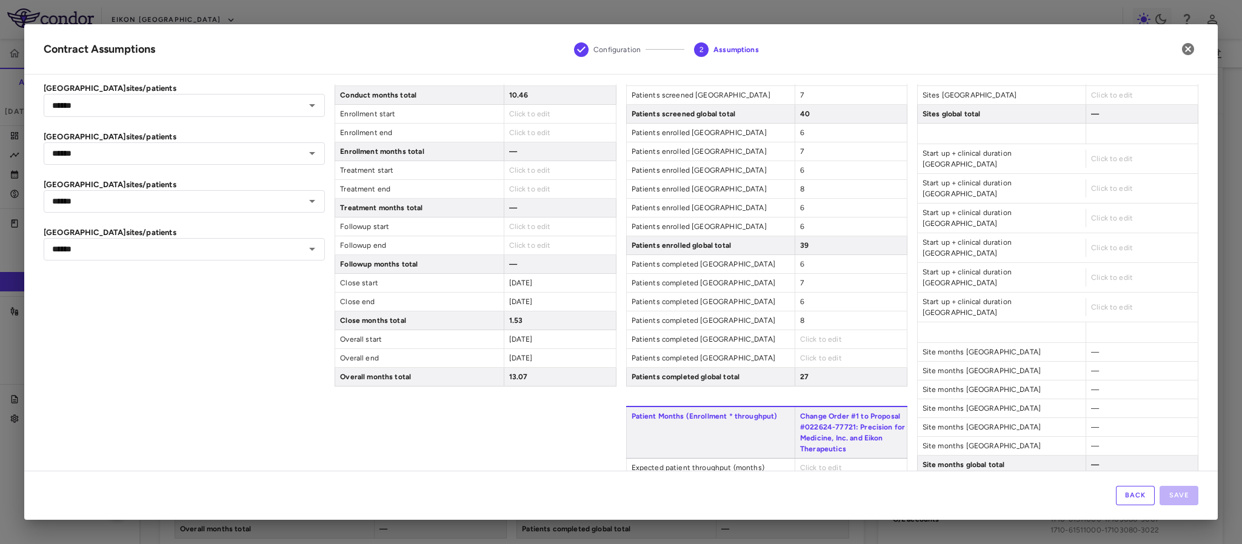
click at [800, 344] on span "Click to edit" at bounding box center [821, 339] width 42 height 8
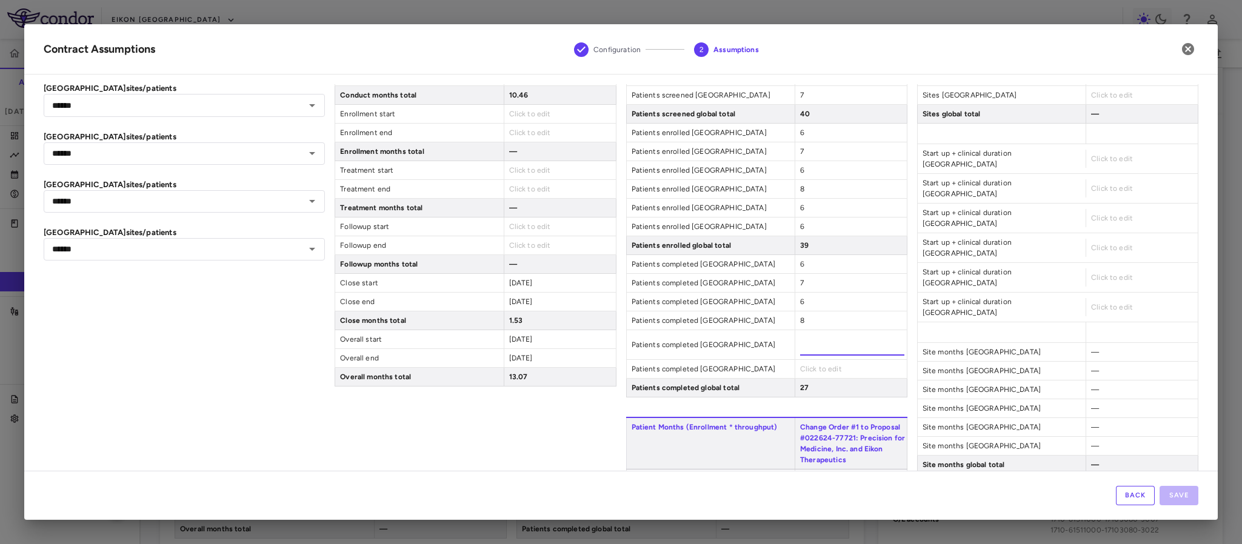
type input "*"
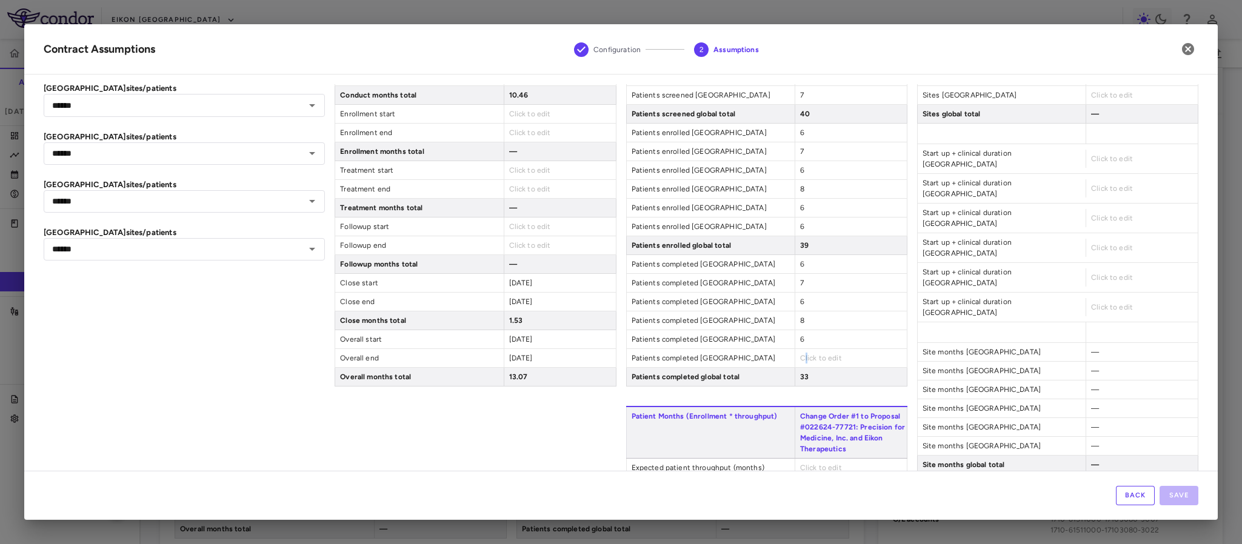
click at [795, 367] on div "Click to edit" at bounding box center [851, 358] width 112 height 18
click at [801, 363] on span "Click to edit" at bounding box center [821, 358] width 42 height 8
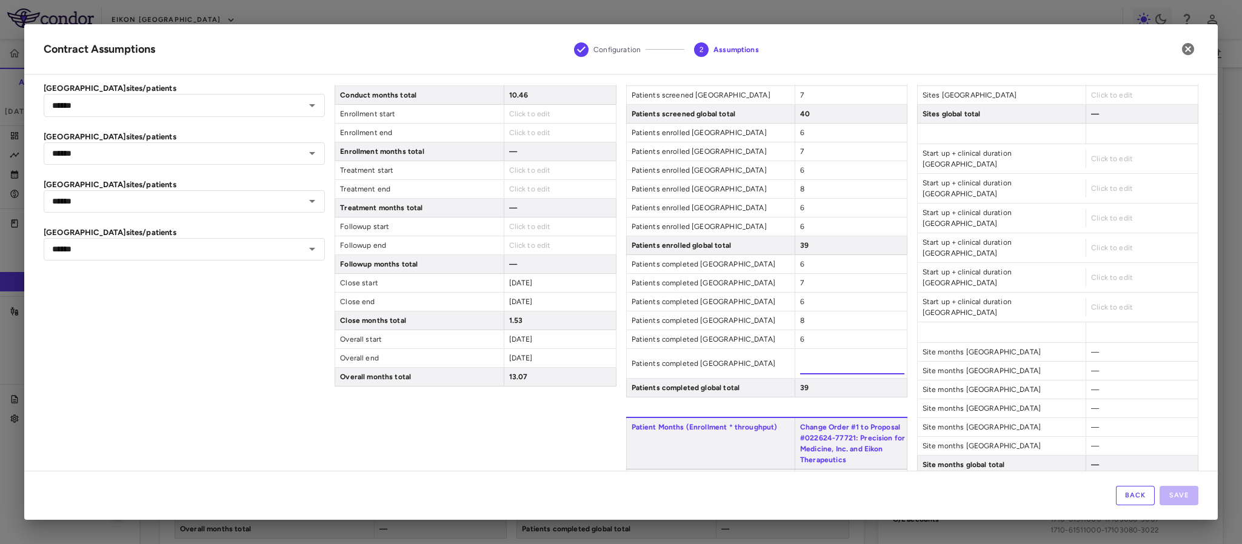
type input "*"
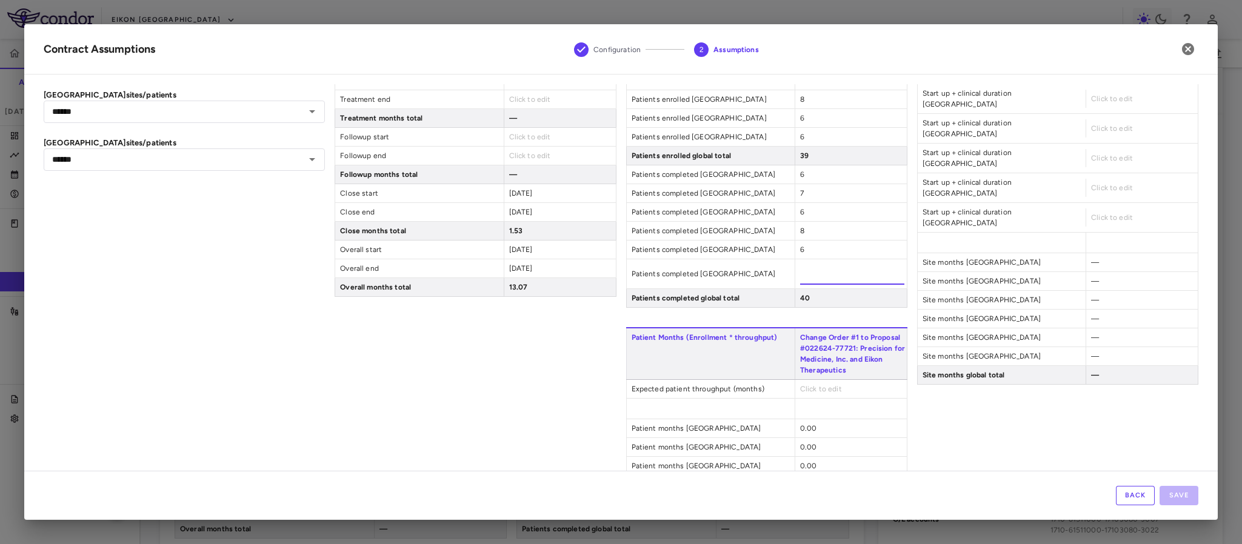
scroll to position [273, 0]
click at [949, 406] on div "Sites Change Order #1 to Proposal #022624-77721: Precision for Medicine, Inc. a…" at bounding box center [1057, 198] width 281 height 701
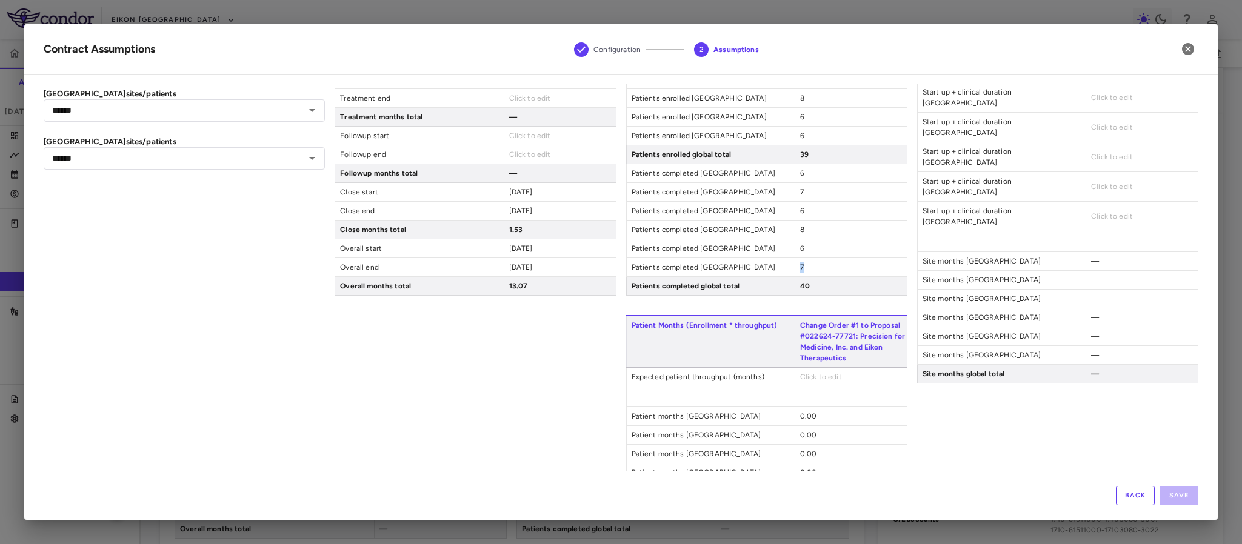
click at [795, 273] on div "7" at bounding box center [851, 267] width 112 height 18
click at [797, 273] on div "7" at bounding box center [851, 267] width 112 height 18
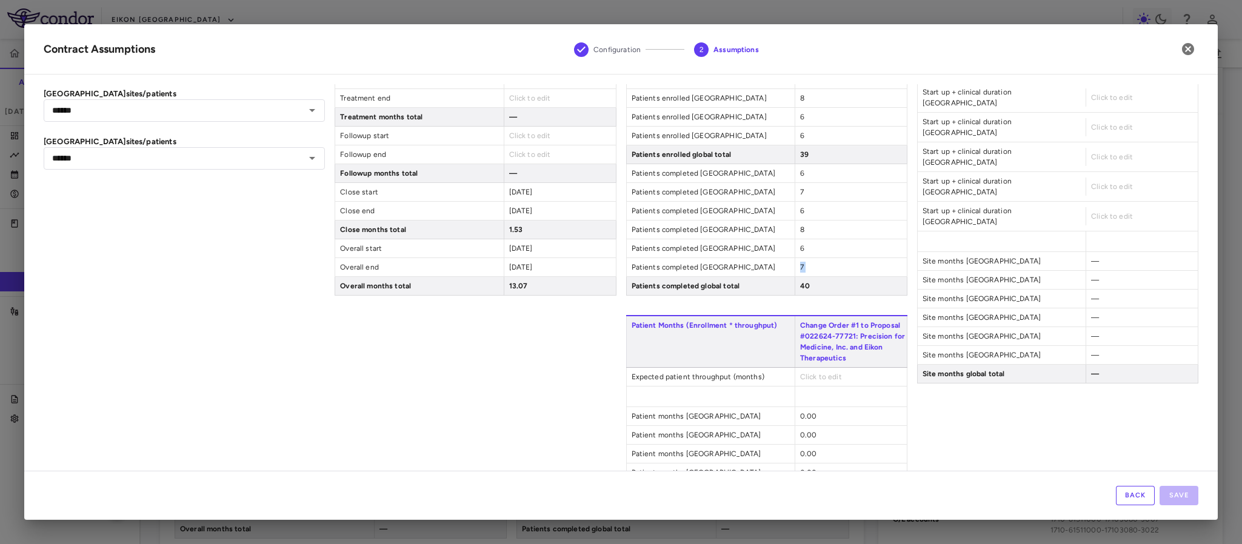
click at [800, 272] on span "7" at bounding box center [802, 267] width 4 height 8
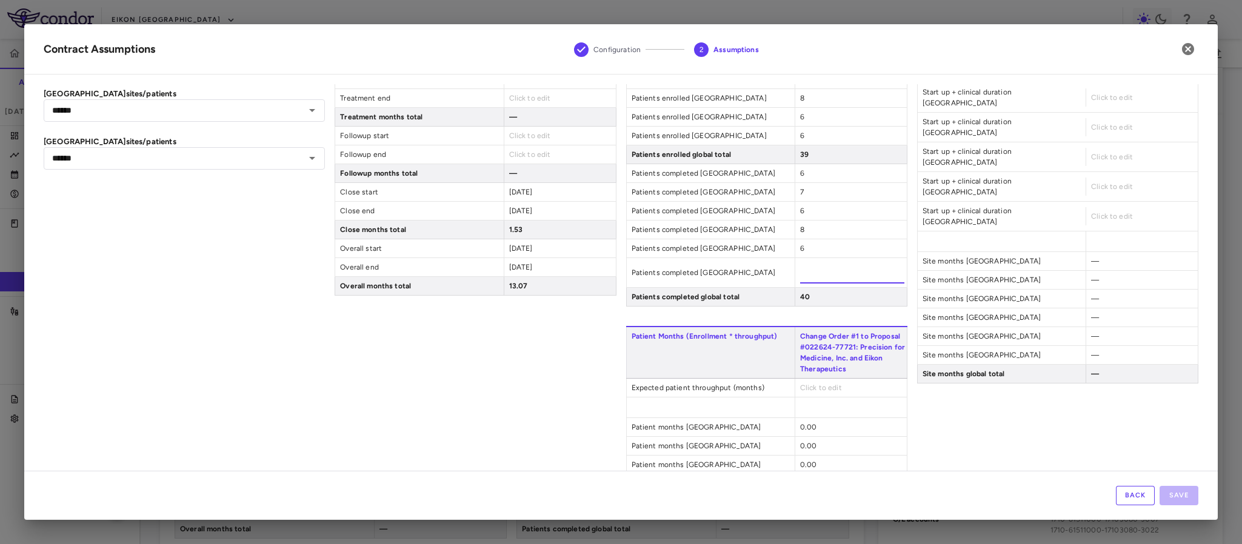
drag, startPoint x: 794, startPoint y: 275, endPoint x: 803, endPoint y: 275, distance: 9.1
click at [803, 275] on input "*" at bounding box center [852, 273] width 104 height 22
click at [804, 275] on input "*" at bounding box center [852, 273] width 104 height 22
drag, startPoint x: 805, startPoint y: 275, endPoint x: 797, endPoint y: 275, distance: 7.3
click at [800, 275] on input "*" at bounding box center [852, 273] width 104 height 22
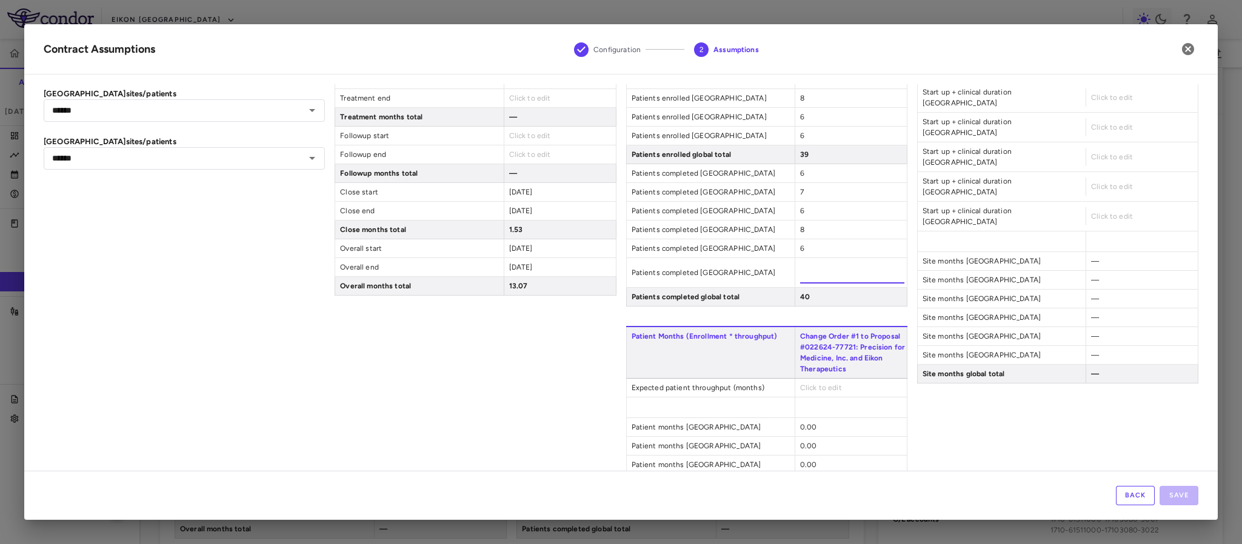
type input "*"
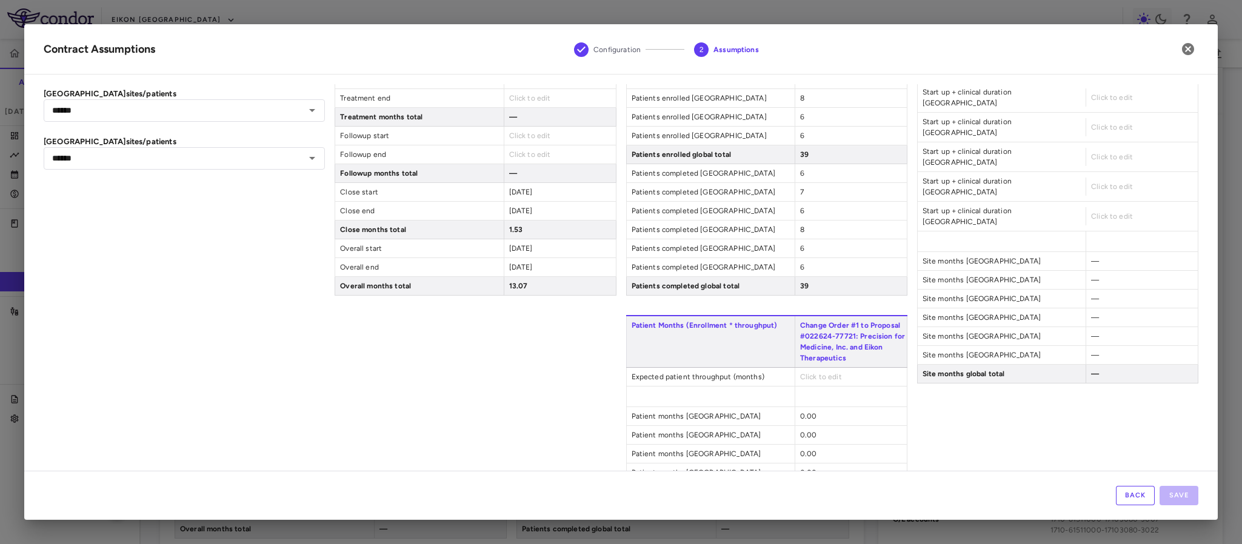
click at [993, 404] on div "Sites Change Order #1 to Proposal #022624-77721: Precision for Medicine, Inc. a…" at bounding box center [1057, 193] width 281 height 691
click at [800, 381] on span "Click to edit" at bounding box center [821, 377] width 42 height 8
type input "*"
click at [988, 433] on div "Sites Change Order #1 to Proposal #022624-77721: Precision for Medicine, Inc. a…" at bounding box center [1057, 198] width 281 height 701
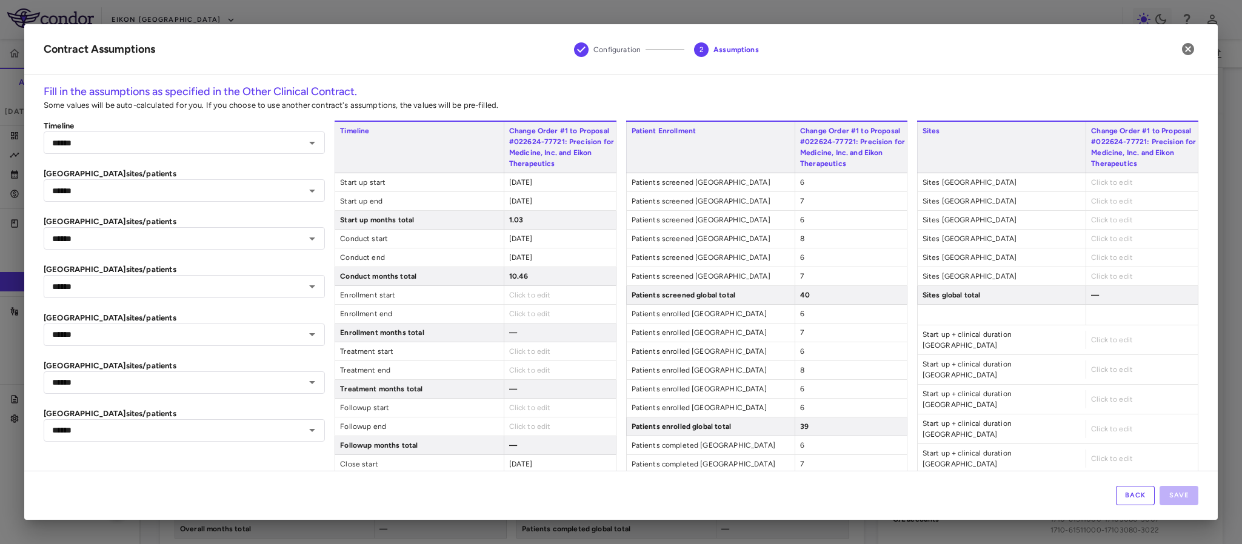
scroll to position [0, 0]
click at [1091, 179] on span "Click to edit" at bounding box center [1112, 183] width 42 height 8
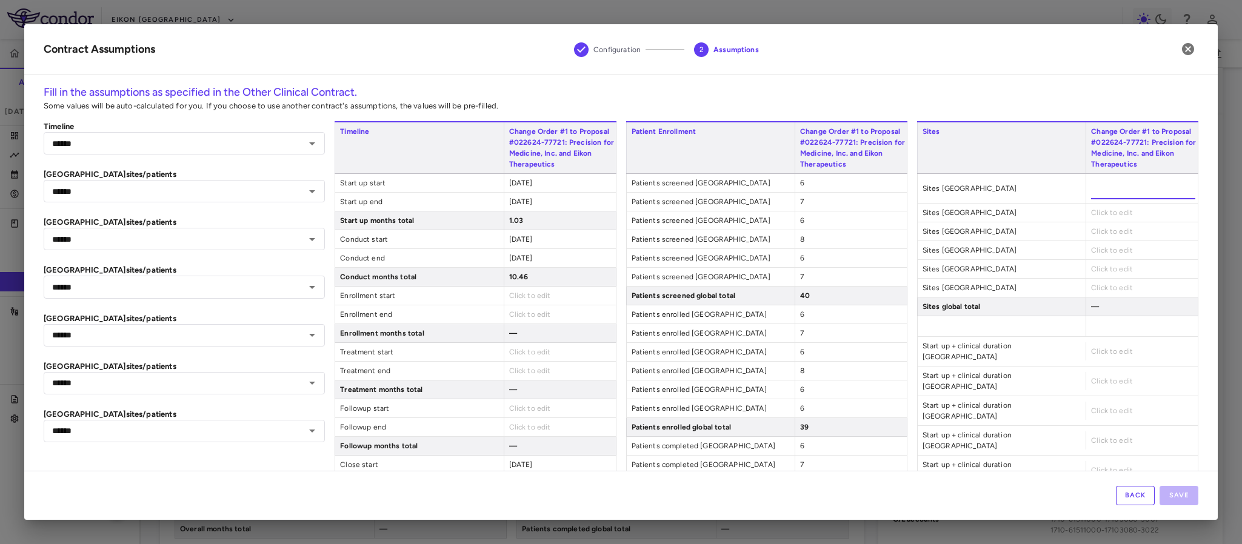
type input "*"
click at [1086, 211] on div "Click to edit" at bounding box center [1142, 213] width 112 height 18
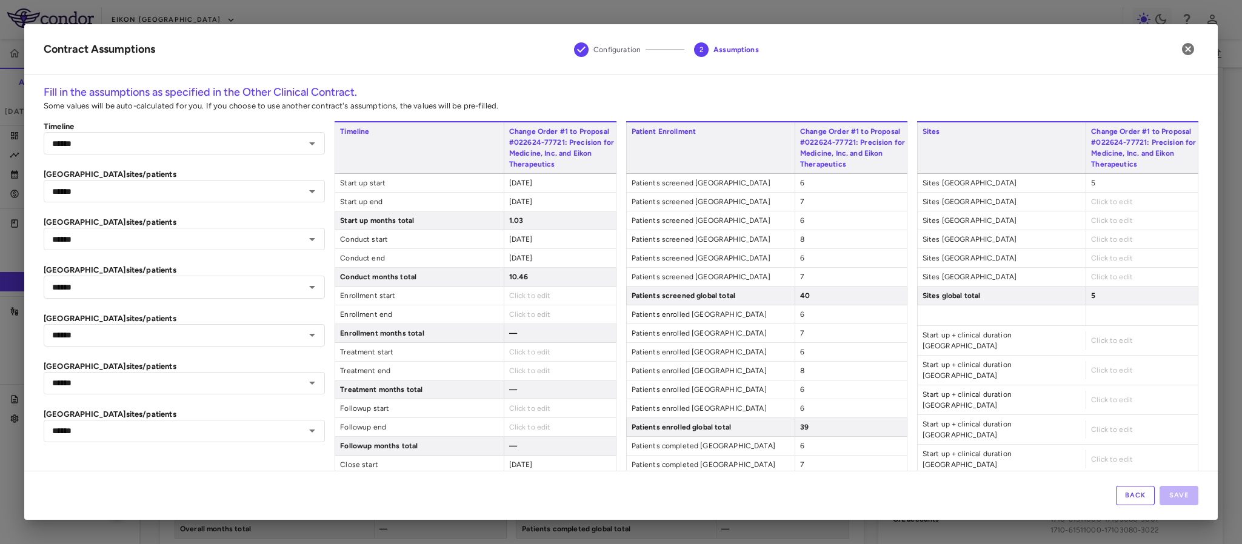
click at [1091, 202] on span "Click to edit" at bounding box center [1112, 202] width 42 height 8
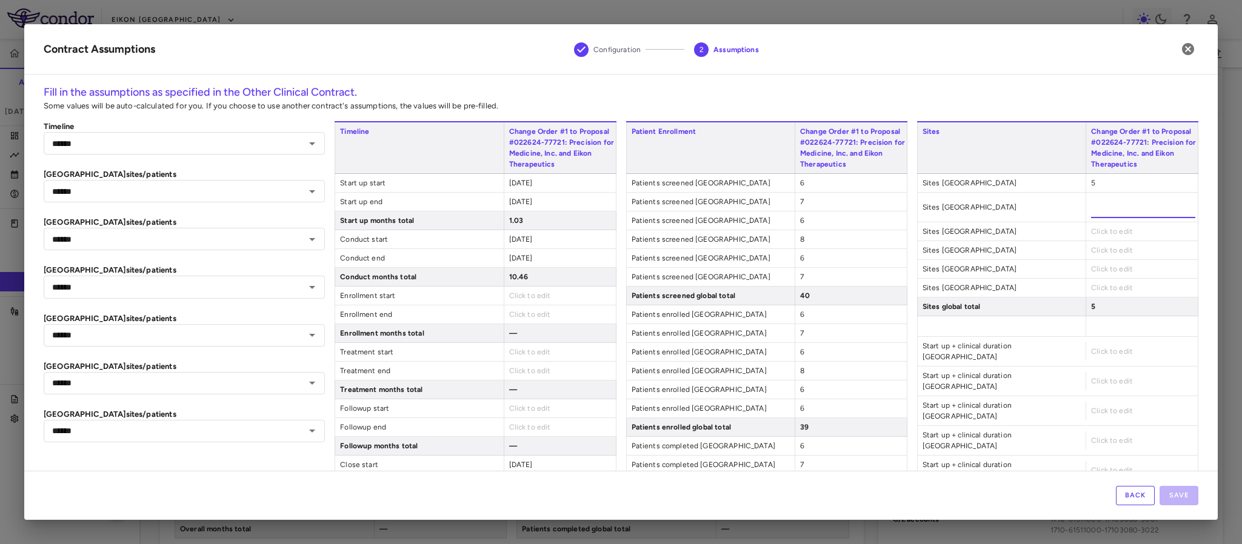
type input "*"
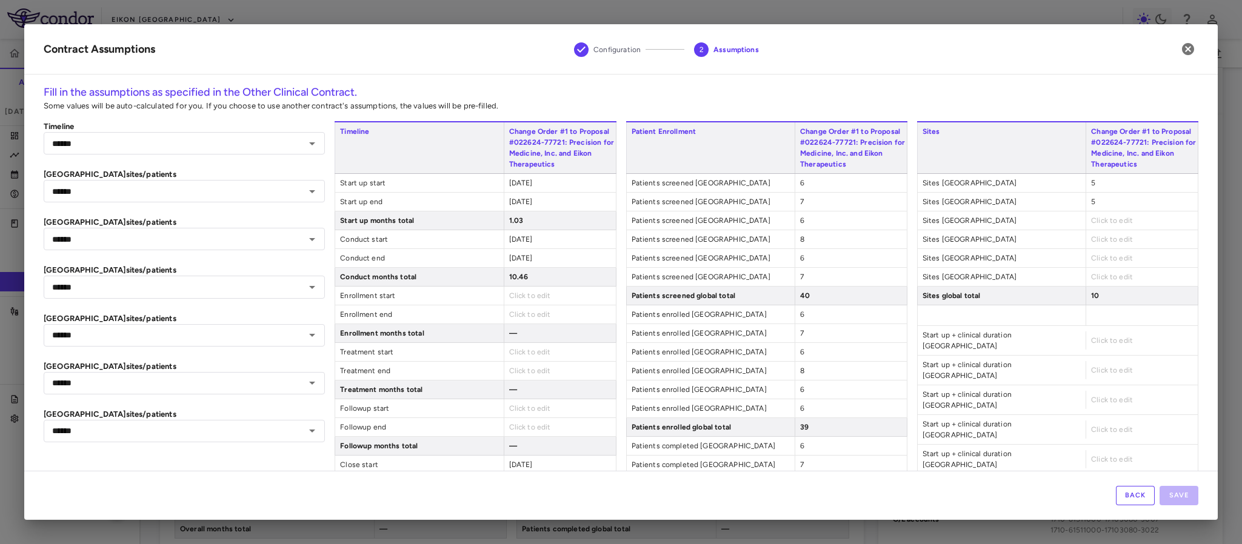
click at [1086, 226] on div "Click to edit" at bounding box center [1142, 221] width 112 height 18
click at [1086, 215] on div "Click to edit" at bounding box center [1142, 221] width 112 height 18
click at [1091, 219] on span "Click to edit" at bounding box center [1112, 220] width 42 height 8
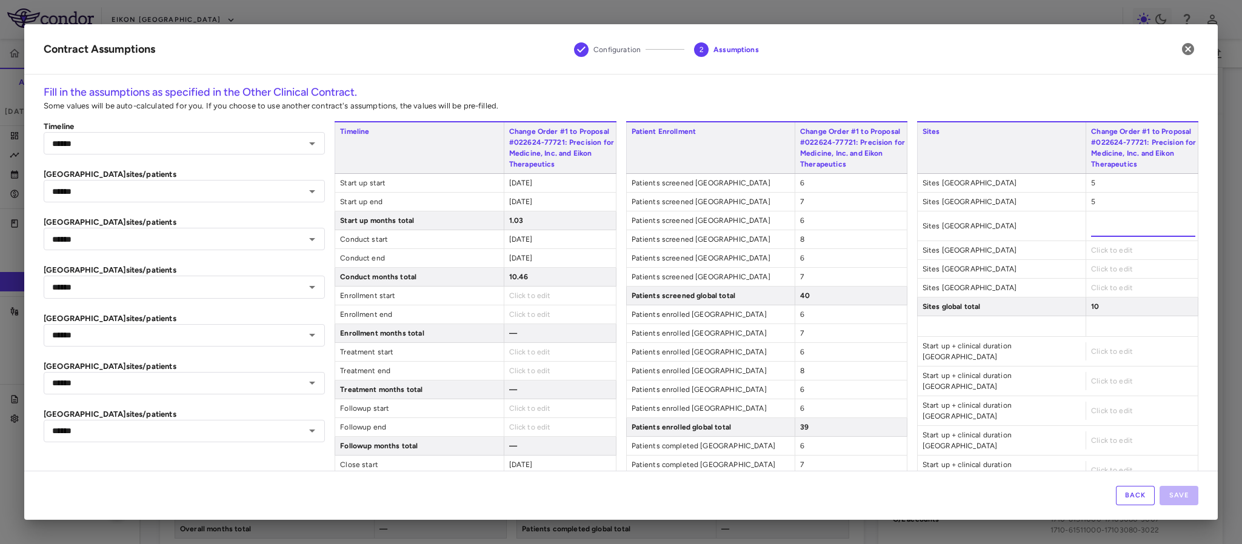
type input "*"
click at [1086, 247] on div "Click to edit" at bounding box center [1142, 250] width 112 height 18
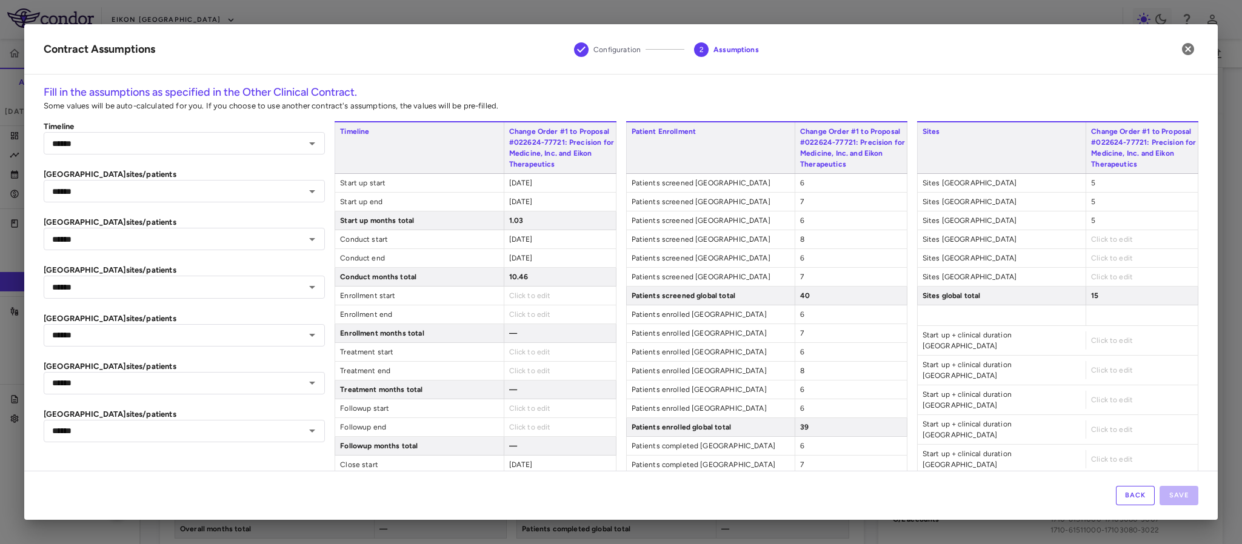
click at [1091, 240] on span "Click to edit" at bounding box center [1112, 239] width 42 height 8
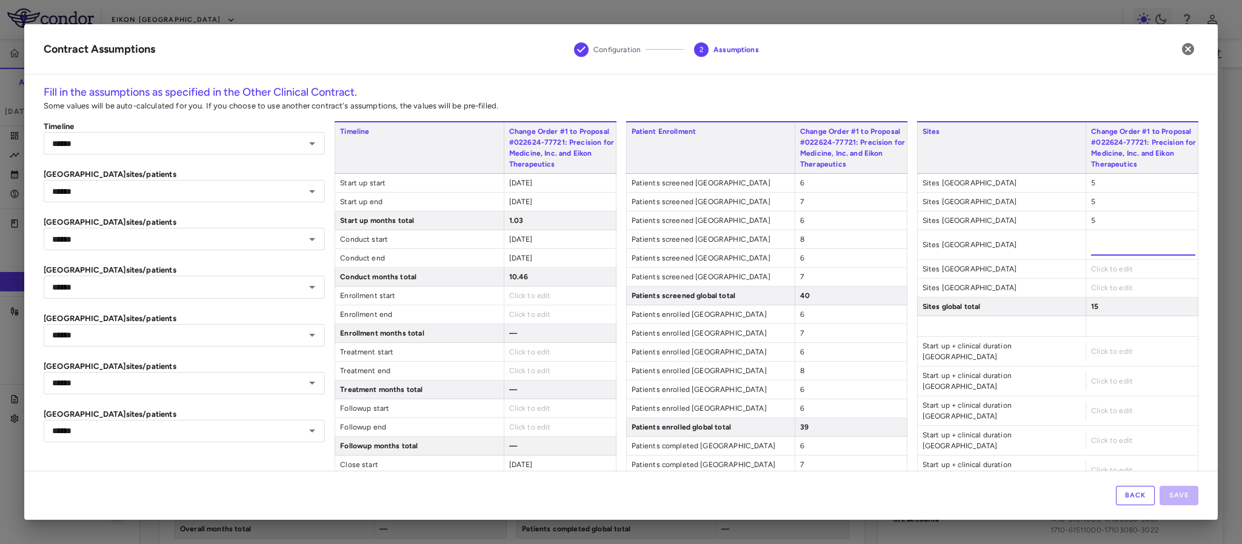
type input "*"
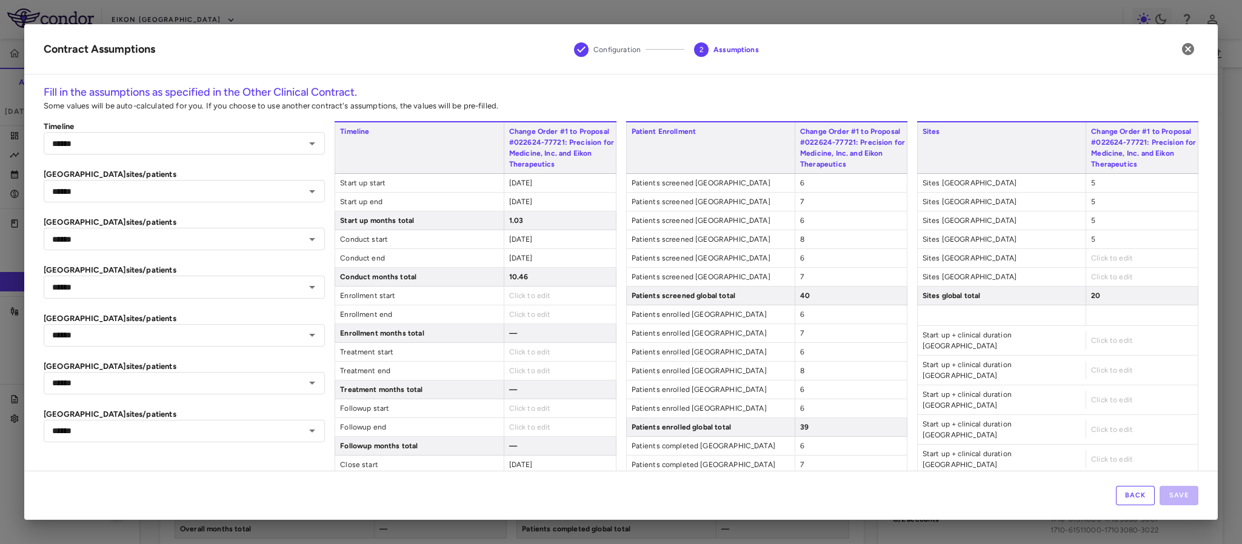
click at [1090, 264] on div "Click to edit" at bounding box center [1142, 258] width 112 height 18
click at [1091, 257] on span "Click to edit" at bounding box center [1112, 258] width 42 height 8
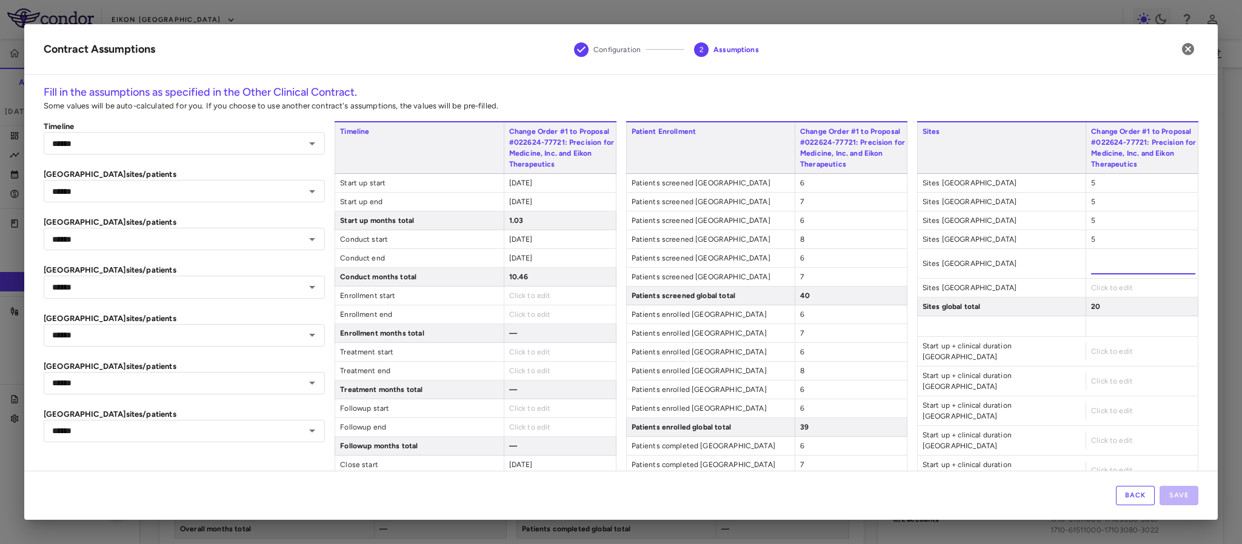
type input "*"
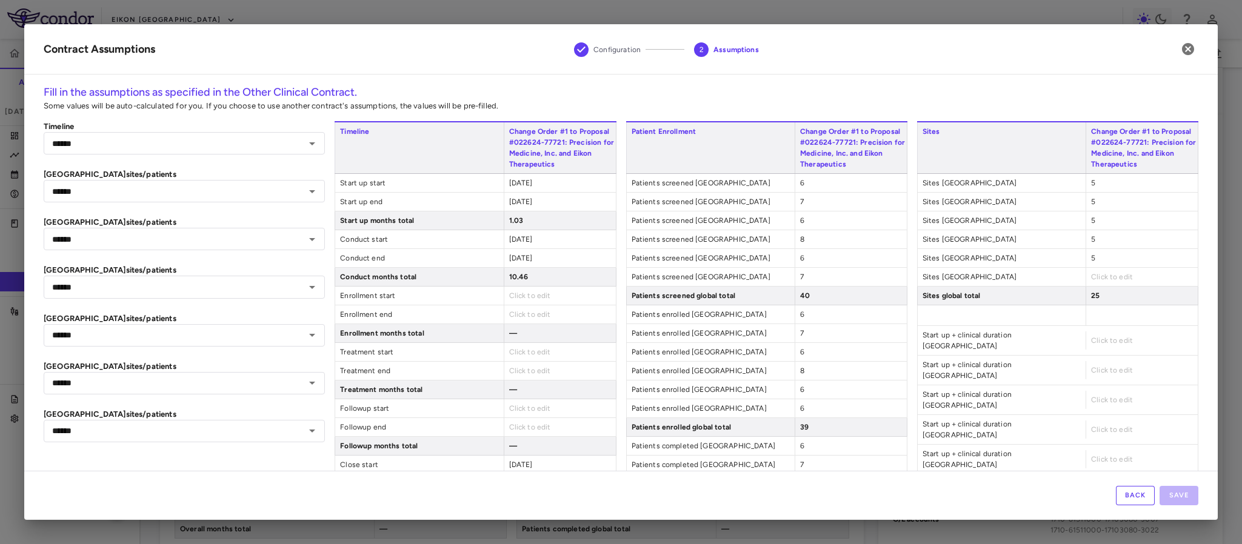
click at [1088, 277] on div "Sites Change Order #1 to Proposal #022624-77721: Precision for Medicine, Inc. a…" at bounding box center [1057, 466] width 281 height 691
click at [1091, 277] on span "Click to edit" at bounding box center [1112, 277] width 42 height 8
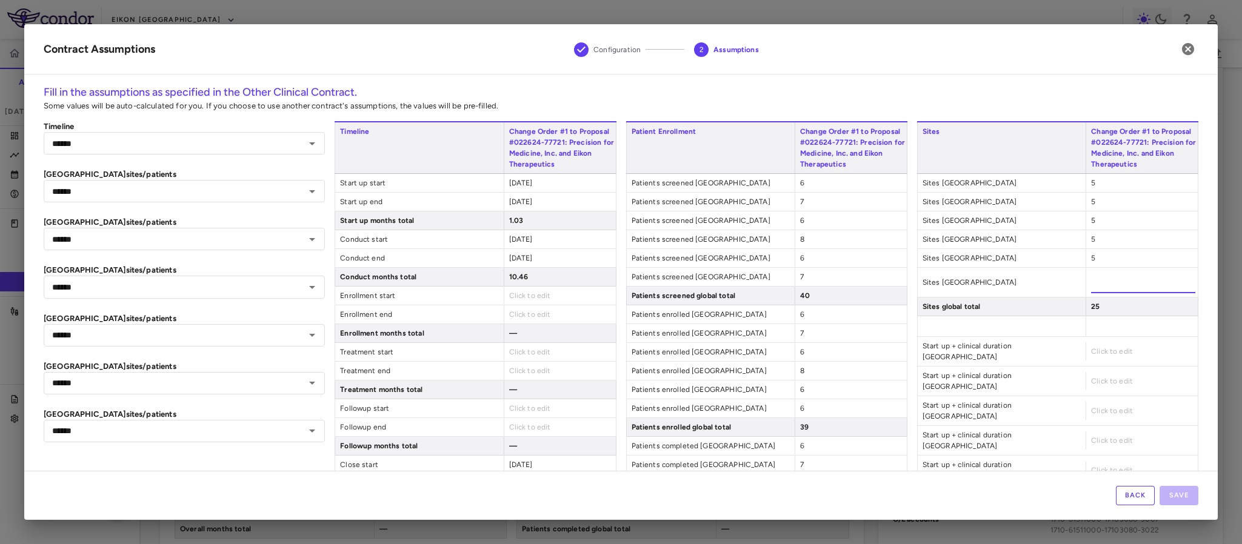
type input "*"
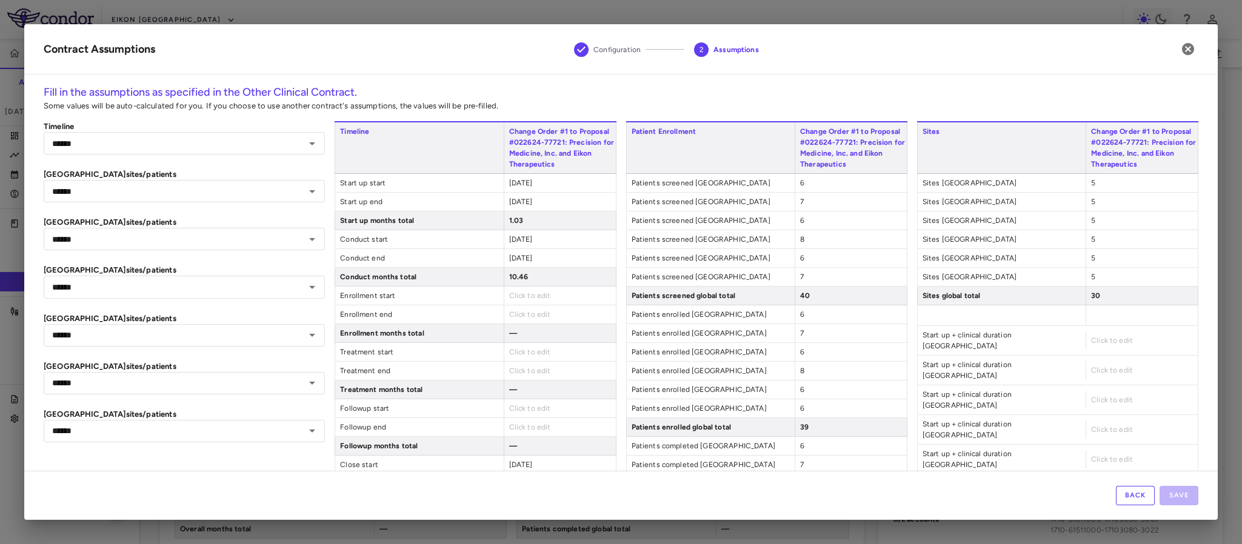
click at [1094, 340] on div "Click to edit" at bounding box center [1142, 341] width 112 height 18
click at [1091, 338] on span "Click to edit" at bounding box center [1112, 340] width 42 height 8
type input "**"
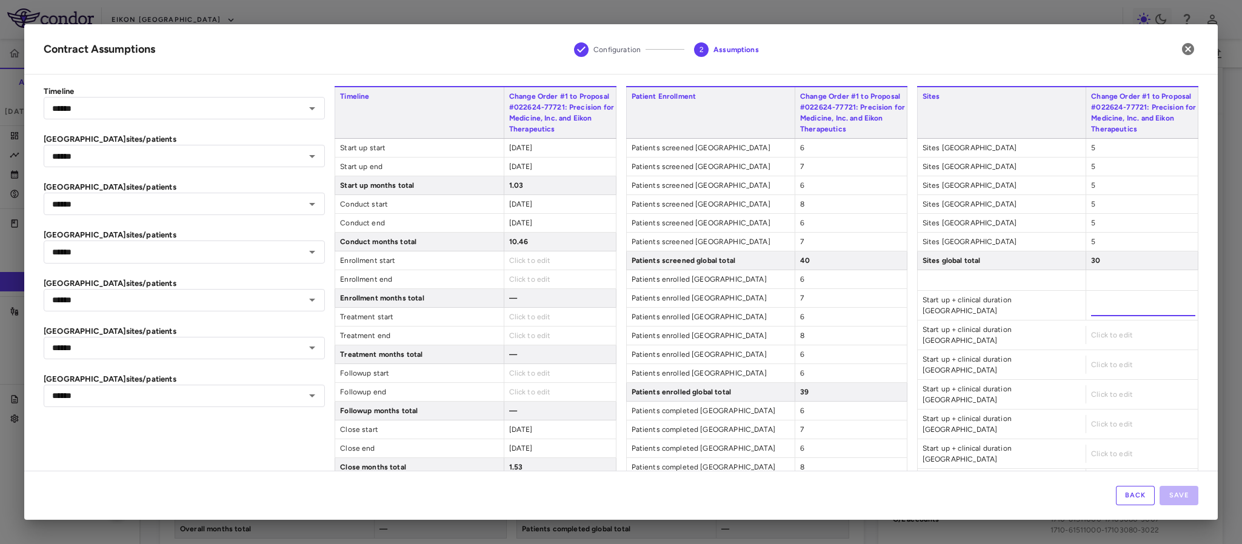
scroll to position [91, 0]
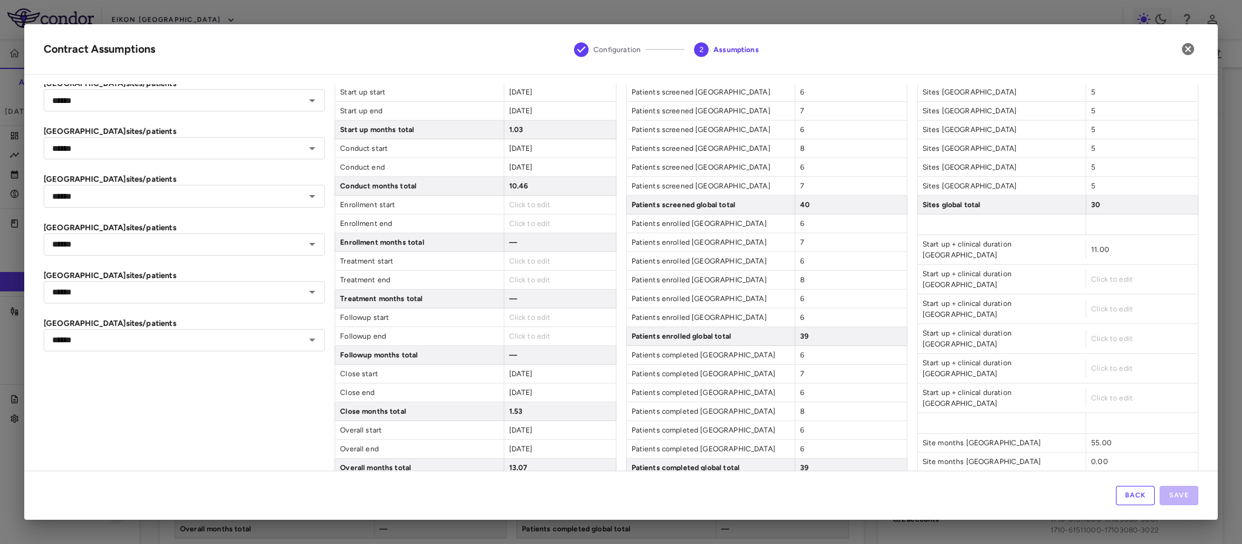
click at [1090, 280] on div "Sites Change Order #1 to Proposal #022624-77721: Precision for Medicine, Inc. a…" at bounding box center [1057, 375] width 281 height 691
click at [1091, 275] on span "Click to edit" at bounding box center [1112, 279] width 42 height 8
type input "**"
click at [1092, 300] on div "Click to edit" at bounding box center [1142, 309] width 112 height 18
click at [1091, 305] on span "Click to edit" at bounding box center [1112, 309] width 42 height 8
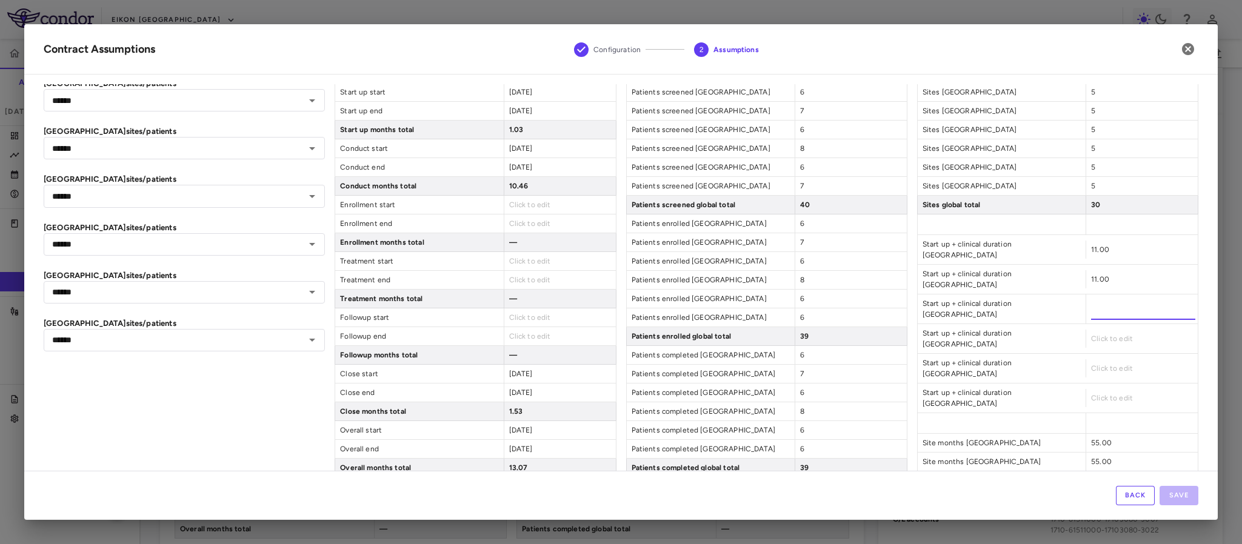
type input "**"
click at [1088, 303] on div "Sites Change Order #1 to Proposal #022624-77721: Precision for Medicine, Inc. a…" at bounding box center [1057, 375] width 281 height 691
click at [1091, 335] on span "Click to edit" at bounding box center [1112, 339] width 42 height 8
type input "**"
click at [1086, 360] on div "Click to edit" at bounding box center [1142, 369] width 112 height 18
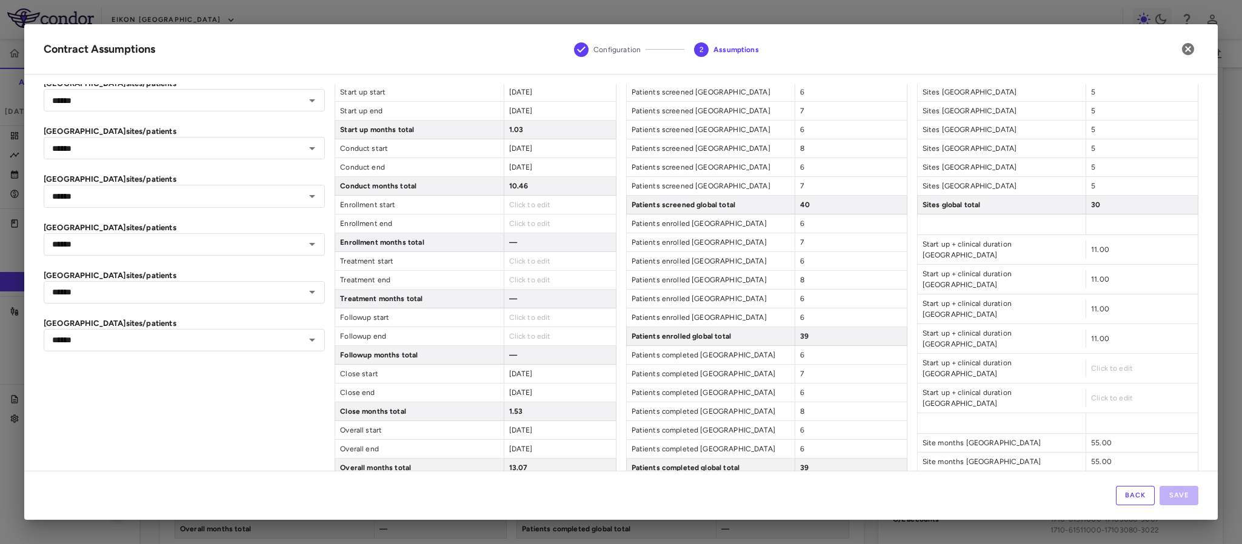
click at [1091, 364] on span "Click to edit" at bounding box center [1112, 368] width 42 height 8
type input "**"
click at [1091, 389] on div "Click to edit" at bounding box center [1142, 398] width 112 height 18
click at [1091, 394] on span "Click to edit" at bounding box center [1112, 398] width 42 height 8
type input "**"
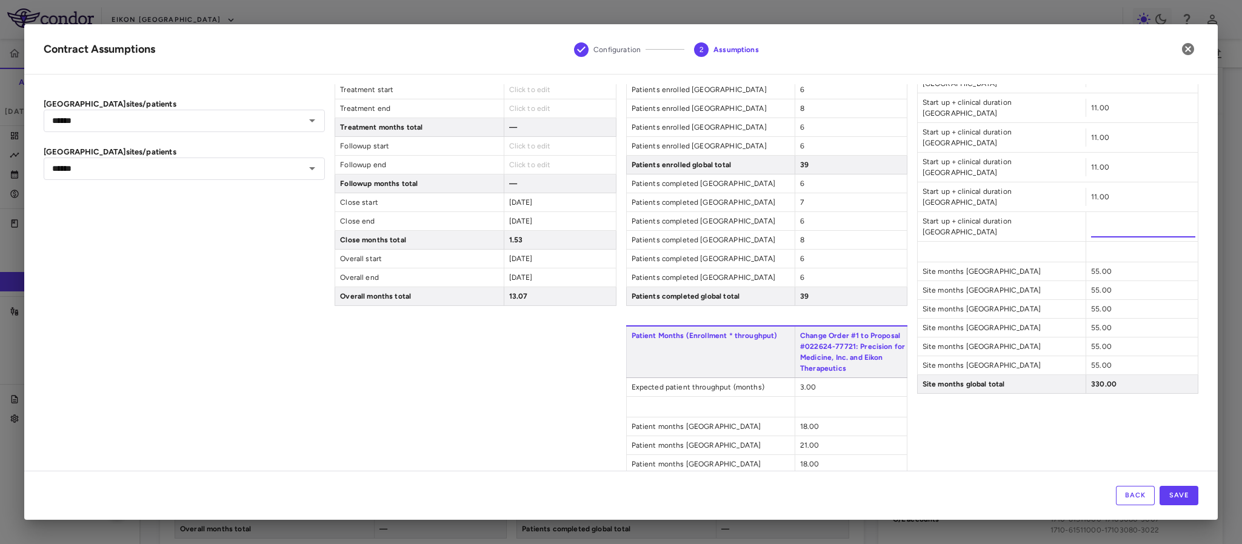
scroll to position [273, 0]
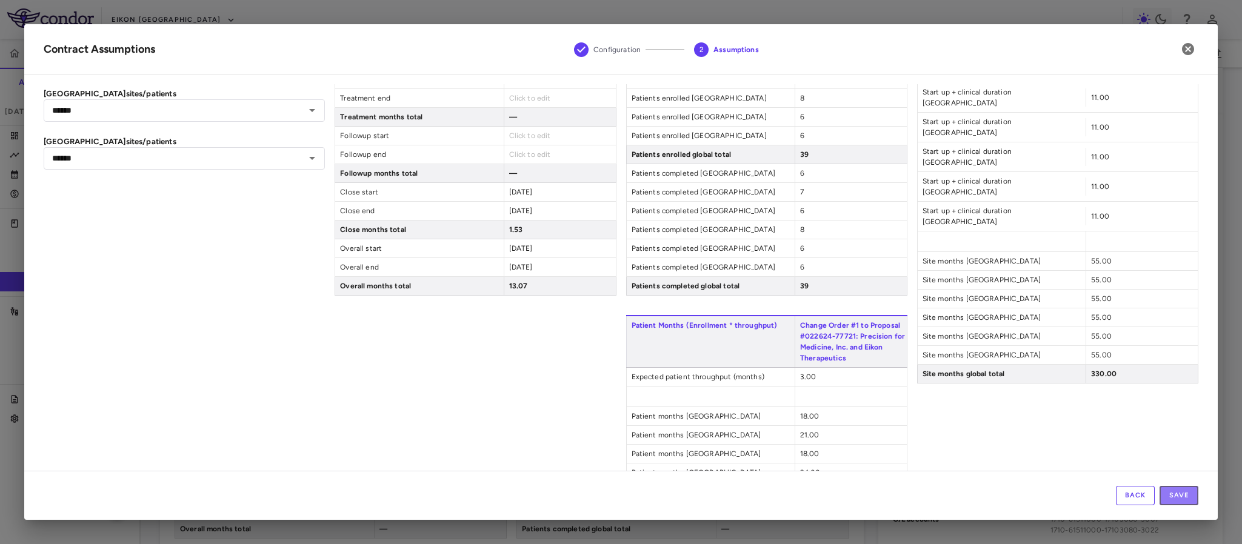
click at [1171, 502] on button "Save" at bounding box center [1179, 495] width 39 height 19
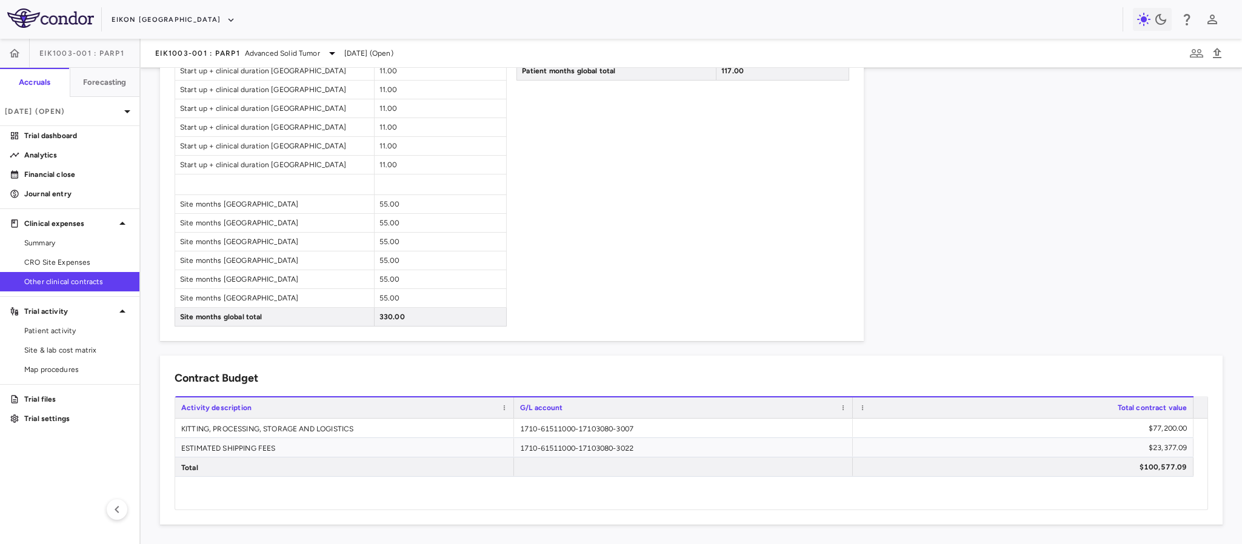
scroll to position [715, 0]
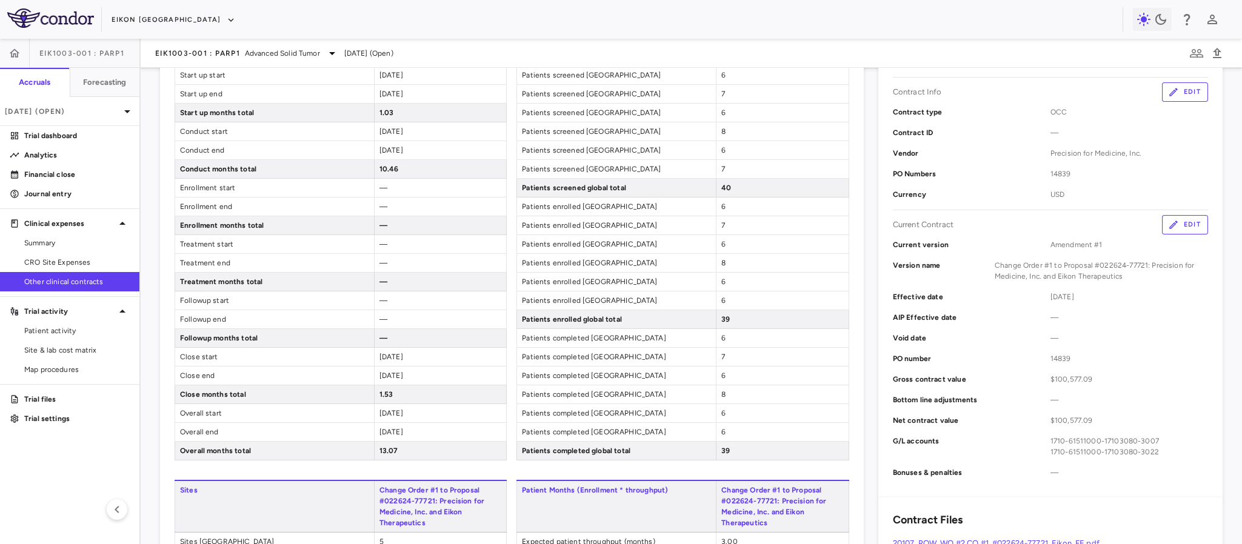
scroll to position [0, 0]
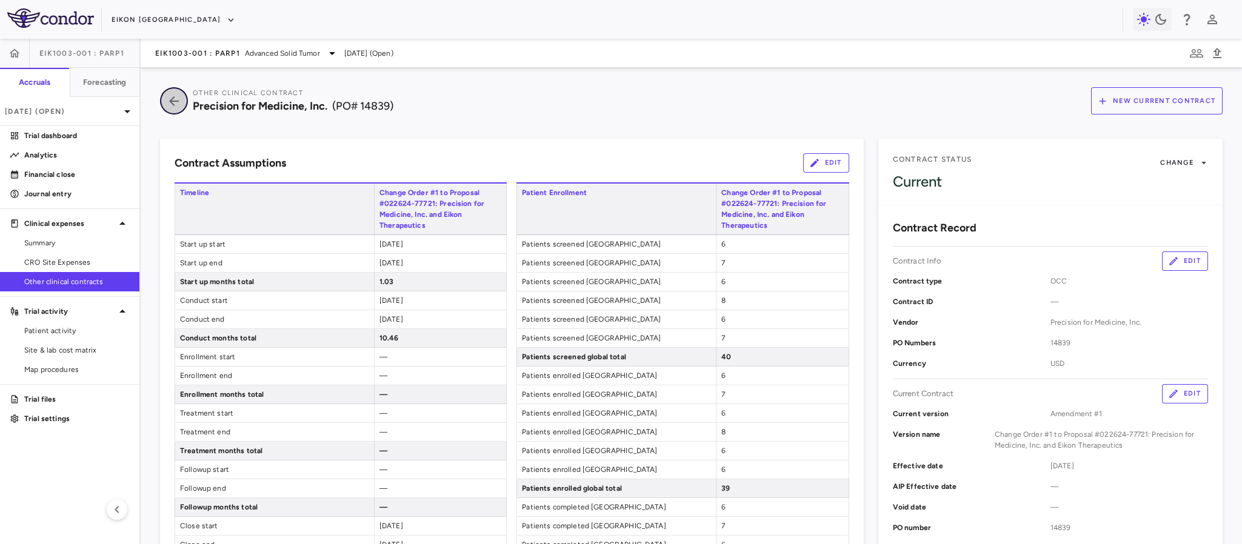
click at [171, 98] on icon "button" at bounding box center [174, 101] width 22 height 15
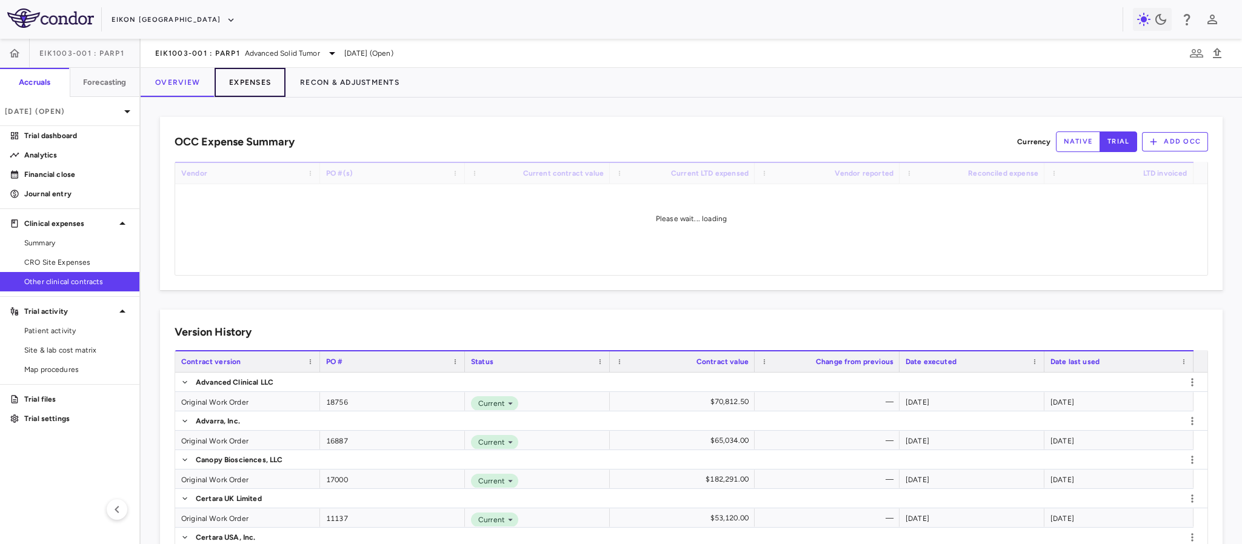
click at [256, 77] on button "Expenses" at bounding box center [250, 82] width 71 height 29
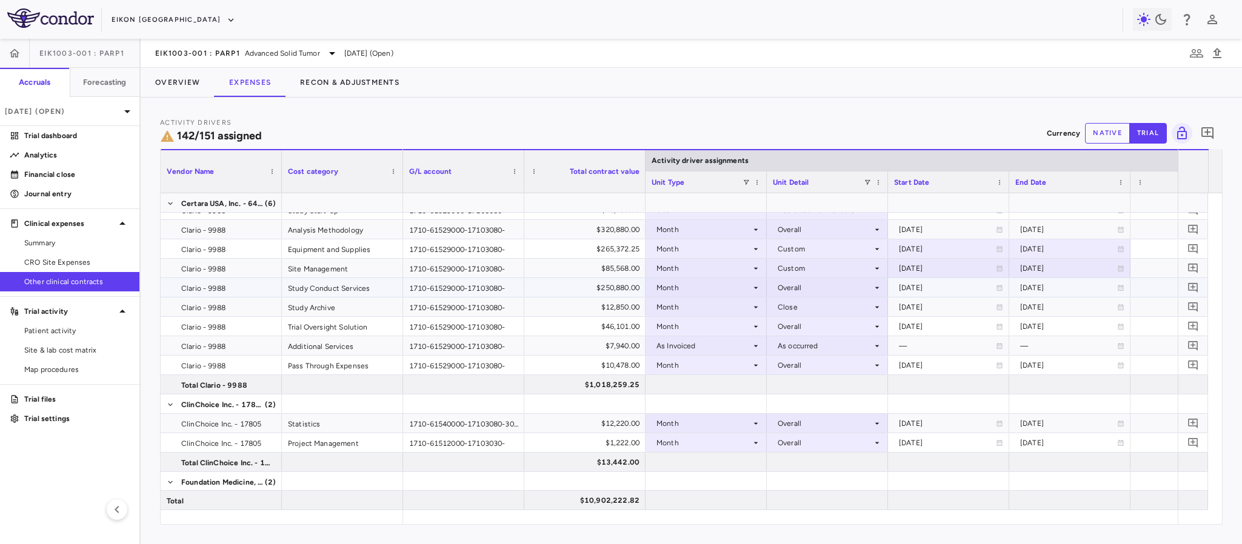
scroll to position [915, 0]
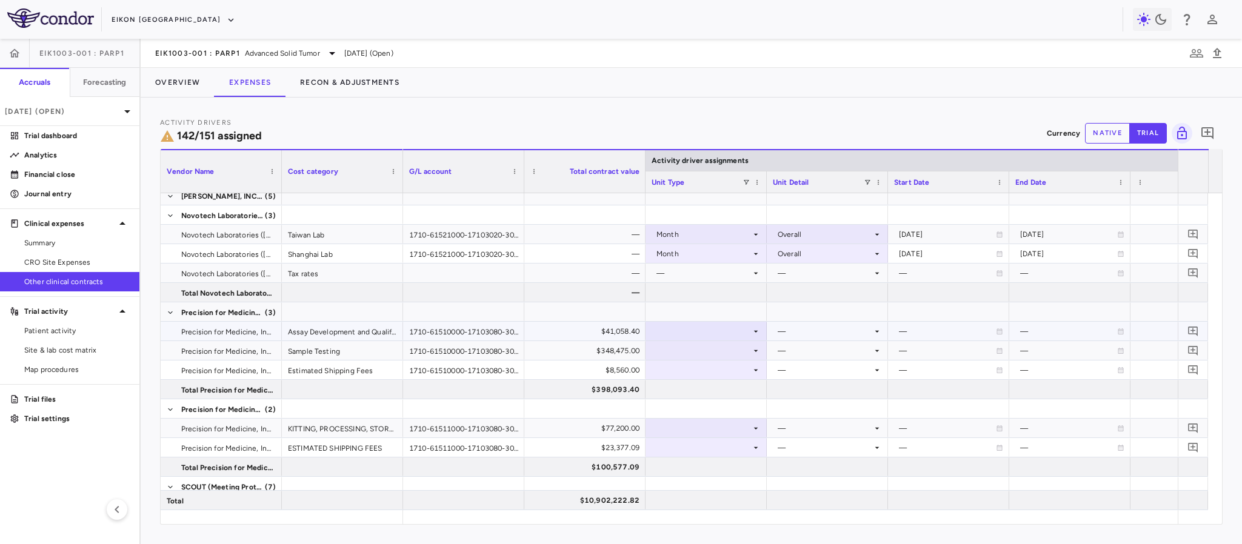
click at [751, 333] on icon at bounding box center [756, 332] width 10 height 10
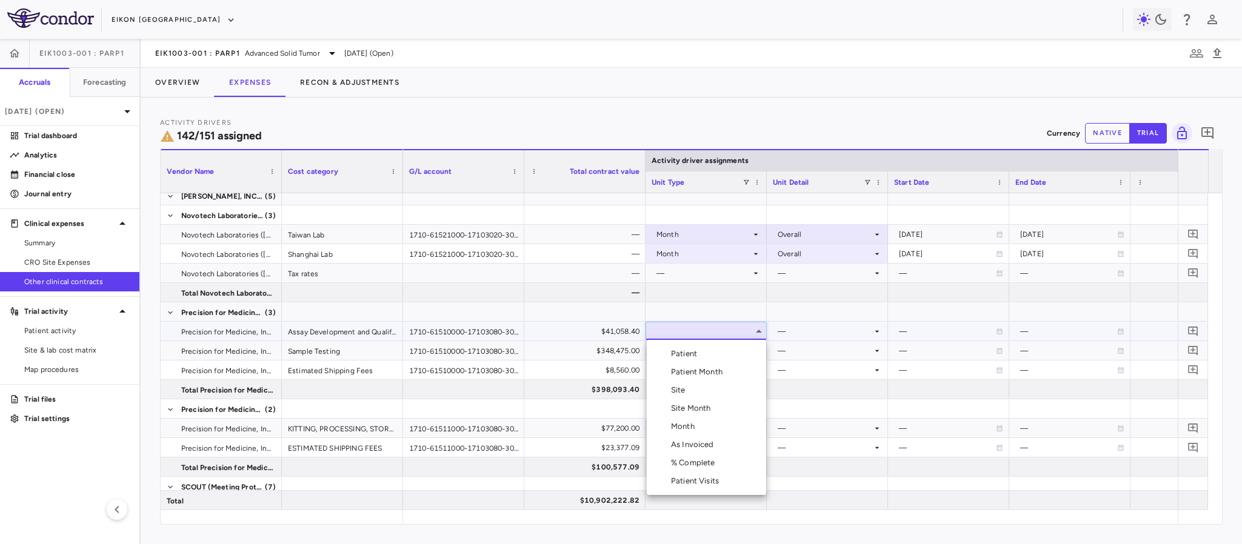
click at [680, 426] on div "Month" at bounding box center [685, 426] width 28 height 11
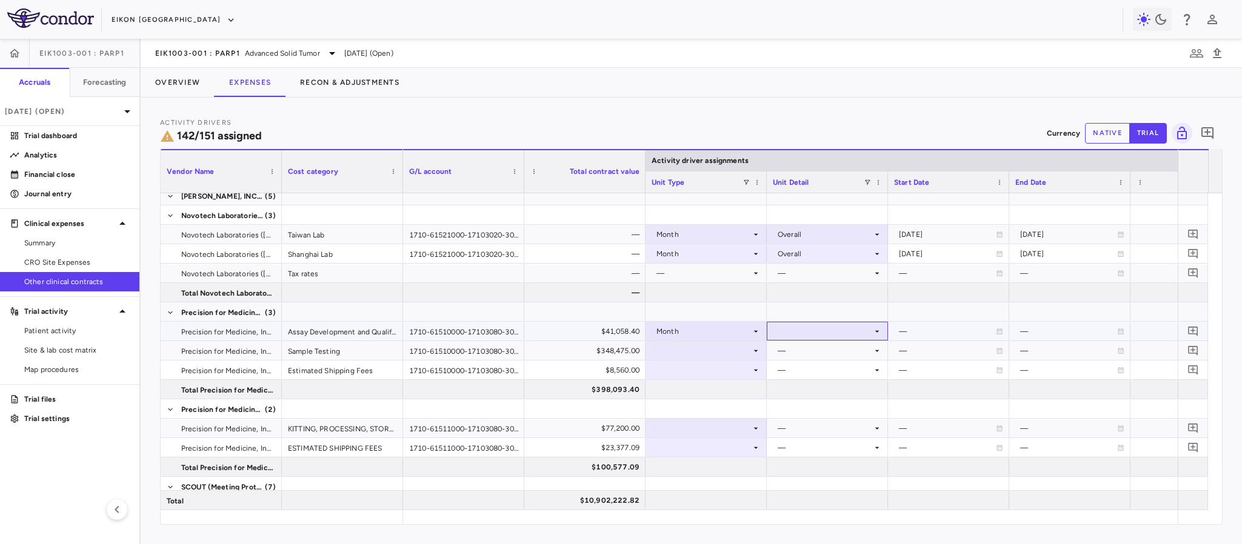
click at [877, 335] on icon at bounding box center [877, 332] width 10 height 10
click at [808, 408] on div "Overall" at bounding box center [807, 408] width 30 height 11
click at [755, 350] on icon at bounding box center [756, 351] width 10 height 10
click at [692, 447] on div at bounding box center [706, 448] width 109 height 18
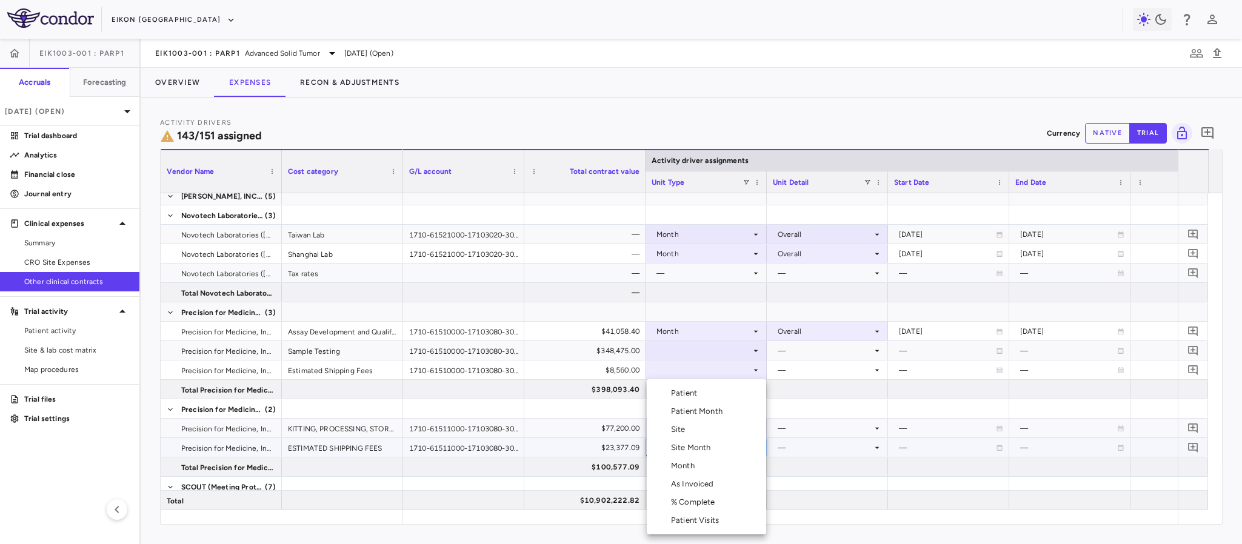
click at [748, 347] on div at bounding box center [621, 272] width 1242 height 544
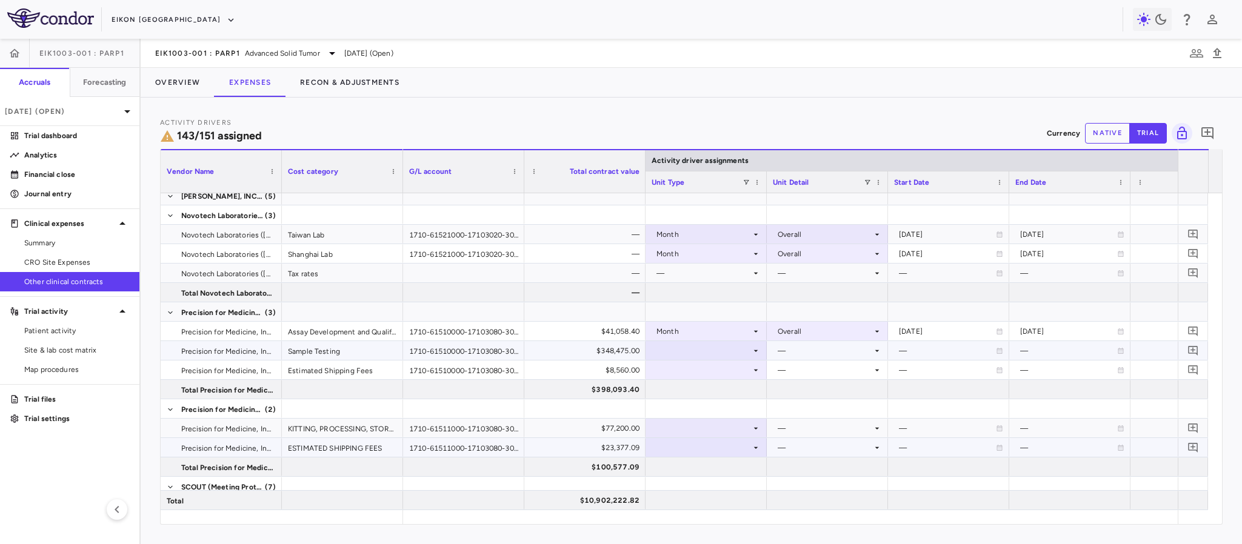
click at [755, 352] on icon at bounding box center [756, 351] width 10 height 10
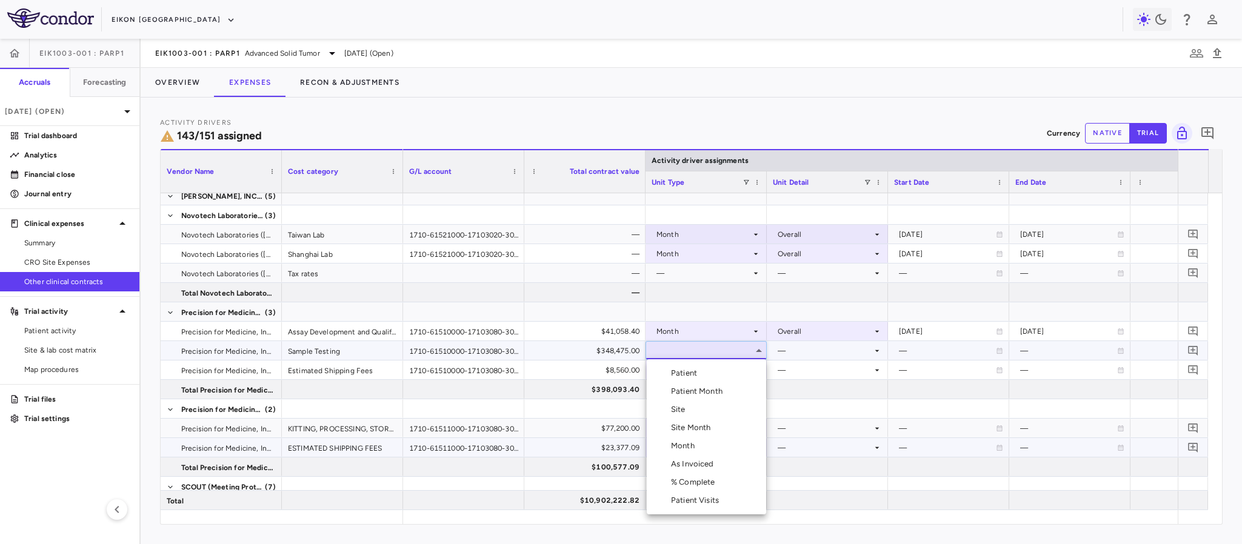
click at [691, 446] on div "Month" at bounding box center [685, 446] width 28 height 11
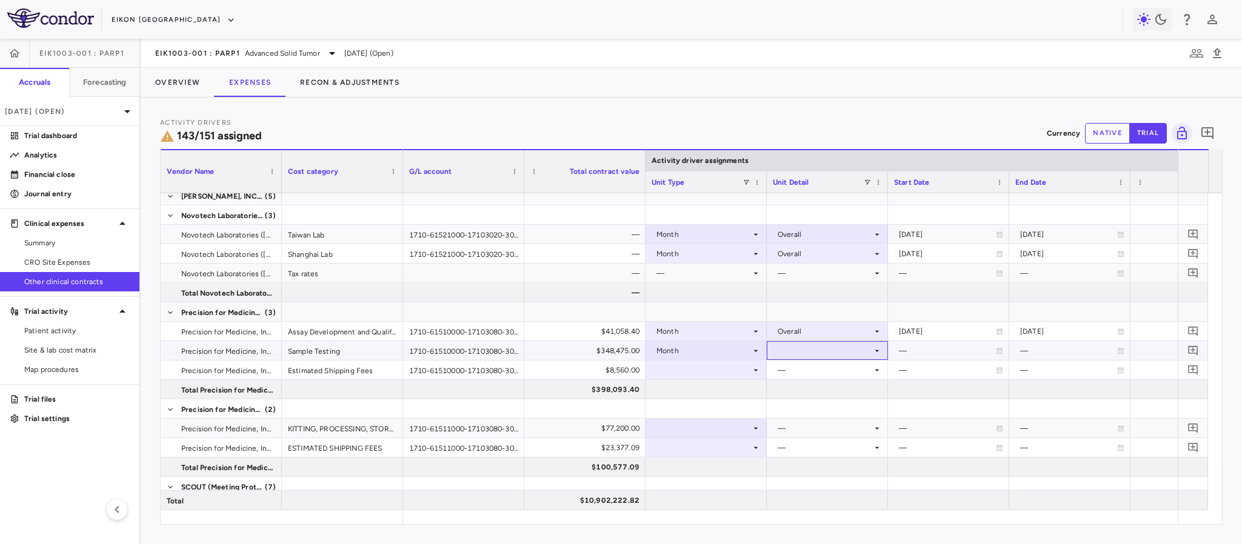
click at [875, 355] on div at bounding box center [827, 351] width 109 height 18
click at [805, 431] on div "Overall" at bounding box center [807, 428] width 30 height 11
click at [755, 366] on icon at bounding box center [756, 371] width 10 height 10
click at [748, 366] on div at bounding box center [706, 370] width 109 height 18
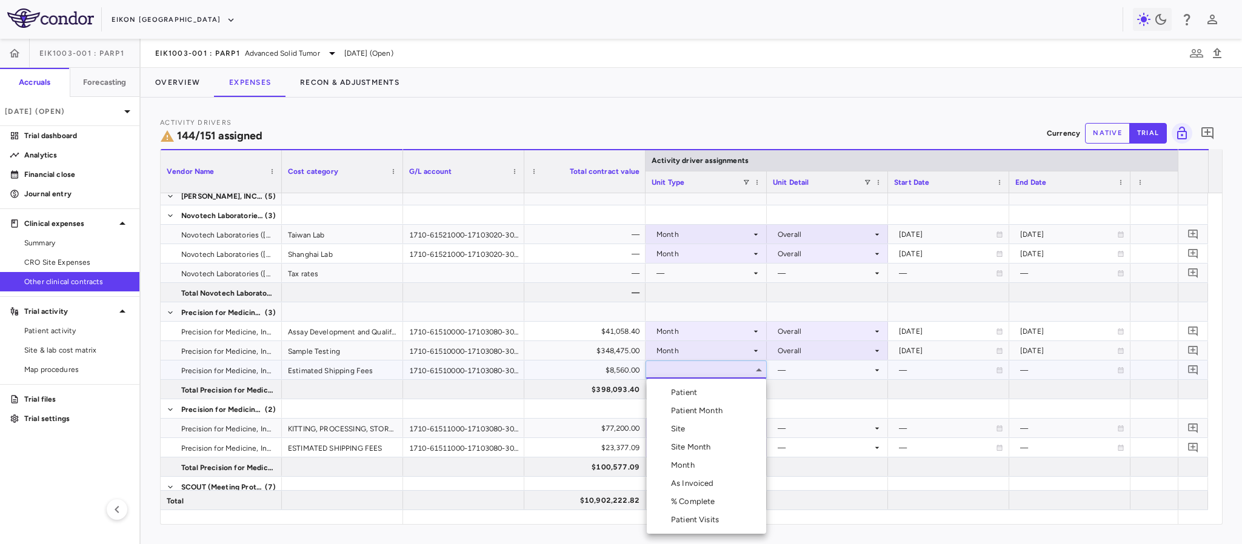
click at [677, 462] on div "Month" at bounding box center [685, 465] width 28 height 11
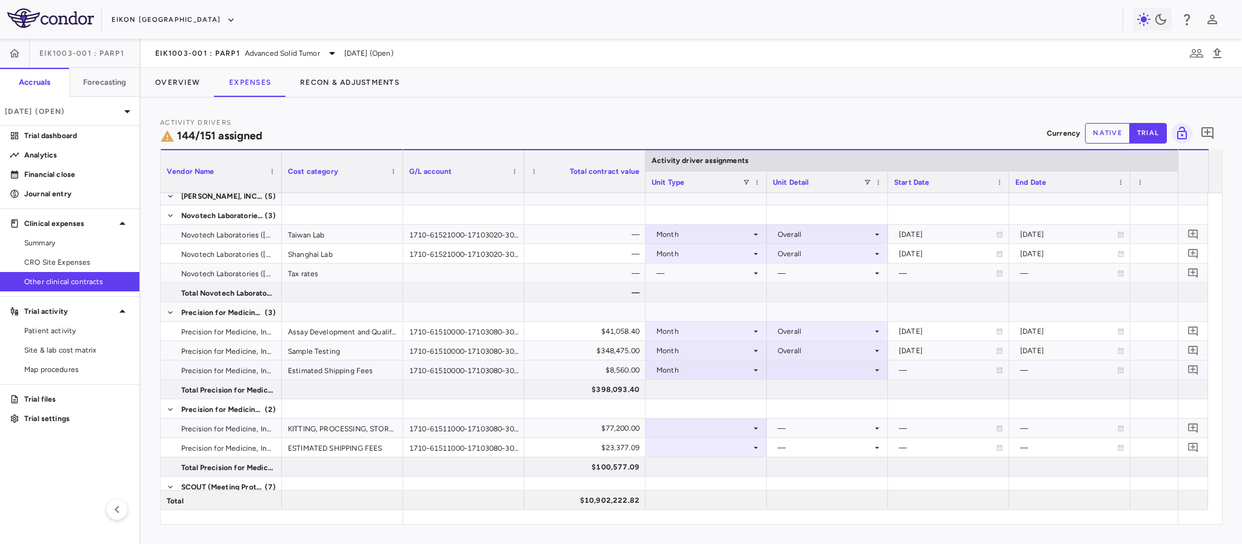
click at [873, 369] on icon at bounding box center [877, 371] width 10 height 10
click at [817, 446] on div "Overall" at bounding box center [807, 447] width 30 height 11
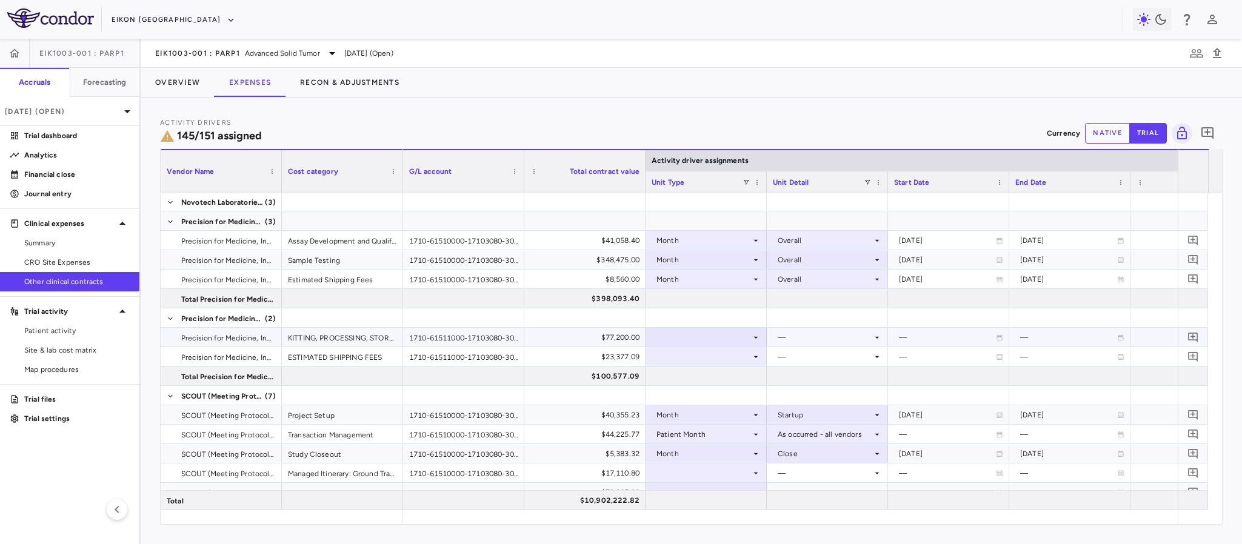
click at [753, 339] on icon at bounding box center [756, 338] width 10 height 10
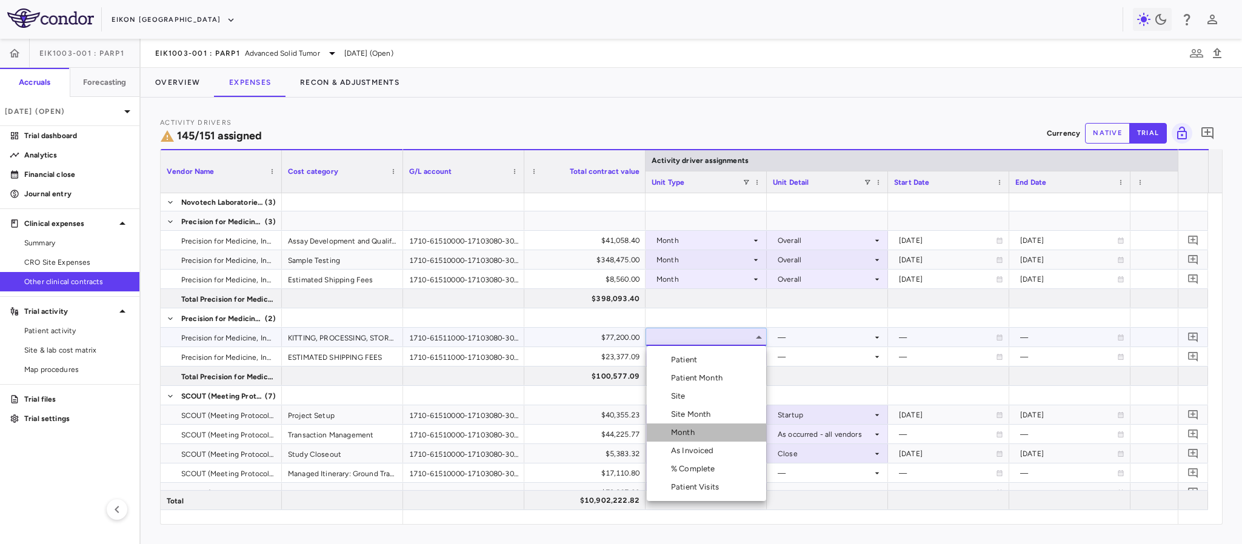
click at [704, 433] on li "Month" at bounding box center [706, 433] width 119 height 18
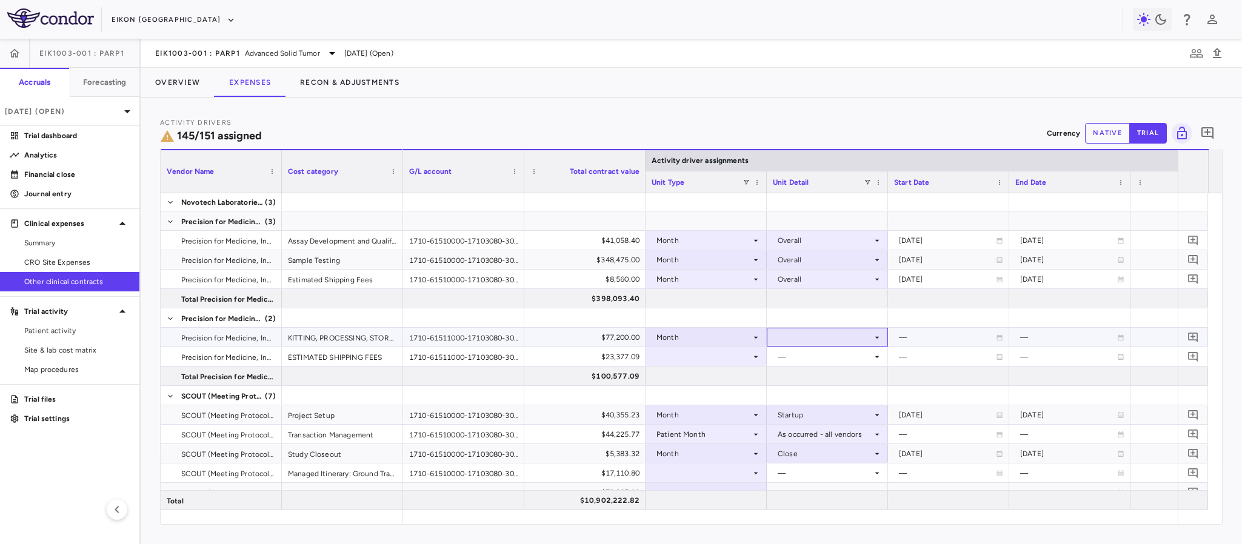
click at [880, 340] on icon at bounding box center [877, 338] width 10 height 10
click at [810, 415] on div "Overall" at bounding box center [807, 414] width 30 height 11
click at [757, 352] on icon at bounding box center [756, 357] width 10 height 10
click at [757, 355] on icon at bounding box center [756, 357] width 10 height 10
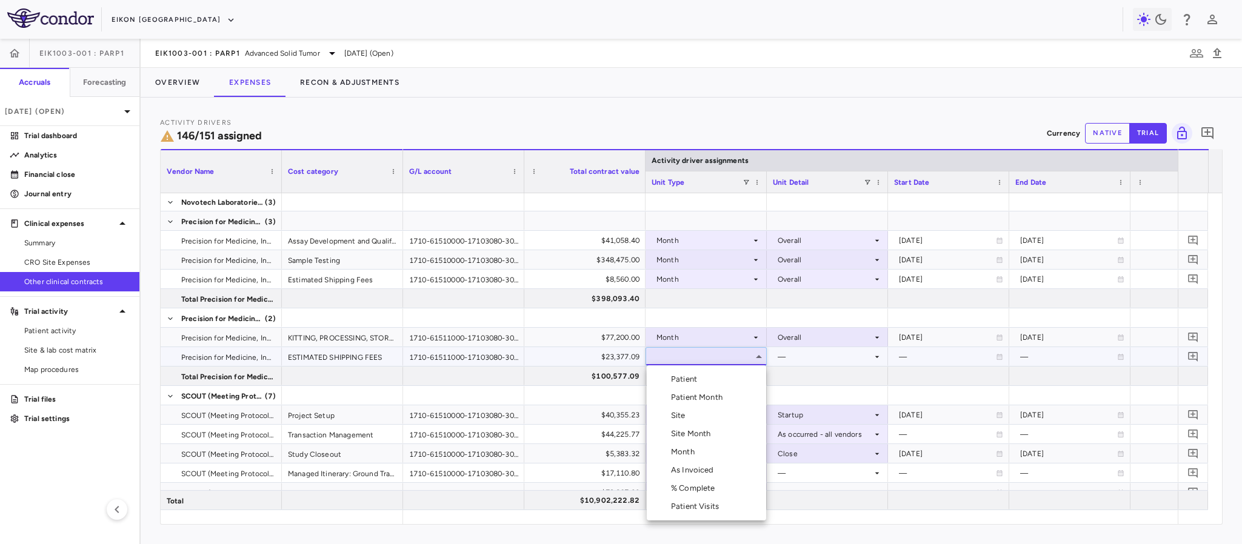
click at [686, 458] on li "Month" at bounding box center [706, 452] width 119 height 18
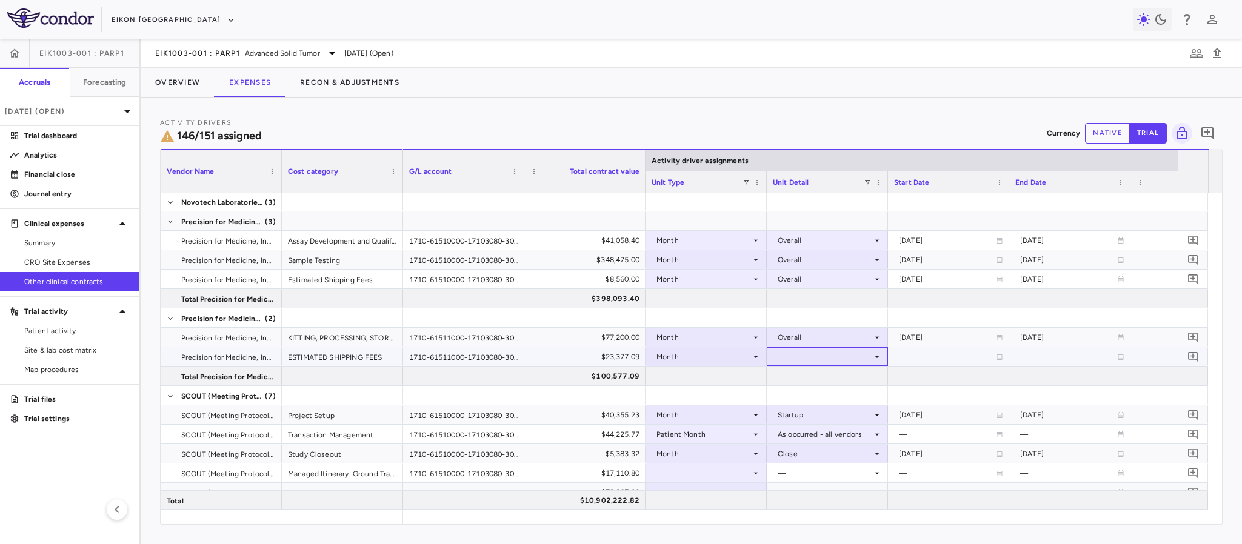
click at [875, 359] on icon at bounding box center [877, 357] width 10 height 10
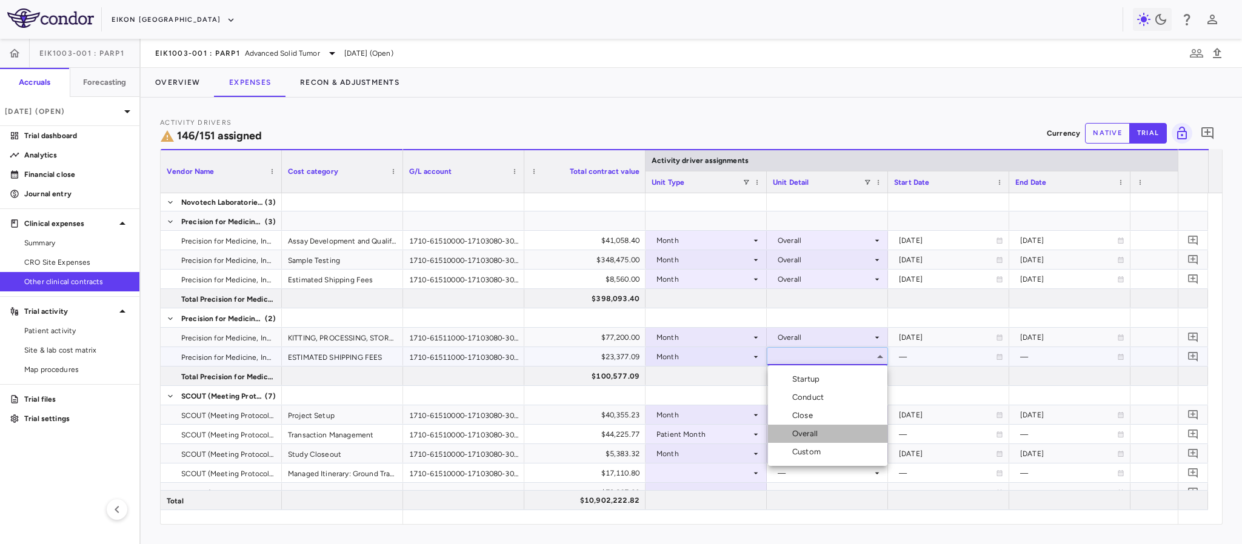
click at [809, 437] on div "Overall" at bounding box center [807, 434] width 30 height 11
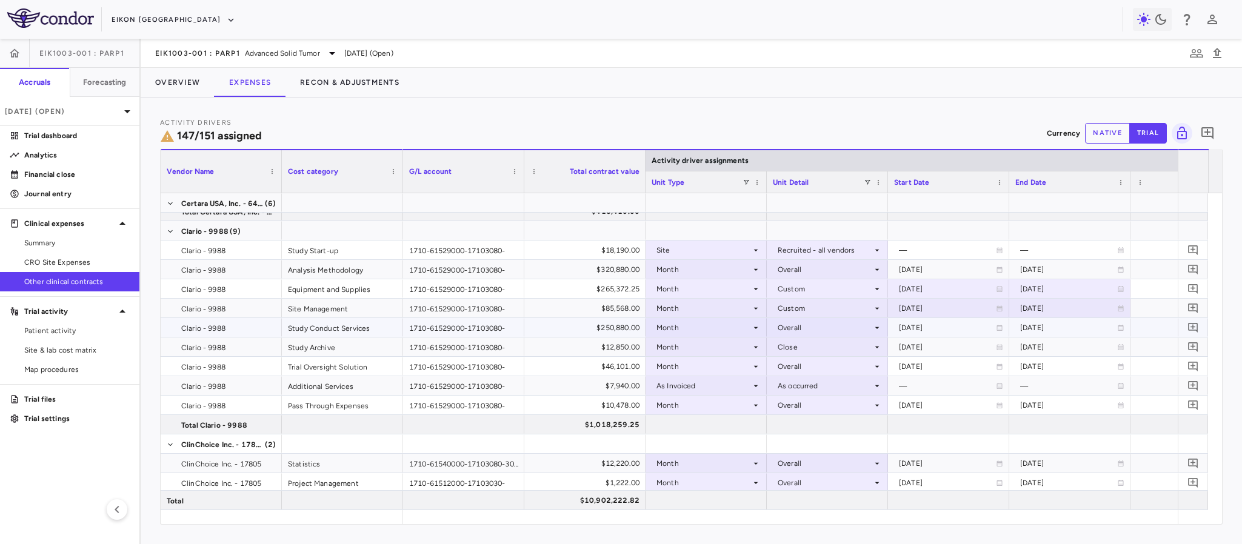
scroll to position [889, 0]
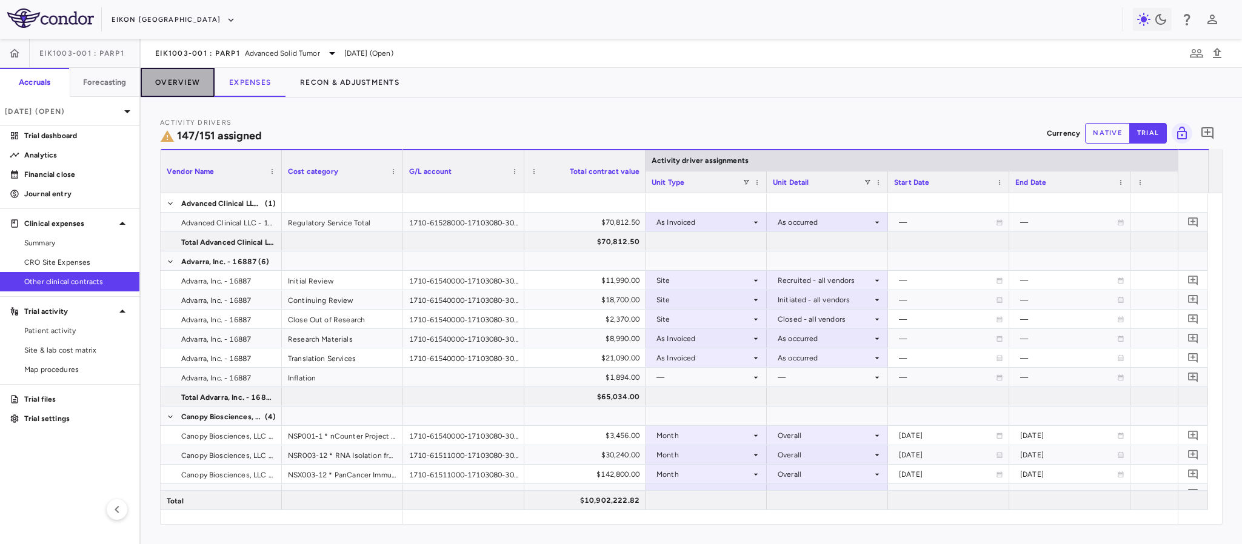
click at [179, 82] on button "Overview" at bounding box center [178, 82] width 74 height 29
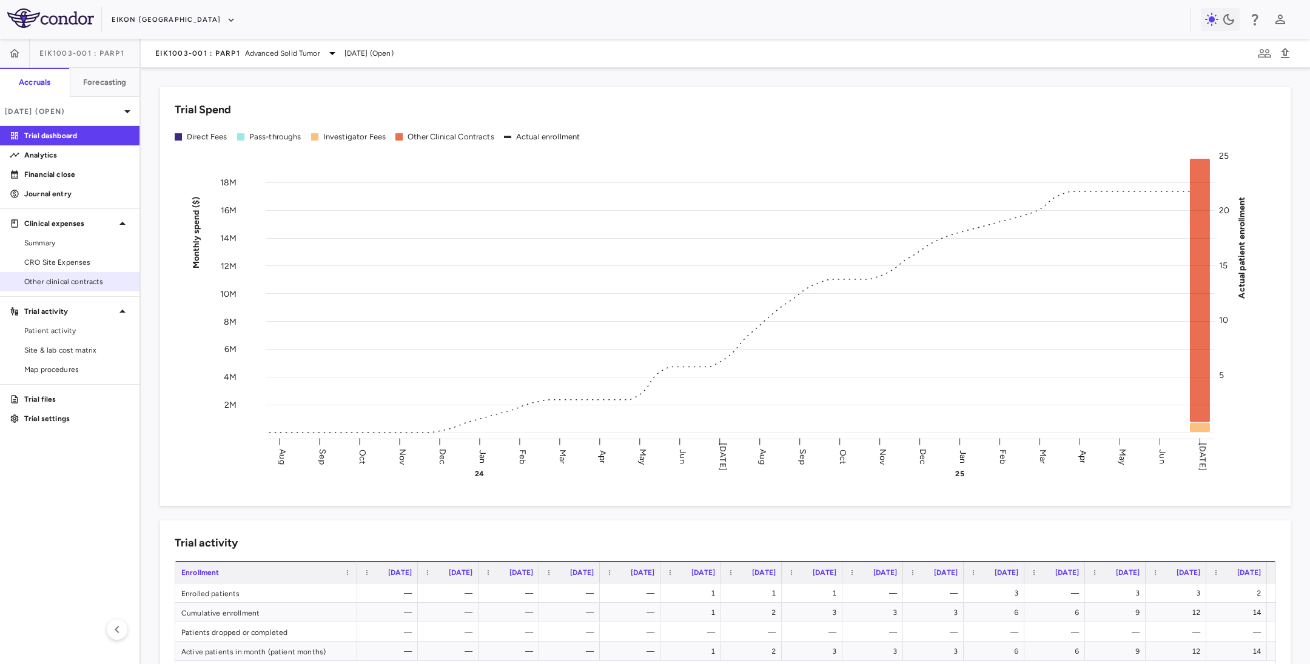
click at [58, 282] on span "Other clinical contracts" at bounding box center [76, 281] width 105 height 11
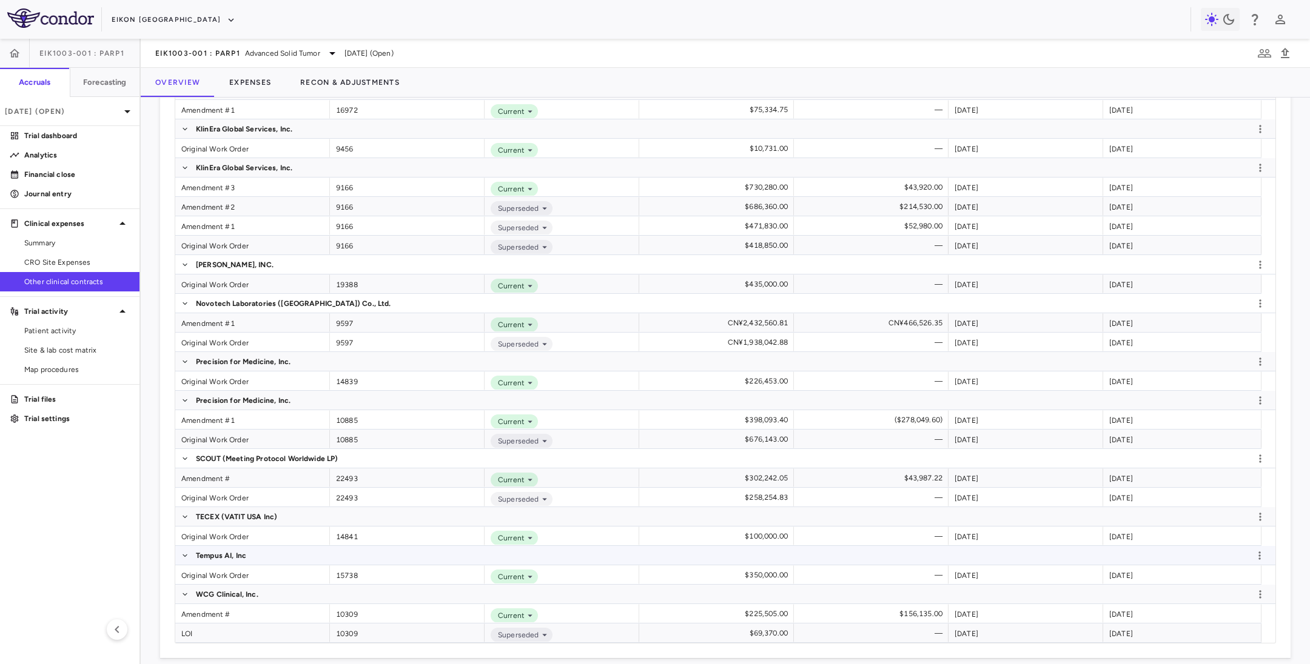
scroll to position [1651, 0]
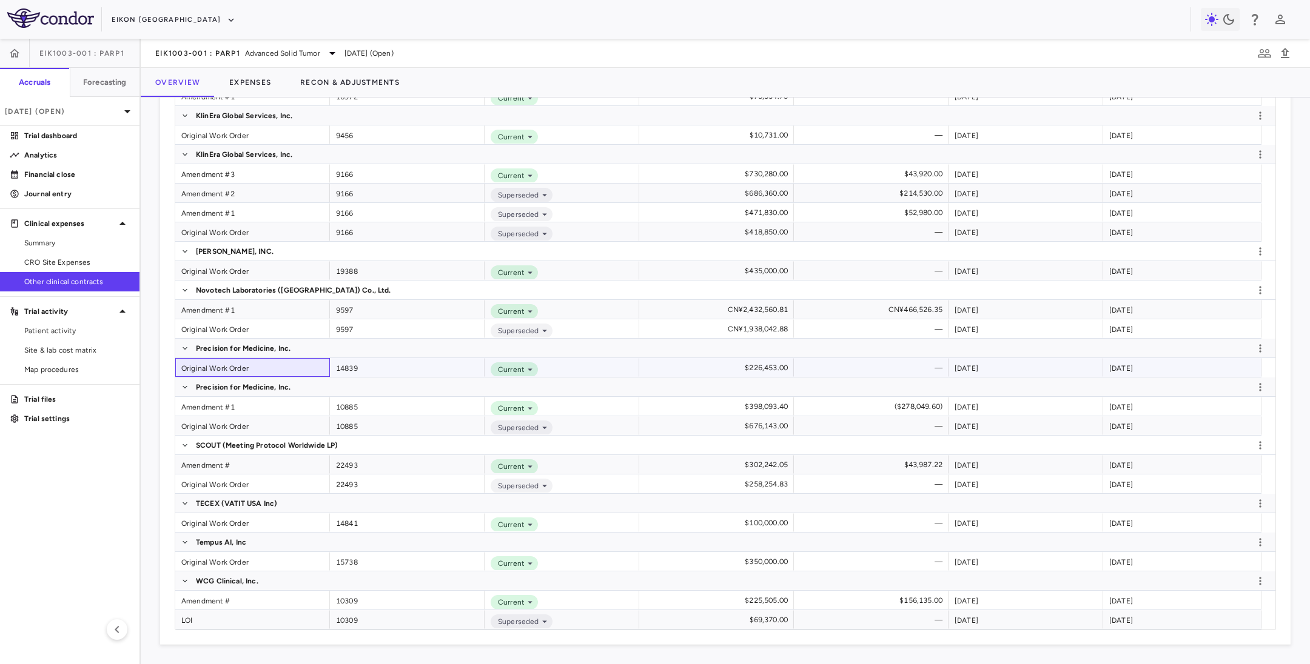
click at [204, 367] on div "Original Work Order" at bounding box center [252, 367] width 155 height 19
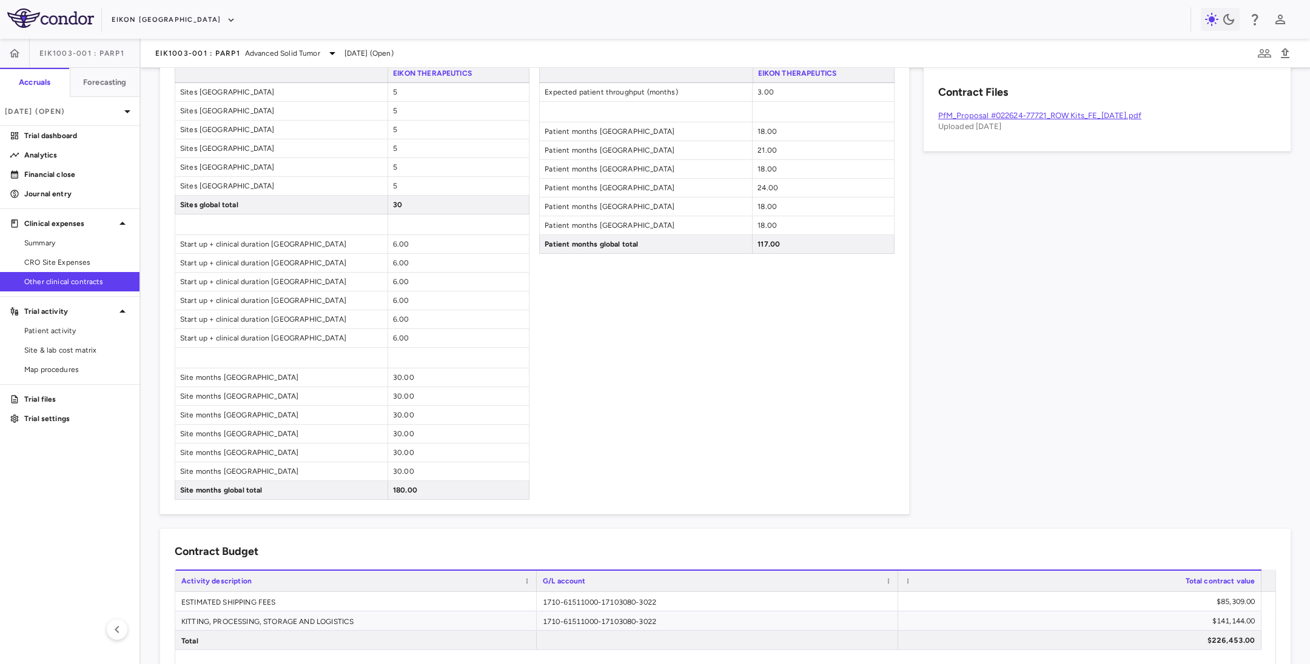
scroll to position [664, 0]
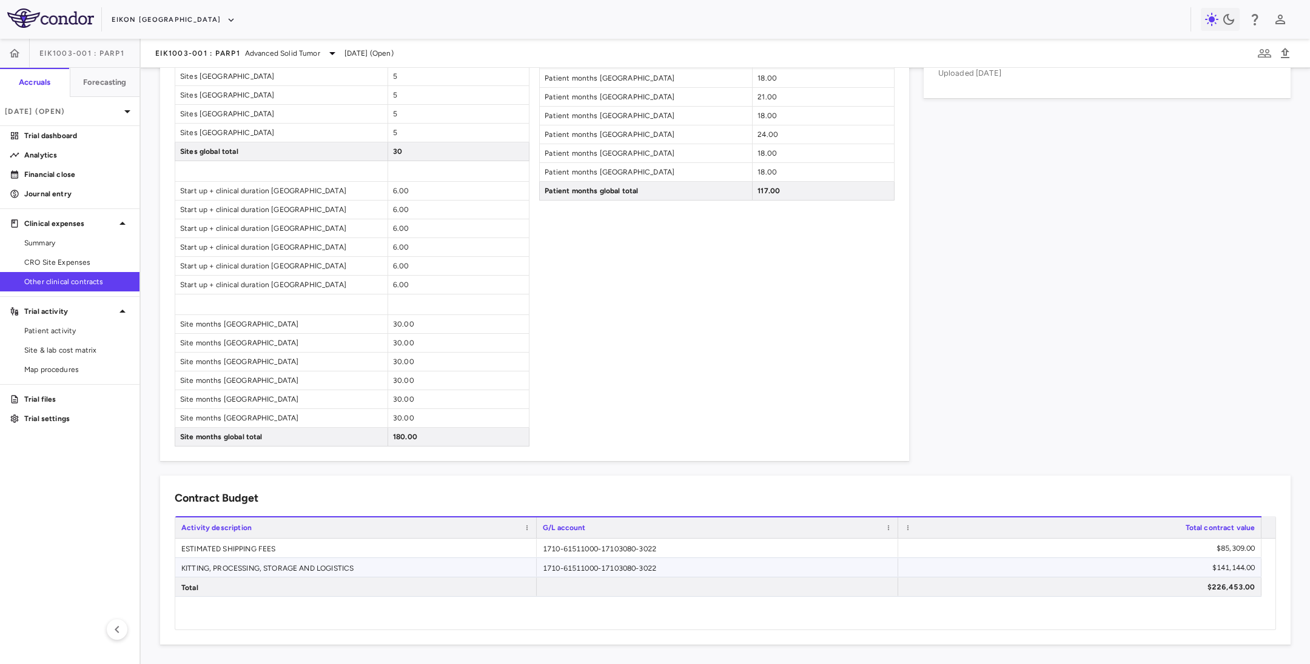
click at [180, 544] on div "KITTING, PROCESSING, STORAGE AND LOGISTICS" at bounding box center [355, 567] width 361 height 19
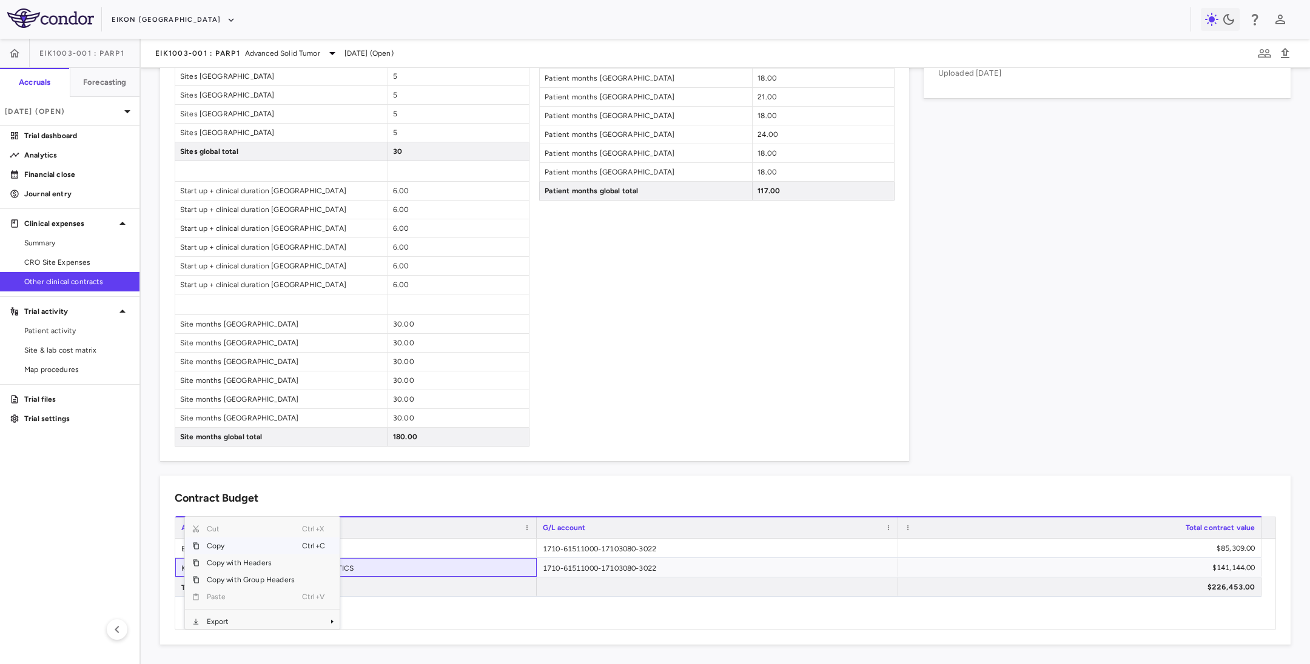
click at [219, 544] on span "Copy" at bounding box center [250, 546] width 102 height 17
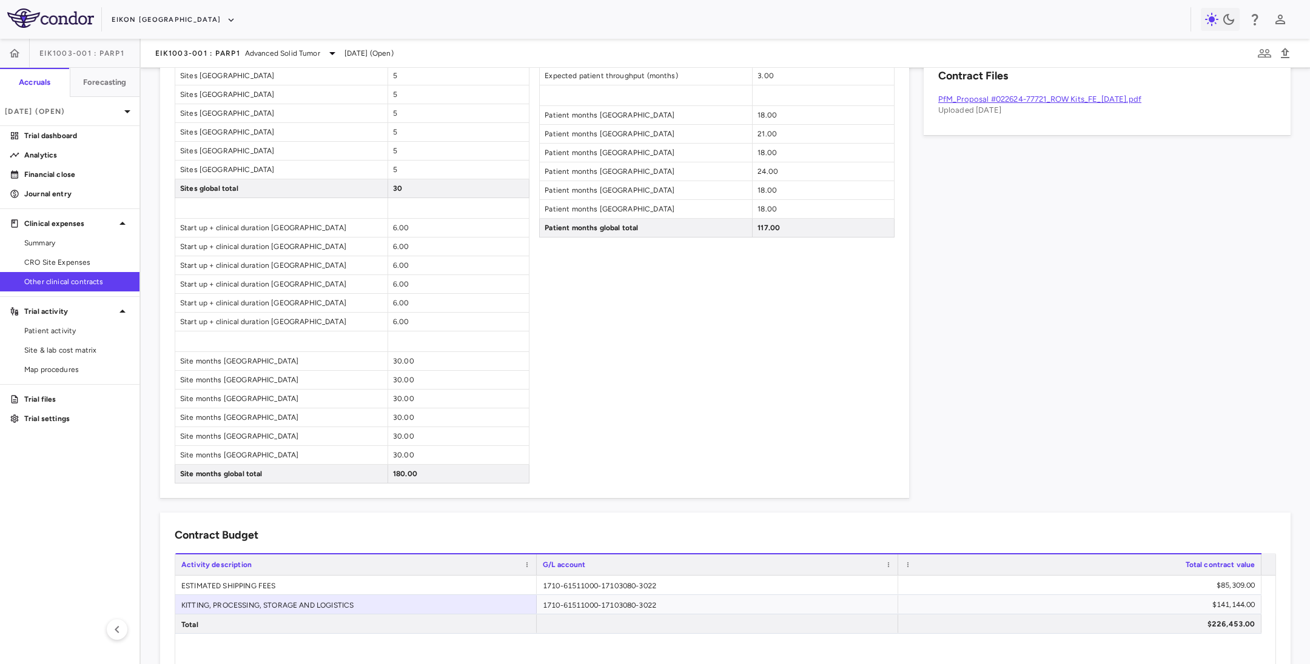
scroll to position [573, 0]
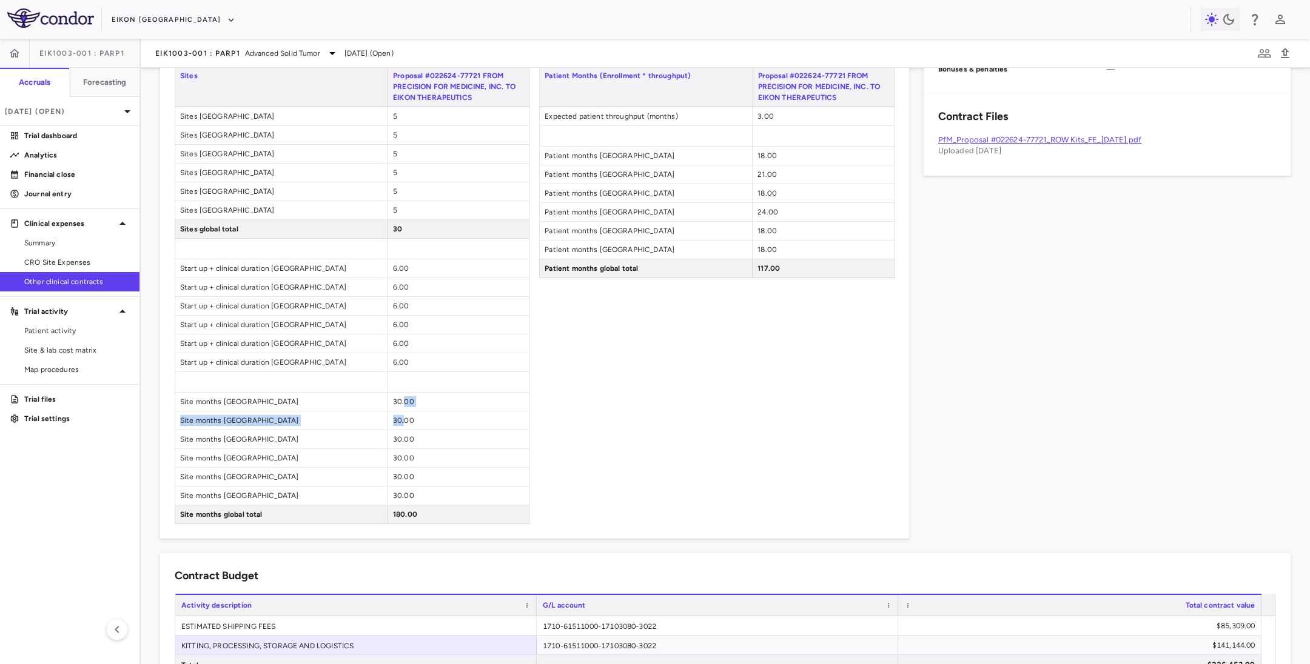
click at [403, 421] on div "Sites Proposal #022624-77721 FROM PRECISION FOR MEDICINE, INC. TO EIKON THERAPE…" at bounding box center [352, 294] width 355 height 459
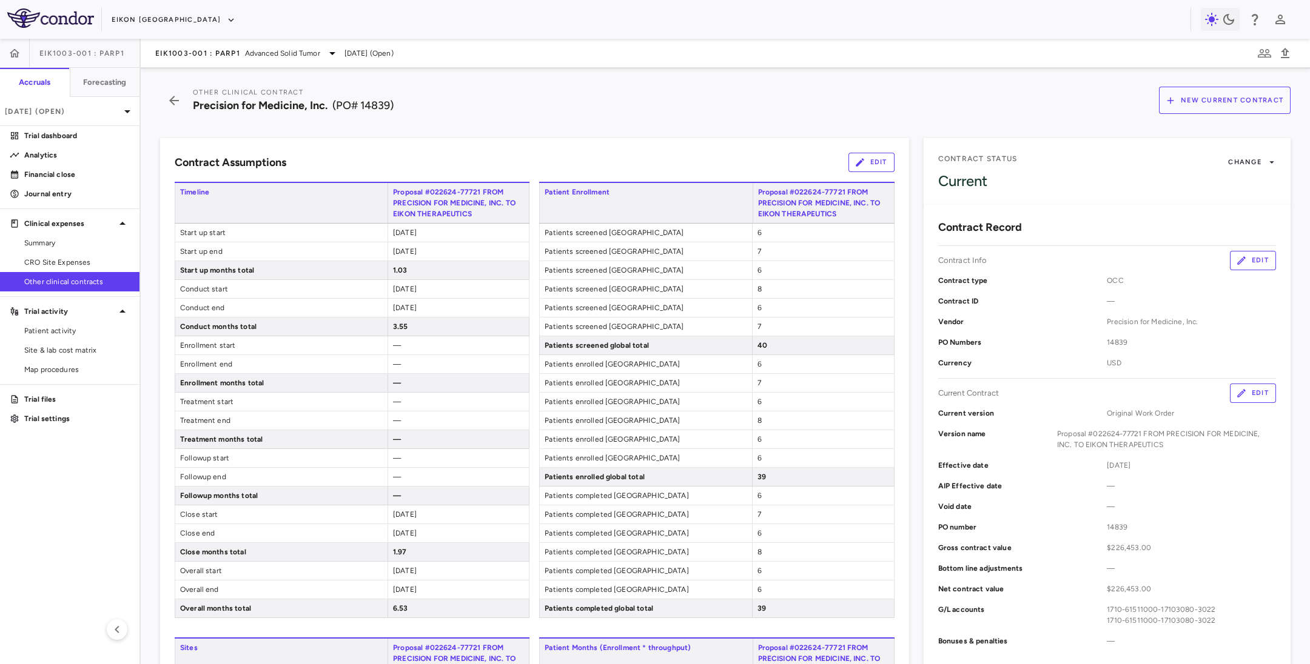
scroll to position [0, 0]
click at [864, 162] on button "Edit" at bounding box center [871, 162] width 46 height 19
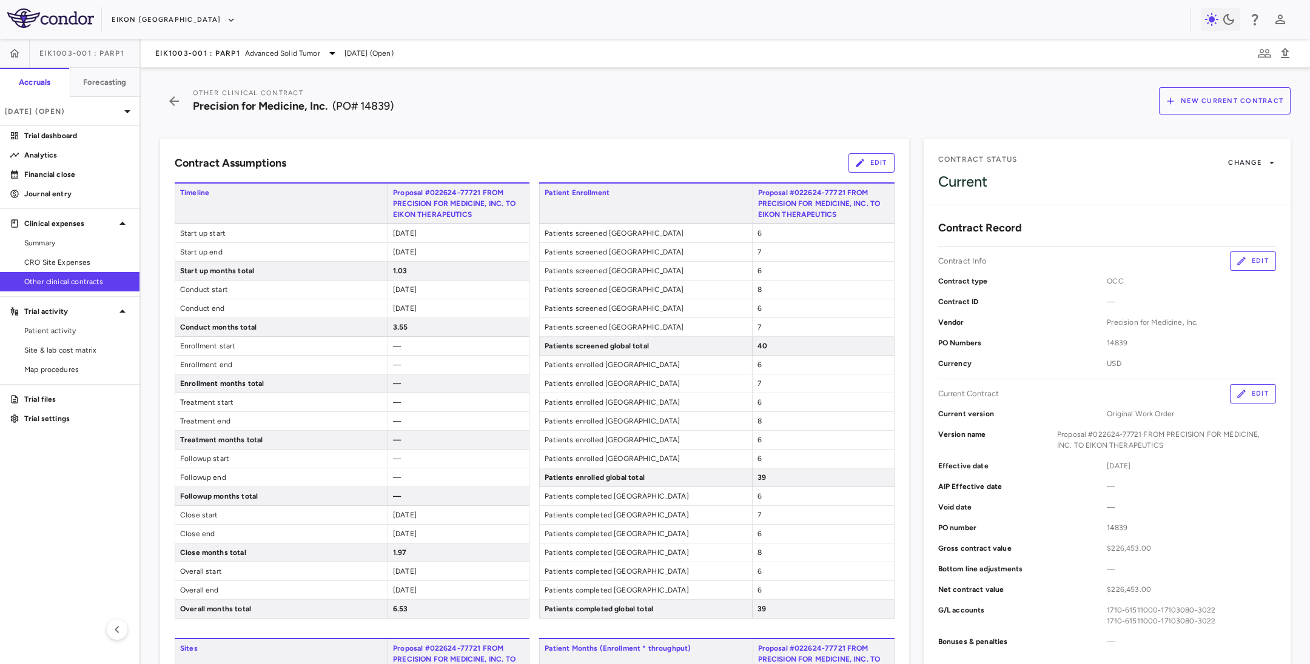
scroll to position [132, 0]
click at [522, 144] on div "Contract Assumptions Edit Timeline Proposal #022624-77721 FROM PRECISION FOR ME…" at bounding box center [534, 625] width 749 height 973
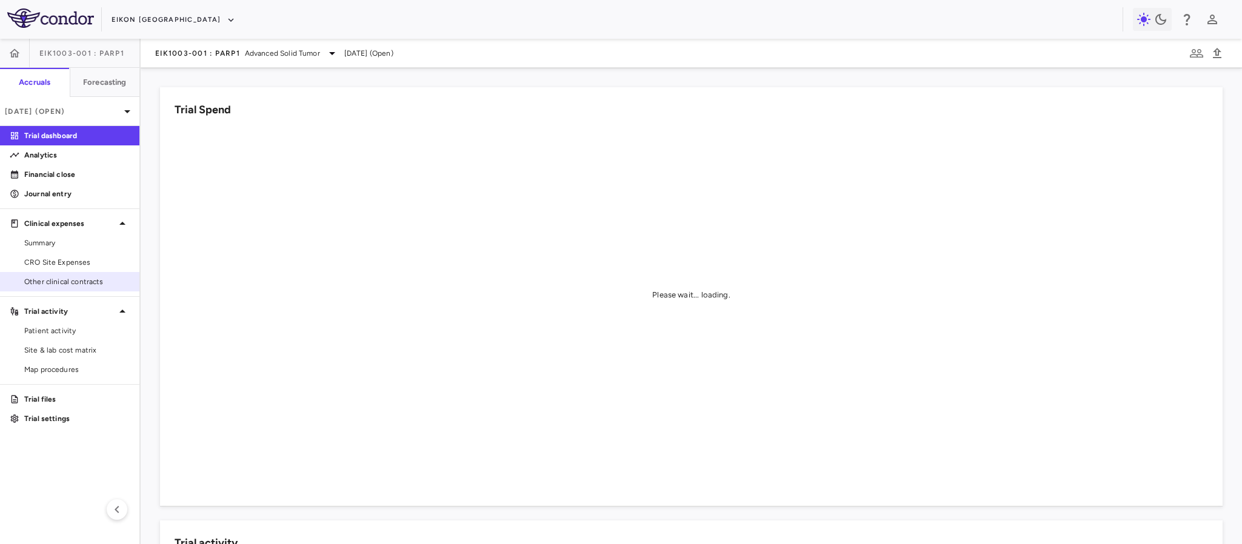
click at [55, 278] on span "Other clinical contracts" at bounding box center [76, 281] width 105 height 11
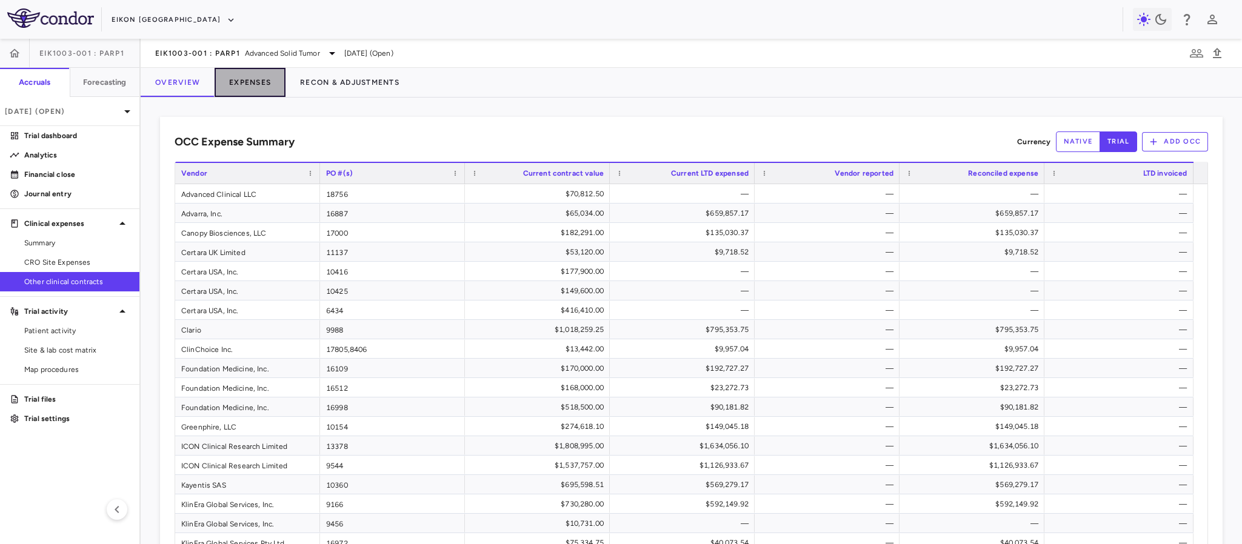
click at [253, 79] on button "Expenses" at bounding box center [250, 82] width 71 height 29
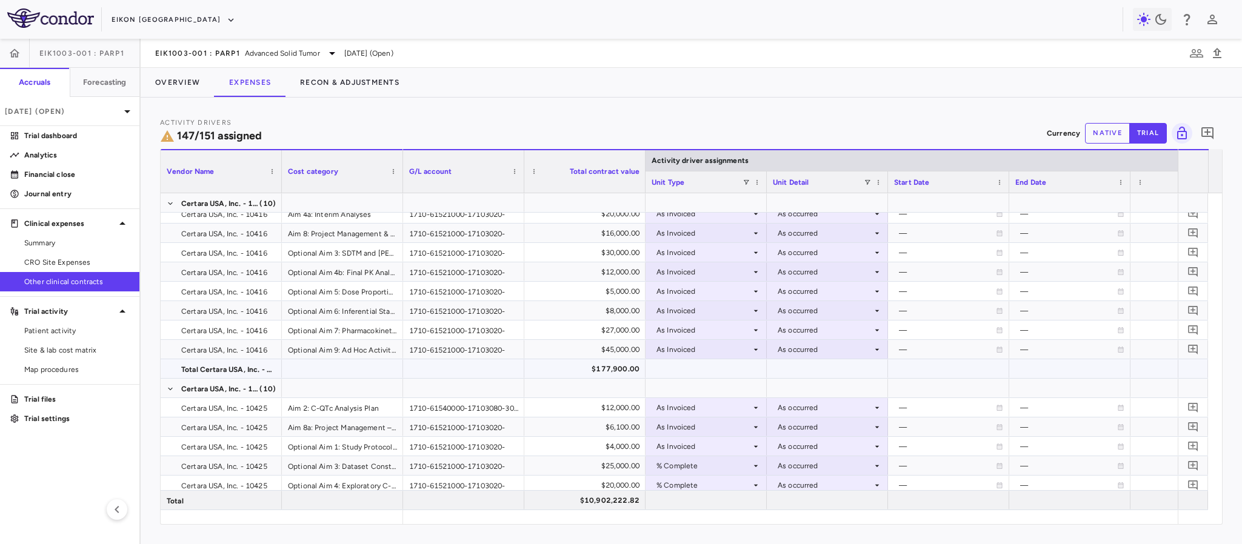
scroll to position [364, 0]
